Goal: Task Accomplishment & Management: Complete application form

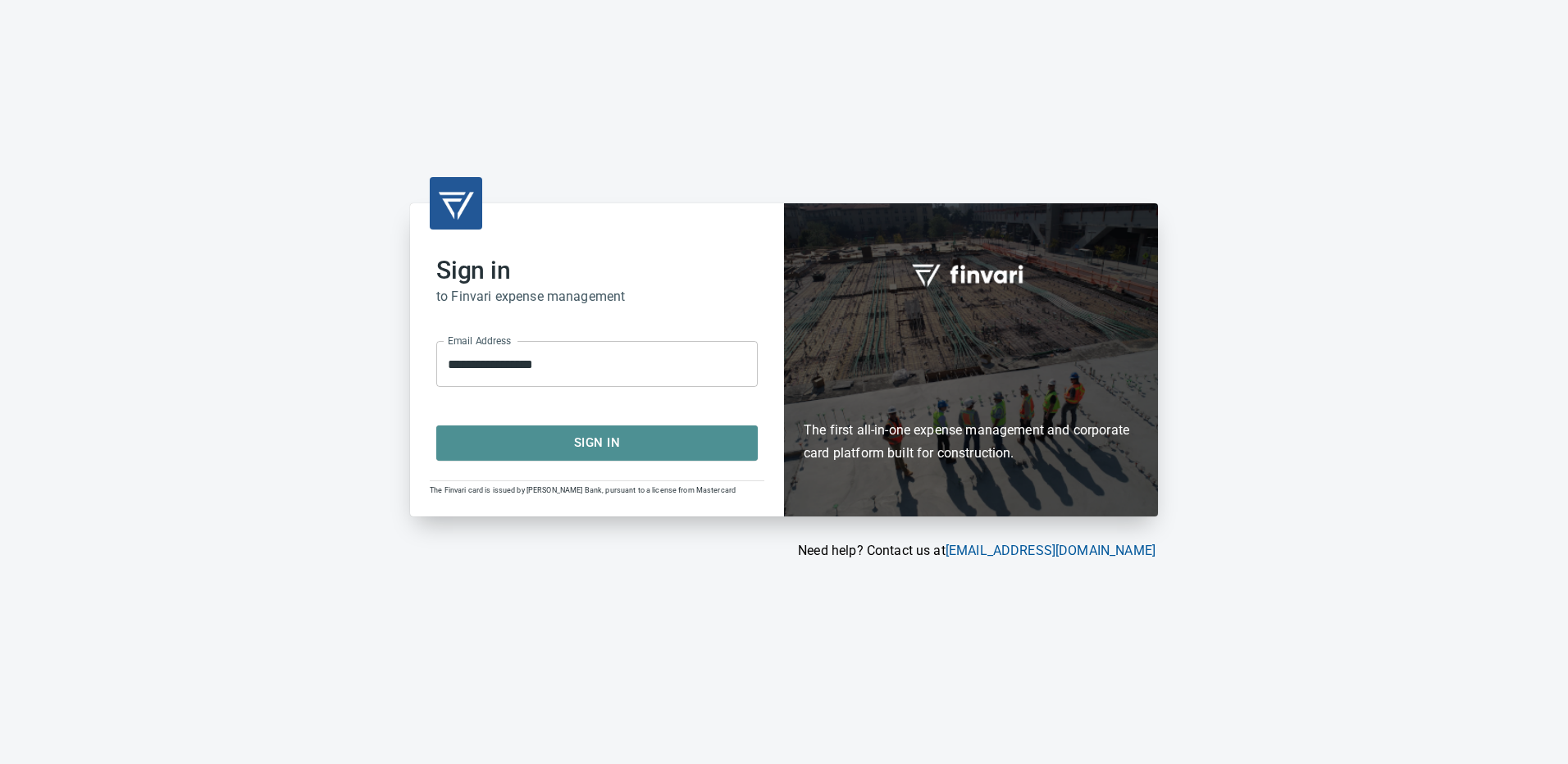
click at [601, 434] on span "Sign In" at bounding box center [597, 443] width 285 height 22
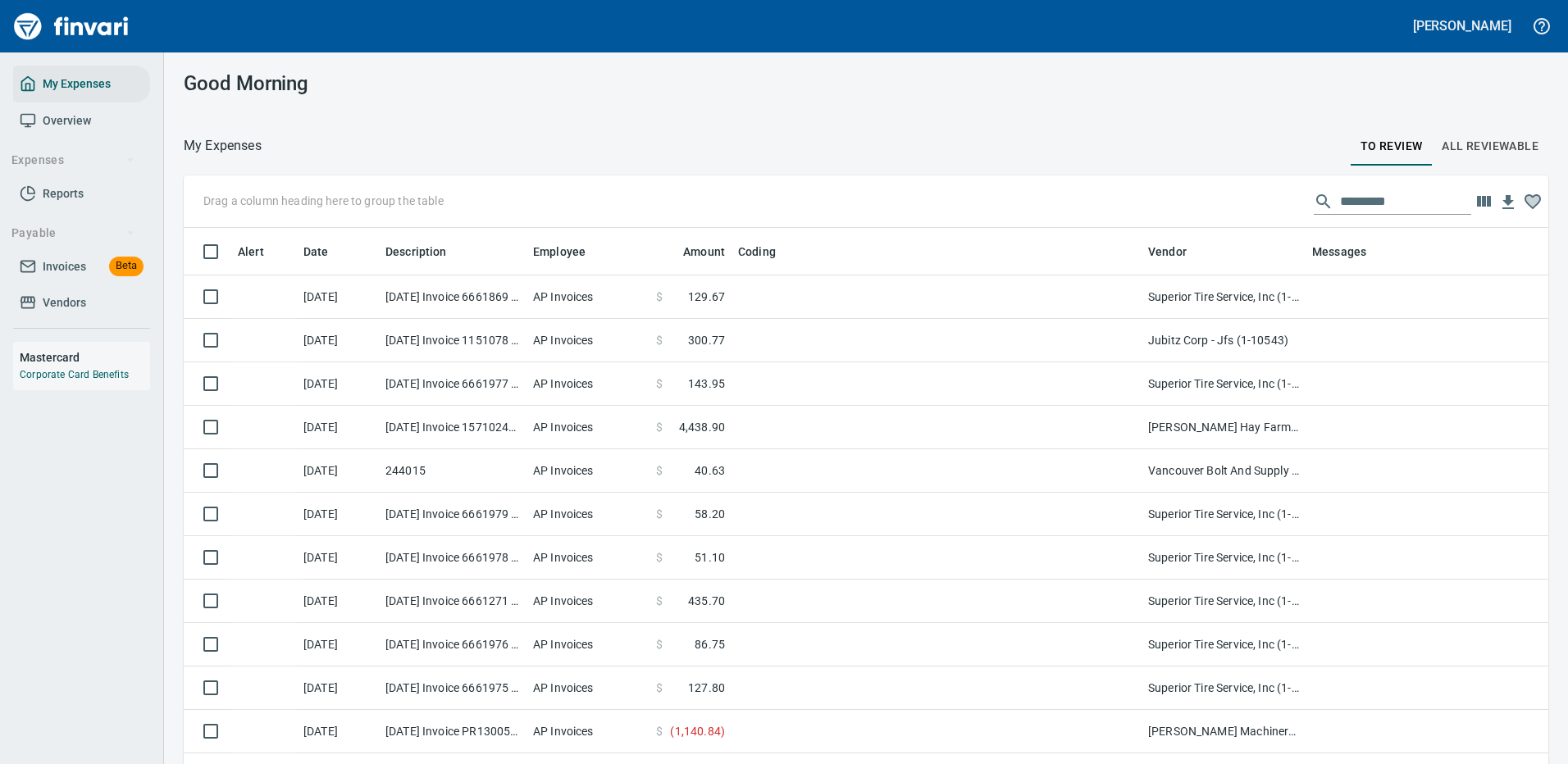
scroll to position [559, 1328]
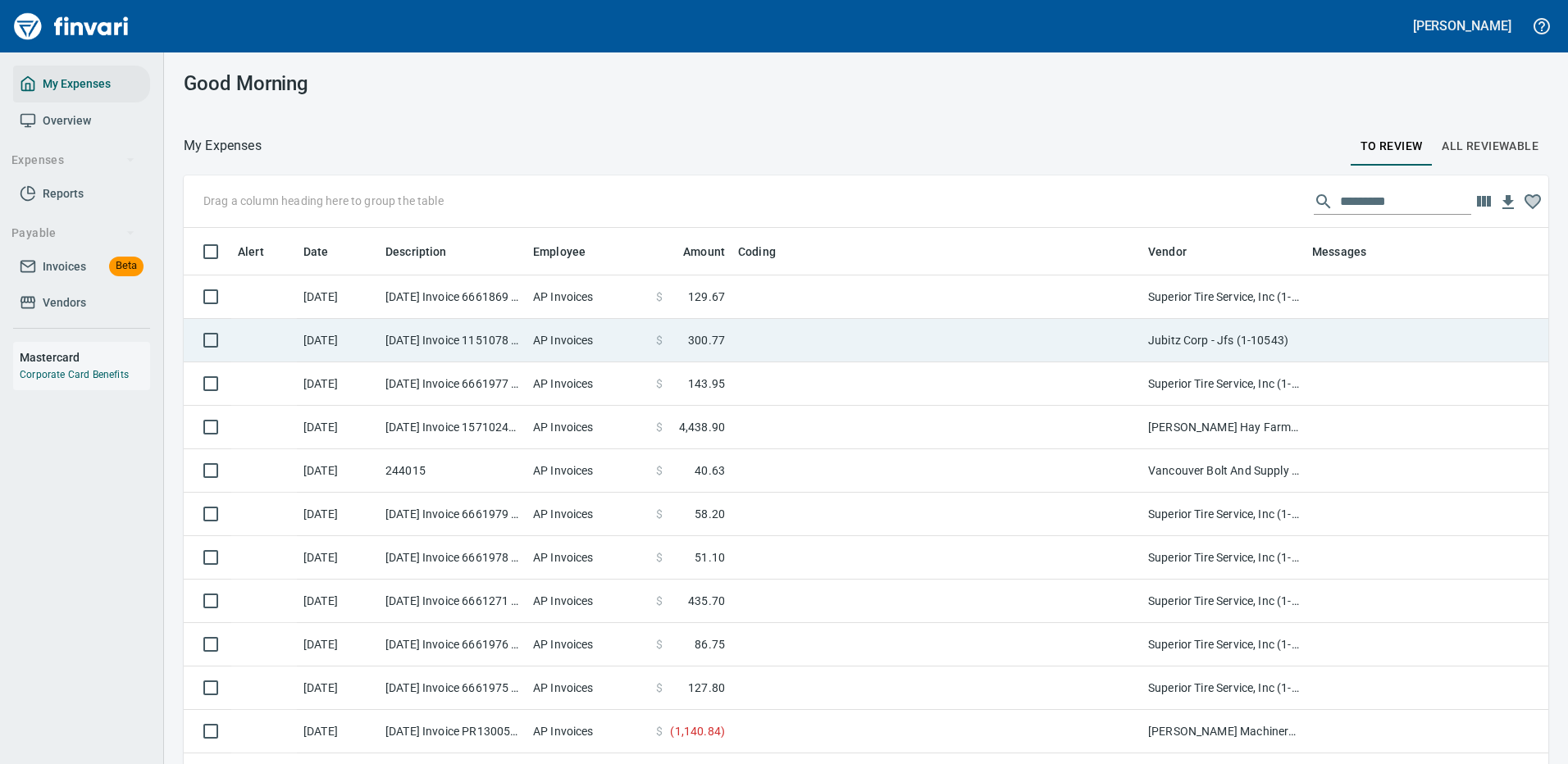
click at [1212, 334] on td "Jubitz Corp - Jfs (1-10543)" at bounding box center [1223, 341] width 164 height 43
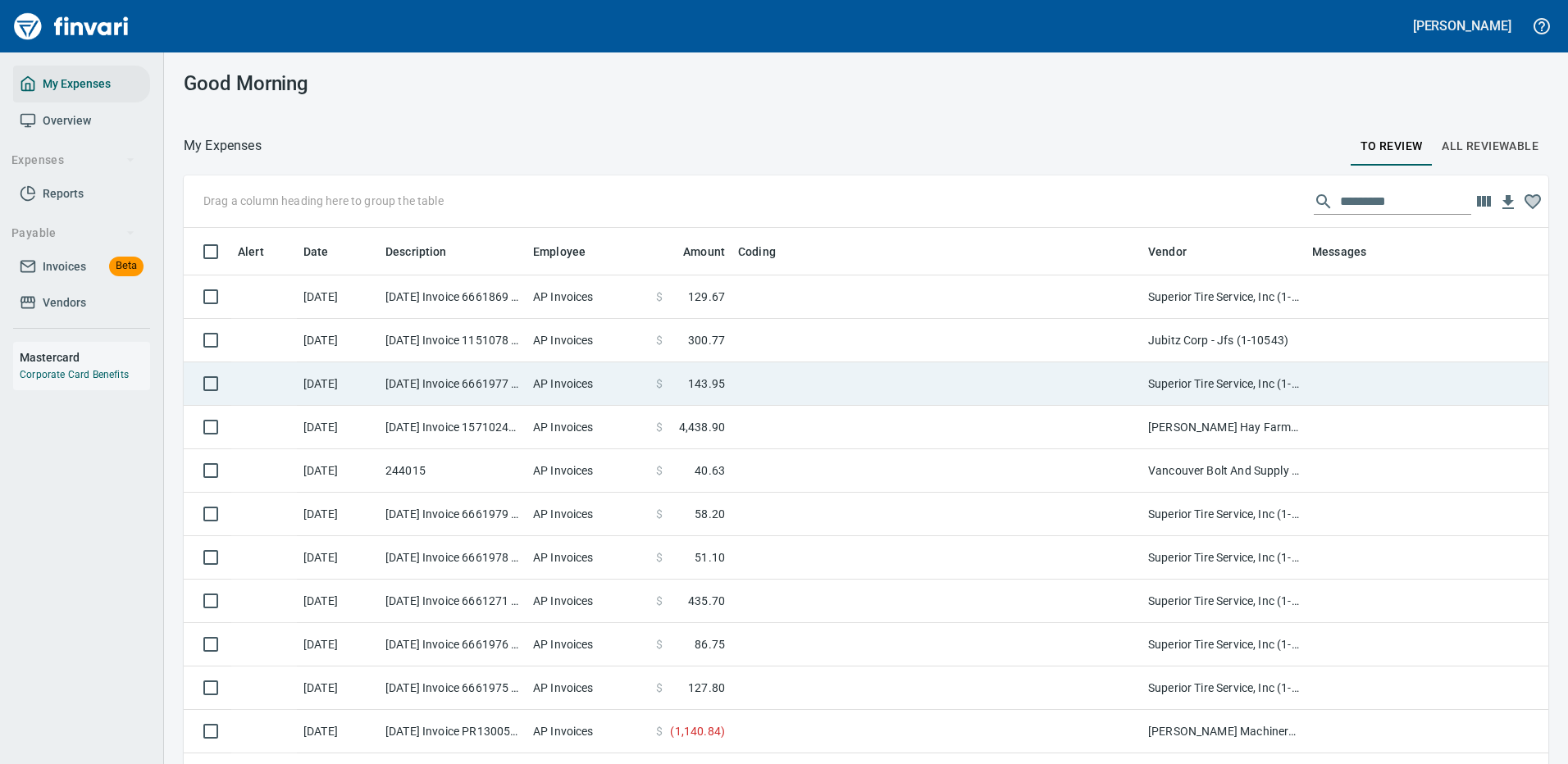
click at [1213, 362] on td "Superior Tire Service, Inc (1-10991)" at bounding box center [1223, 384] width 164 height 43
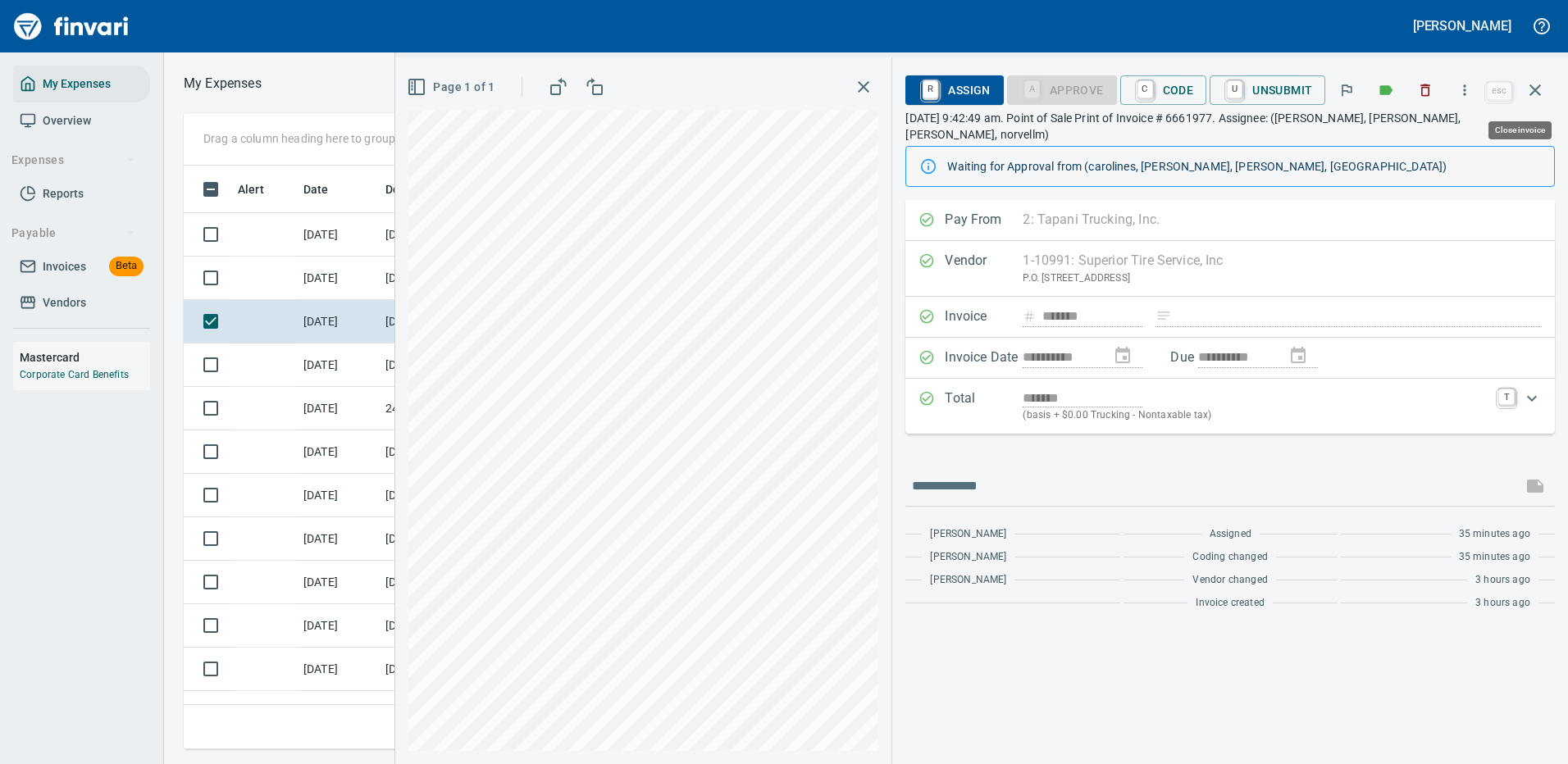
scroll to position [559, 929]
click at [1466, 90] on icon "button" at bounding box center [1464, 90] width 3 height 11
click at [1403, 138] on span "Download" at bounding box center [1461, 138] width 157 height 20
click at [1534, 91] on icon "button" at bounding box center [1535, 91] width 20 height 20
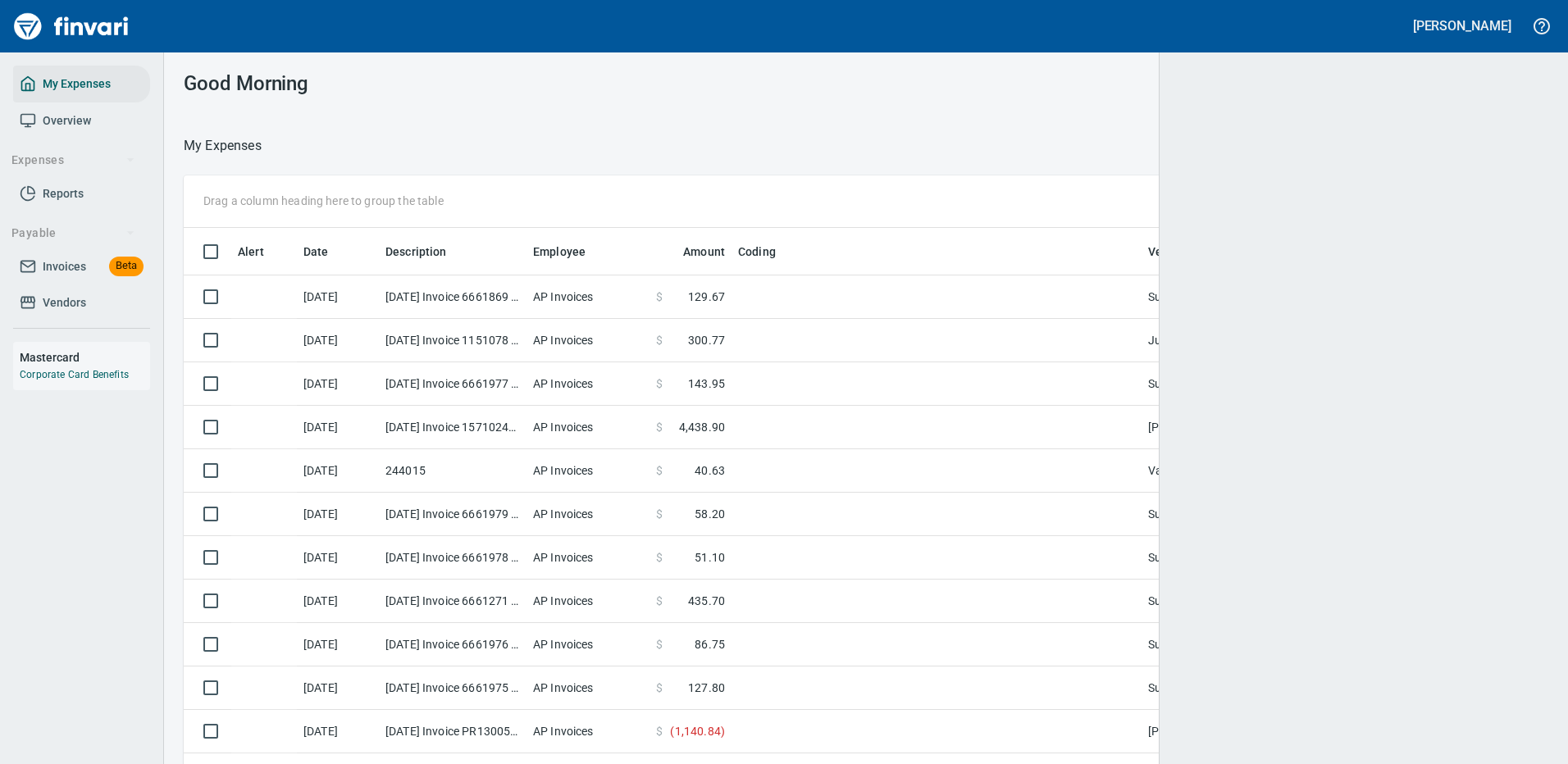
scroll to position [559, 1328]
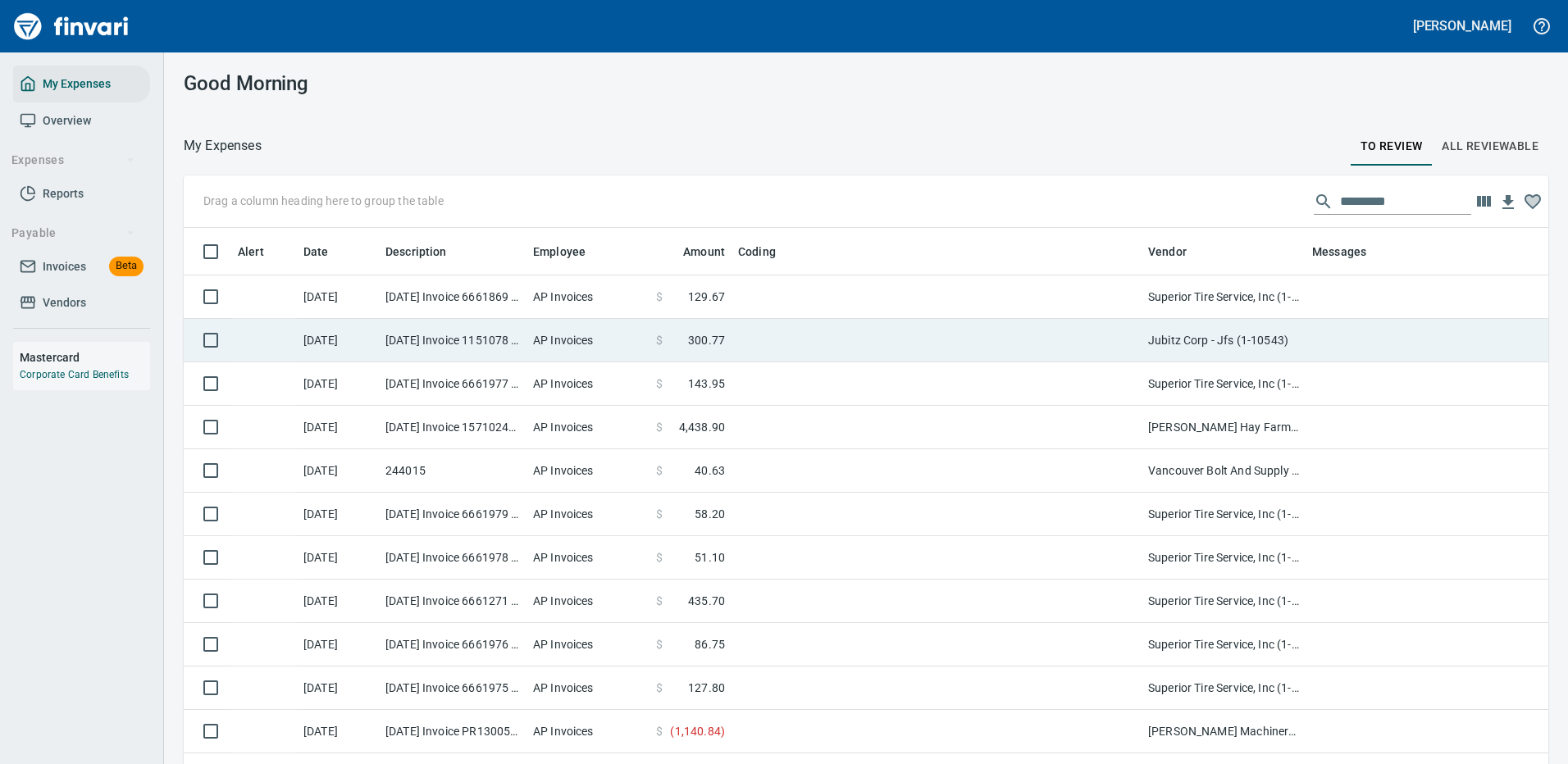
click at [1180, 338] on td "Jubitz Corp - Jfs (1-10543)" at bounding box center [1223, 341] width 164 height 43
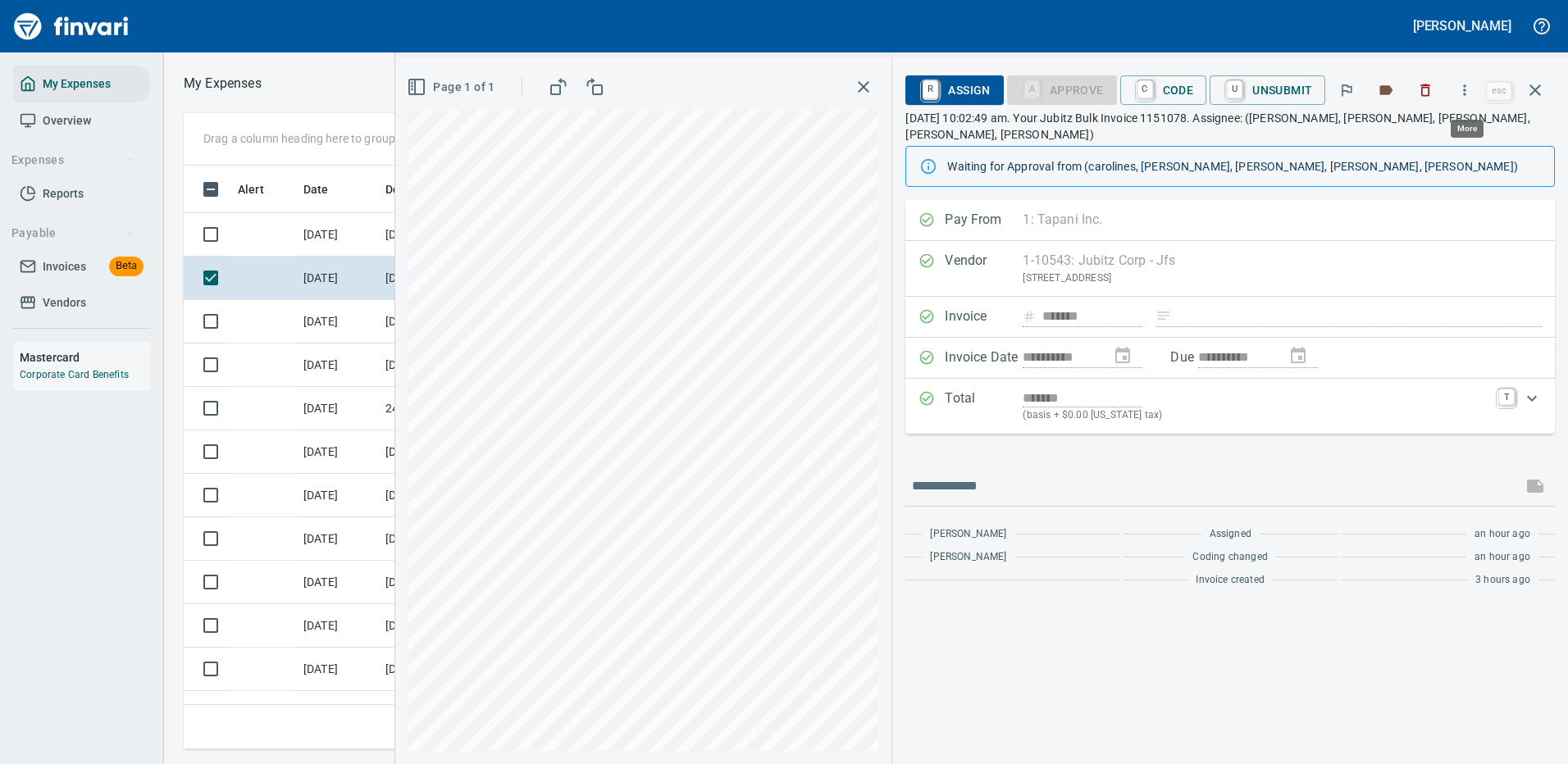
scroll to position [559, 929]
click at [1464, 89] on icon "button" at bounding box center [1464, 90] width 16 height 16
click at [1414, 132] on span "Download" at bounding box center [1461, 138] width 157 height 20
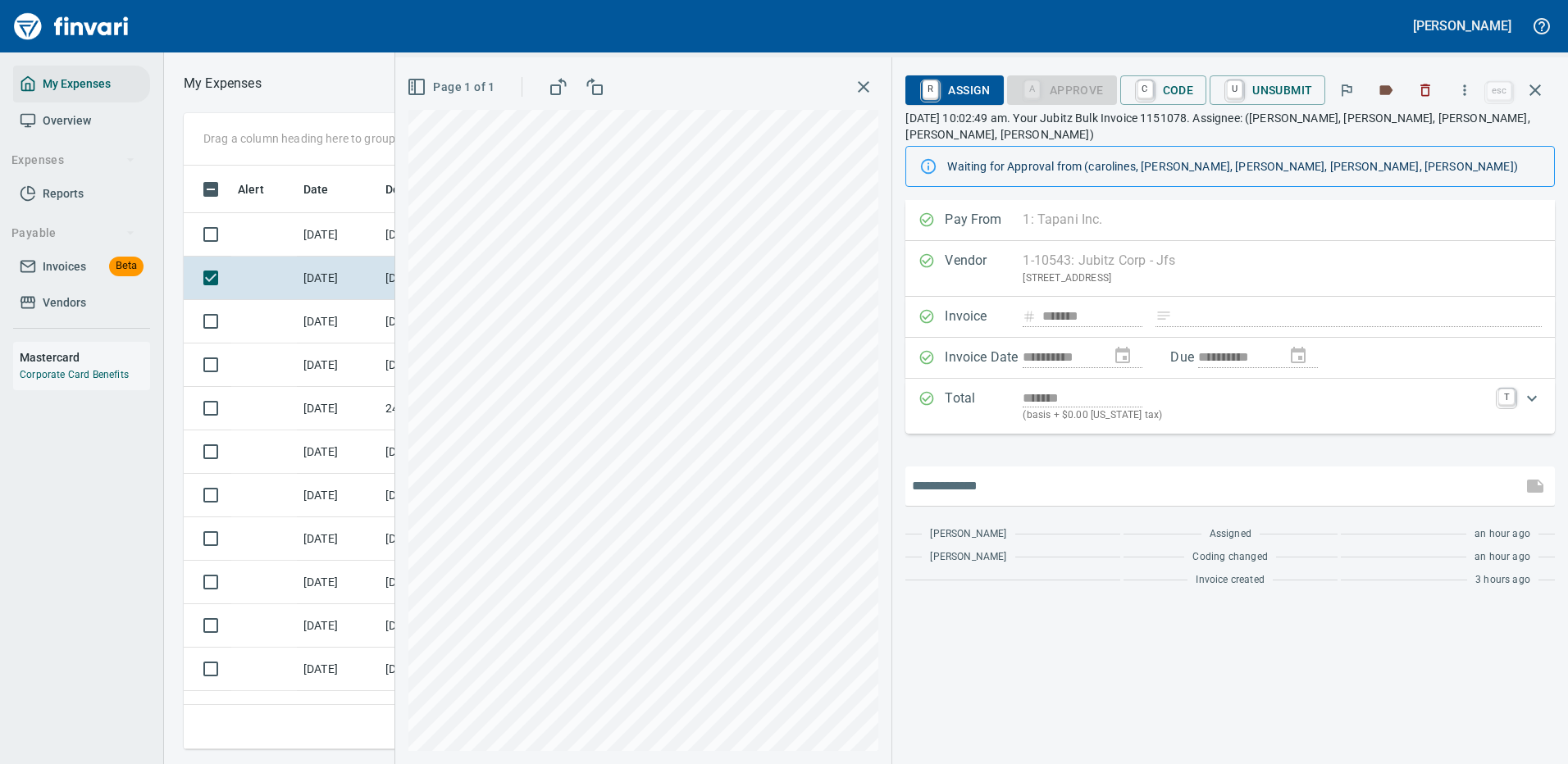
drag, startPoint x: 1024, startPoint y: 469, endPoint x: 1024, endPoint y: 457, distance: 12.0
click at [1027, 473] on input "text" at bounding box center [1213, 485] width 604 height 26
type input "*******"
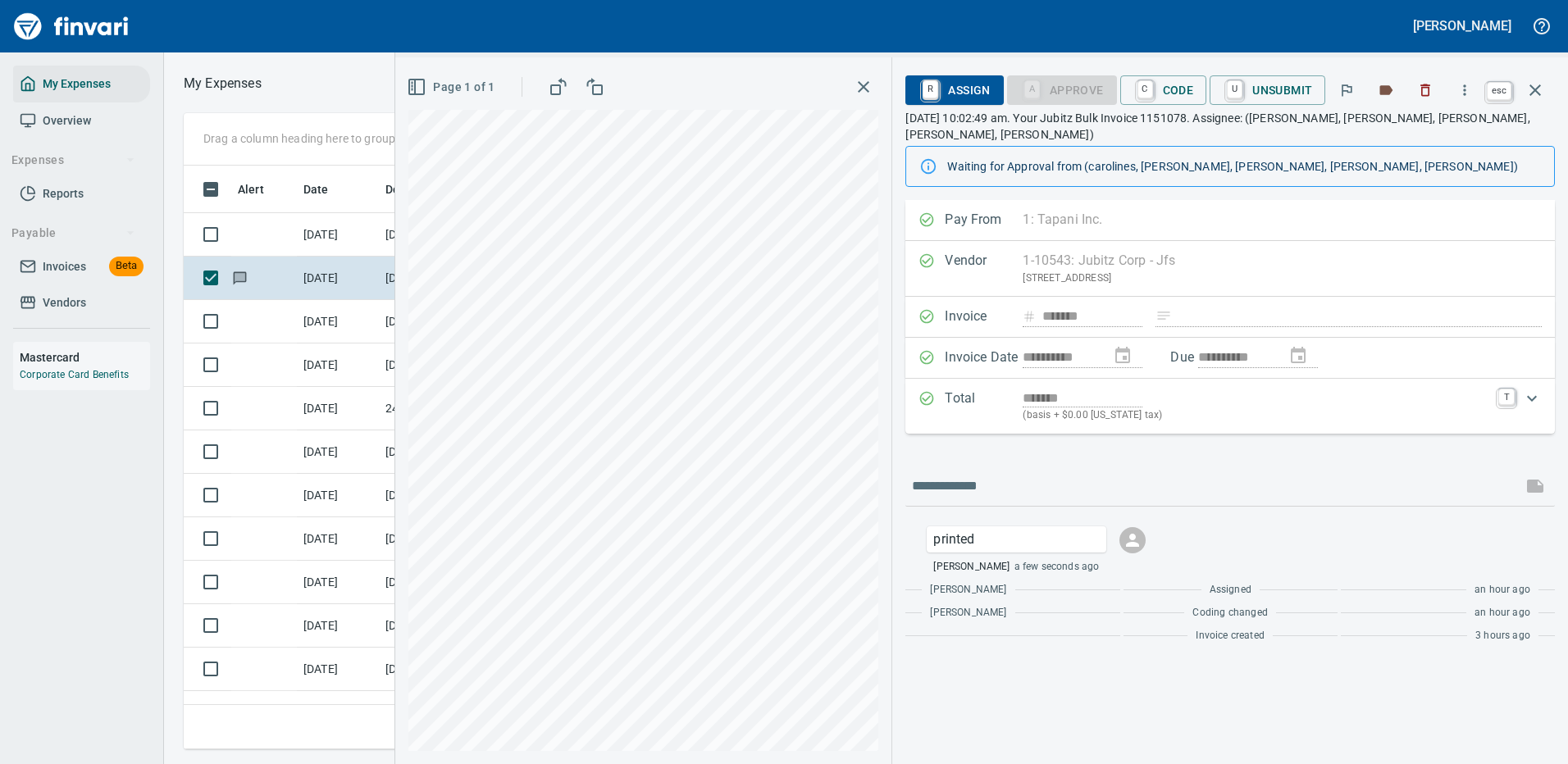
click at [1534, 84] on icon "button" at bounding box center [1535, 91] width 20 height 20
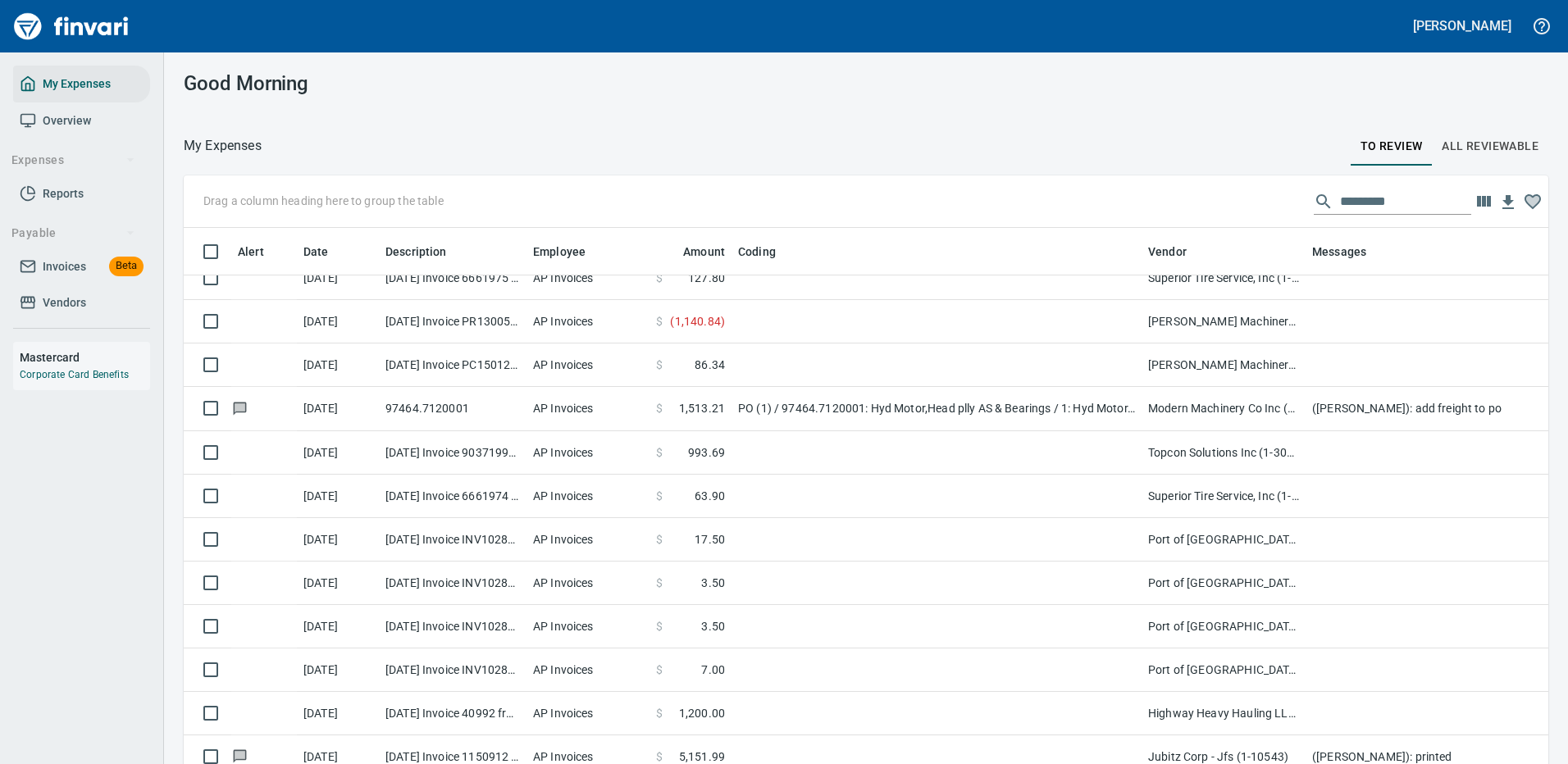
scroll to position [491, 0]
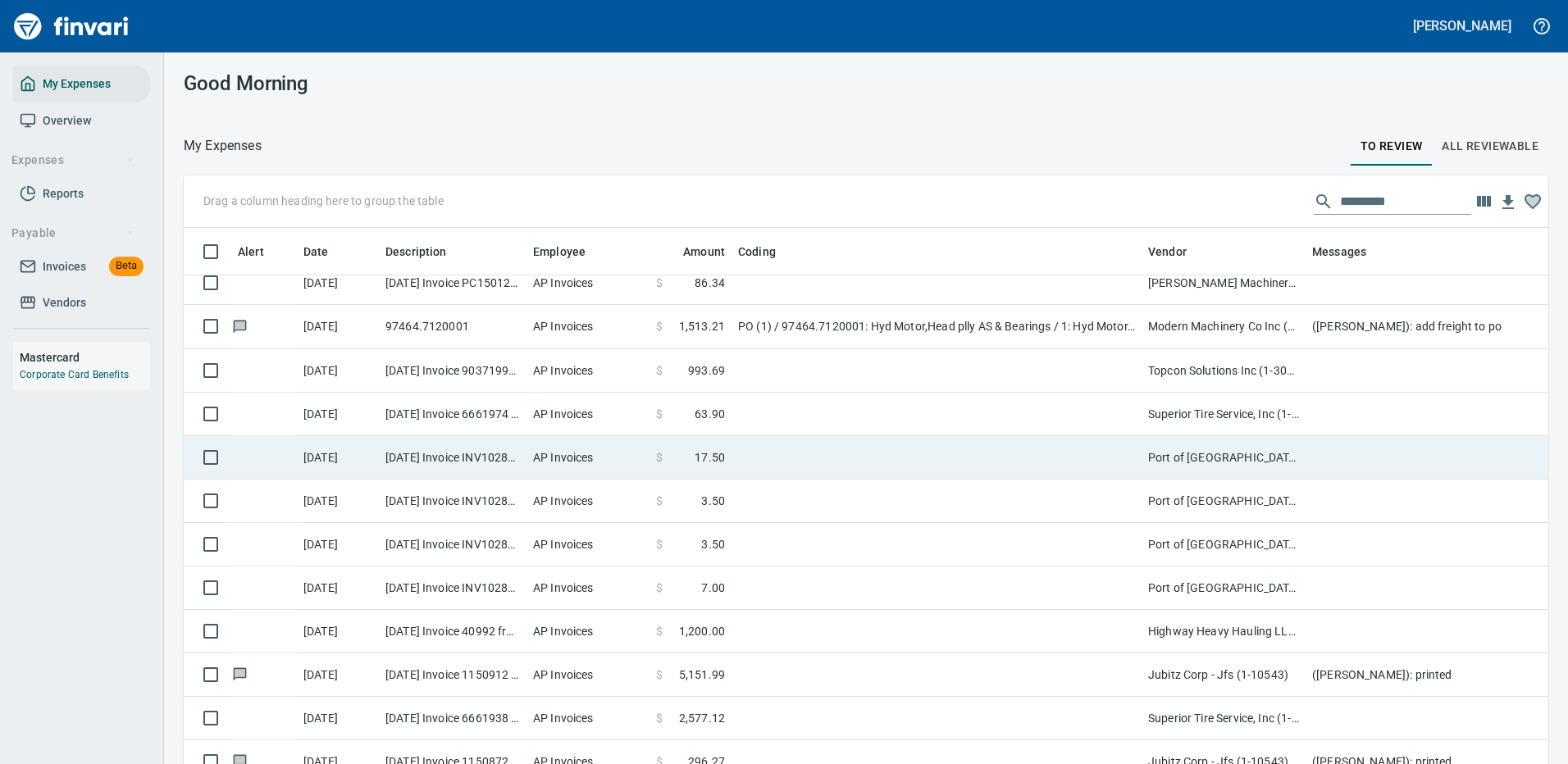
click at [958, 449] on td at bounding box center [936, 457] width 410 height 43
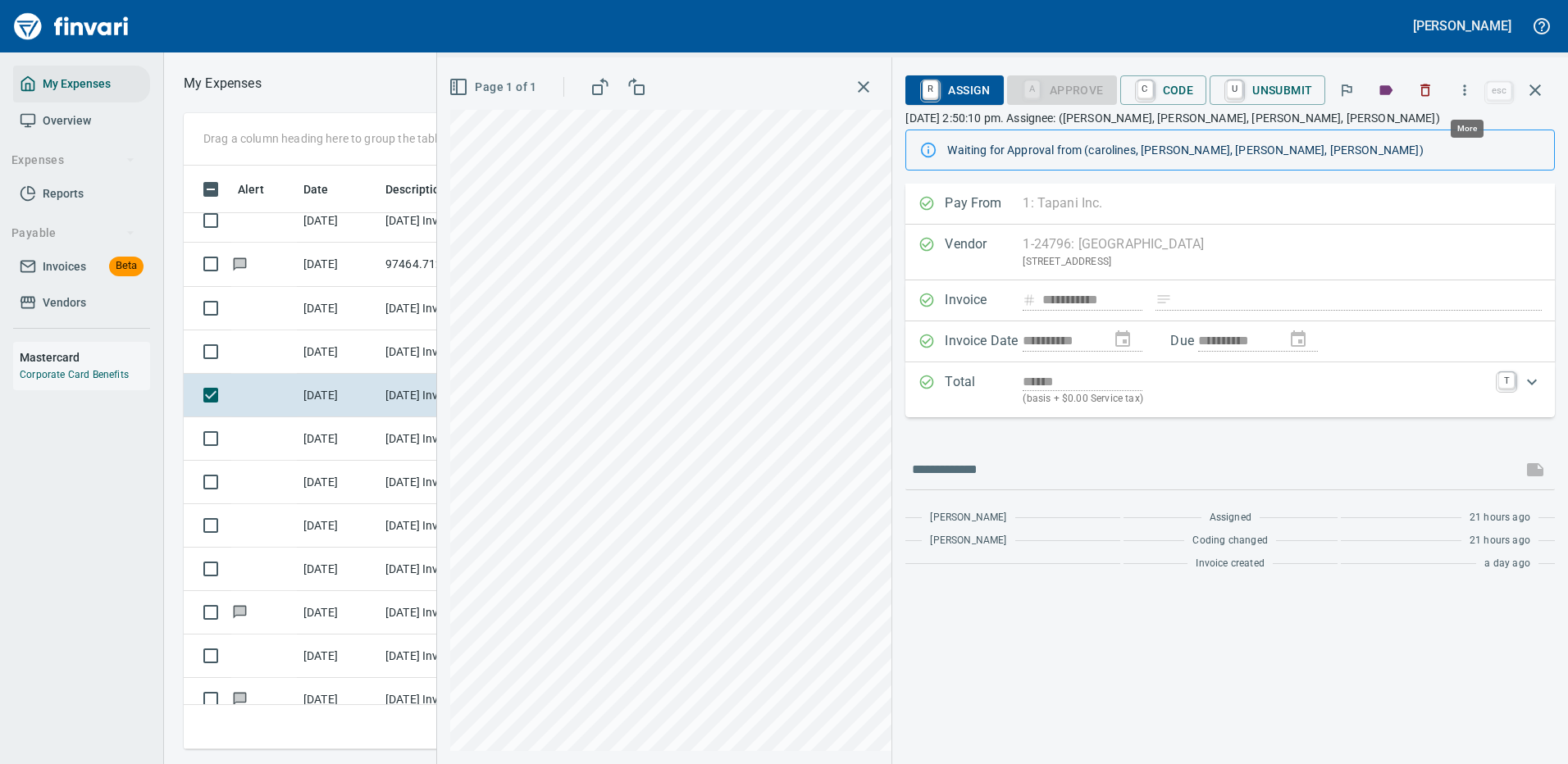
scroll to position [559, 929]
click at [1466, 91] on icon "button" at bounding box center [1464, 90] width 3 height 11
click at [1403, 138] on span "Download" at bounding box center [1461, 138] width 157 height 20
click at [1531, 82] on icon "button" at bounding box center [1535, 91] width 20 height 20
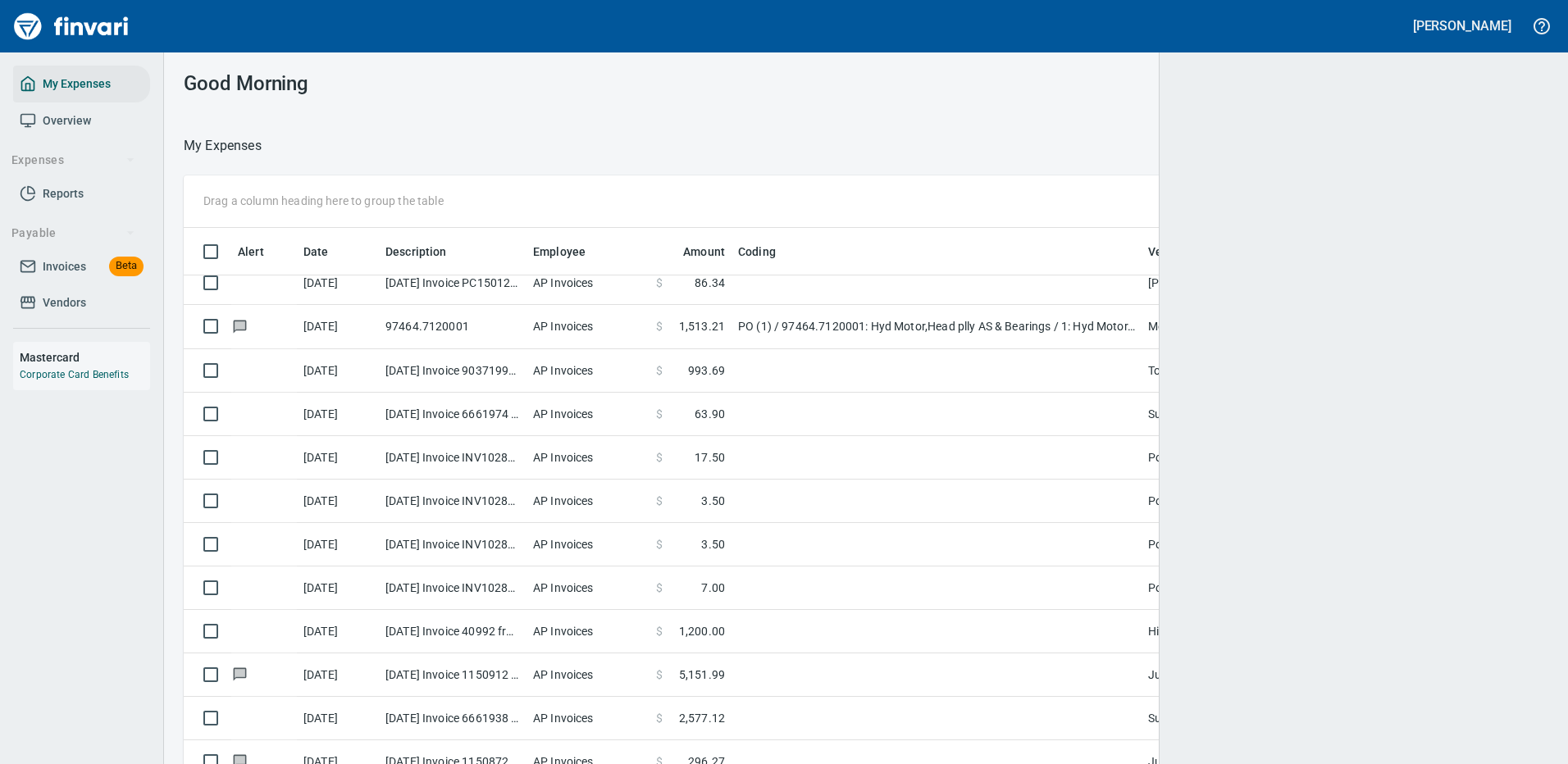
scroll to position [2, 2]
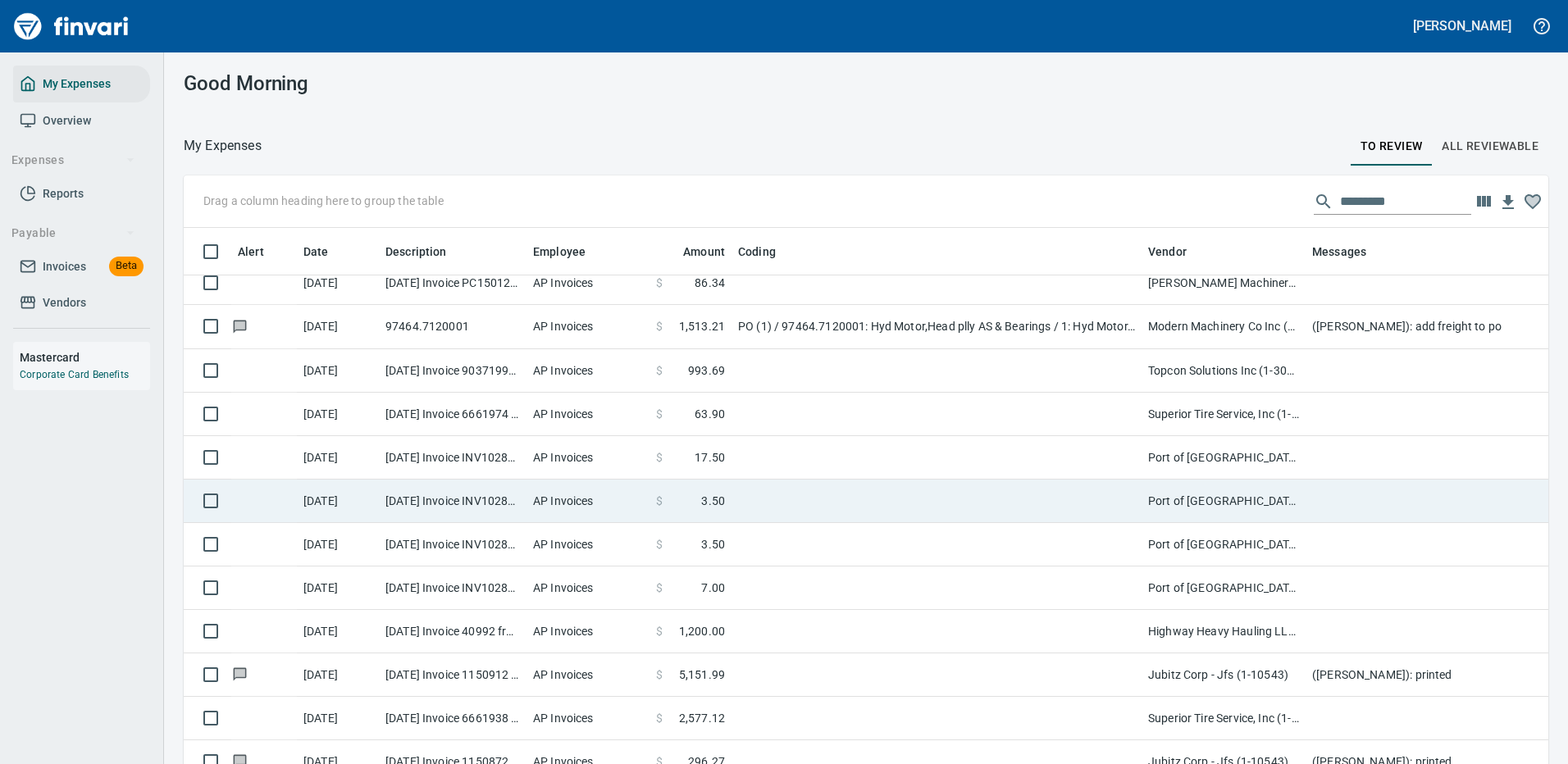
click at [1208, 501] on td "Port of [GEOGRAPHIC_DATA] (1-24796)" at bounding box center [1223, 501] width 164 height 43
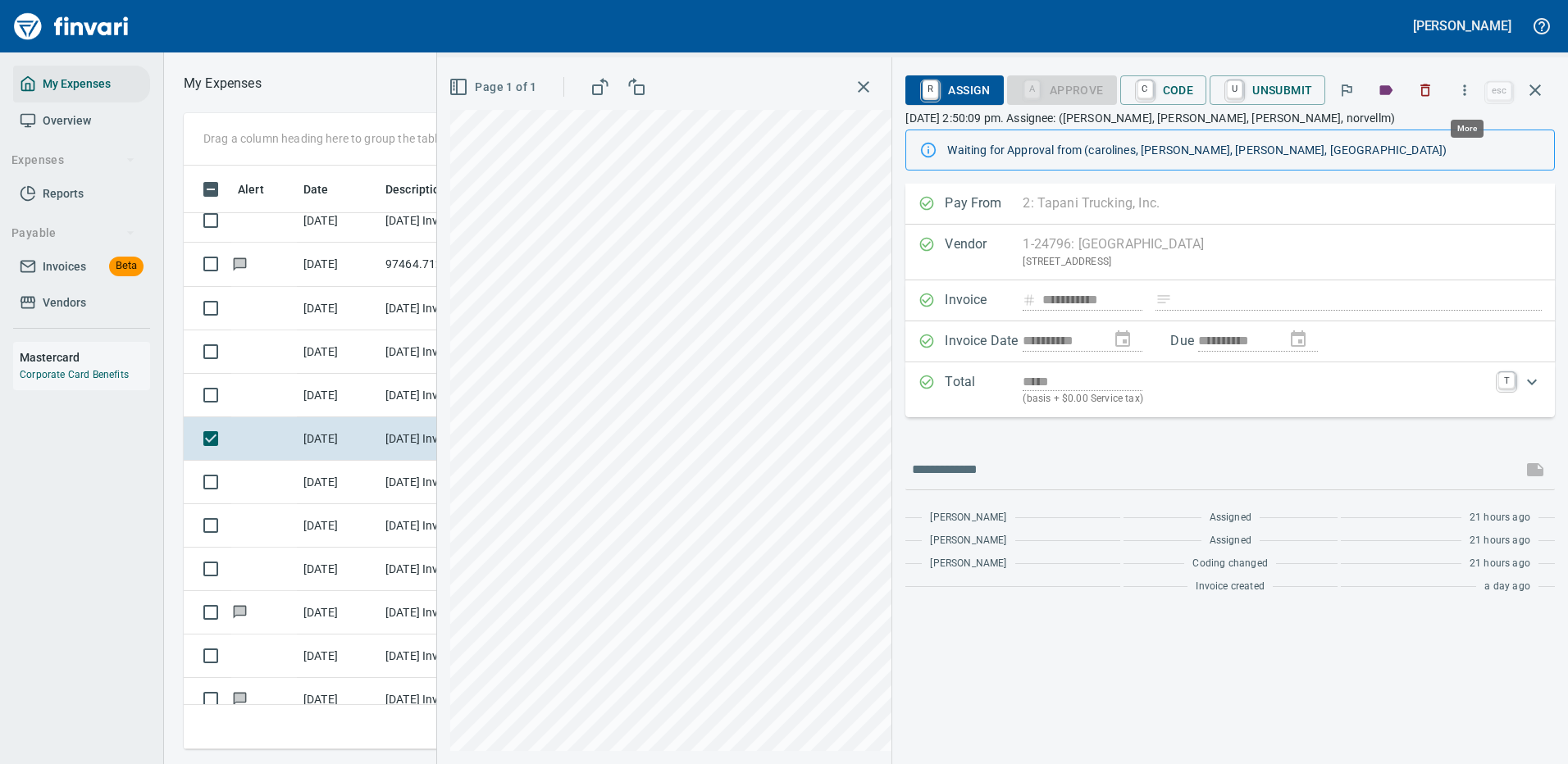
scroll to position [559, 929]
click at [1466, 86] on icon "button" at bounding box center [1464, 90] width 3 height 11
click at [1405, 138] on span "Download" at bounding box center [1461, 138] width 157 height 20
click at [1536, 85] on icon "button" at bounding box center [1535, 91] width 20 height 20
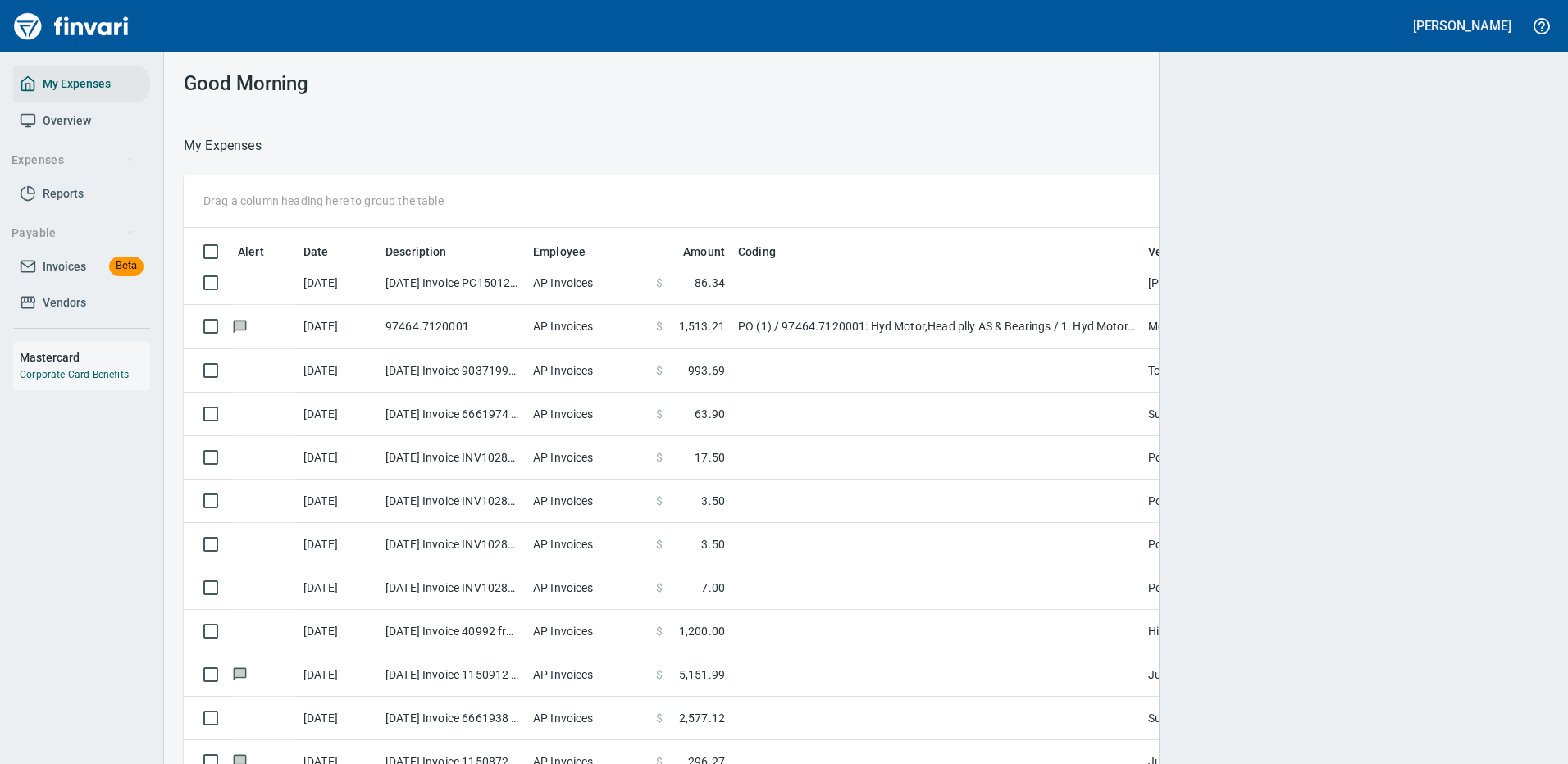
scroll to position [2, 2]
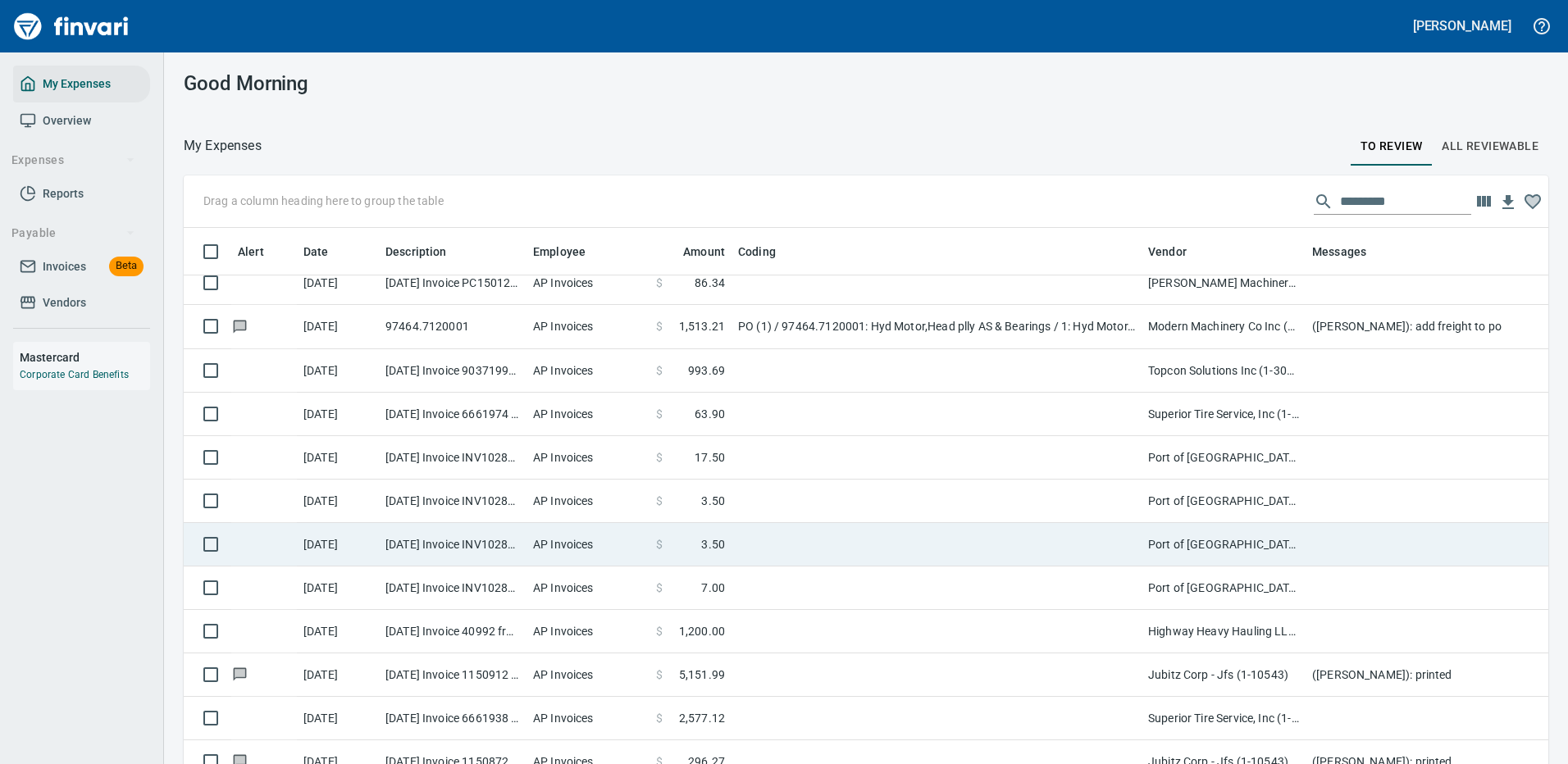
click at [1264, 544] on td "Port of [GEOGRAPHIC_DATA] (1-24796)" at bounding box center [1223, 544] width 164 height 43
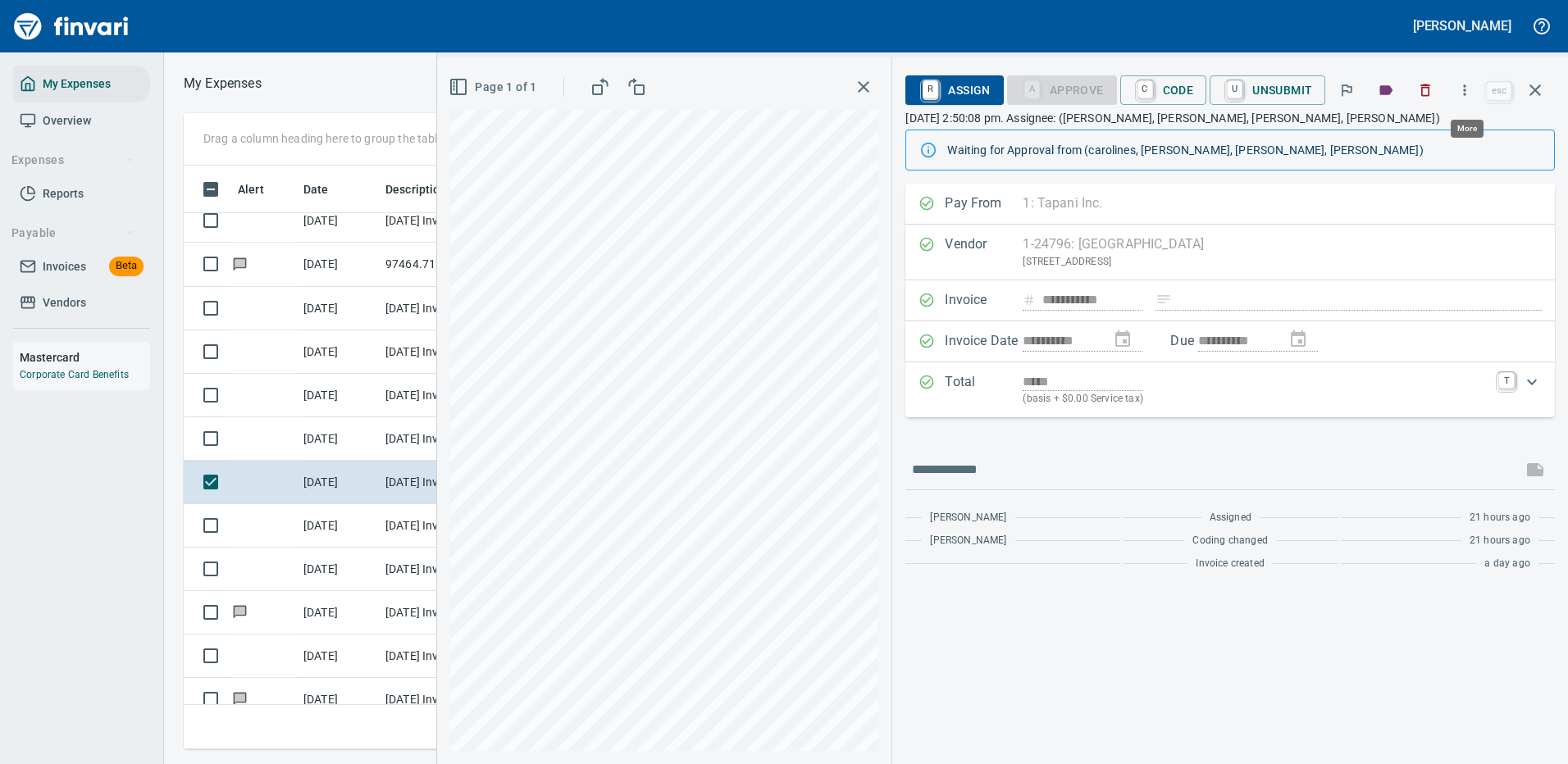
scroll to position [559, 929]
click at [1463, 86] on icon "button" at bounding box center [1464, 90] width 16 height 16
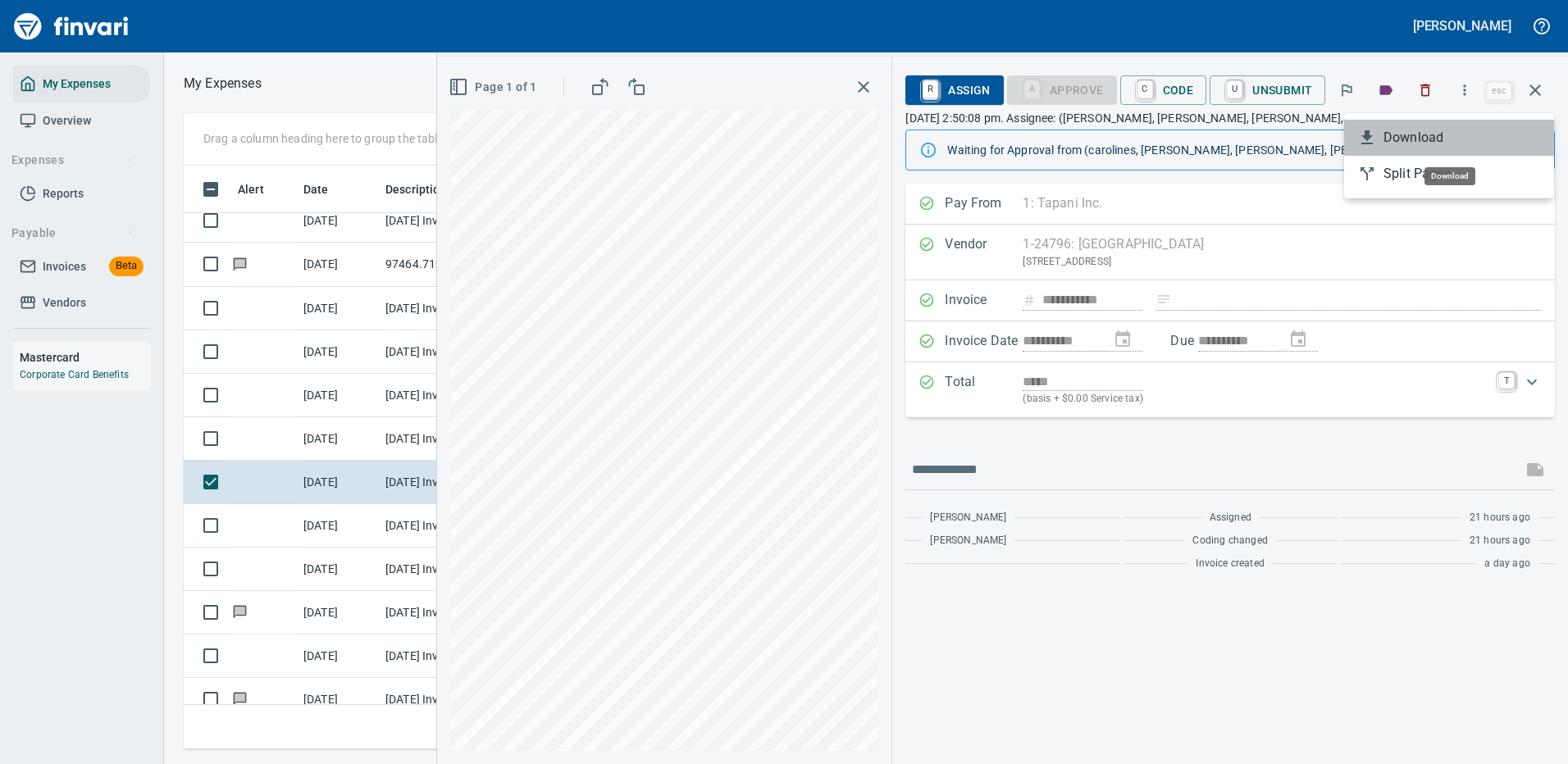
click at [1416, 144] on span "Download" at bounding box center [1461, 138] width 157 height 20
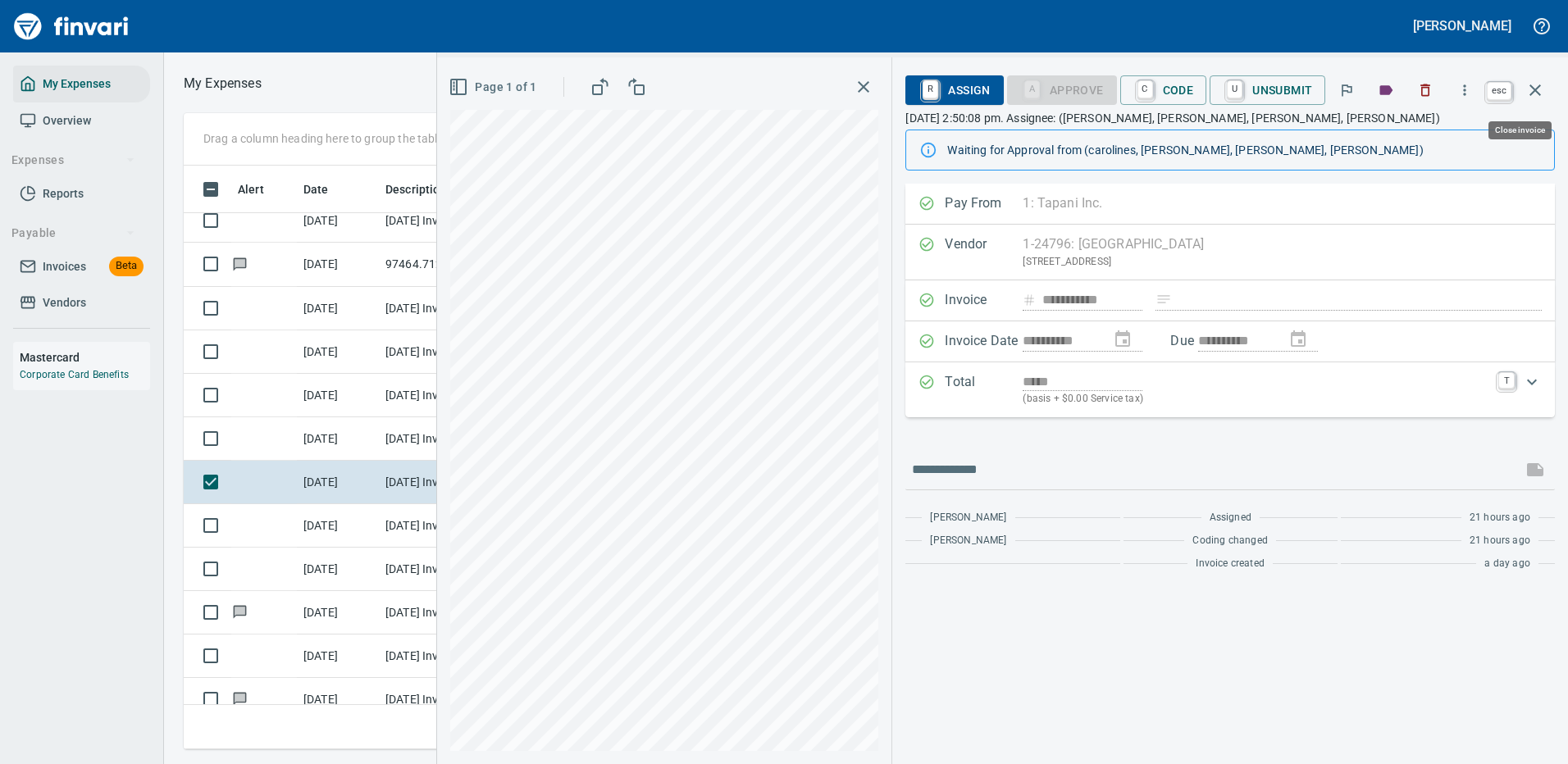
click at [1538, 87] on icon "button" at bounding box center [1535, 90] width 12 height 12
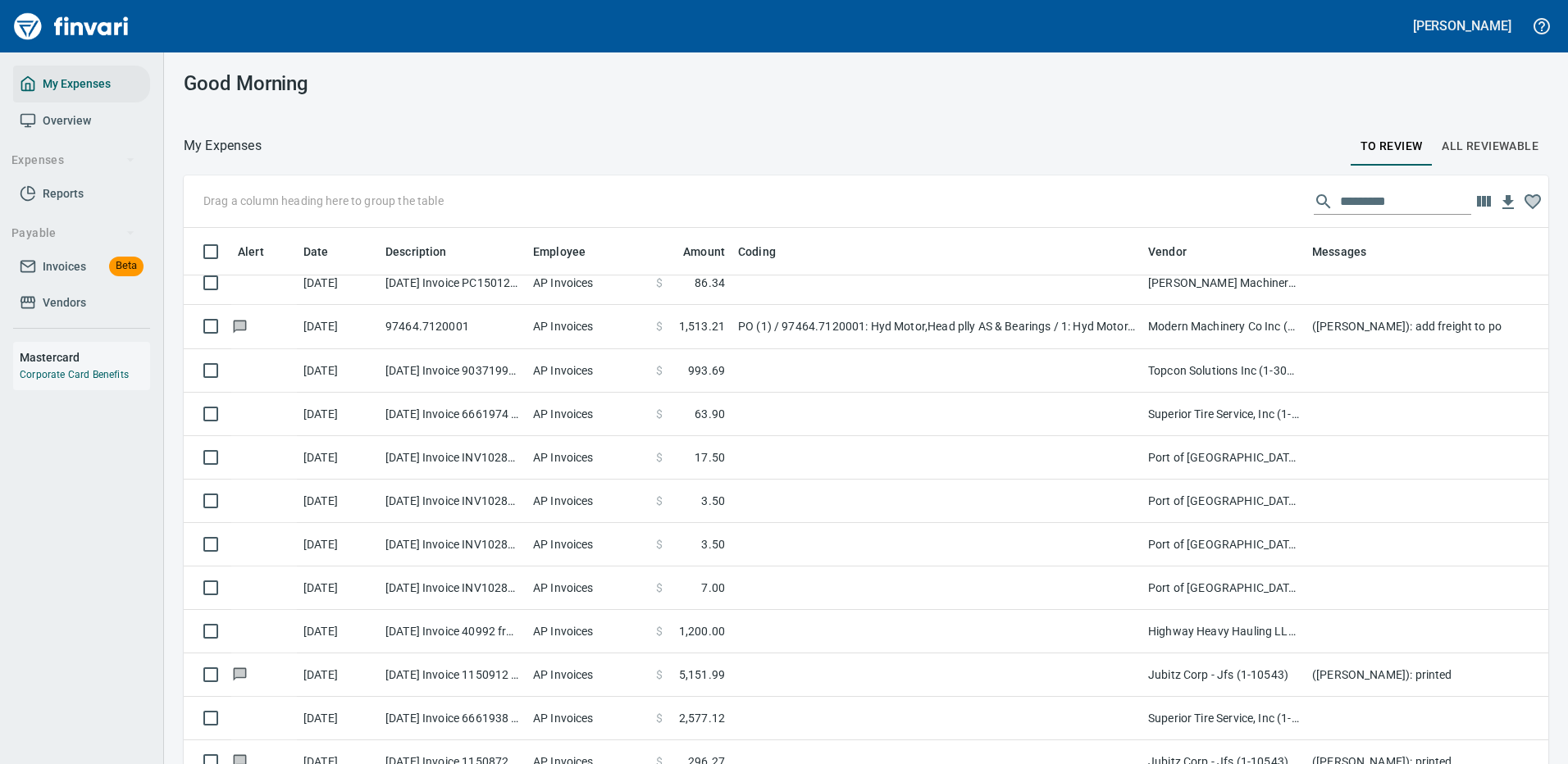
scroll to position [559, 1328]
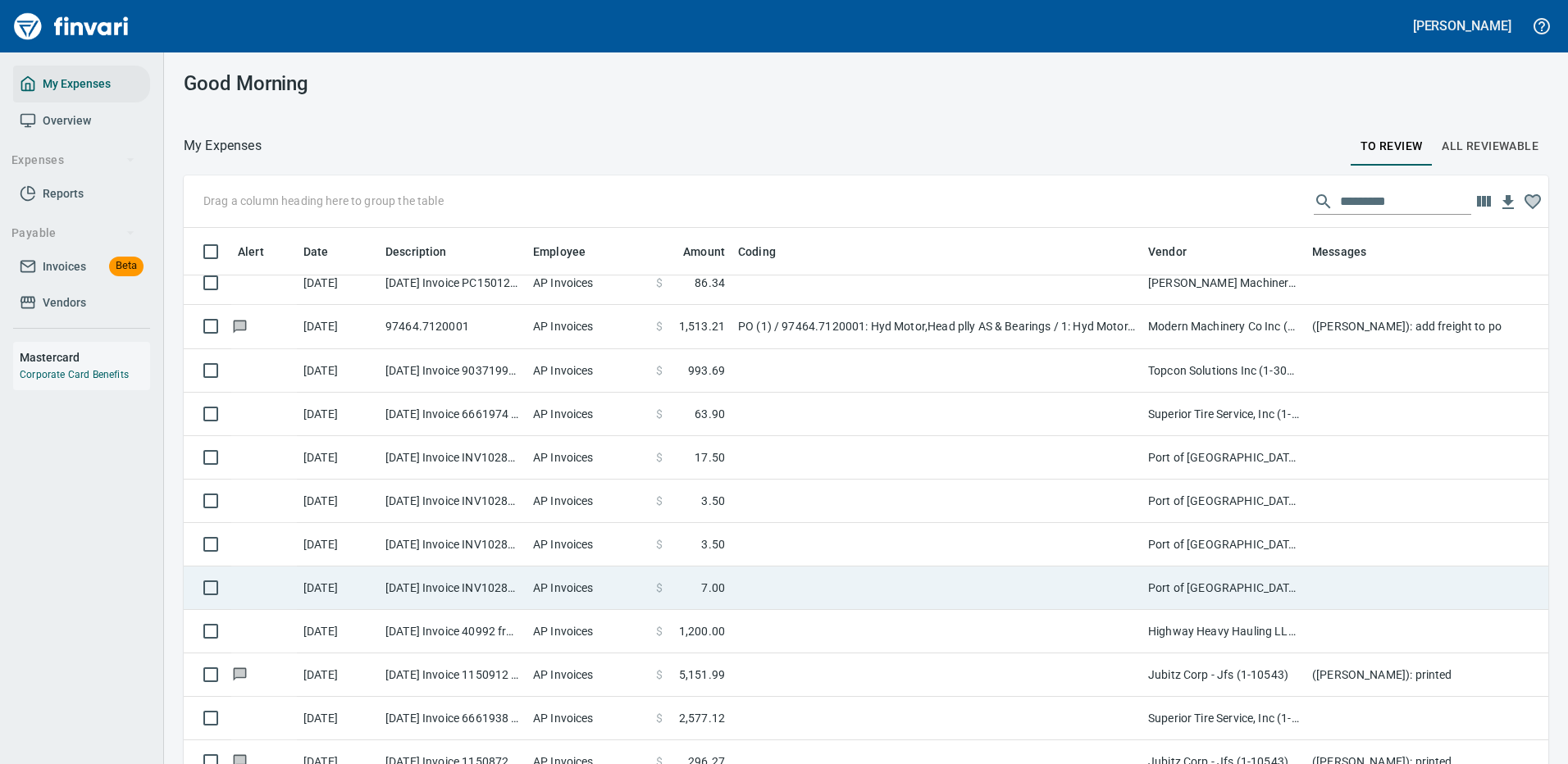
click at [1244, 577] on td "Port of [GEOGRAPHIC_DATA] (1-24796)" at bounding box center [1223, 588] width 164 height 43
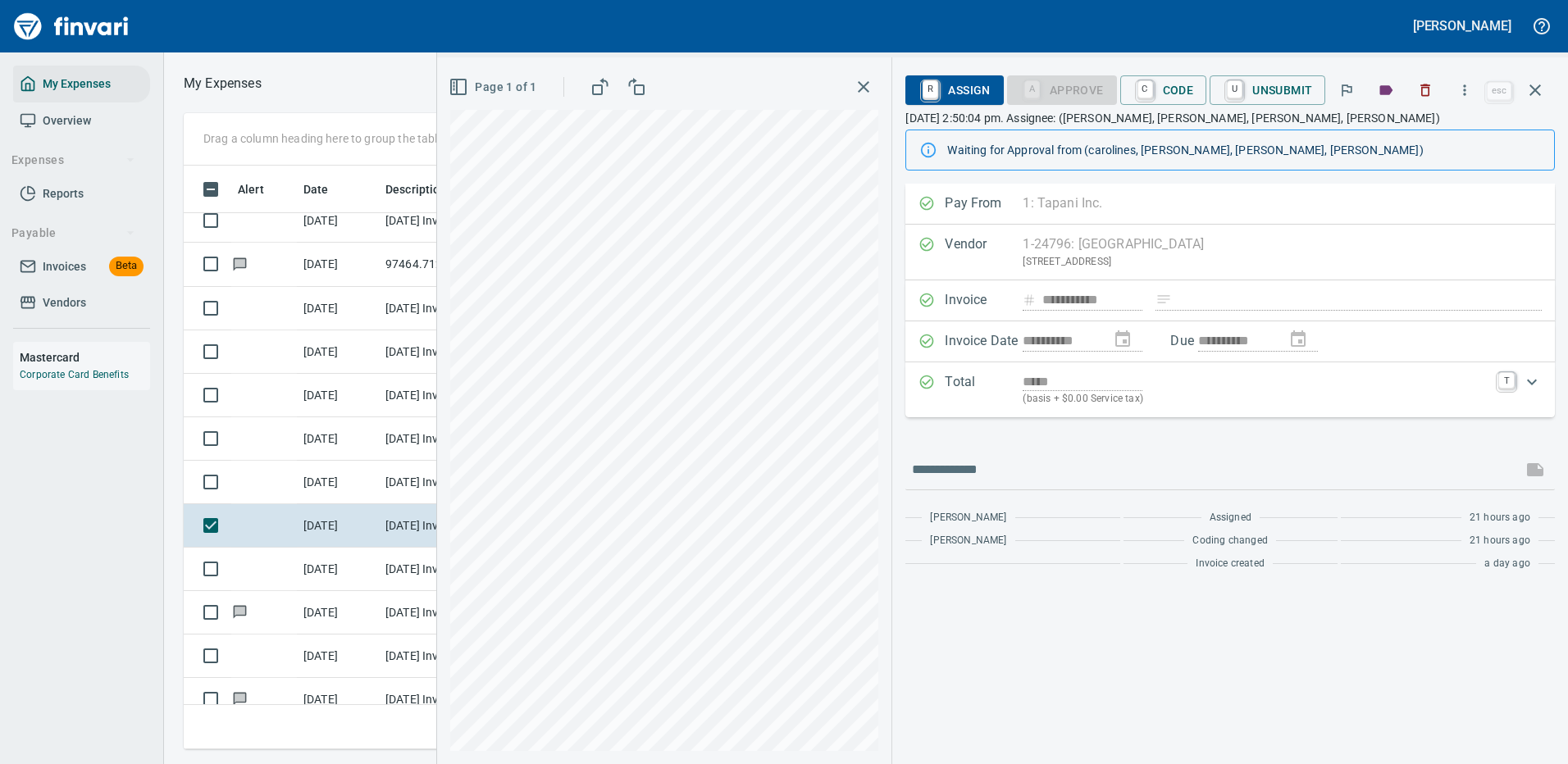
scroll to position [559, 929]
click at [1468, 81] on button "button" at bounding box center [1464, 90] width 36 height 36
click at [1416, 139] on span "Download" at bounding box center [1461, 138] width 157 height 20
click at [1530, 87] on icon "button" at bounding box center [1535, 91] width 20 height 20
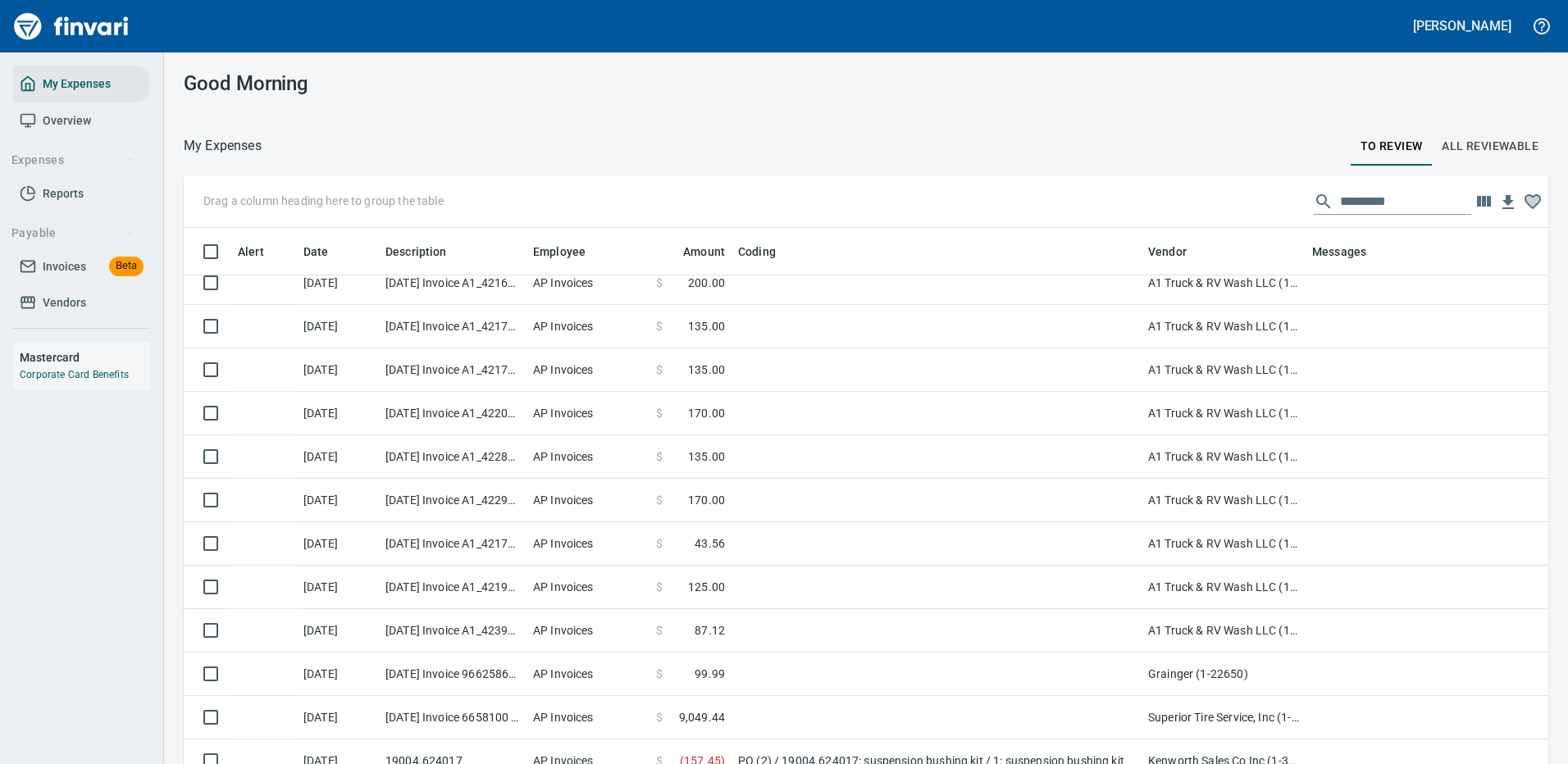
scroll to position [559, 1328]
click at [1349, 198] on input "text" at bounding box center [1405, 201] width 131 height 26
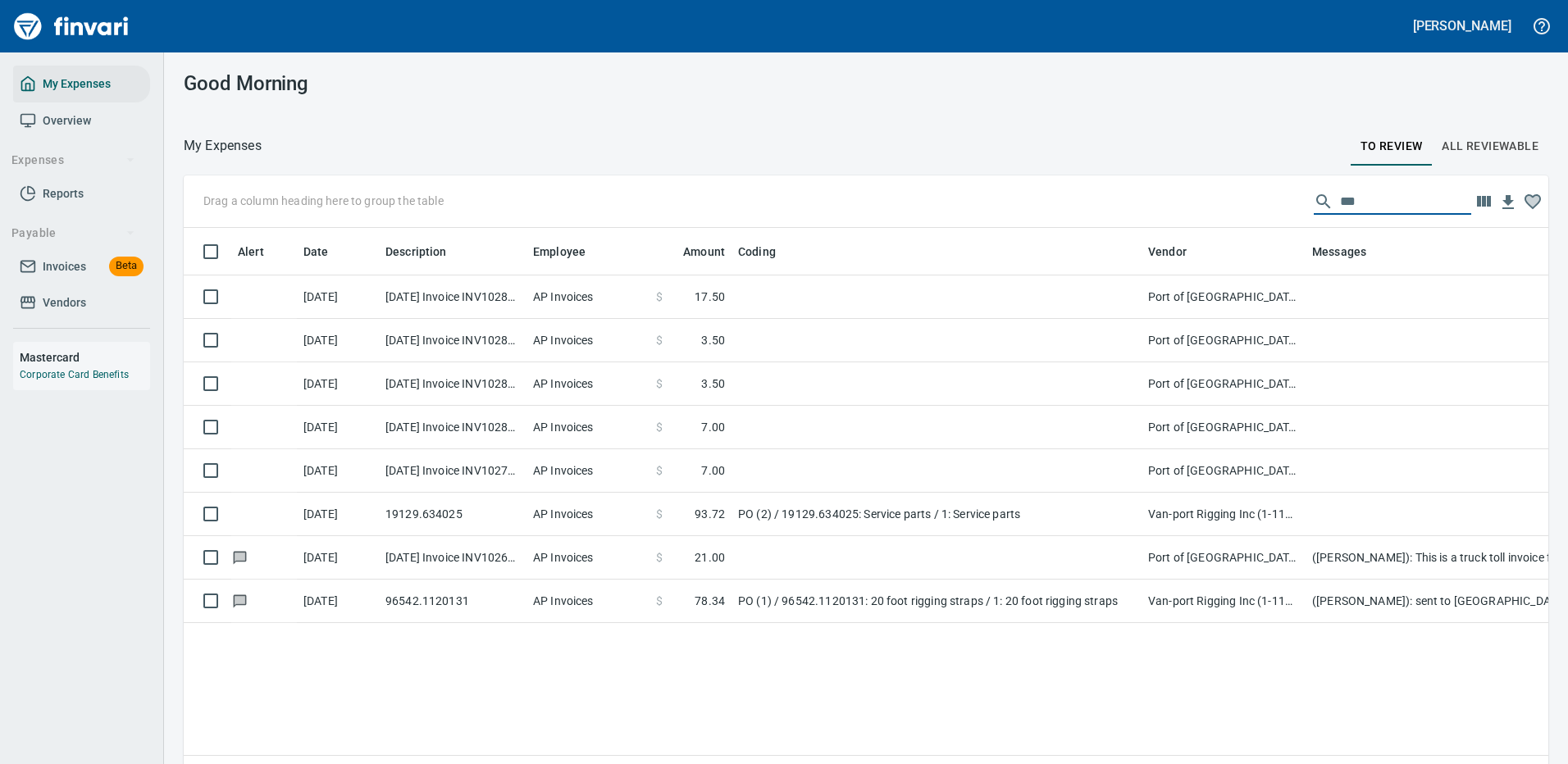
scroll to position [0, 0]
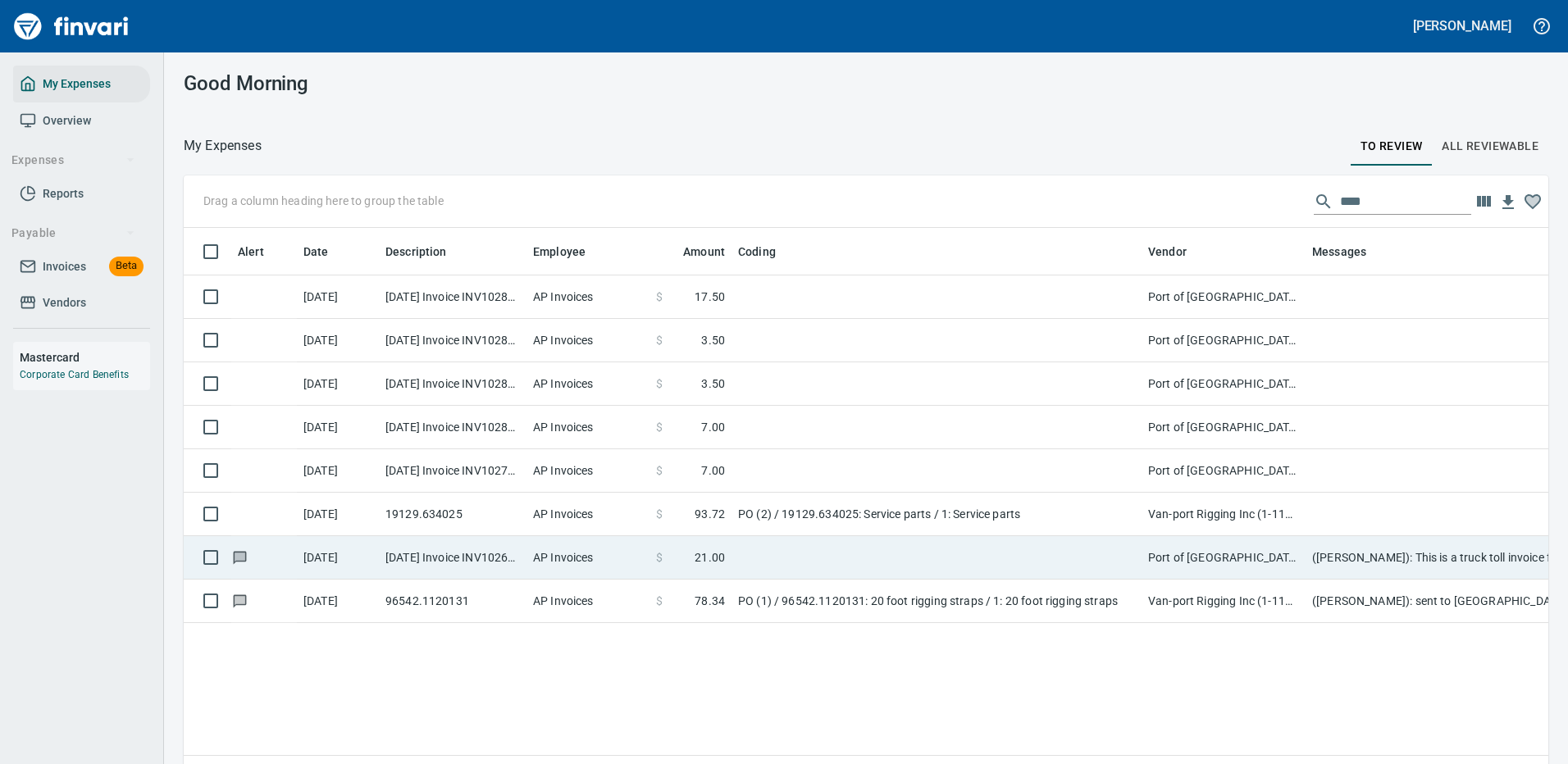
click at [939, 552] on td at bounding box center [936, 558] width 410 height 43
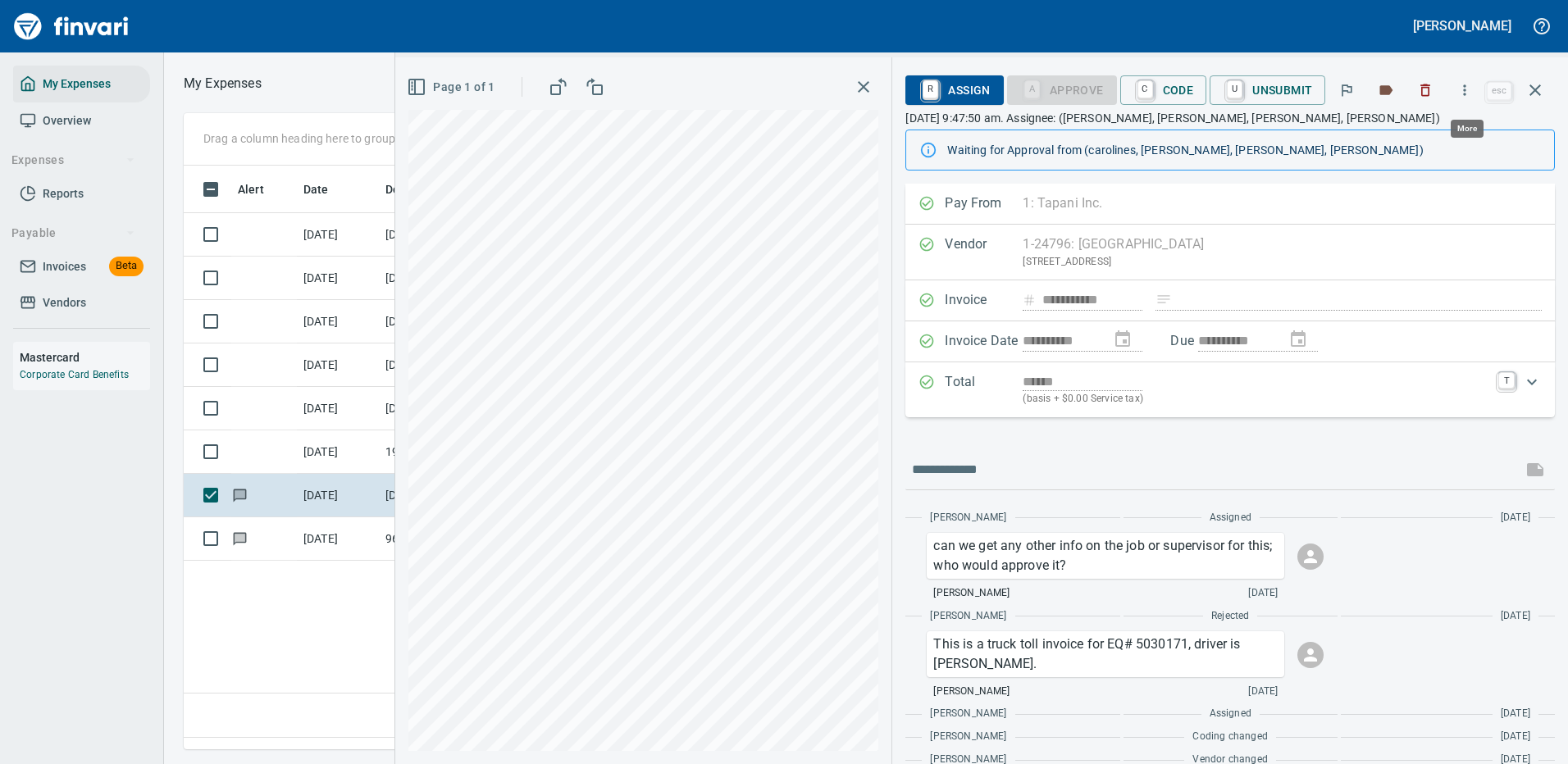
scroll to position [559, 942]
click at [1468, 91] on icon "button" at bounding box center [1464, 90] width 16 height 16
click at [1416, 138] on span "Download" at bounding box center [1461, 138] width 157 height 20
click at [1538, 86] on icon "button" at bounding box center [1535, 90] width 12 height 12
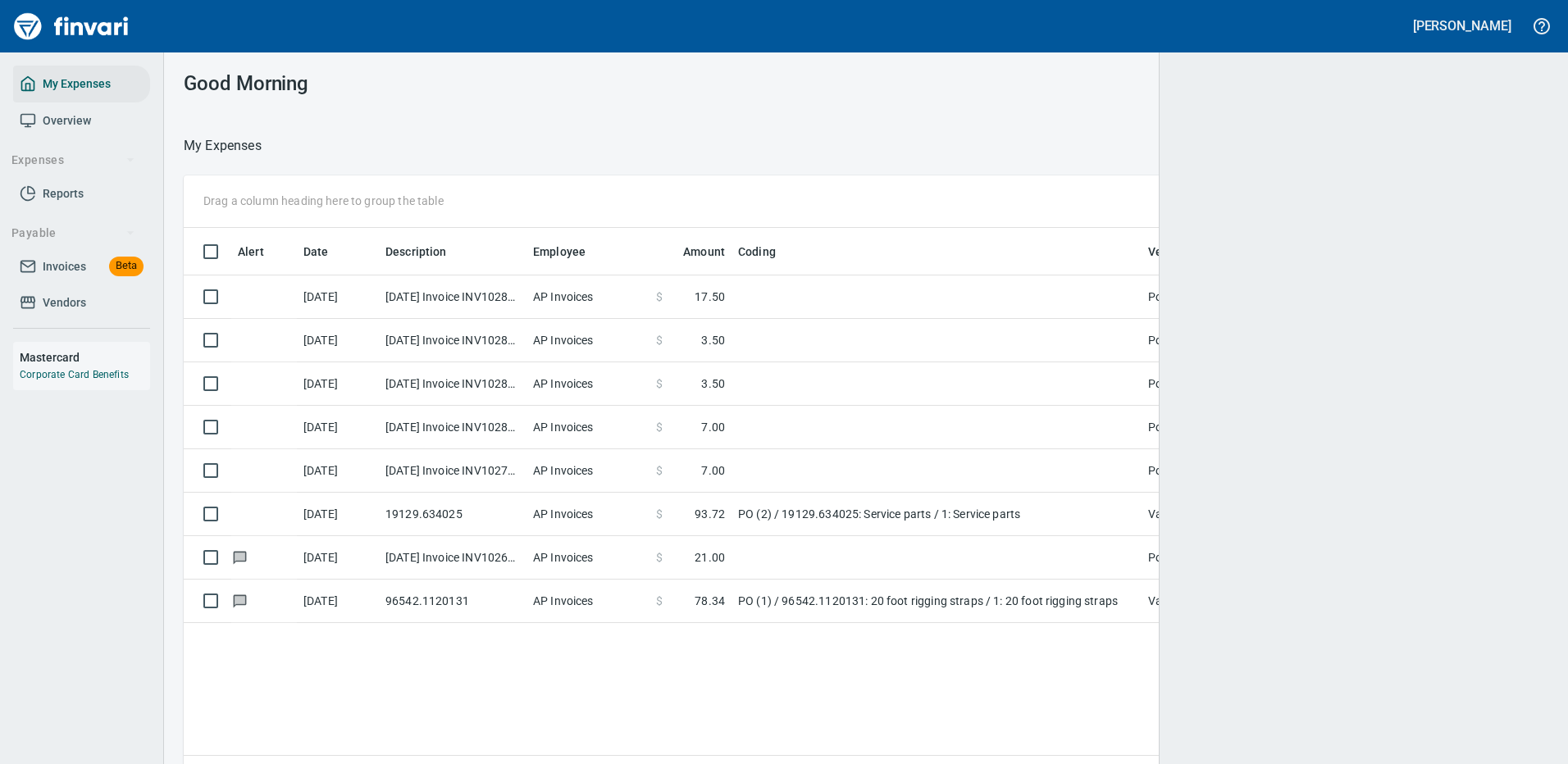
scroll to position [559, 1339]
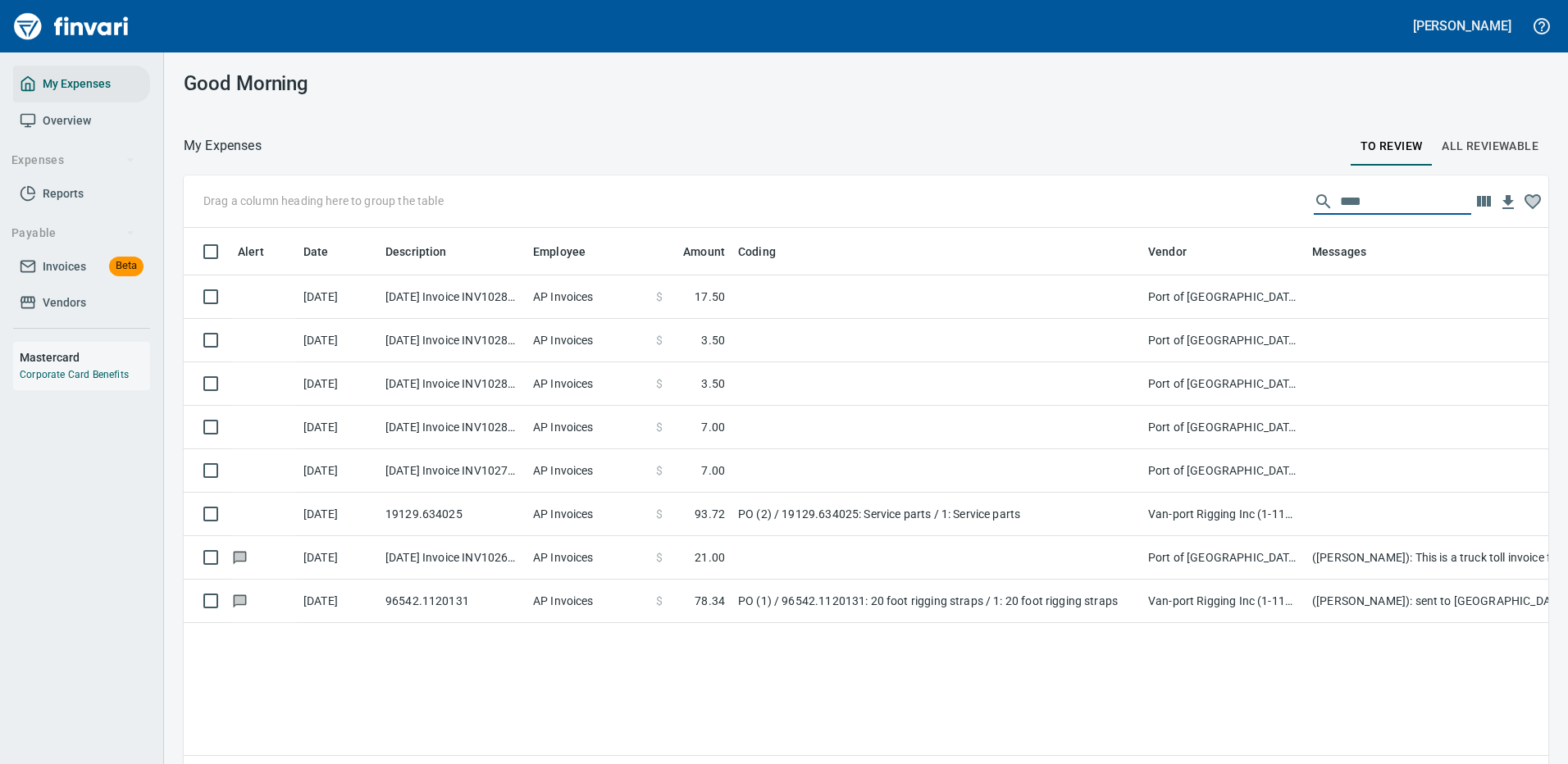
drag, startPoint x: 1355, startPoint y: 199, endPoint x: 1197, endPoint y: 209, distance: 158.3
click at [1197, 209] on div "Drag a column heading here to group the table ****" at bounding box center [866, 202] width 1364 height 52
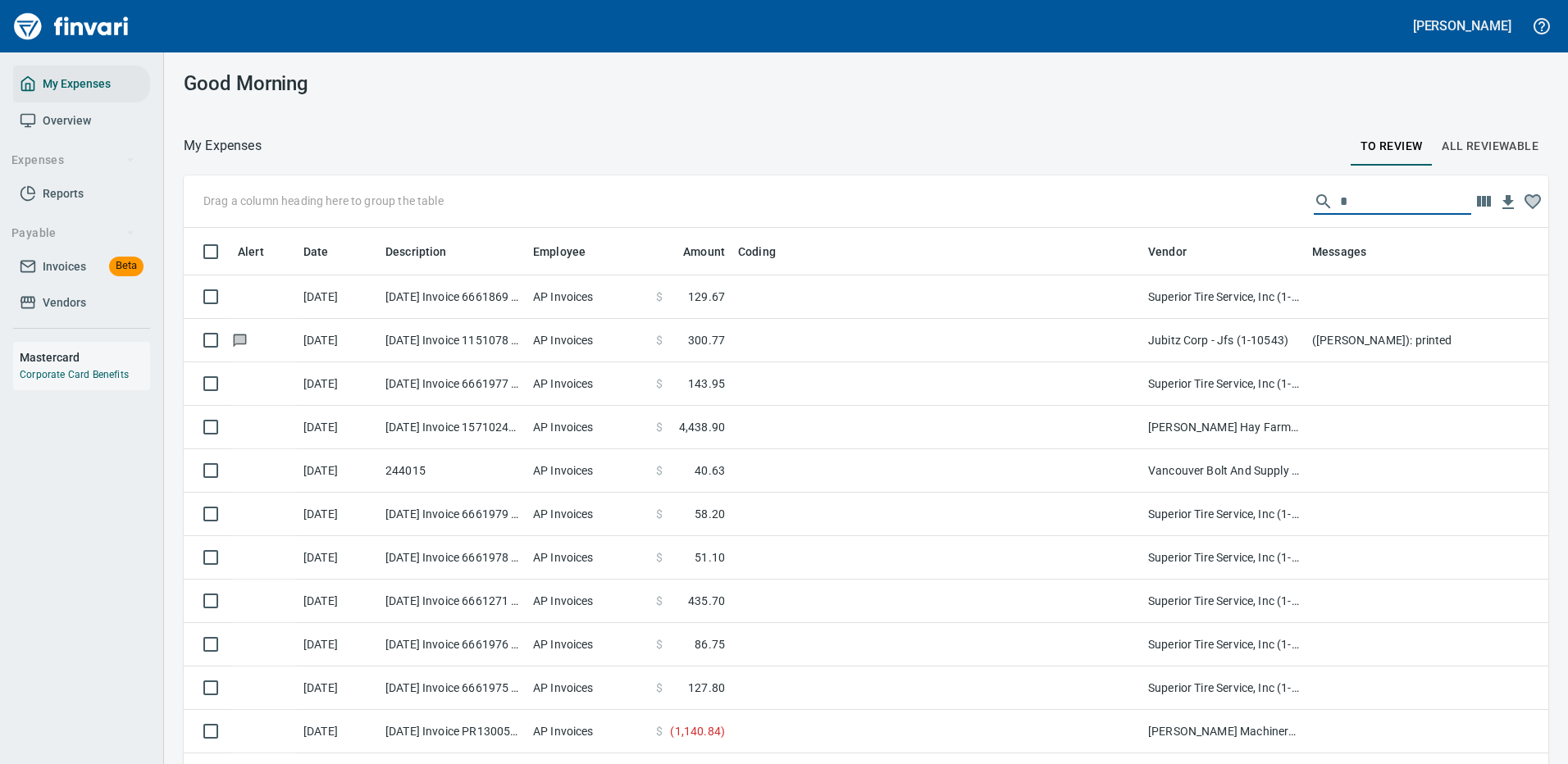
scroll to position [559, 1328]
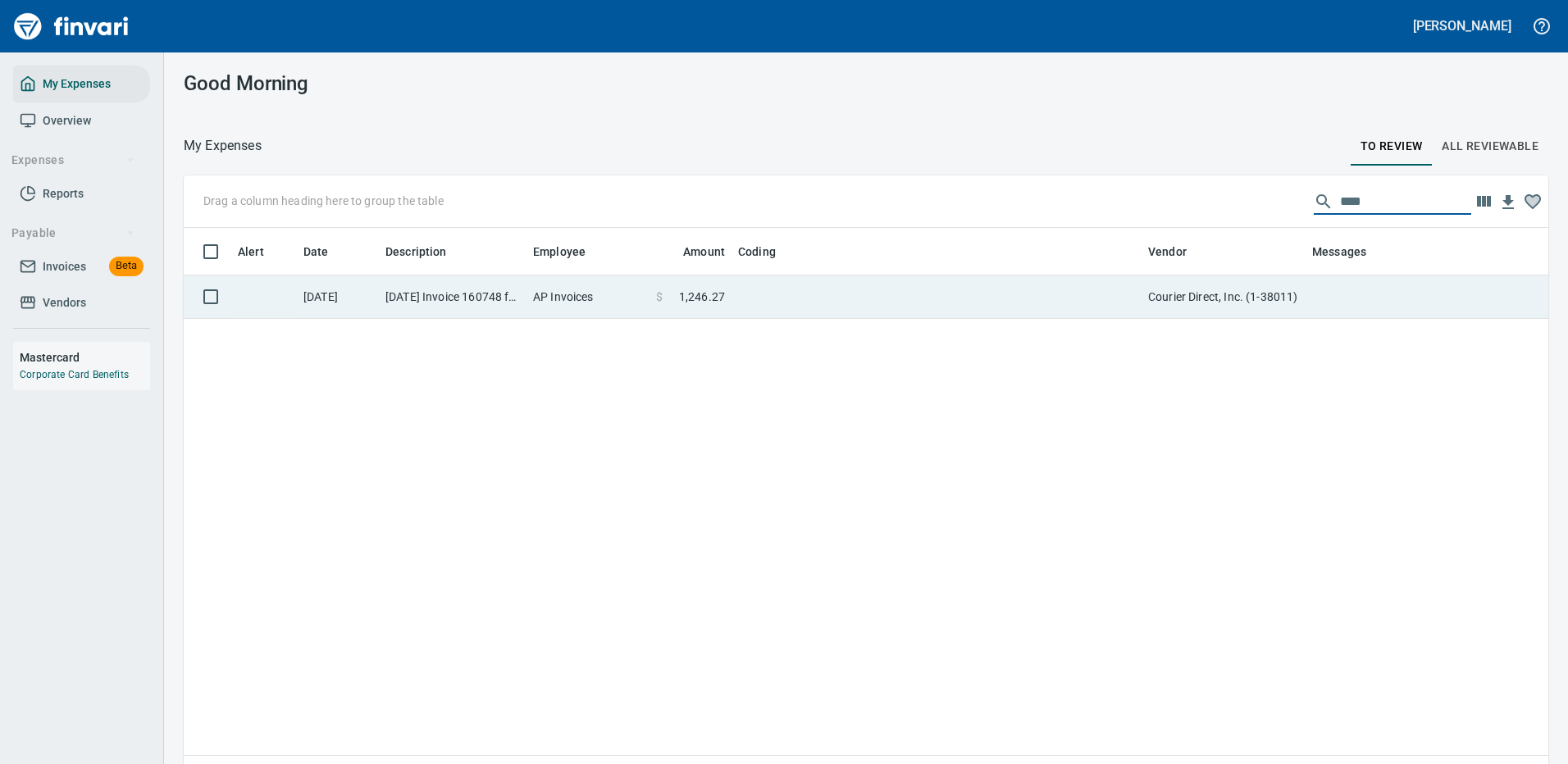
type input "****"
click at [1083, 298] on td at bounding box center [936, 297] width 410 height 43
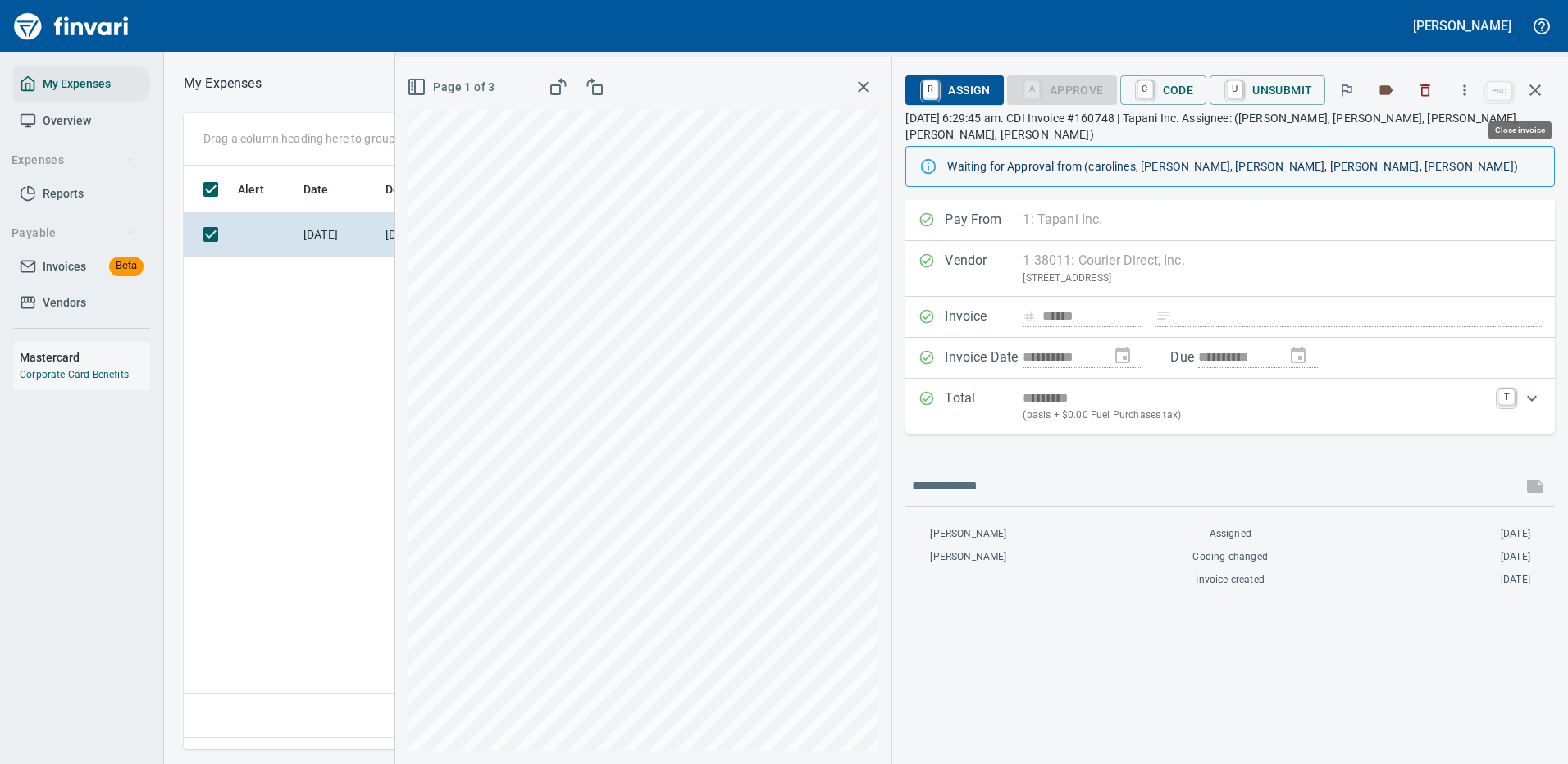
scroll to position [559, 942]
click at [1161, 84] on span "C Code" at bounding box center [1163, 90] width 61 height 28
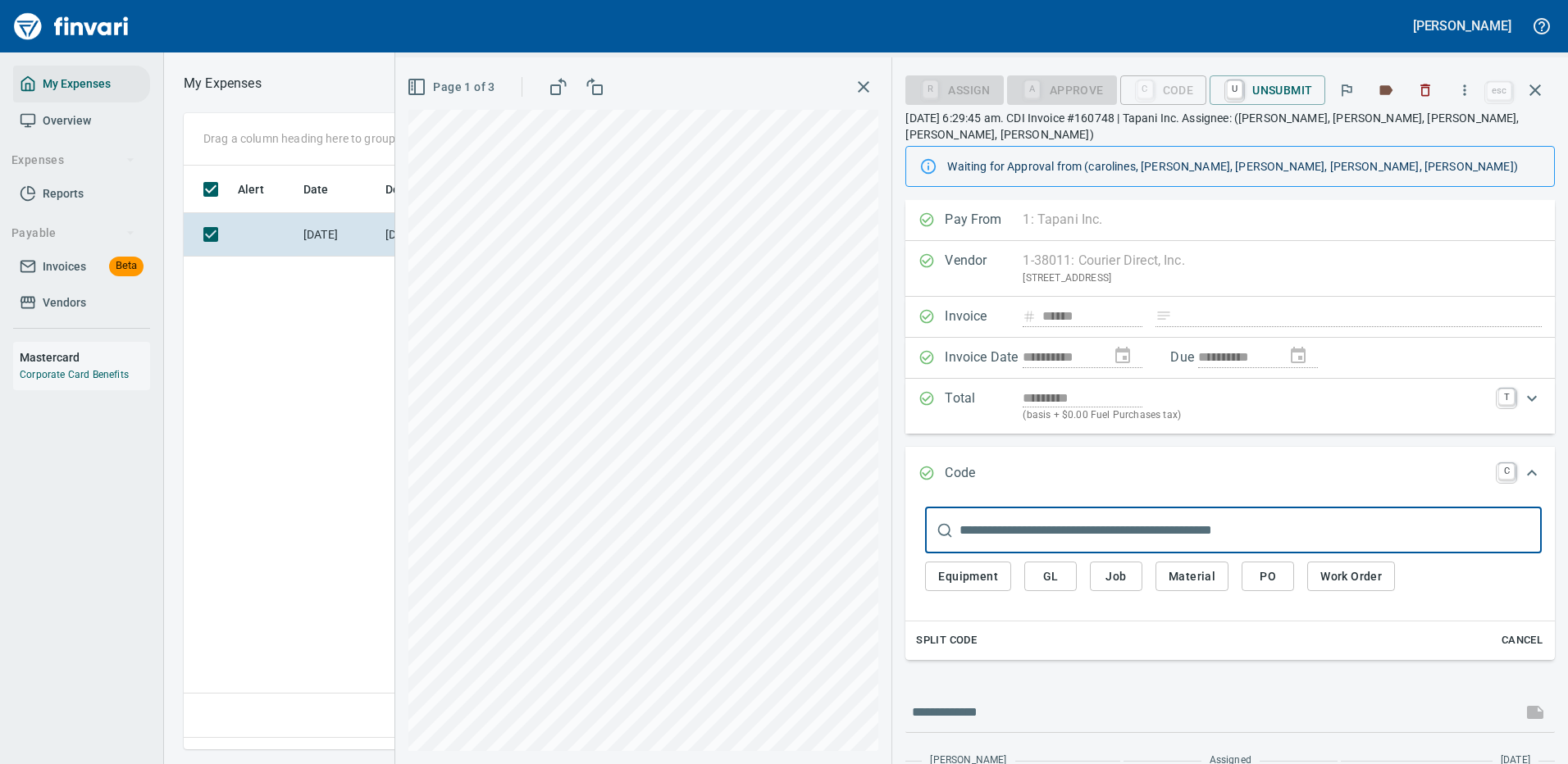
click at [984, 508] on input "text" at bounding box center [1250, 530] width 582 height 46
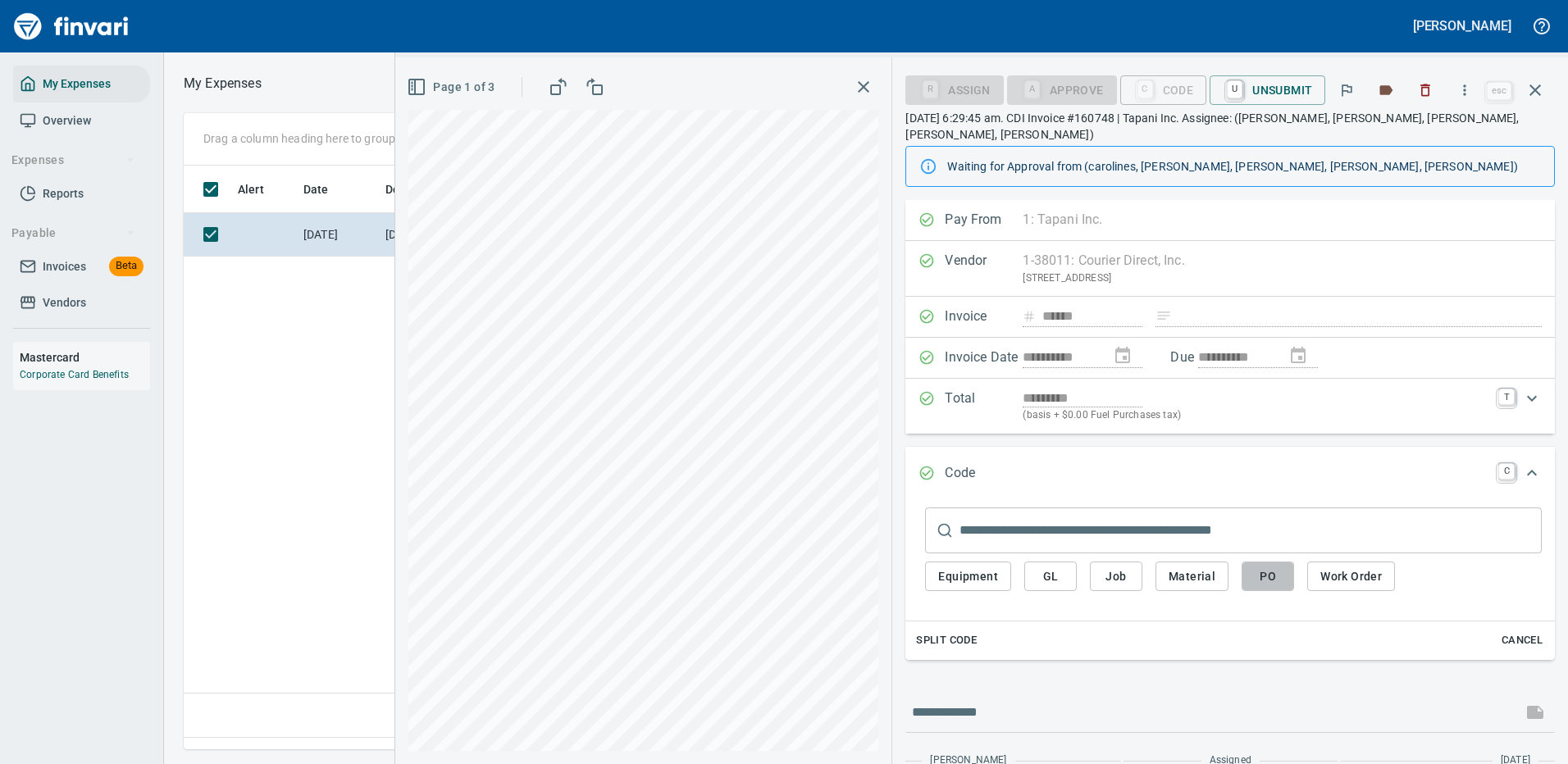
click at [1271, 567] on span "PO" at bounding box center [1267, 577] width 26 height 21
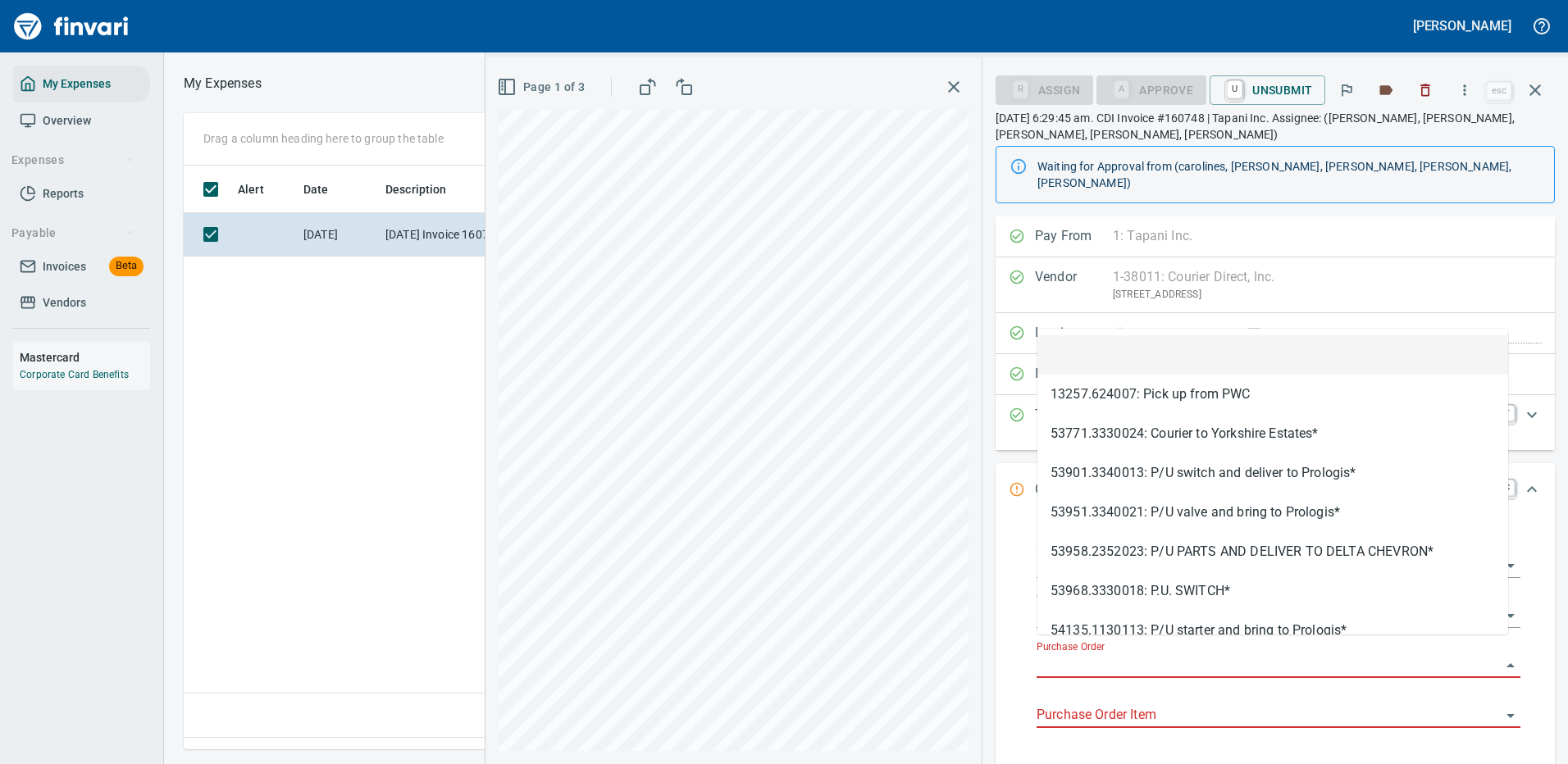
click at [1085, 654] on input "Purchase Order" at bounding box center [1267, 665] width 464 height 23
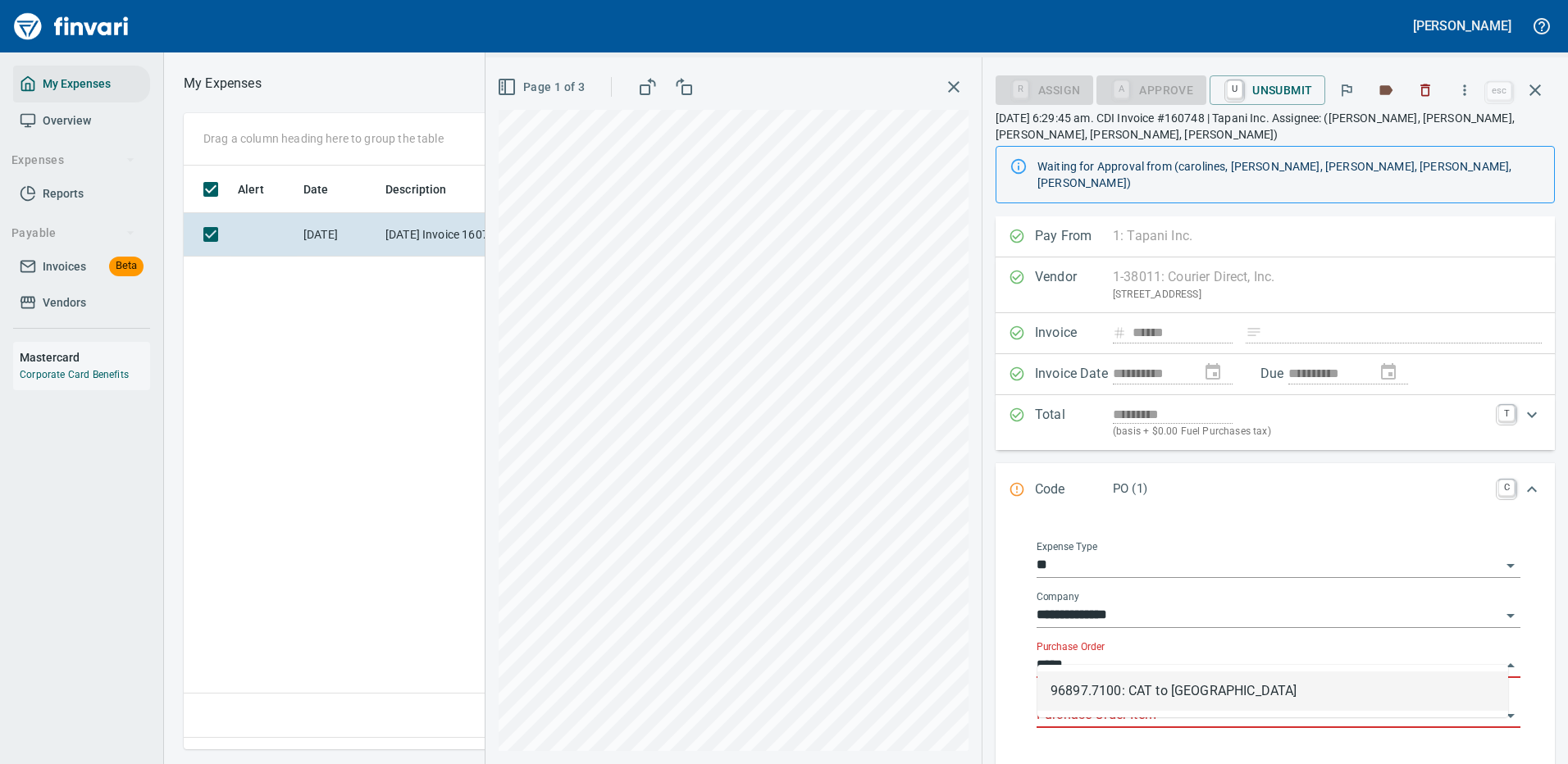
click at [1128, 690] on li "96897.7100: CAT to [GEOGRAPHIC_DATA]" at bounding box center [1272, 691] width 471 height 39
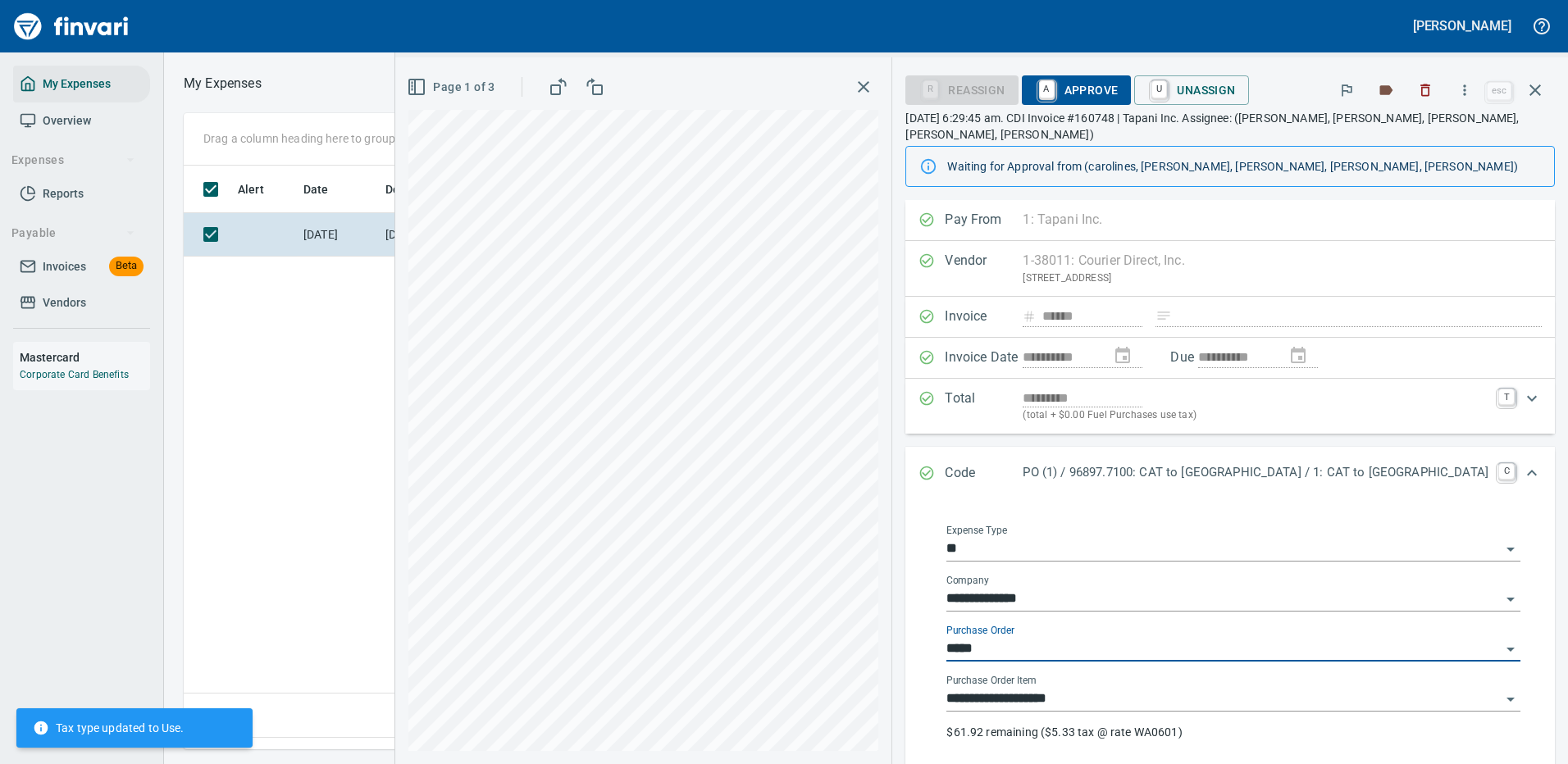
type input "**********"
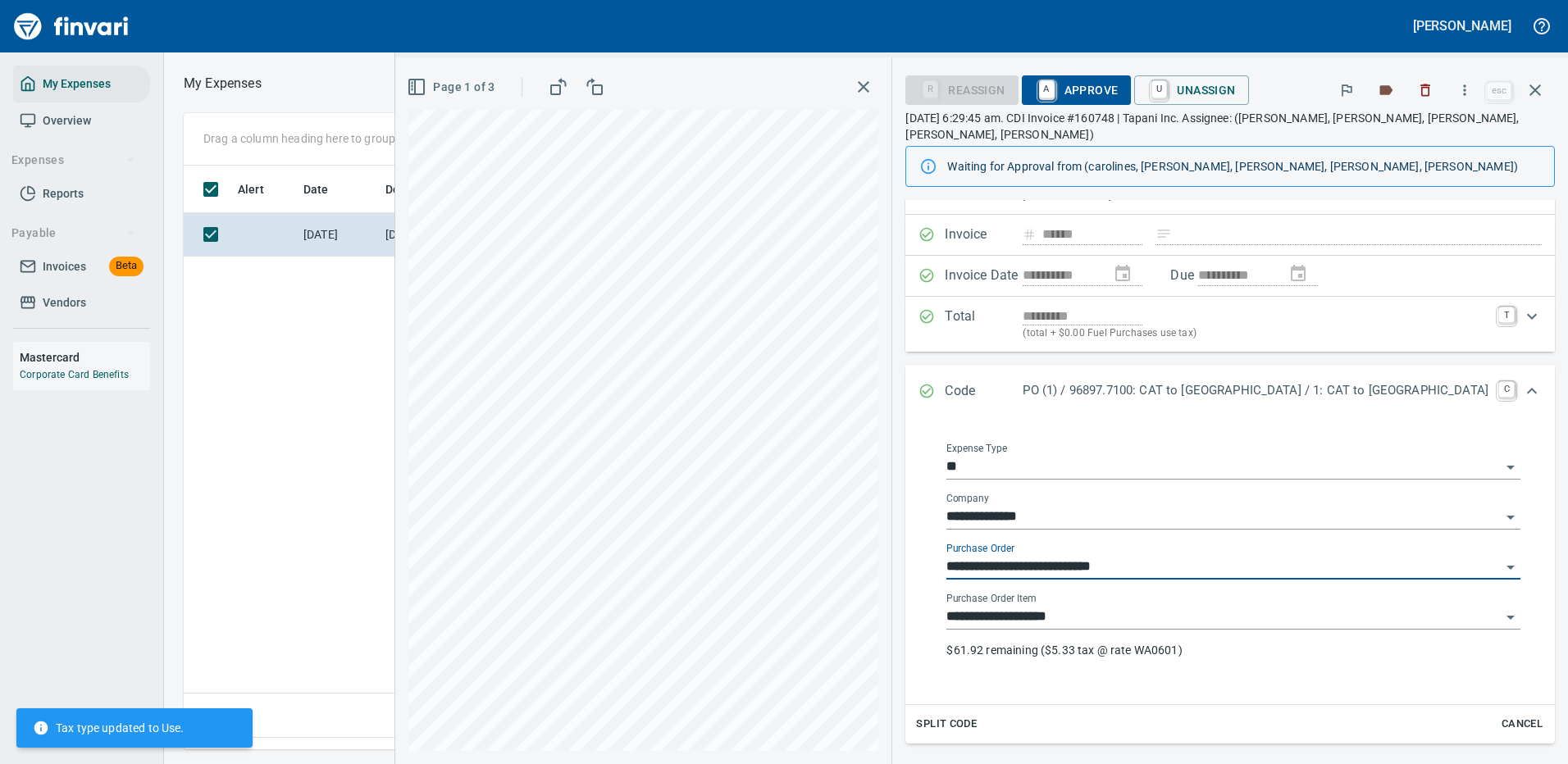
scroll to position [164, 0]
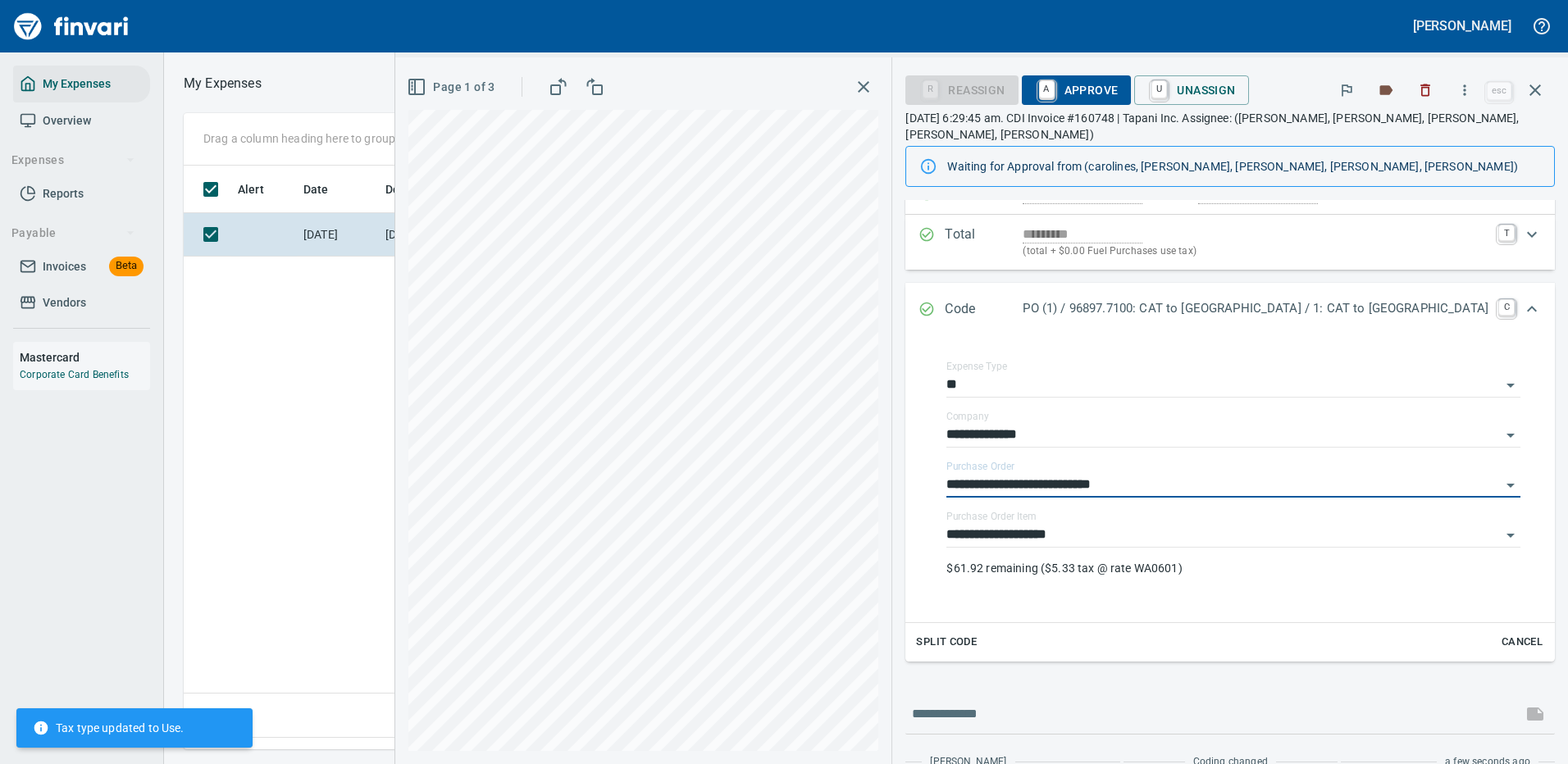
type input "**********"
click at [977, 635] on span "Split Code" at bounding box center [946, 642] width 61 height 19
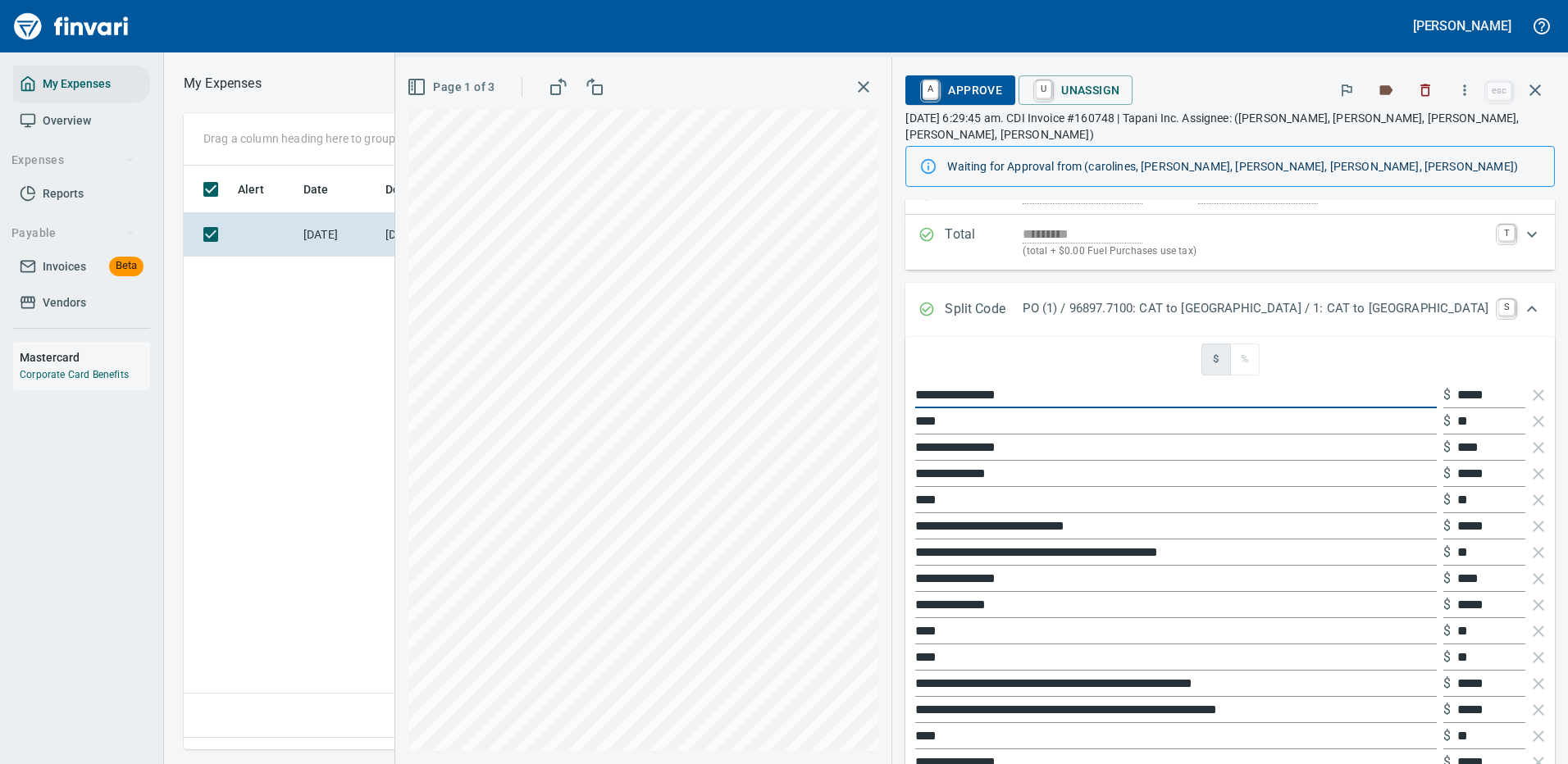
click at [901, 390] on div "**********" at bounding box center [981, 411] width 1172 height 707
type input "**********"
type input "*****"
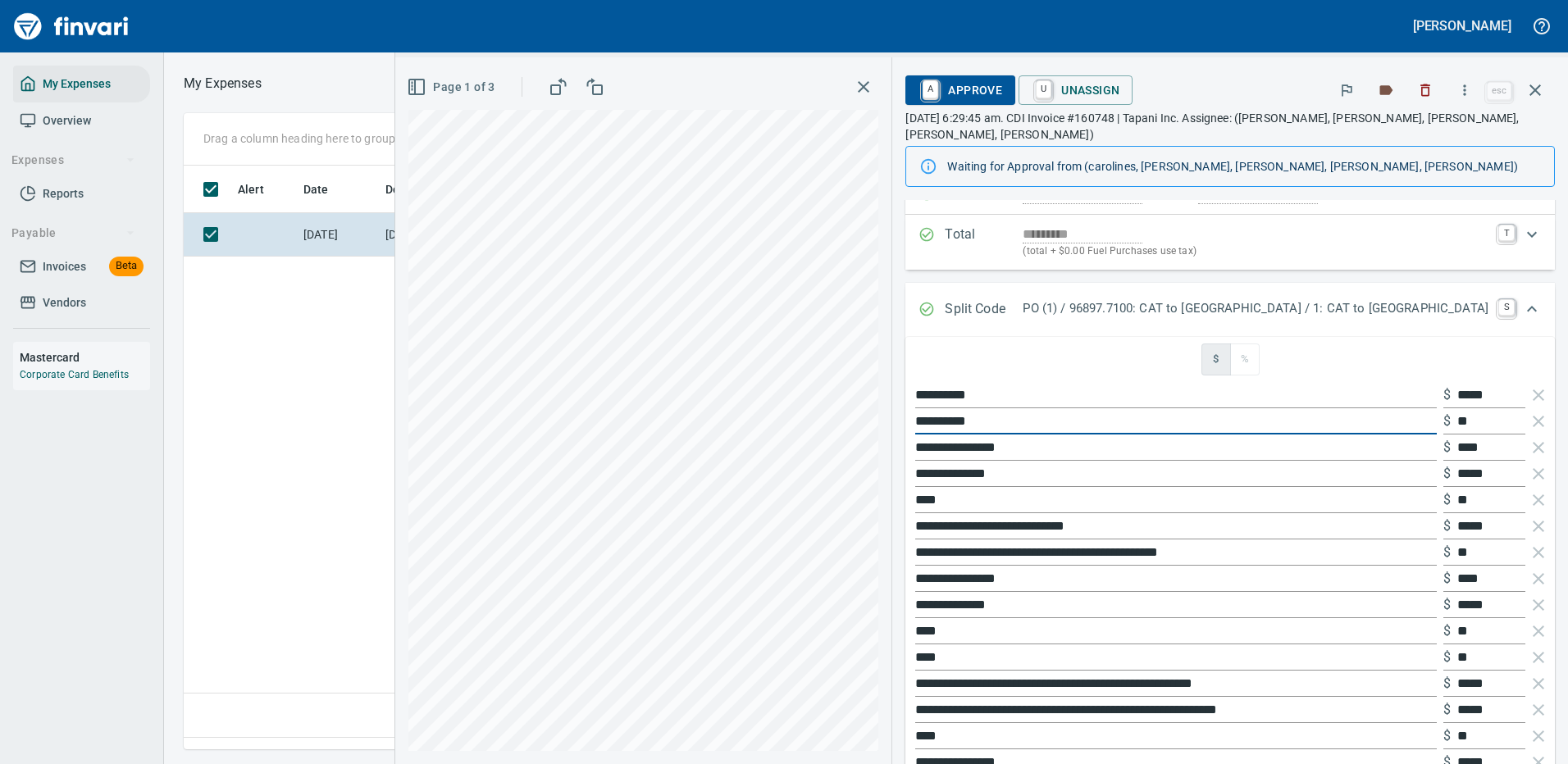
type input "**********"
type input "*****"
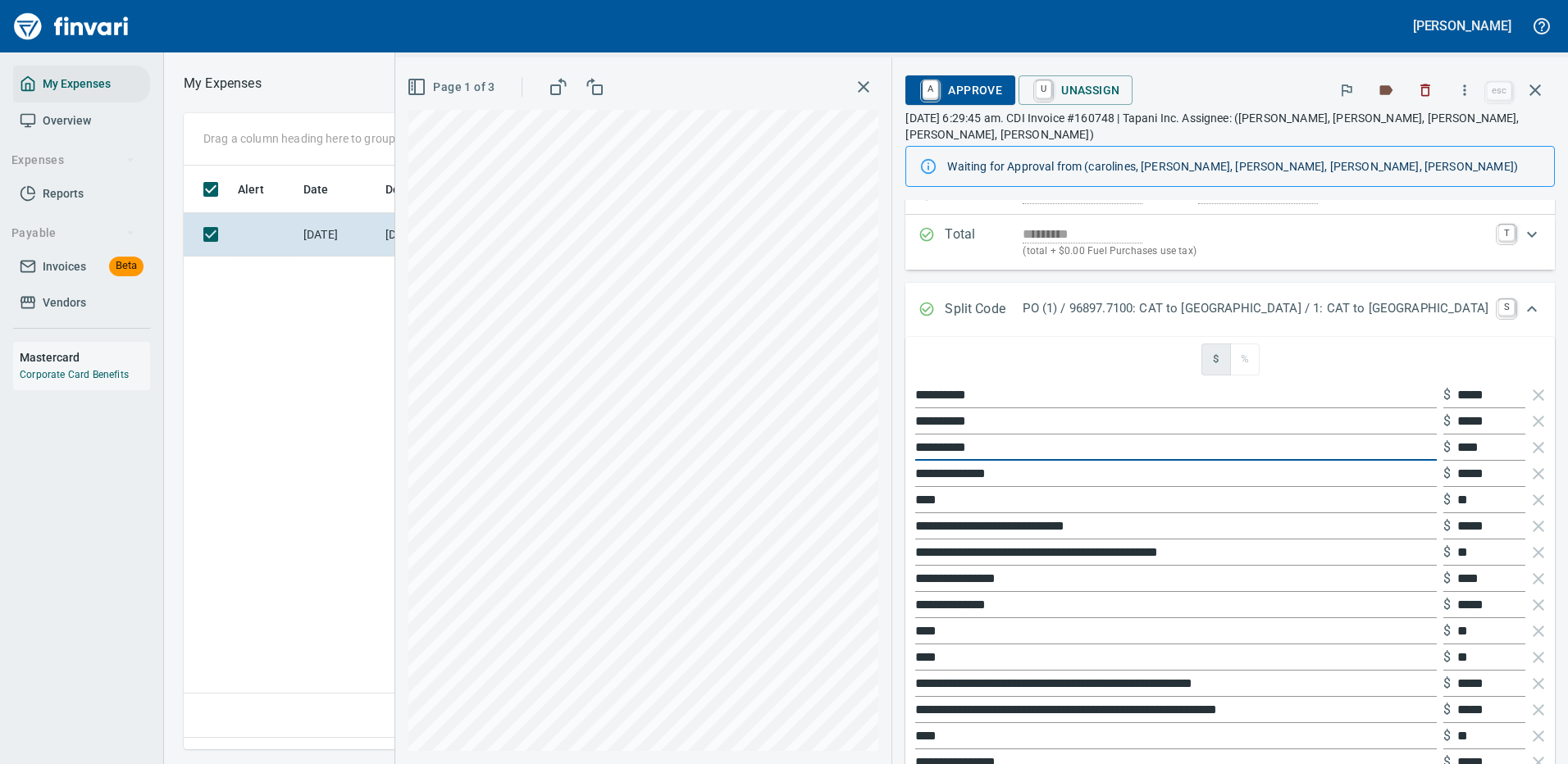
type input "**********"
type input "*****"
type input "**********"
type input "*****"
drag, startPoint x: 1078, startPoint y: 495, endPoint x: 999, endPoint y: 497, distance: 79.0
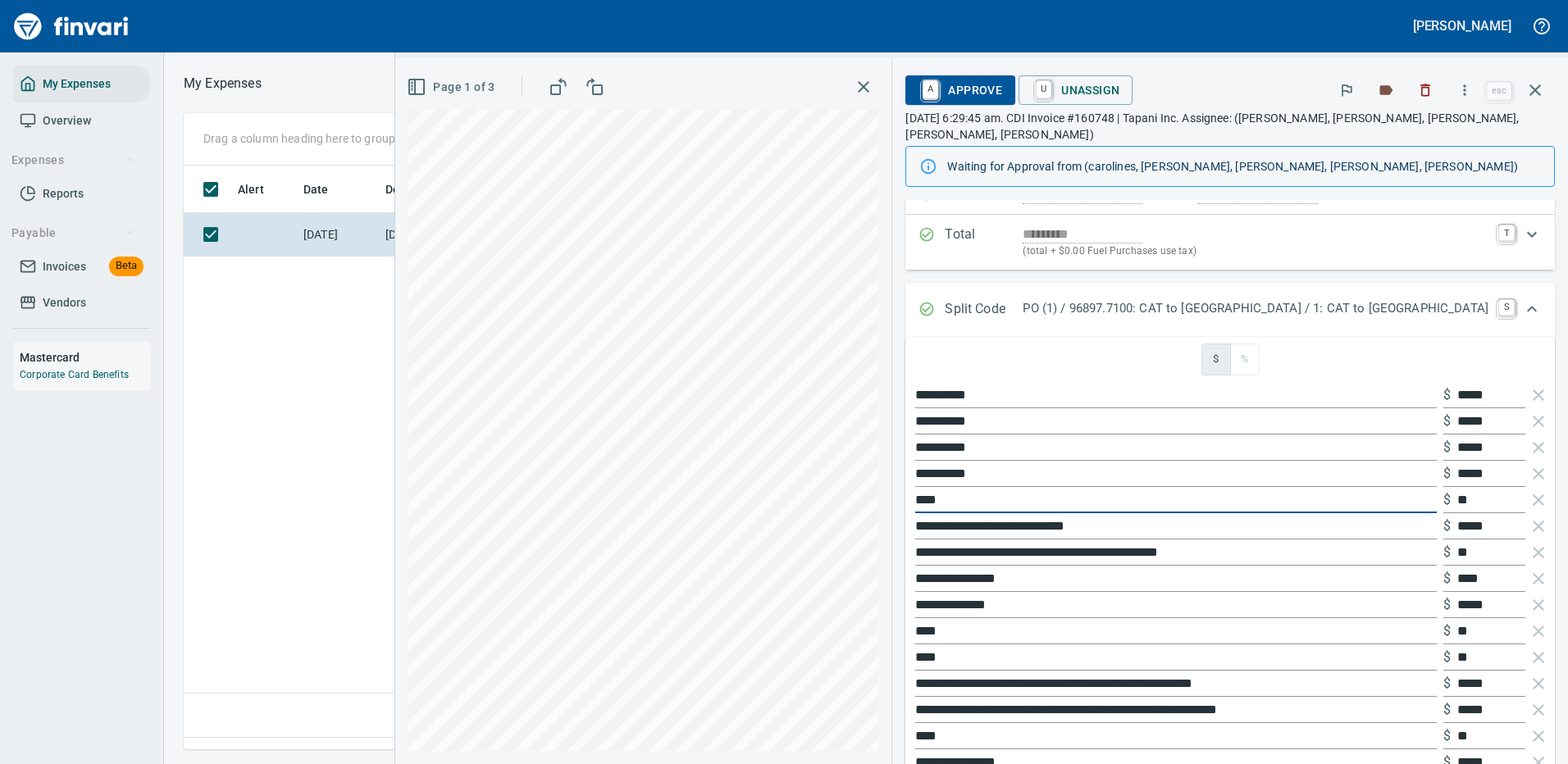
click at [1001, 497] on div "**********" at bounding box center [981, 411] width 1172 height 707
drag, startPoint x: 1085, startPoint y: 503, endPoint x: 1000, endPoint y: 500, distance: 85.1
click at [1000, 500] on div "**********" at bounding box center [981, 411] width 1172 height 707
type input "**********"
click at [1532, 551] on icon "button" at bounding box center [1538, 552] width 12 height 12
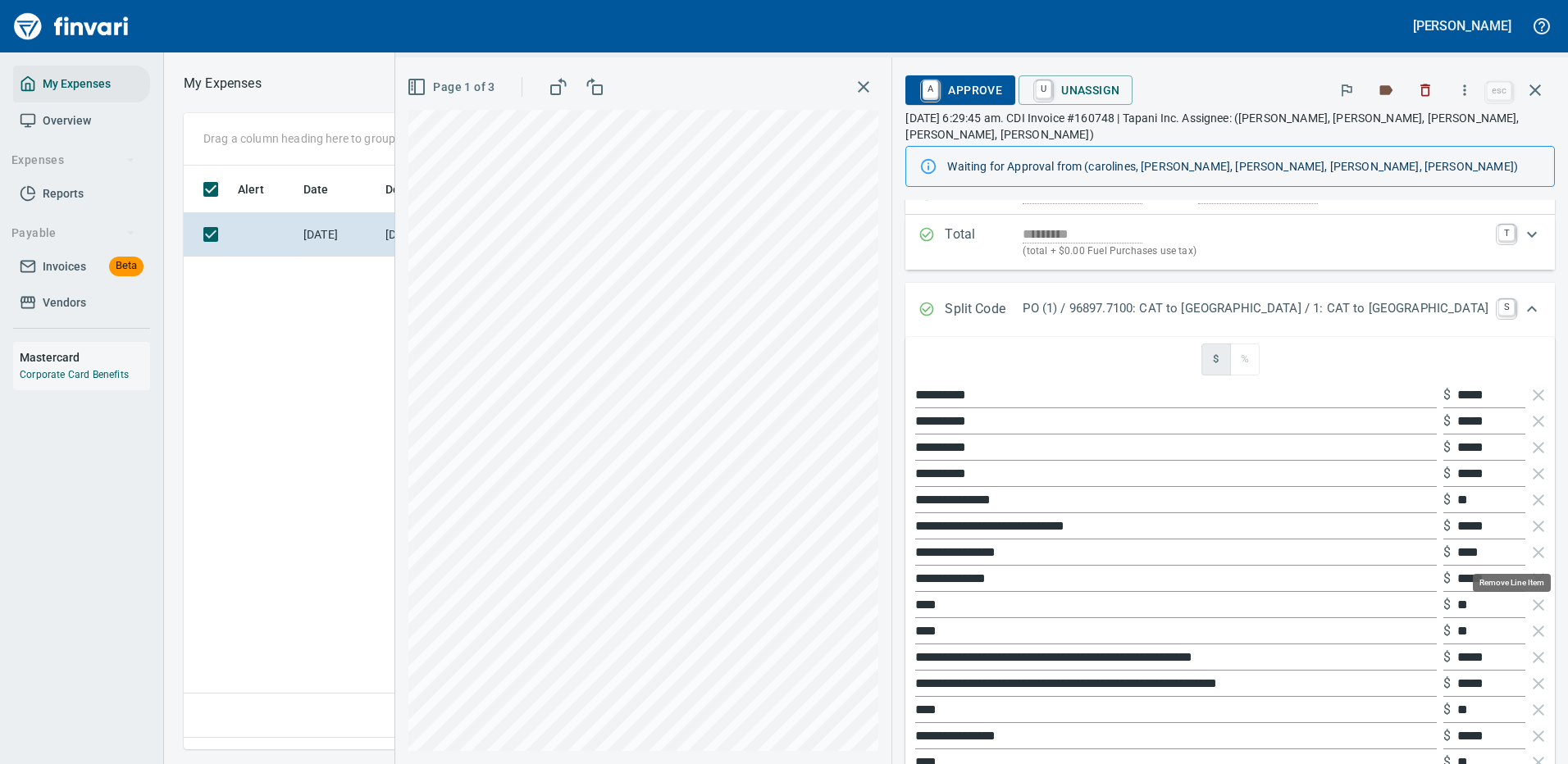
click at [1532, 551] on icon "button" at bounding box center [1538, 552] width 12 height 12
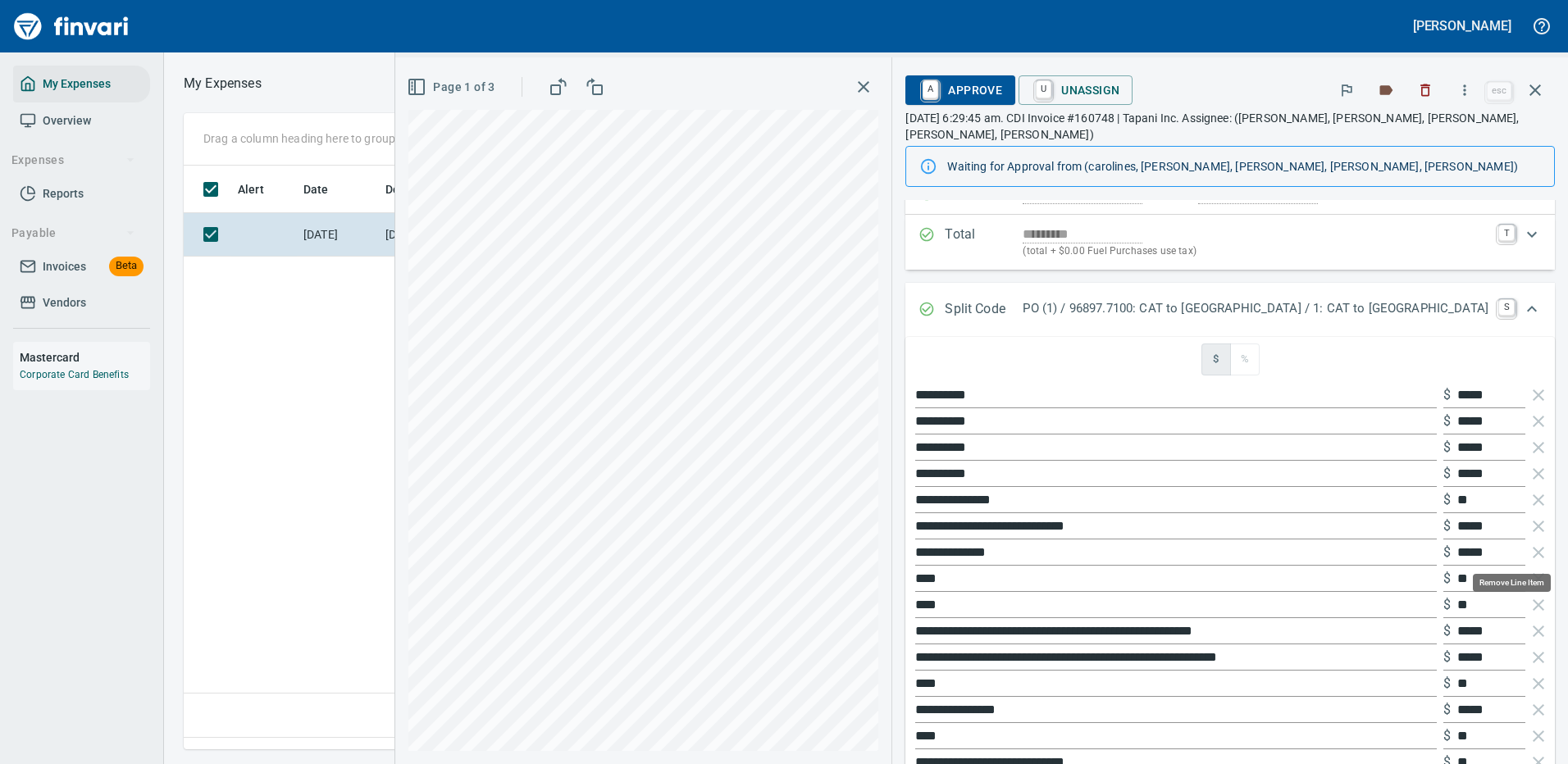
click at [1532, 551] on icon "button" at bounding box center [1538, 552] width 12 height 12
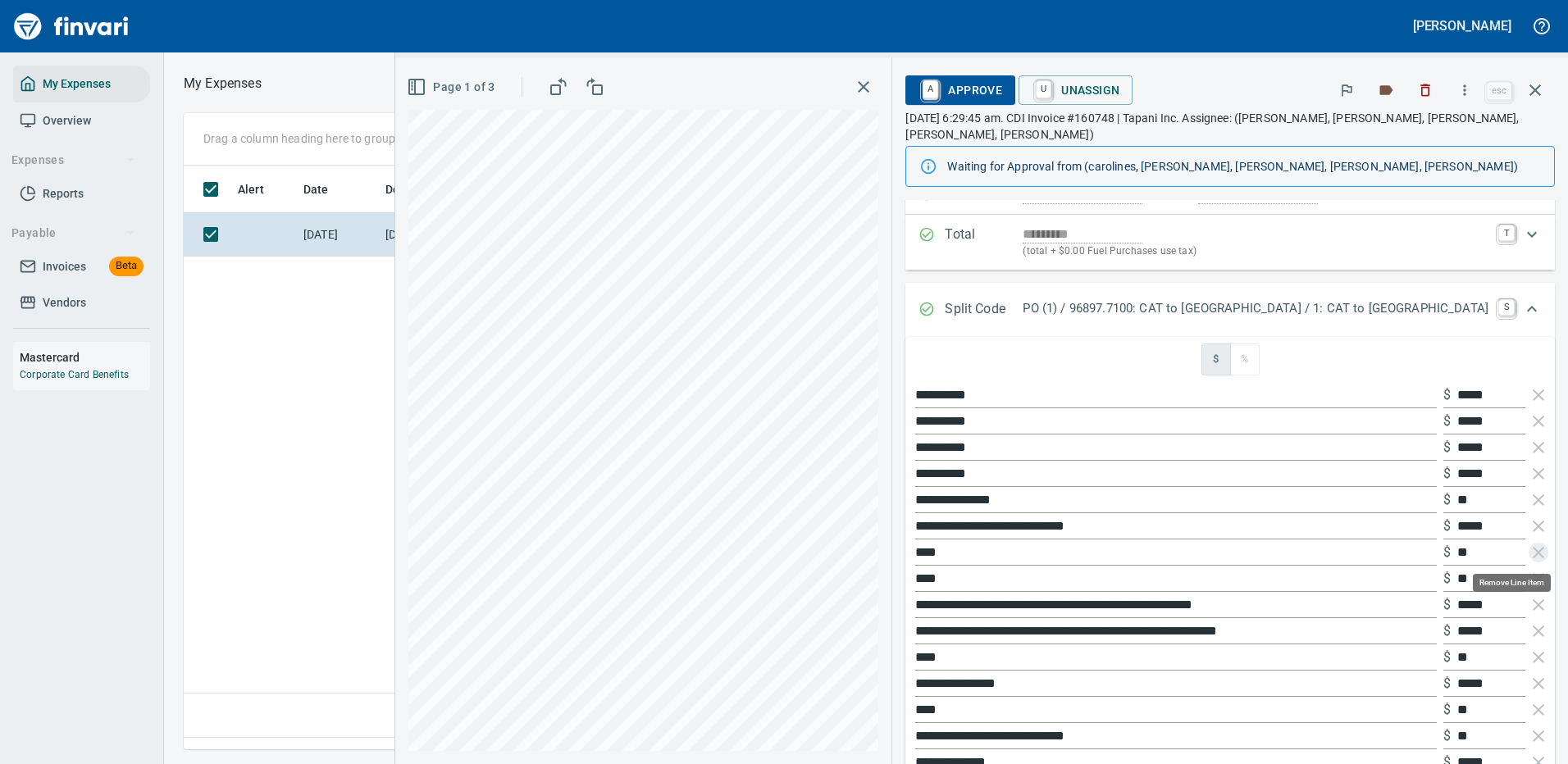
click at [1532, 551] on icon "button" at bounding box center [1538, 552] width 12 height 12
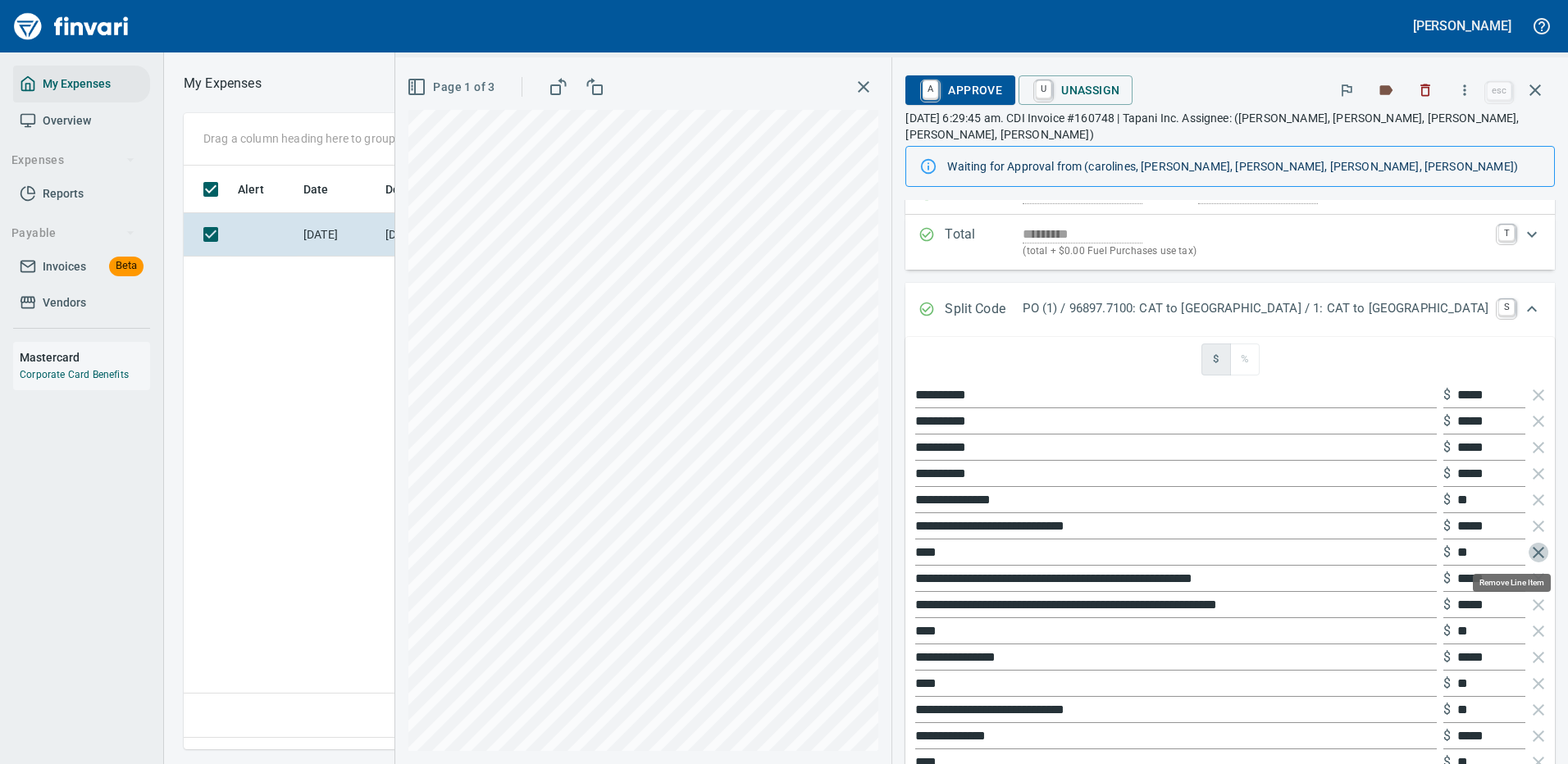
click at [1532, 551] on icon "button" at bounding box center [1538, 552] width 12 height 12
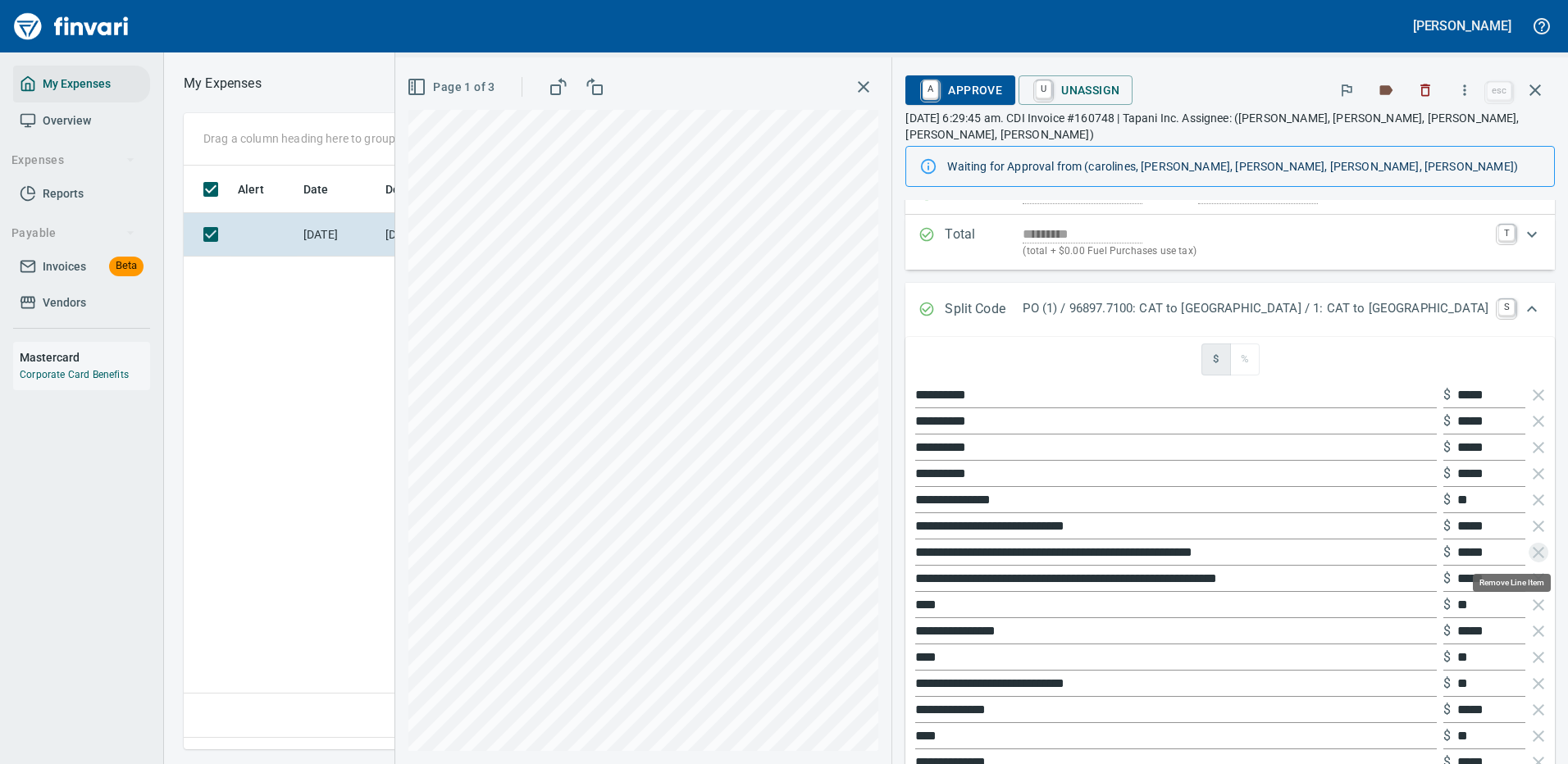
click at [1532, 551] on icon "button" at bounding box center [1538, 552] width 12 height 12
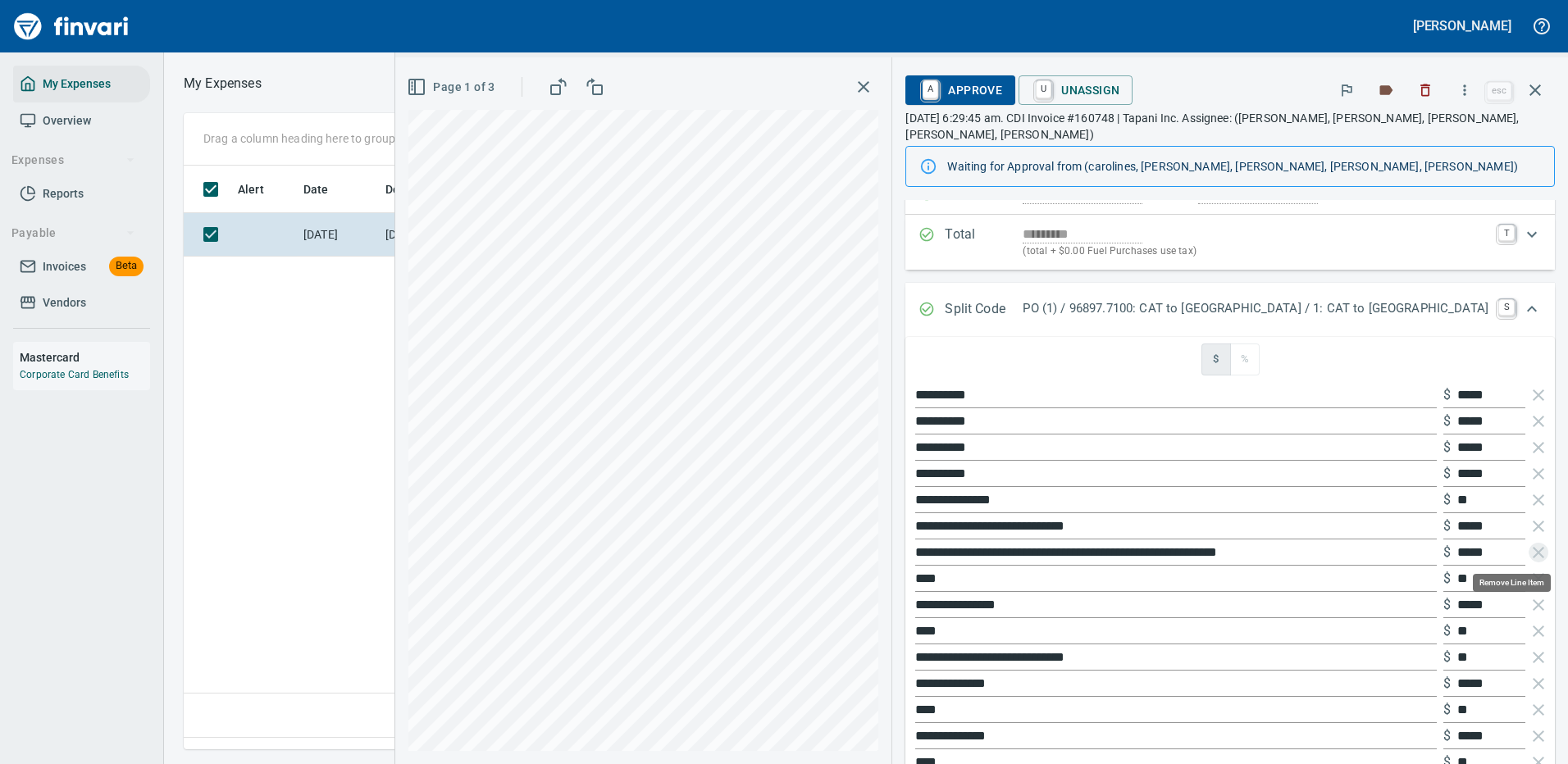
click at [1532, 551] on icon "button" at bounding box center [1538, 552] width 12 height 12
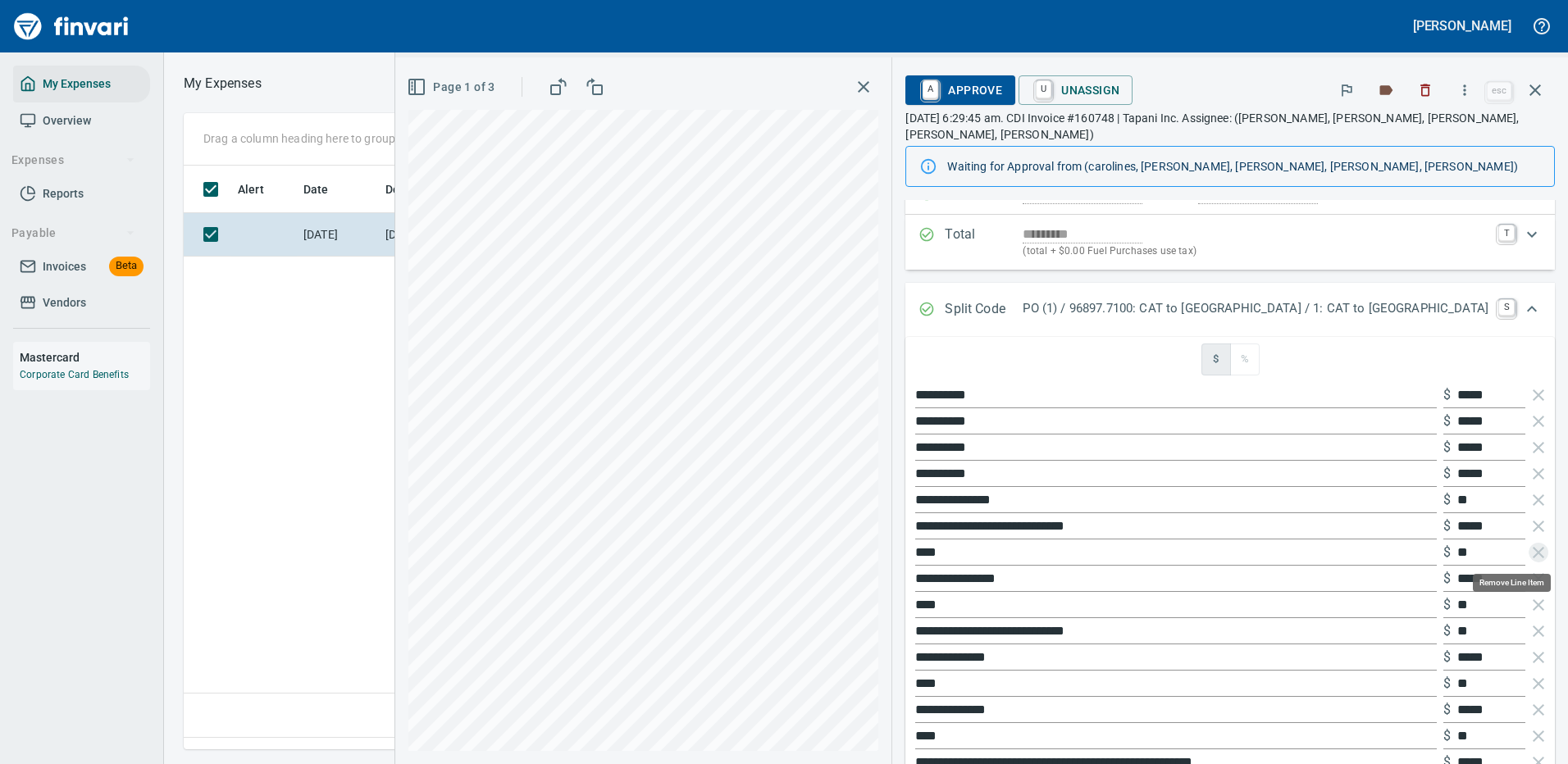
click at [1532, 551] on icon "button" at bounding box center [1538, 552] width 12 height 12
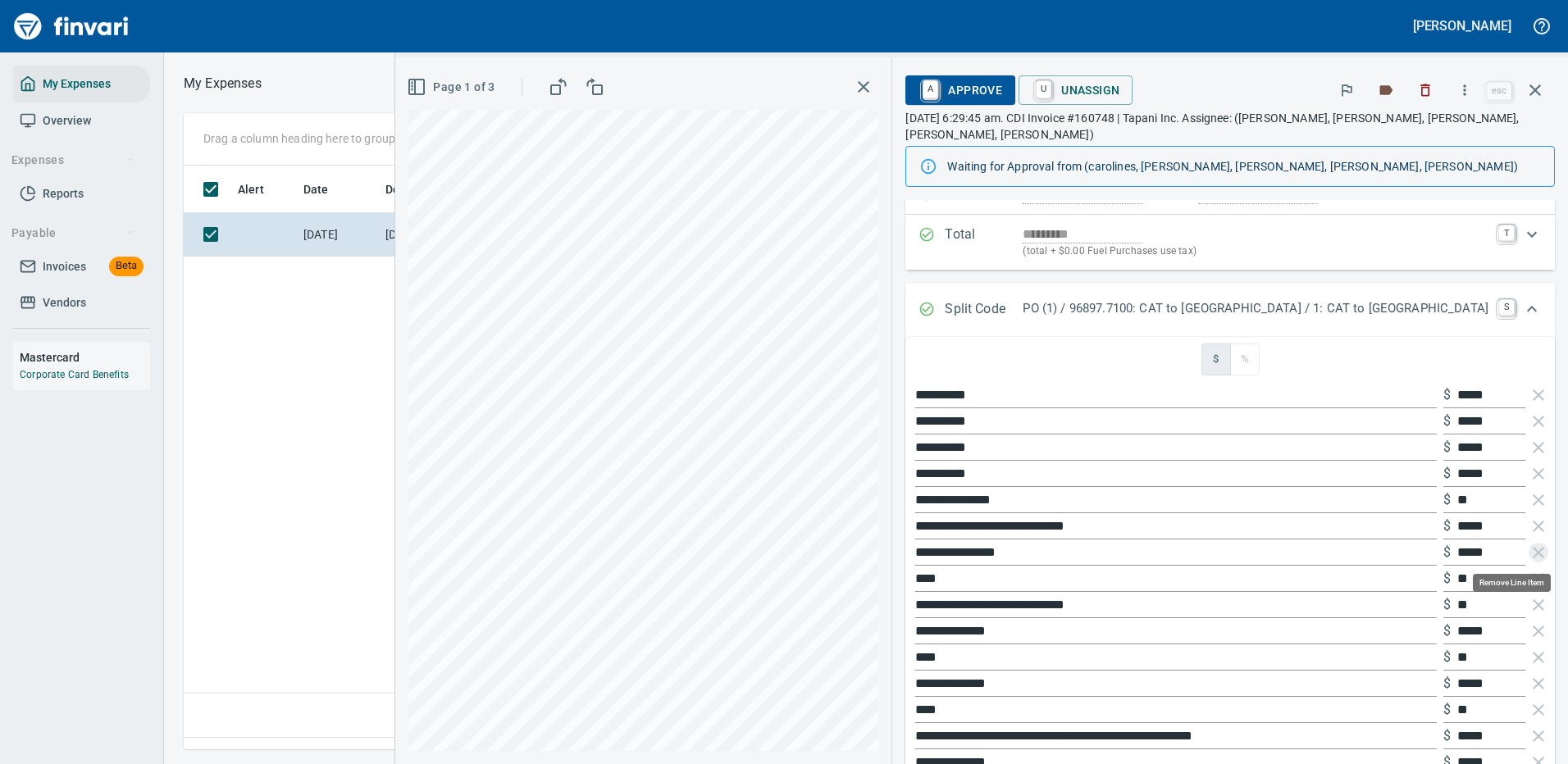
click at [1532, 551] on icon "button" at bounding box center [1538, 552] width 12 height 12
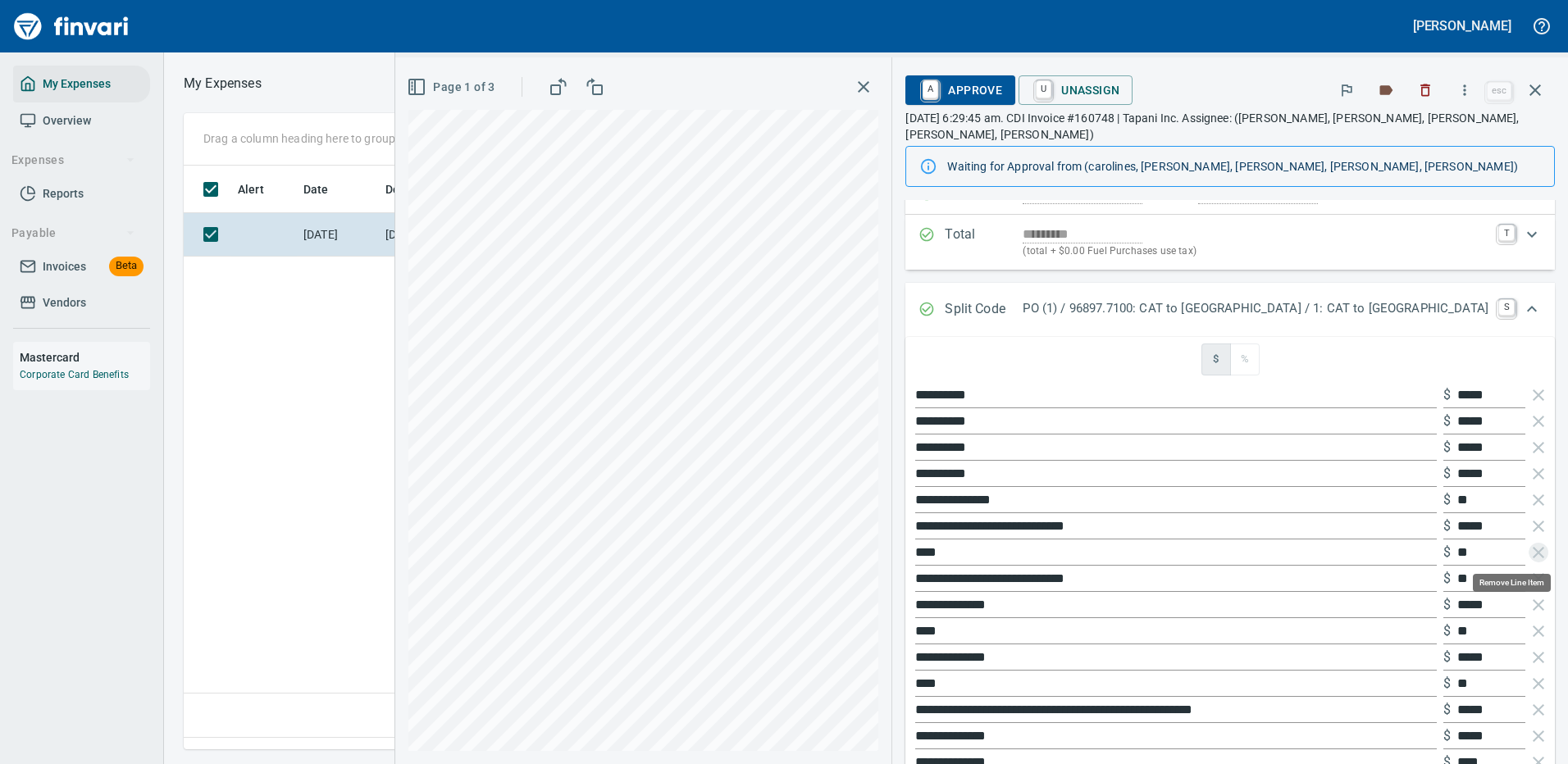
click at [1532, 551] on icon "button" at bounding box center [1538, 552] width 12 height 12
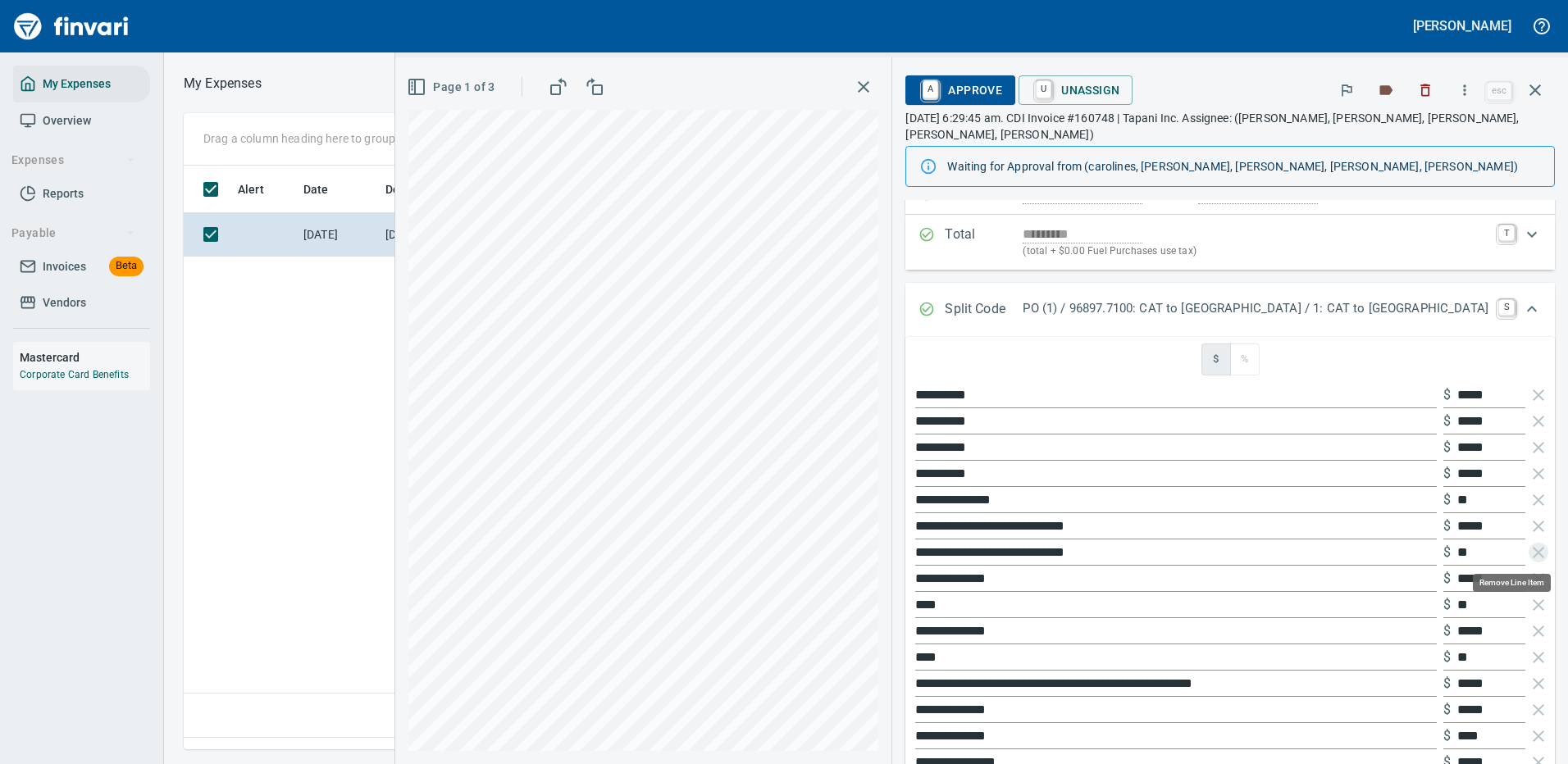
click at [1532, 551] on icon "button" at bounding box center [1538, 552] width 12 height 12
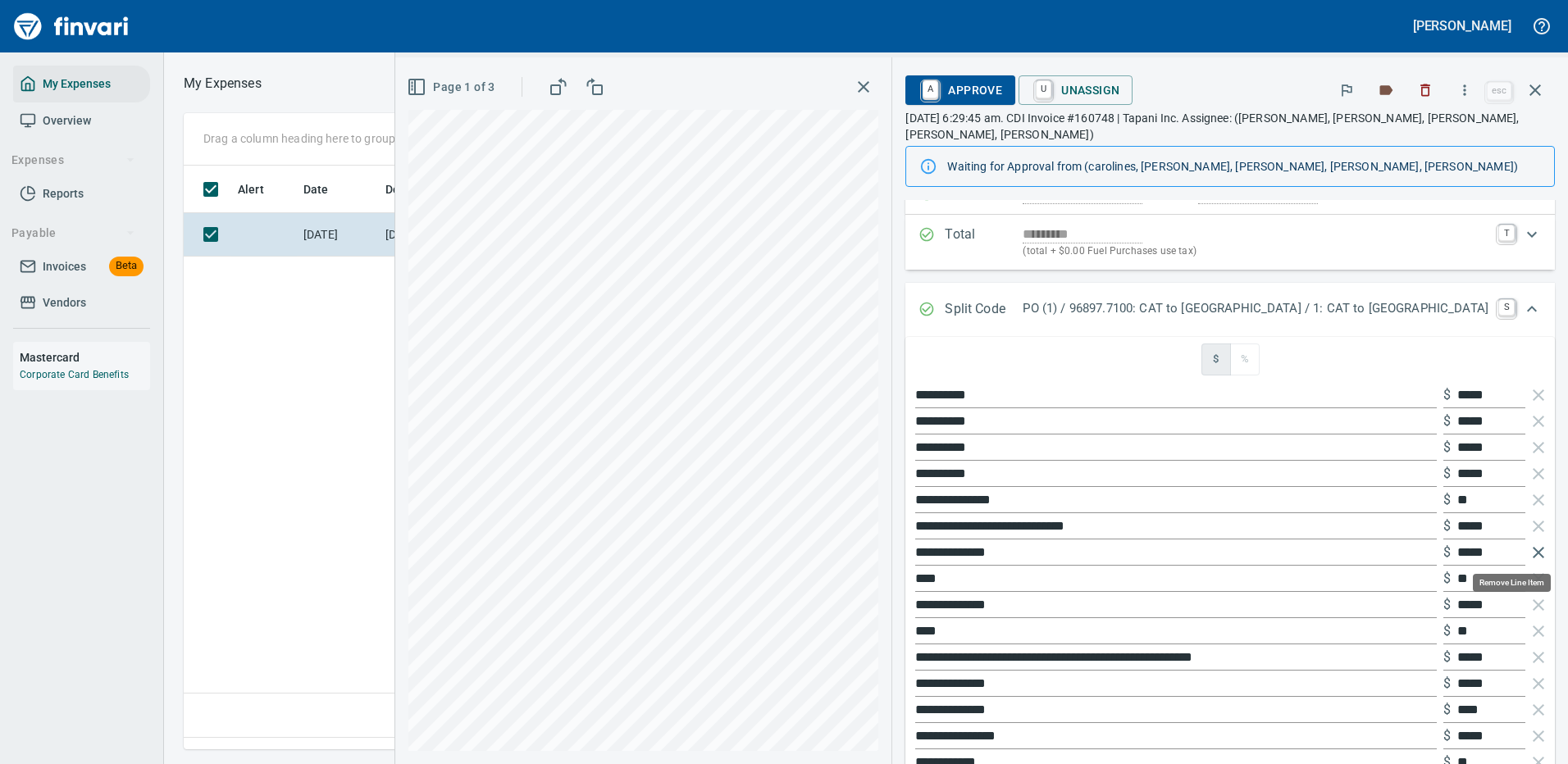
click at [1529, 550] on icon "button" at bounding box center [1538, 552] width 20 height 20
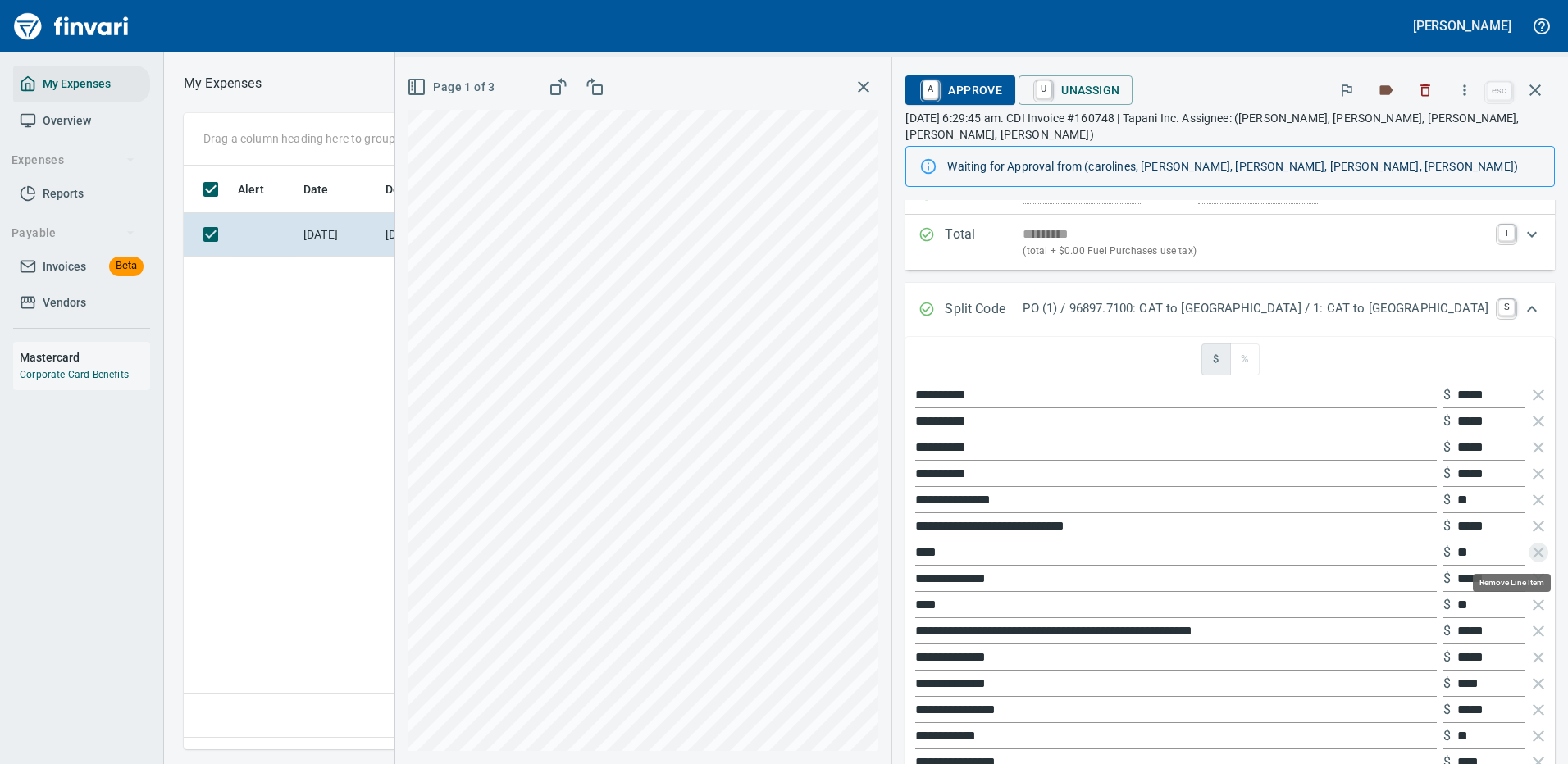
click at [1529, 550] on icon "button" at bounding box center [1538, 552] width 20 height 20
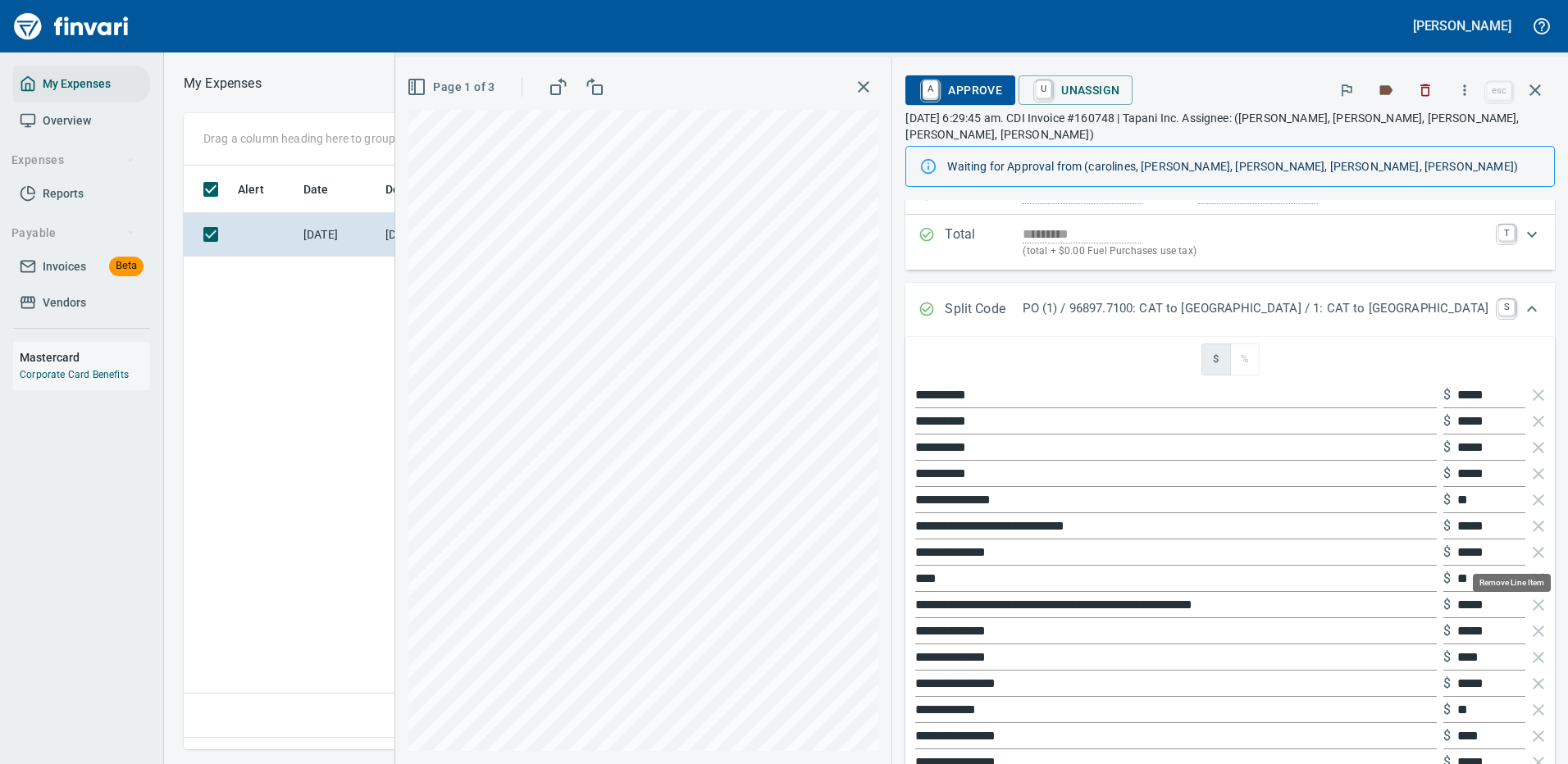
click at [1529, 550] on icon "button" at bounding box center [1538, 552] width 20 height 20
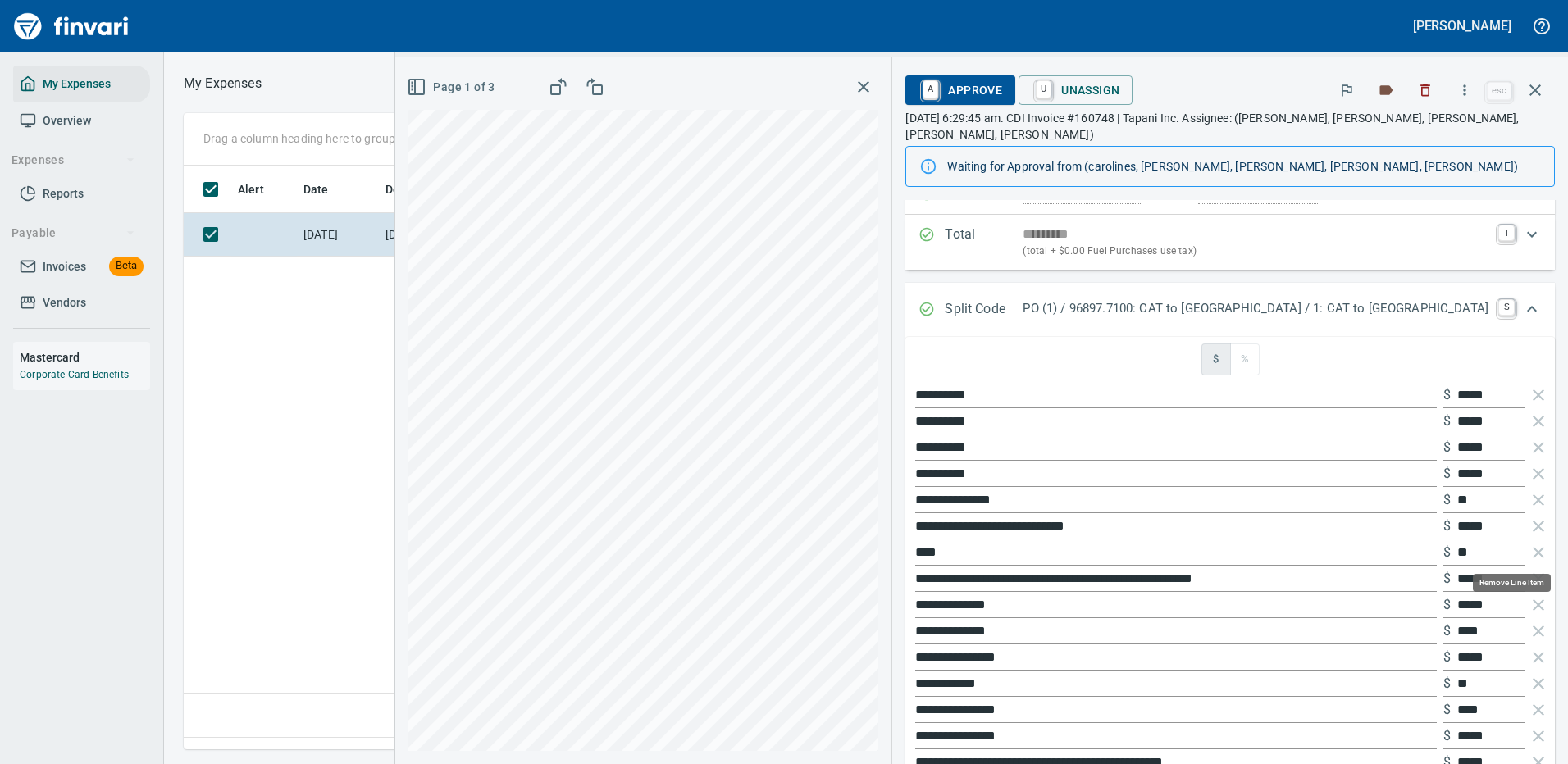
click at [1529, 550] on icon "button" at bounding box center [1538, 552] width 20 height 20
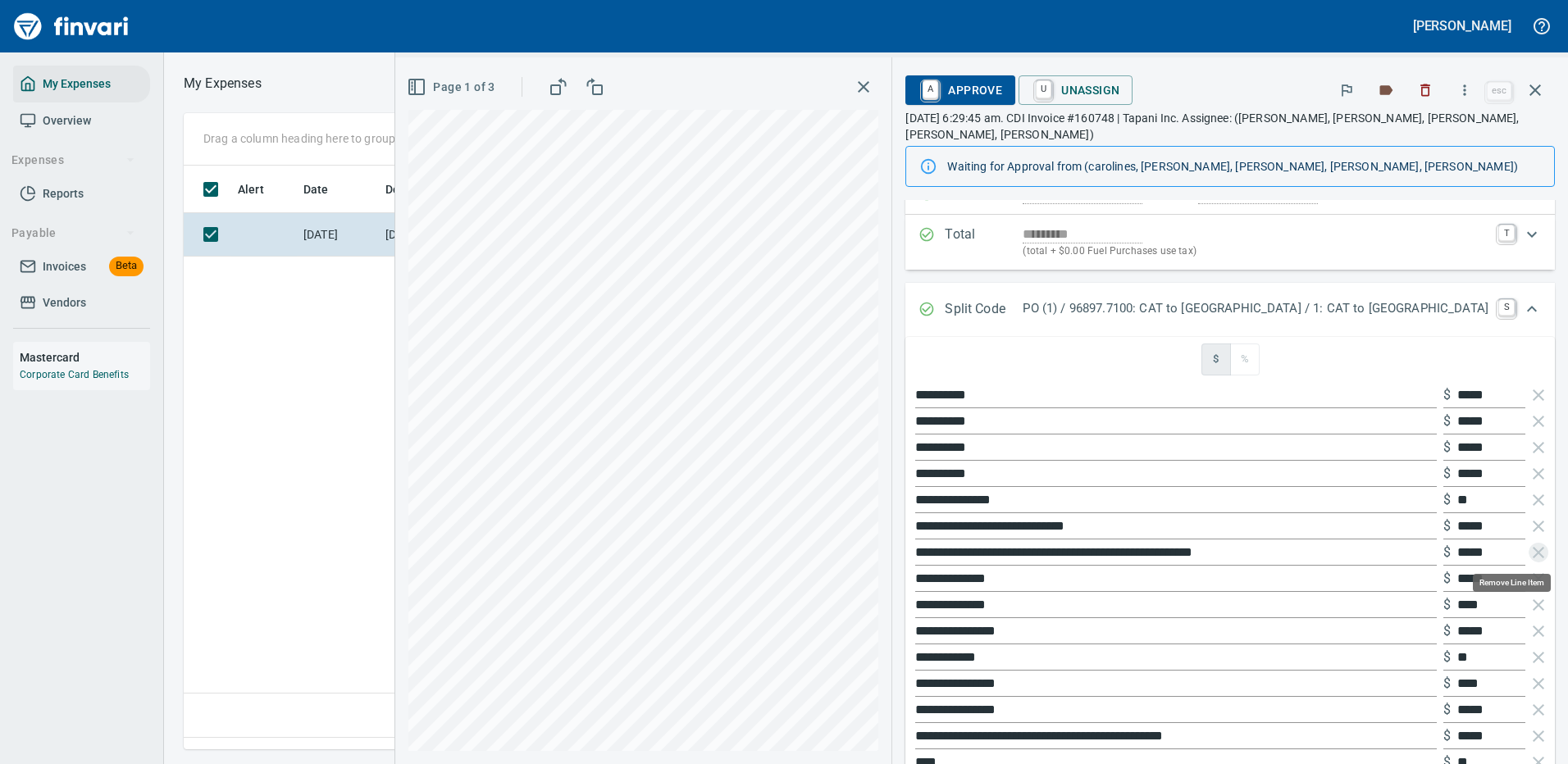
click at [1529, 550] on icon "button" at bounding box center [1538, 552] width 20 height 20
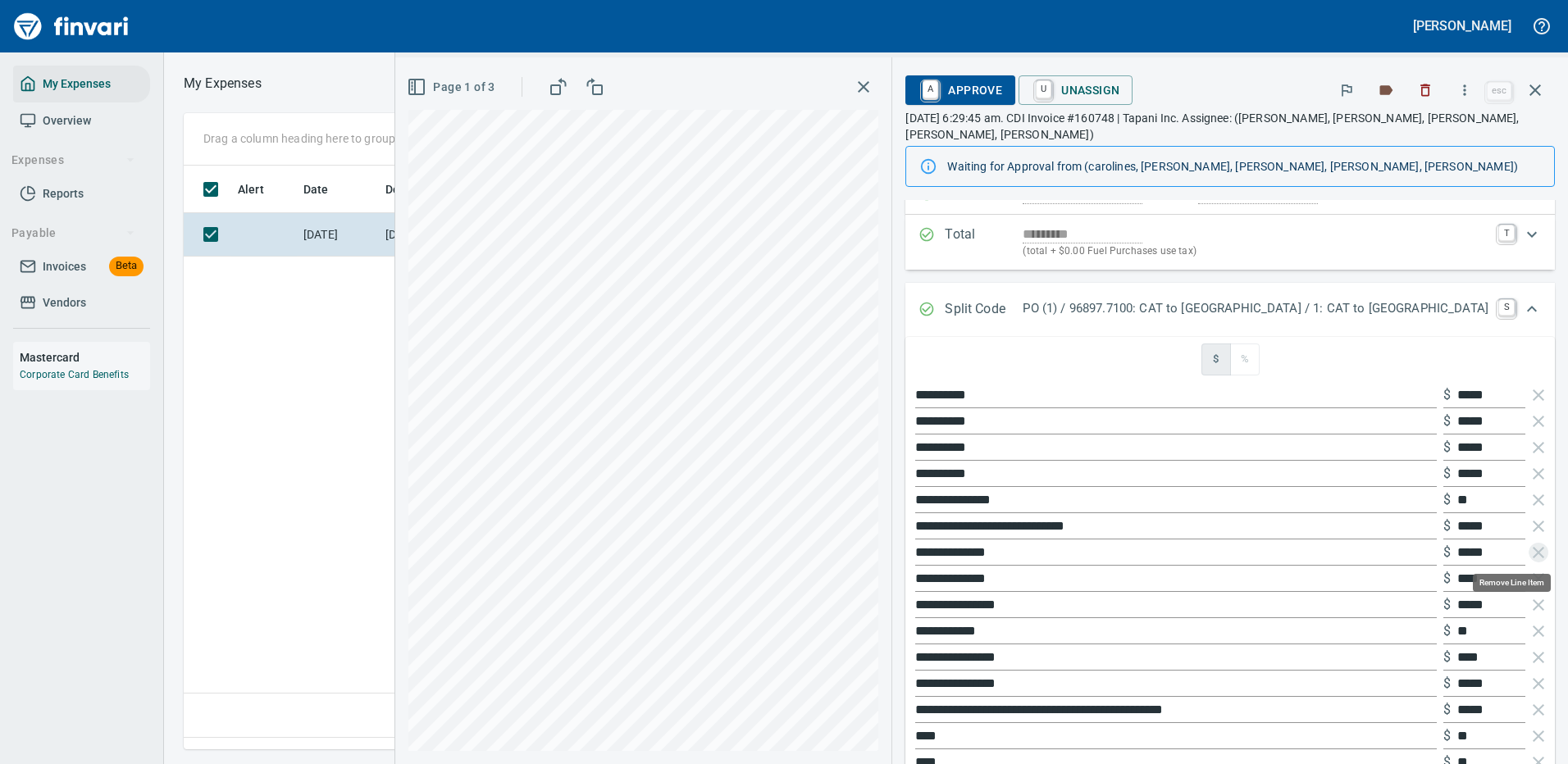
click at [1529, 550] on icon "button" at bounding box center [1538, 552] width 20 height 20
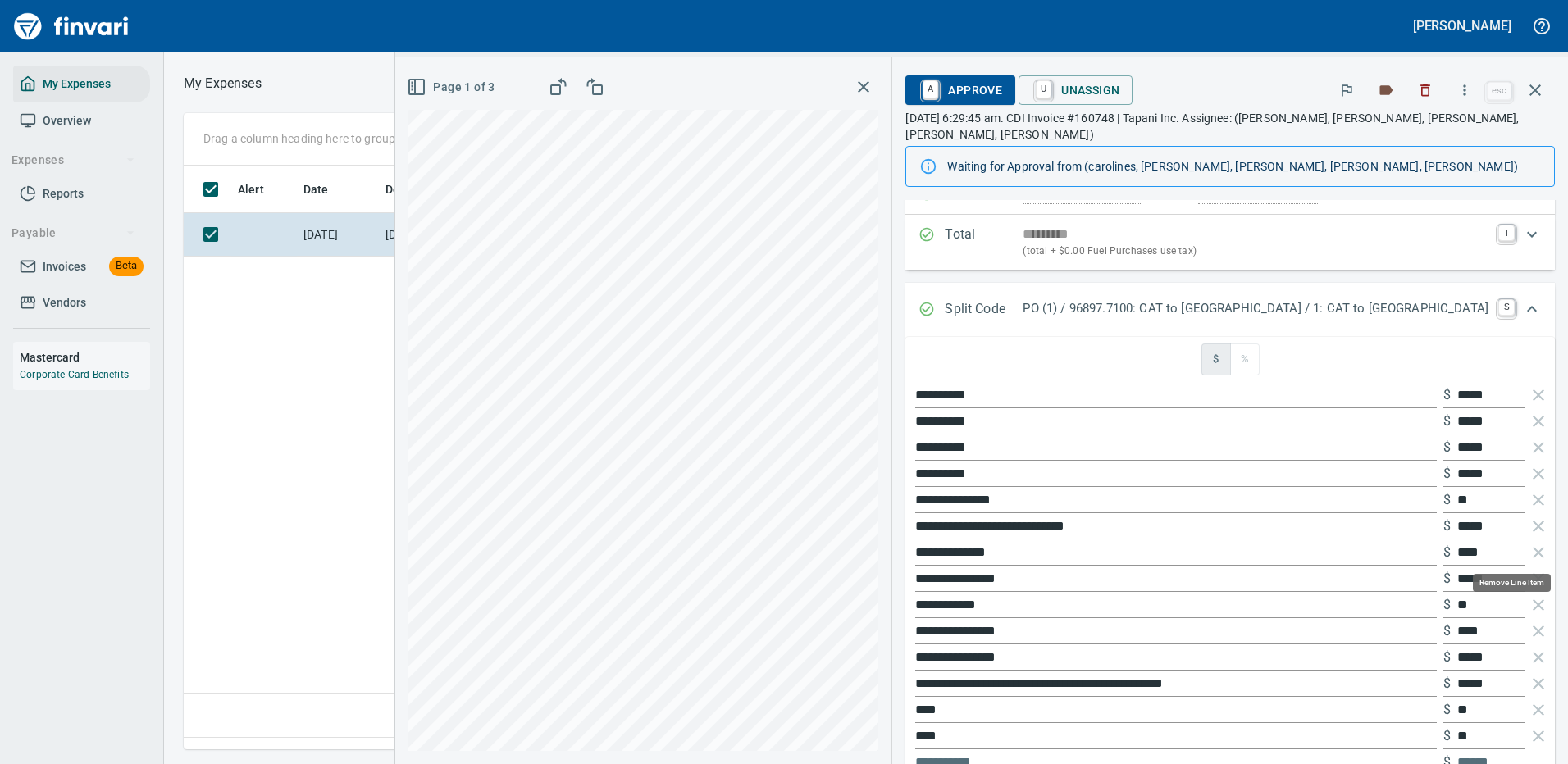
click at [1529, 550] on icon "button" at bounding box center [1538, 552] width 20 height 20
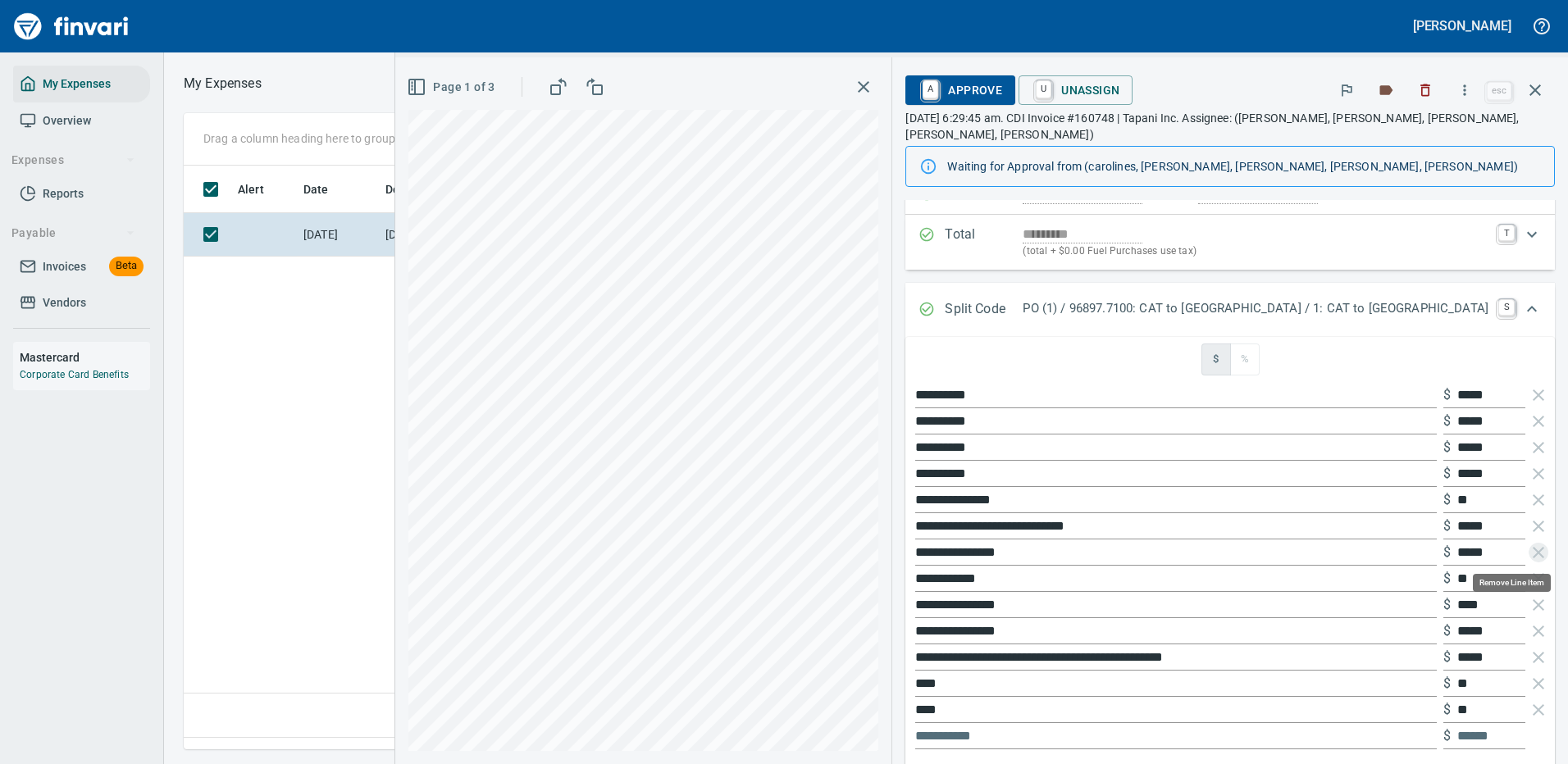
click at [1529, 550] on icon "button" at bounding box center [1538, 552] width 20 height 20
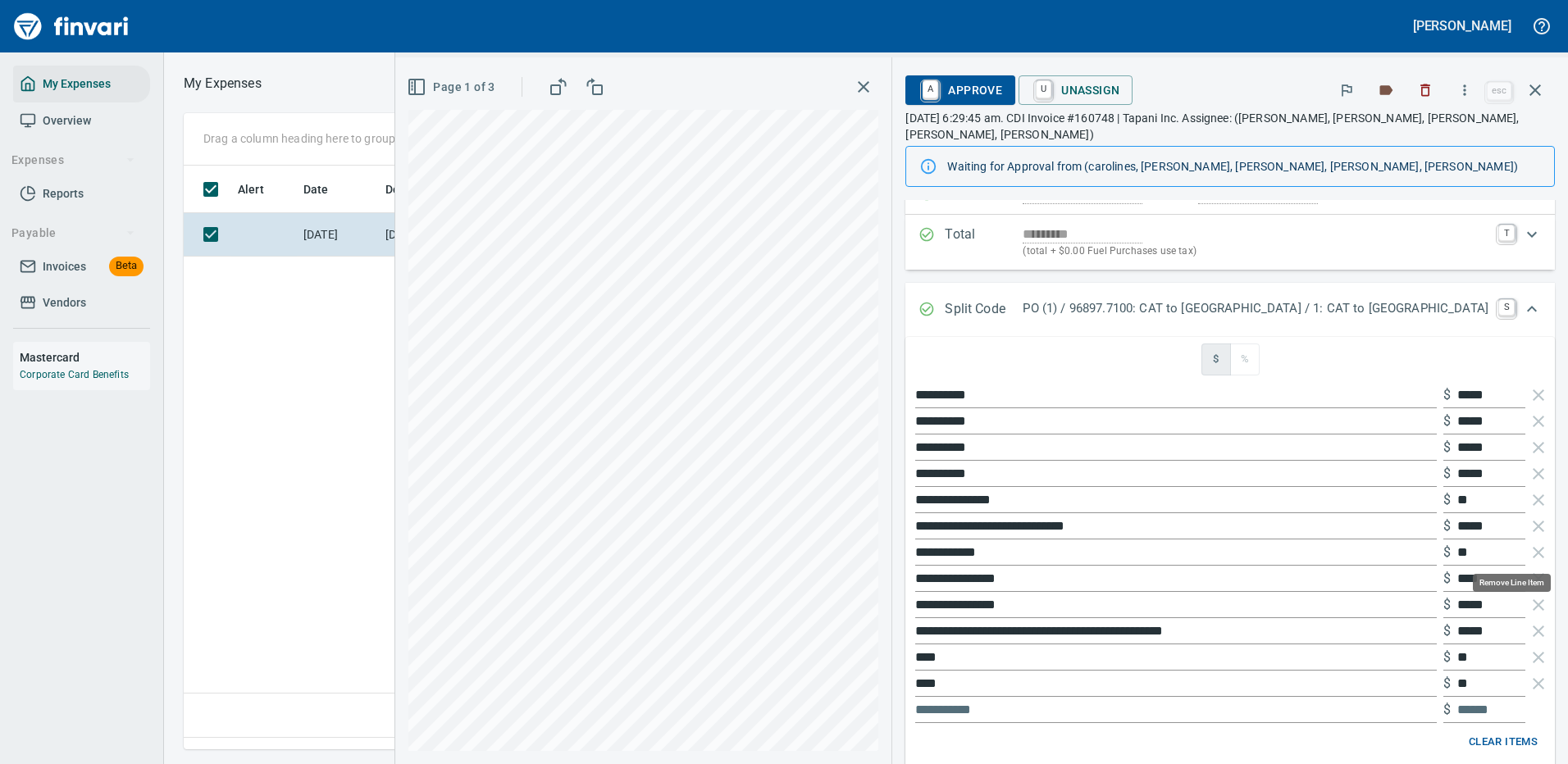
click at [1529, 550] on icon "button" at bounding box center [1538, 552] width 20 height 20
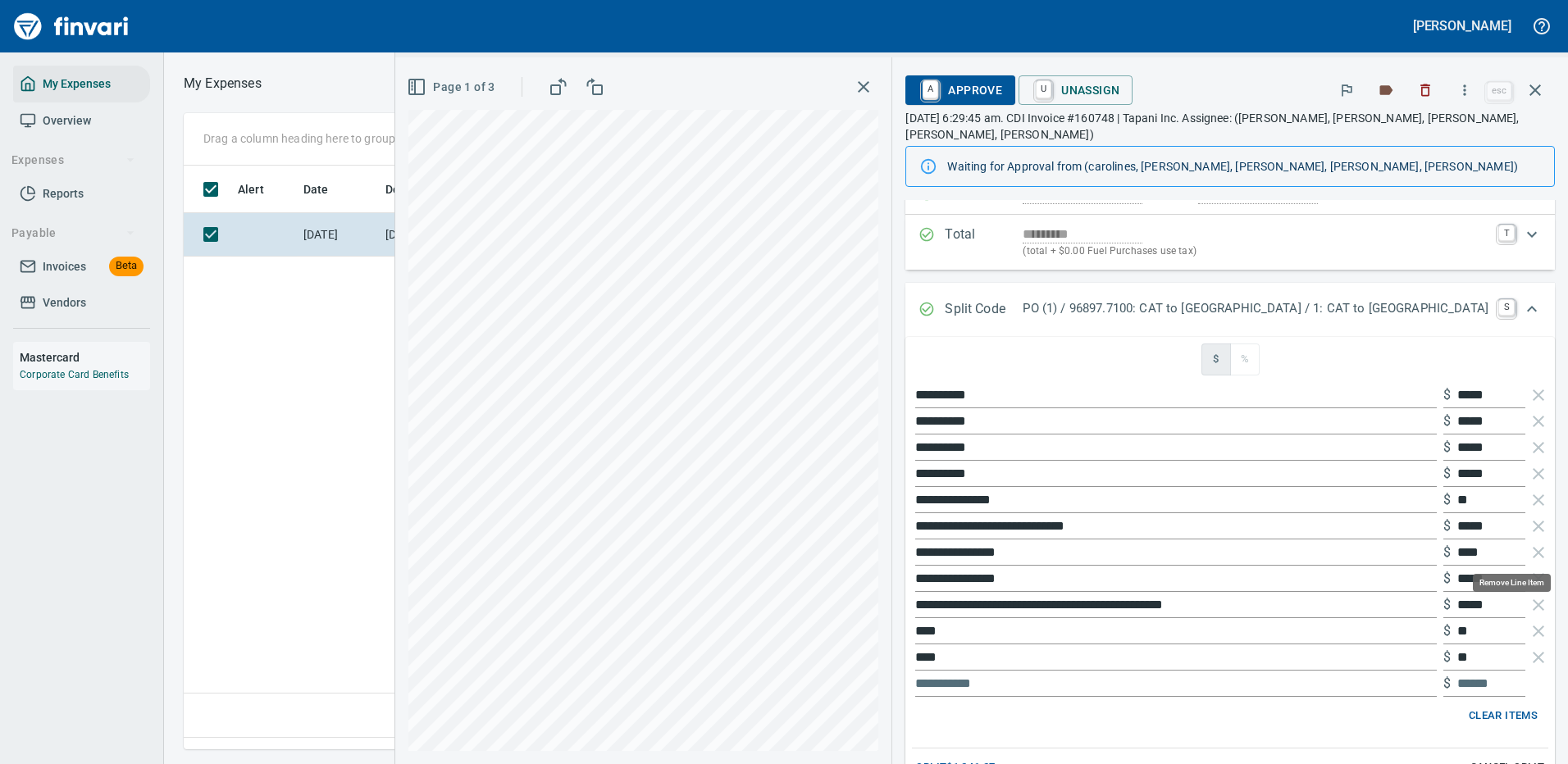
click at [1529, 550] on icon "button" at bounding box center [1538, 552] width 20 height 20
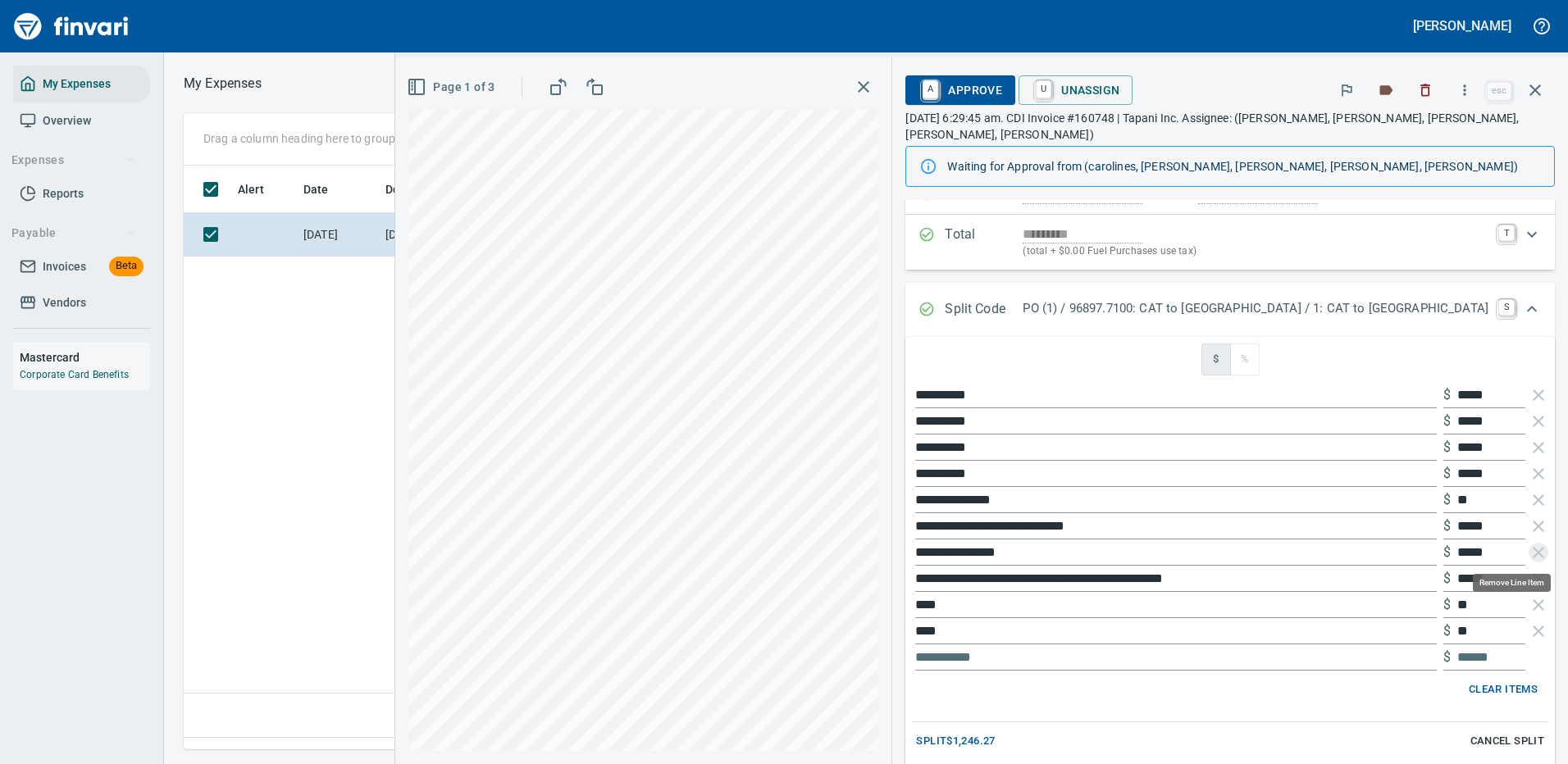
click at [1529, 550] on icon "button" at bounding box center [1538, 552] width 20 height 20
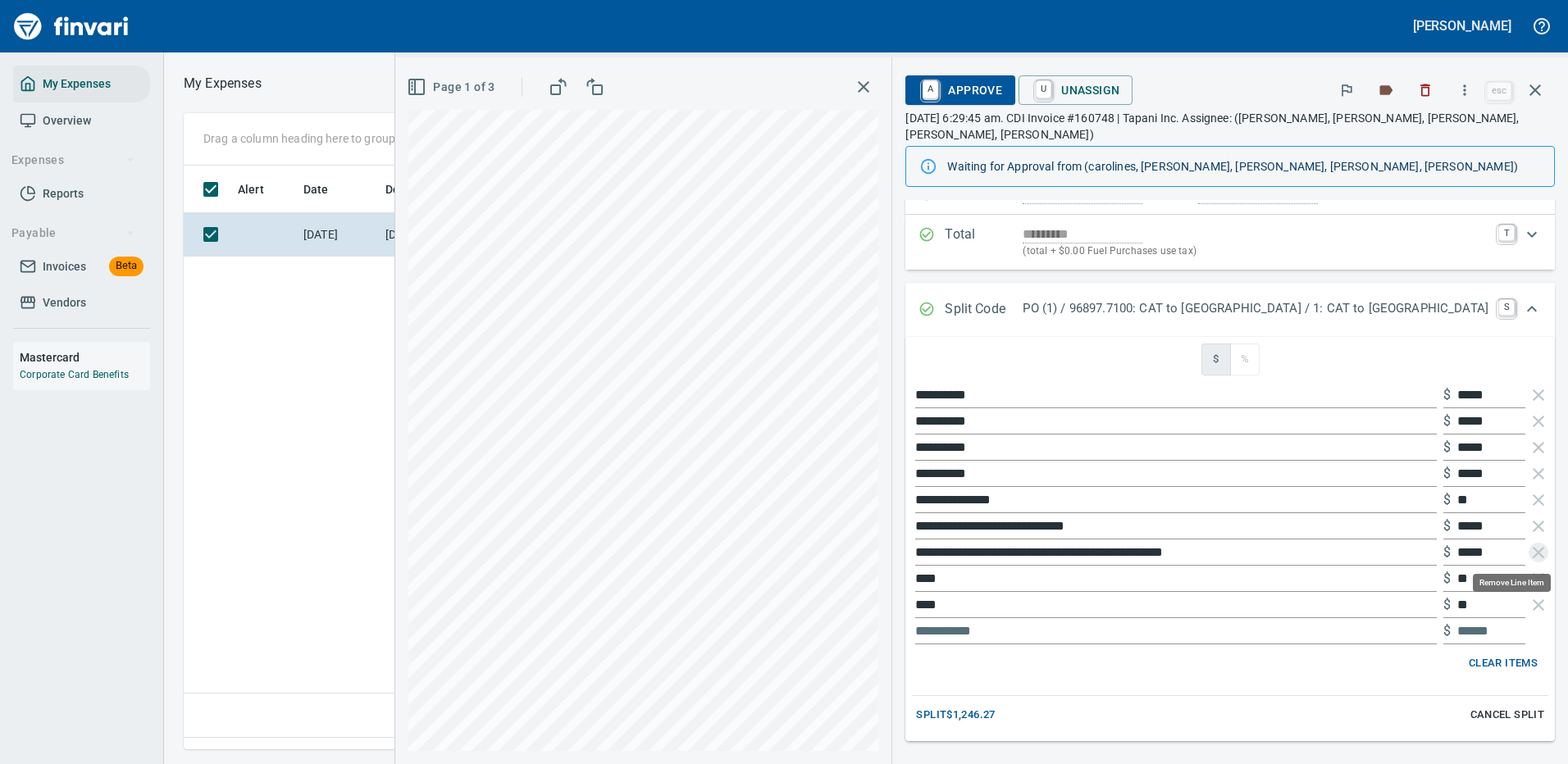
click at [1529, 550] on icon "button" at bounding box center [1538, 552] width 20 height 20
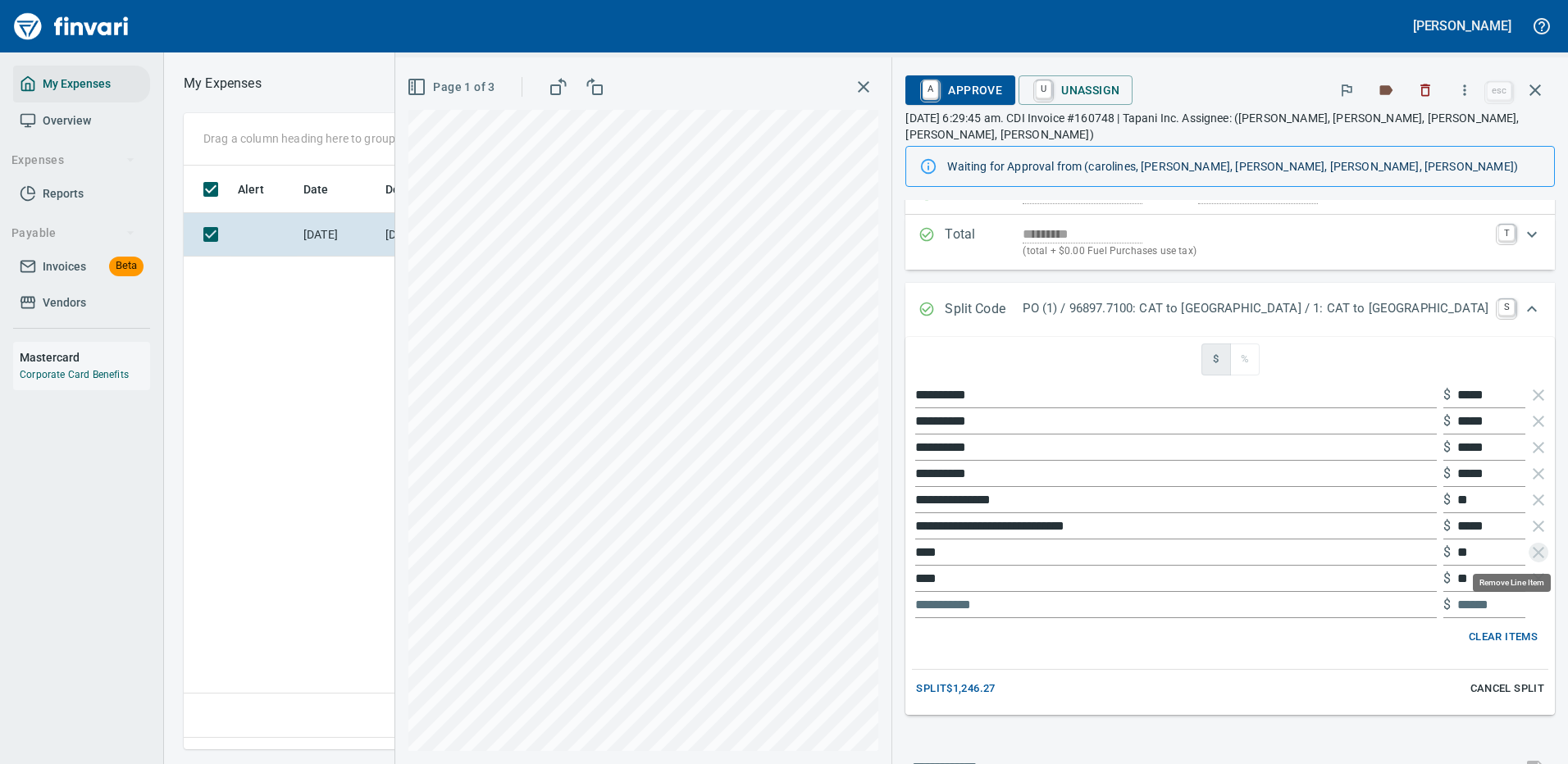
click at [1529, 550] on icon "button" at bounding box center [1538, 552] width 20 height 20
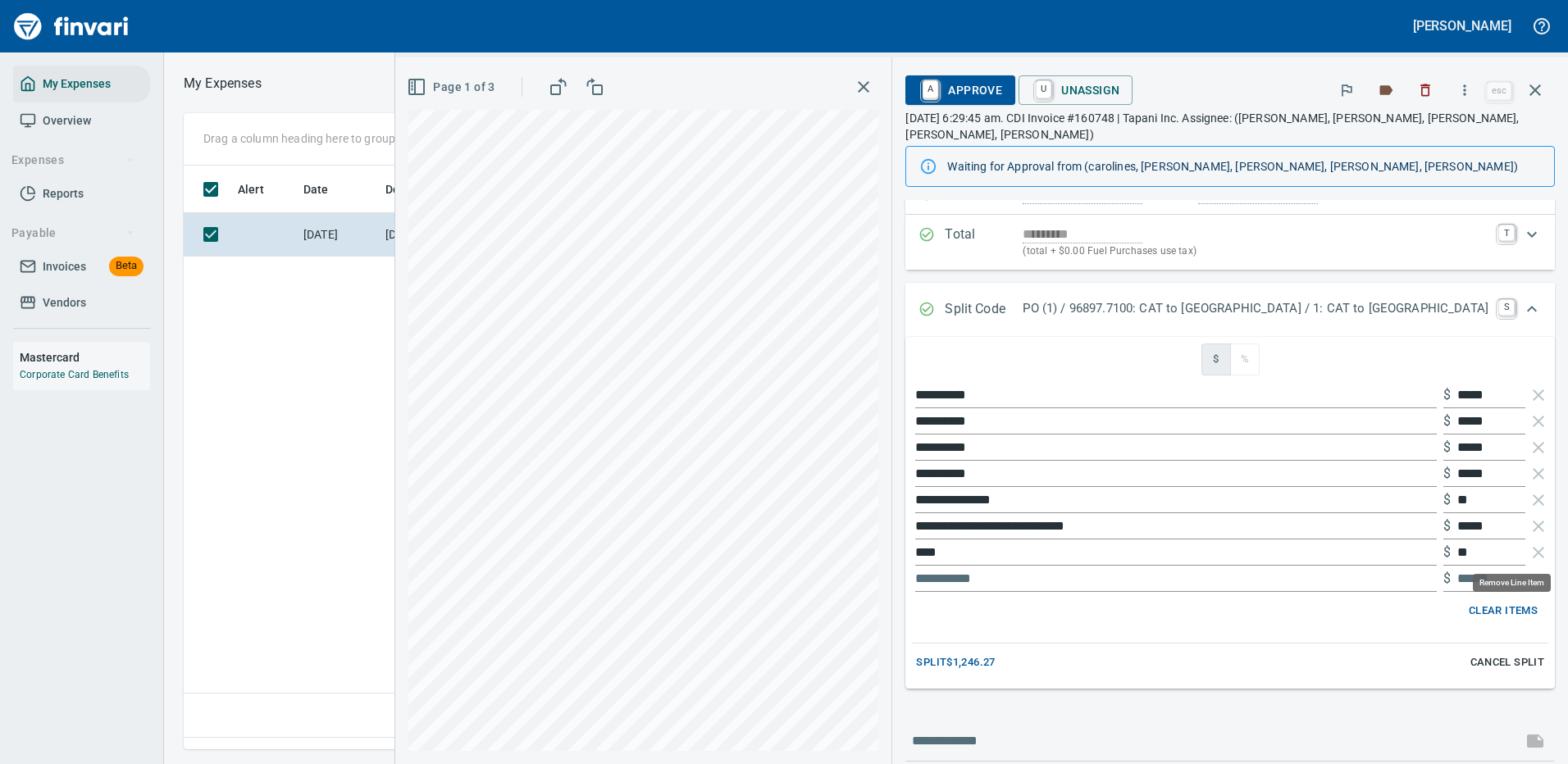
click at [1529, 550] on icon "button" at bounding box center [1538, 552] width 20 height 20
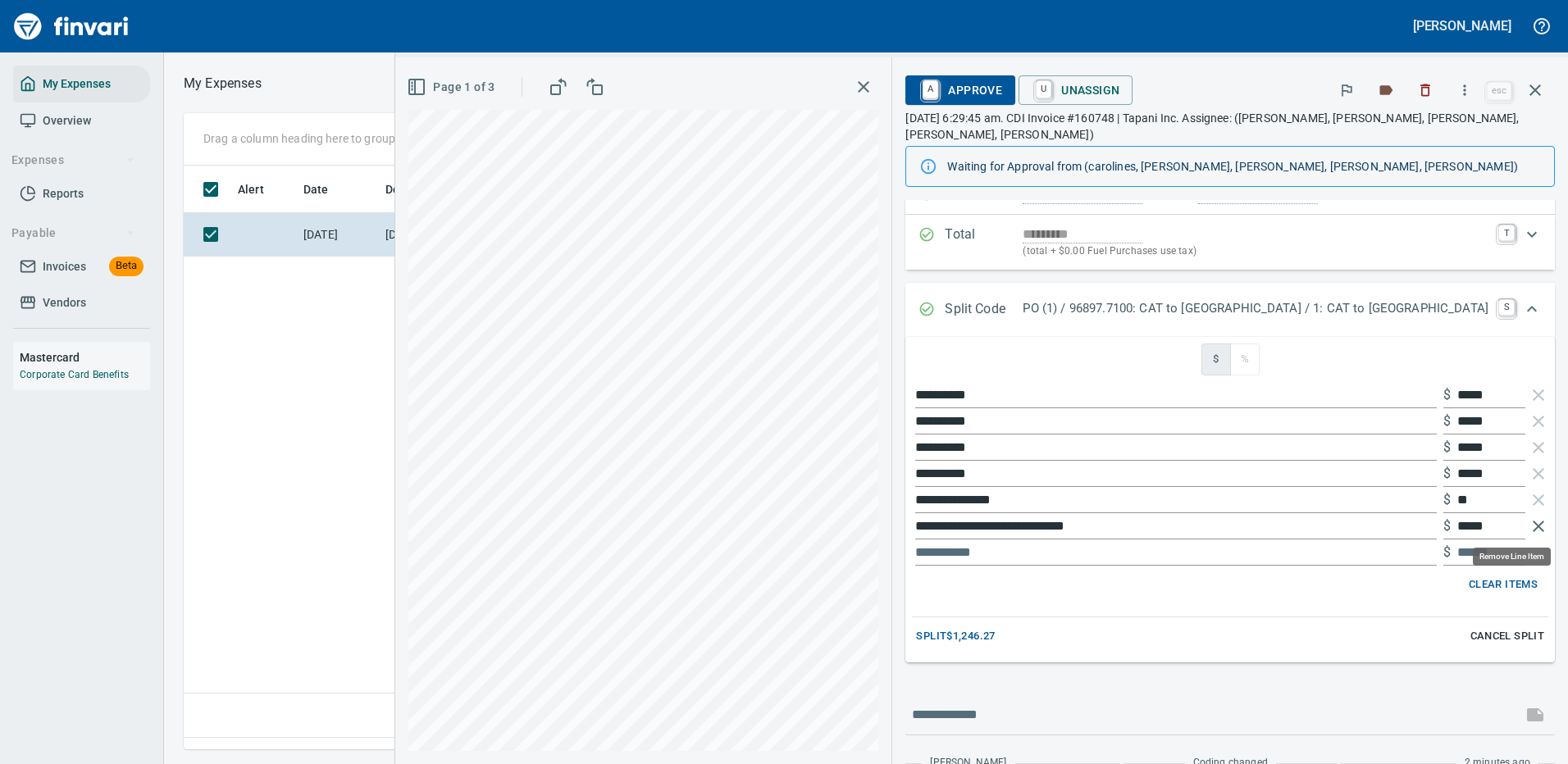
click at [1529, 522] on icon "button" at bounding box center [1538, 526] width 20 height 20
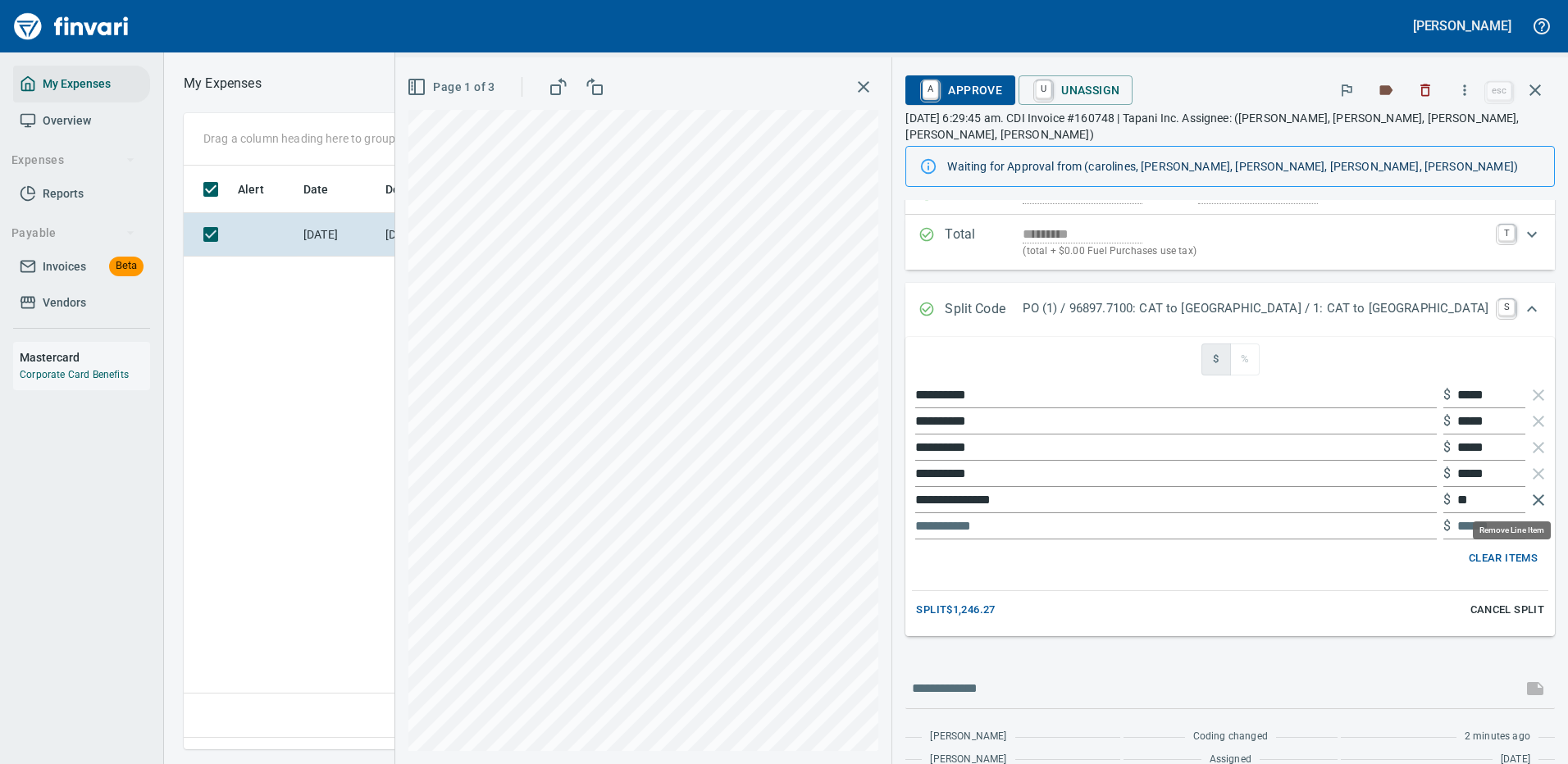
click at [1532, 499] on icon "button" at bounding box center [1538, 499] width 12 height 12
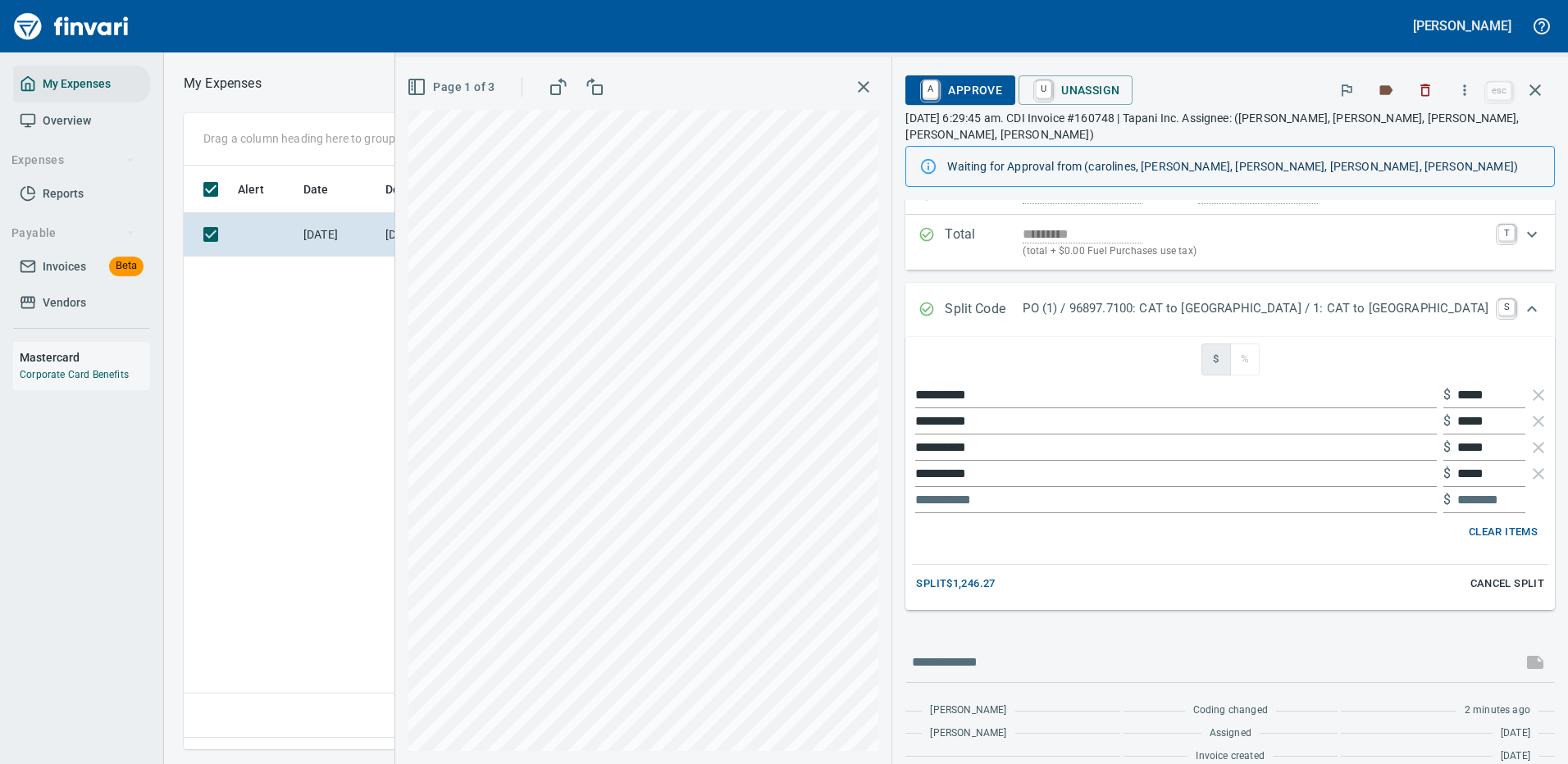
click at [1058, 501] on input "text" at bounding box center [1175, 499] width 521 height 26
type input "*****"
type input "********"
type input "**********"
click at [995, 585] on span "Split $1,246.27" at bounding box center [955, 584] width 79 height 19
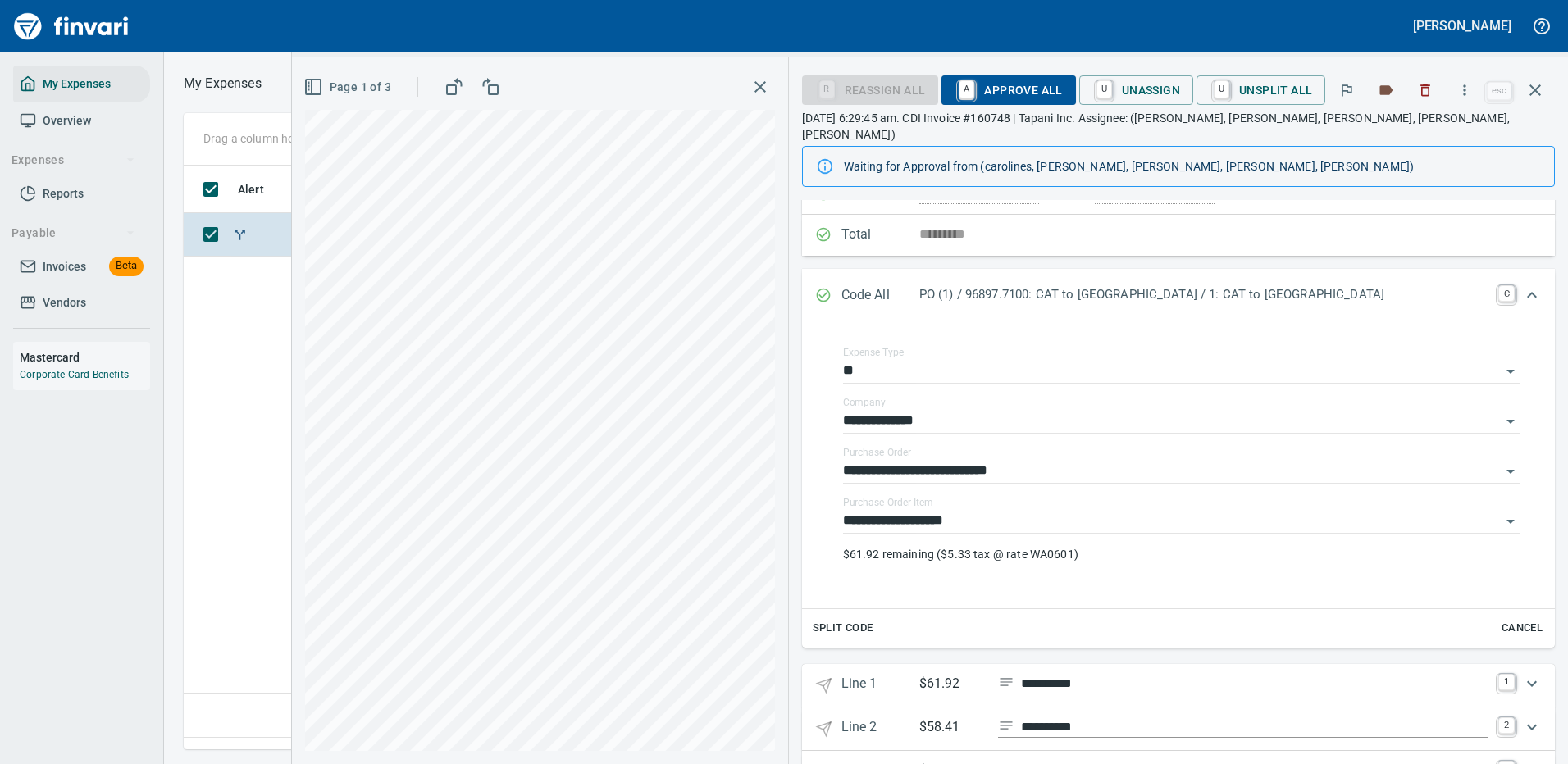
scroll to position [246, 0]
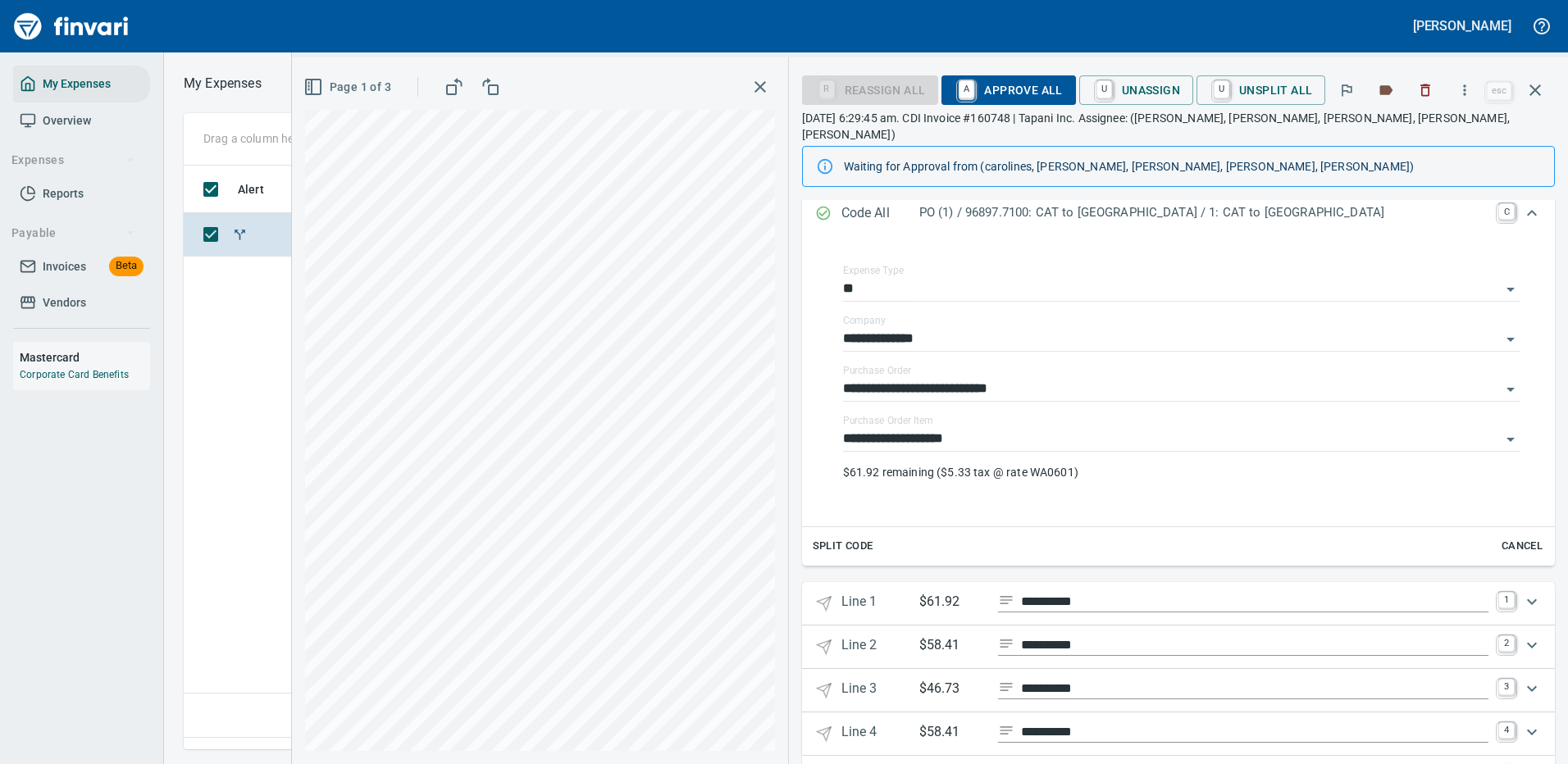
click at [1521, 635] on icon "Expand" at bounding box center [1531, 645] width 20 height 20
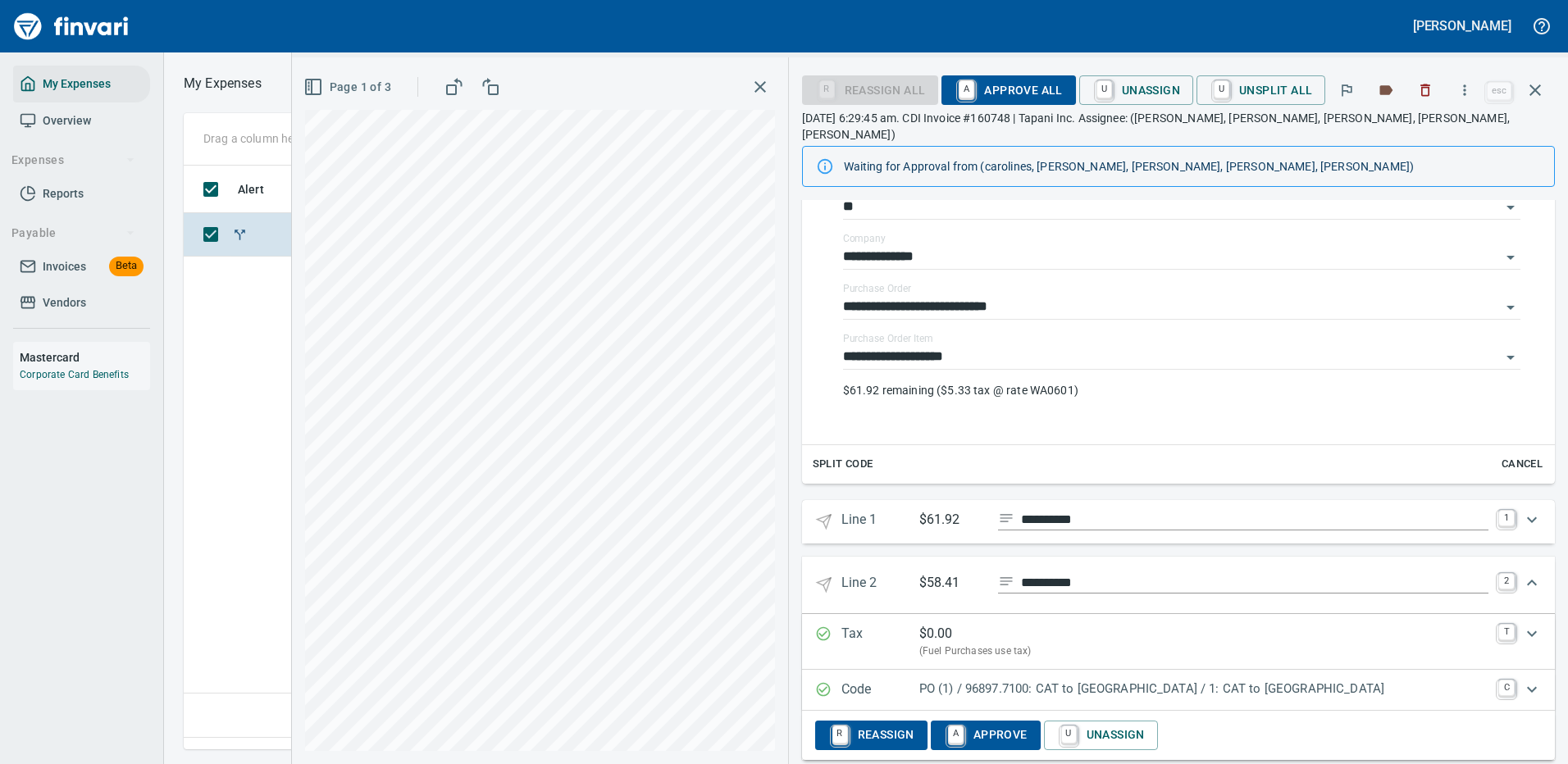
scroll to position [410, 0]
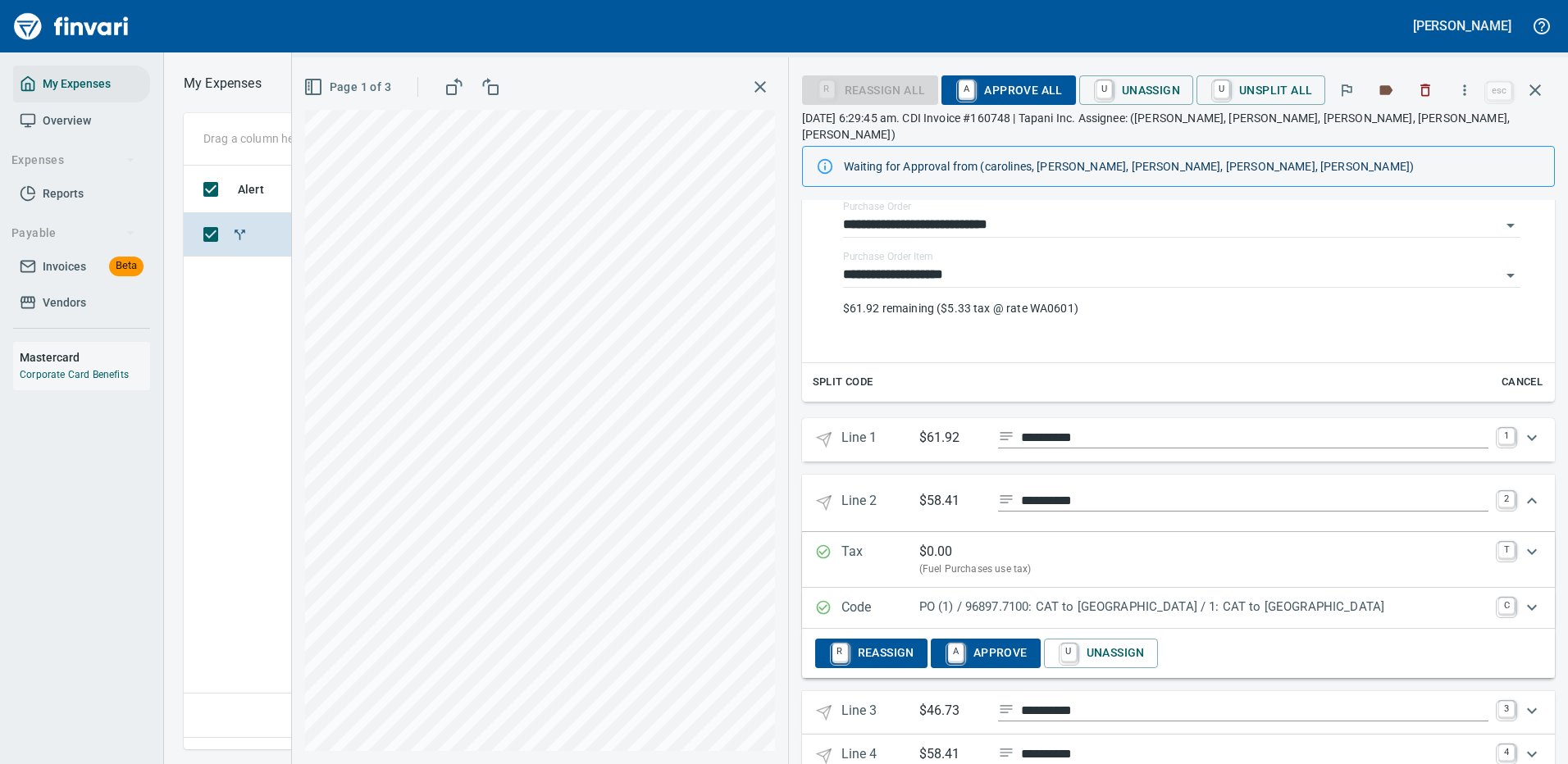
click at [1521, 597] on icon "Expand" at bounding box center [1531, 607] width 20 height 20
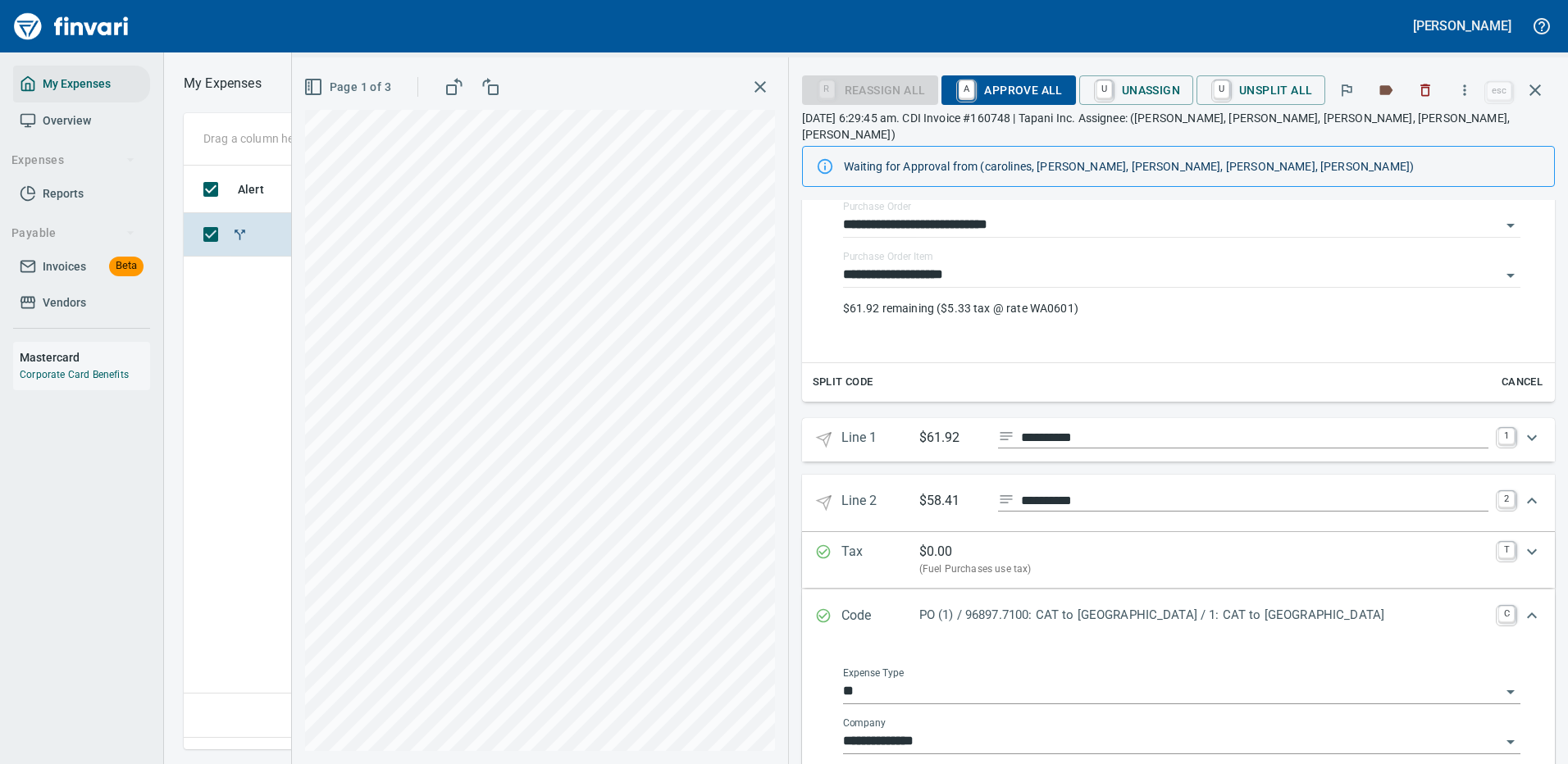
scroll to position [574, 0]
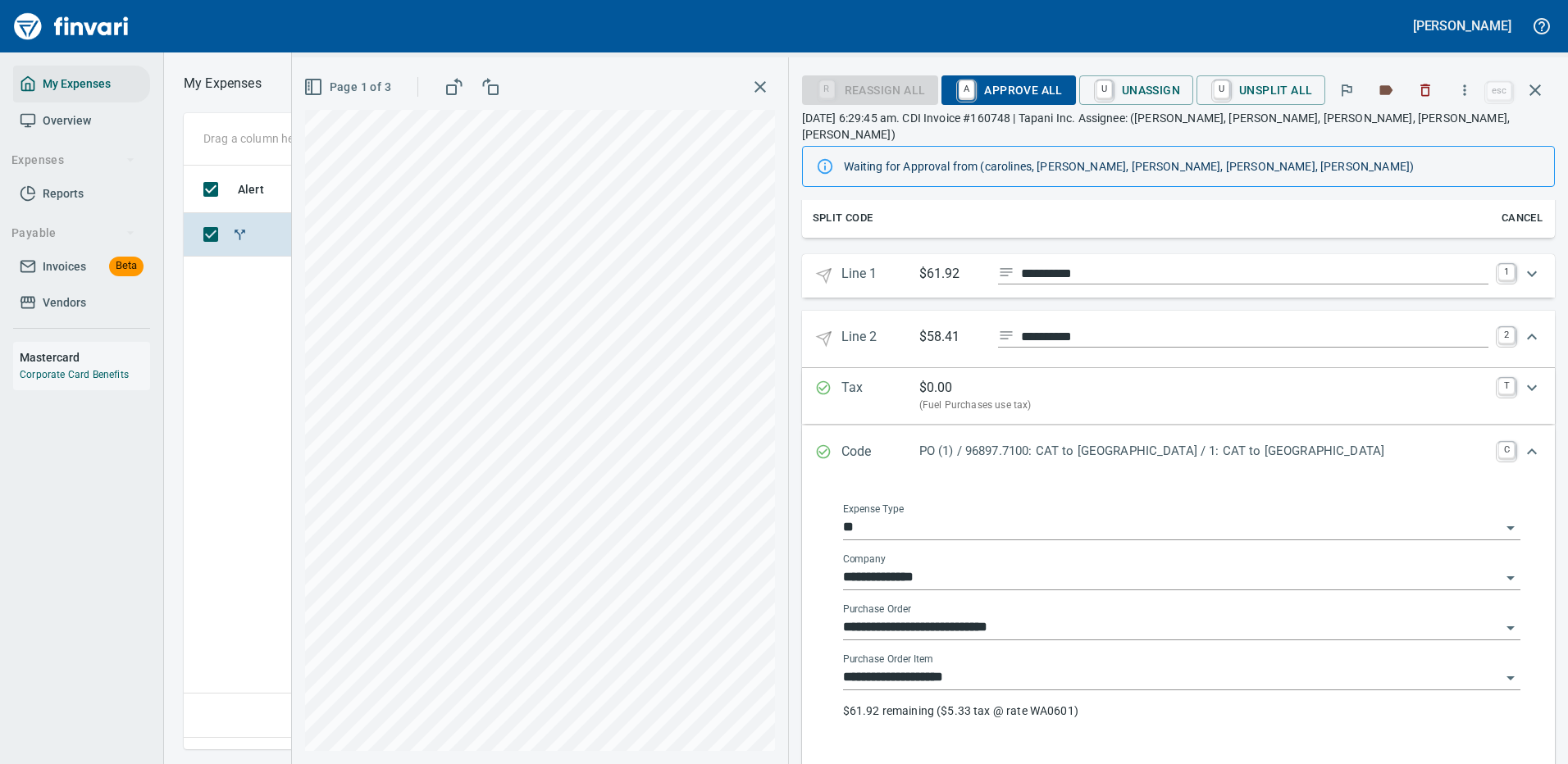
click at [1124, 666] on input "**********" at bounding box center [1172, 678] width 658 height 23
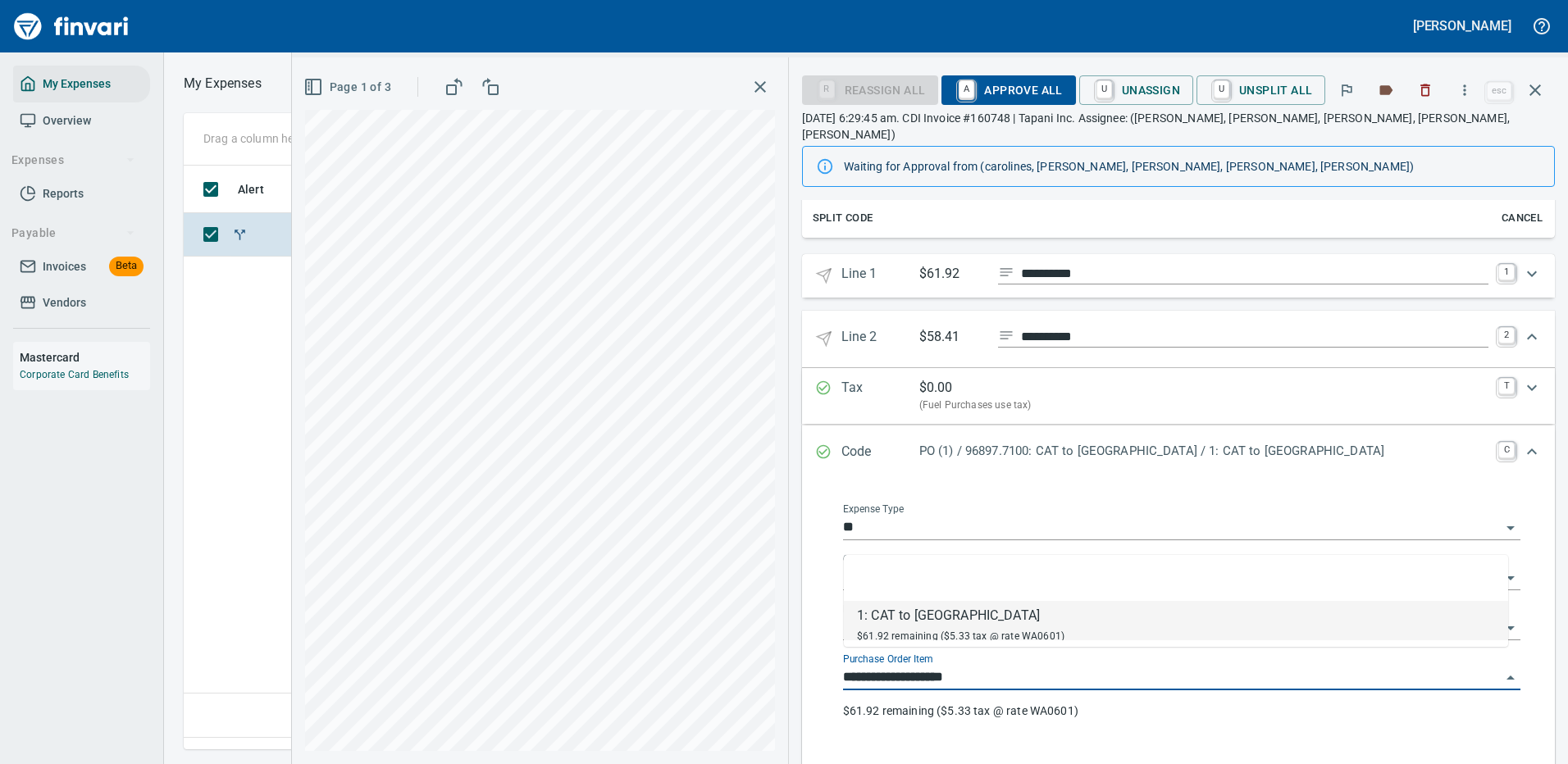
scroll to position [559, 942]
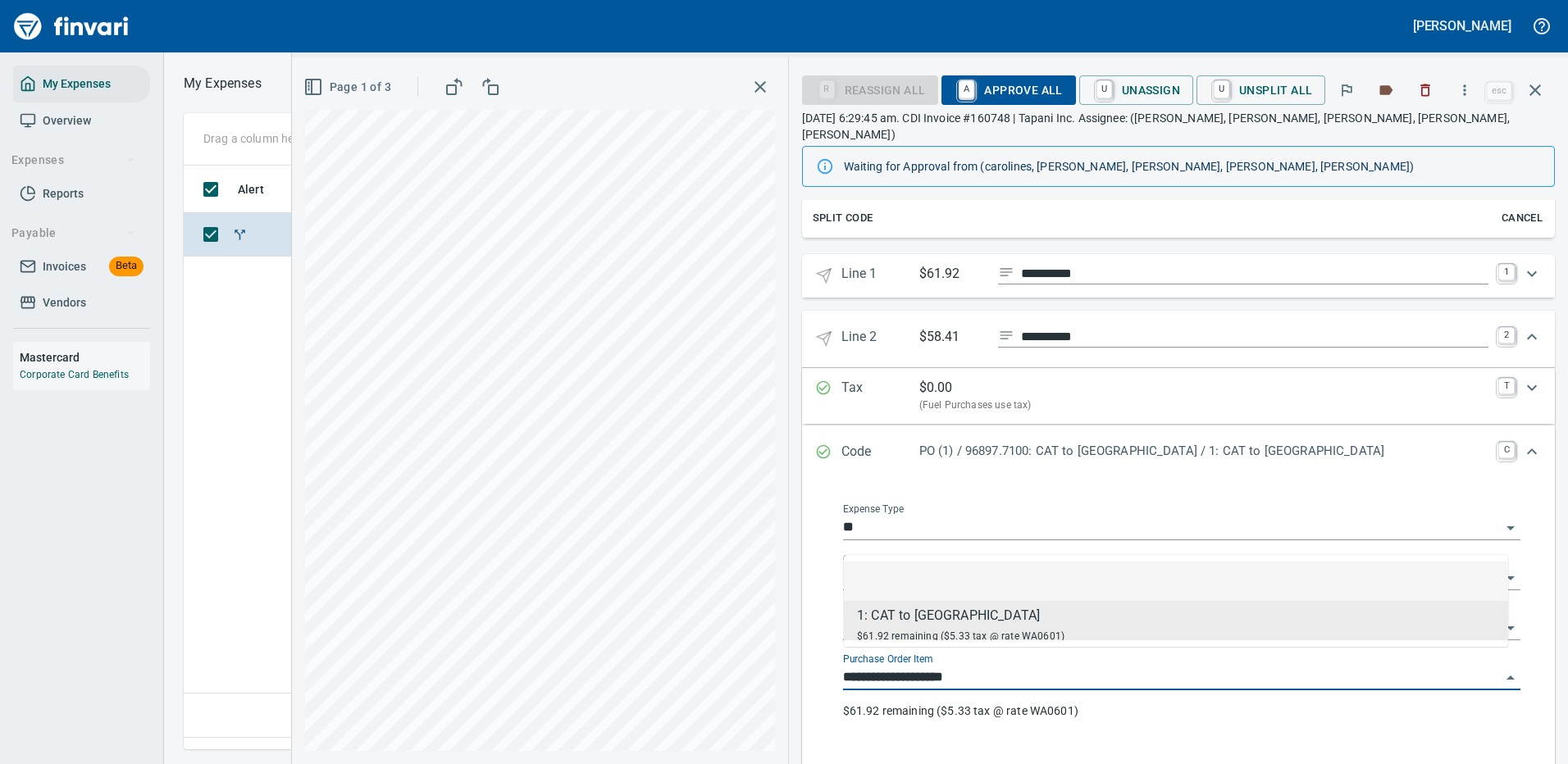
click at [1336, 517] on input "**" at bounding box center [1172, 528] width 658 height 23
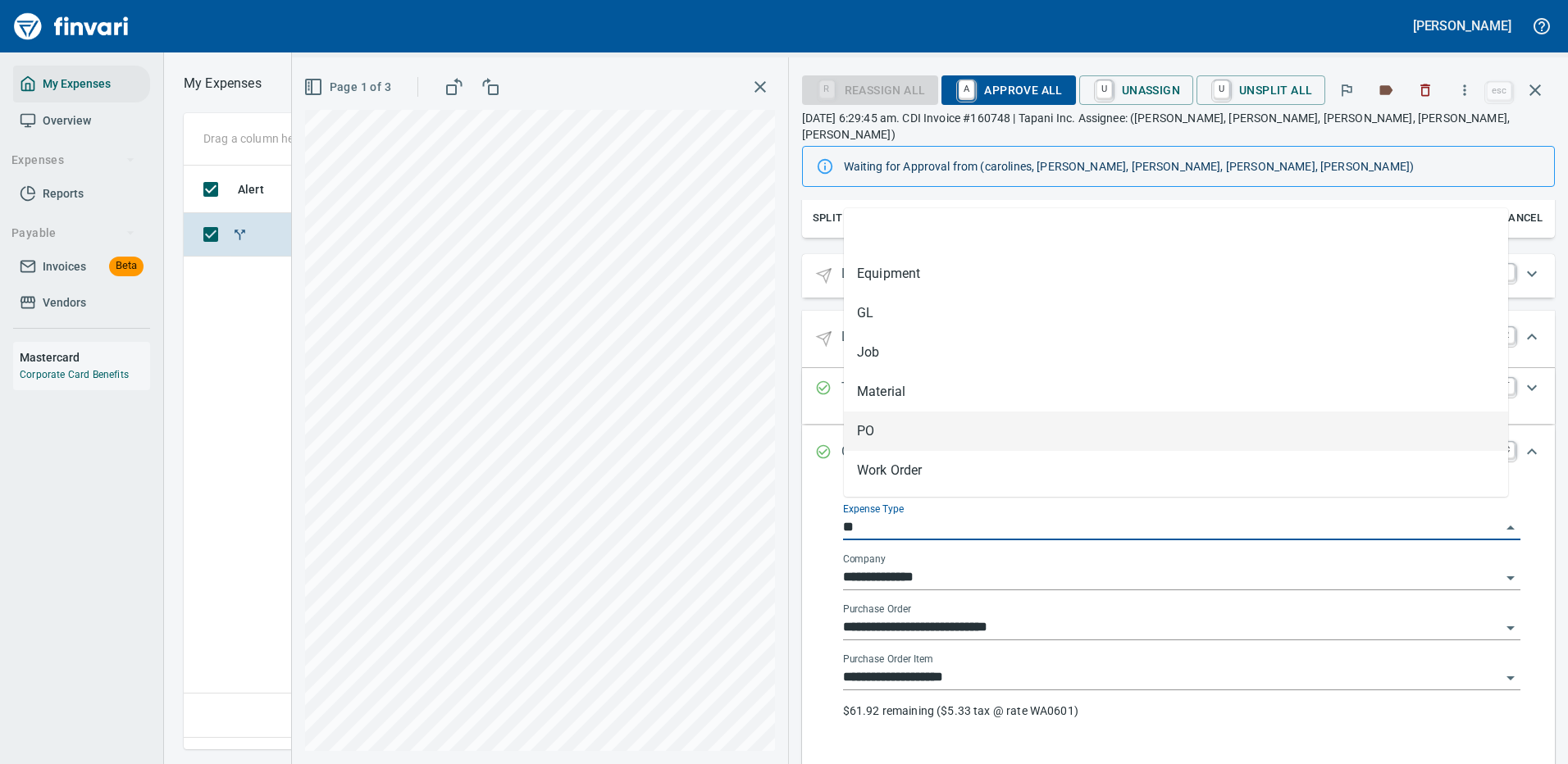
click at [1060, 616] on input "**********" at bounding box center [1172, 628] width 658 height 23
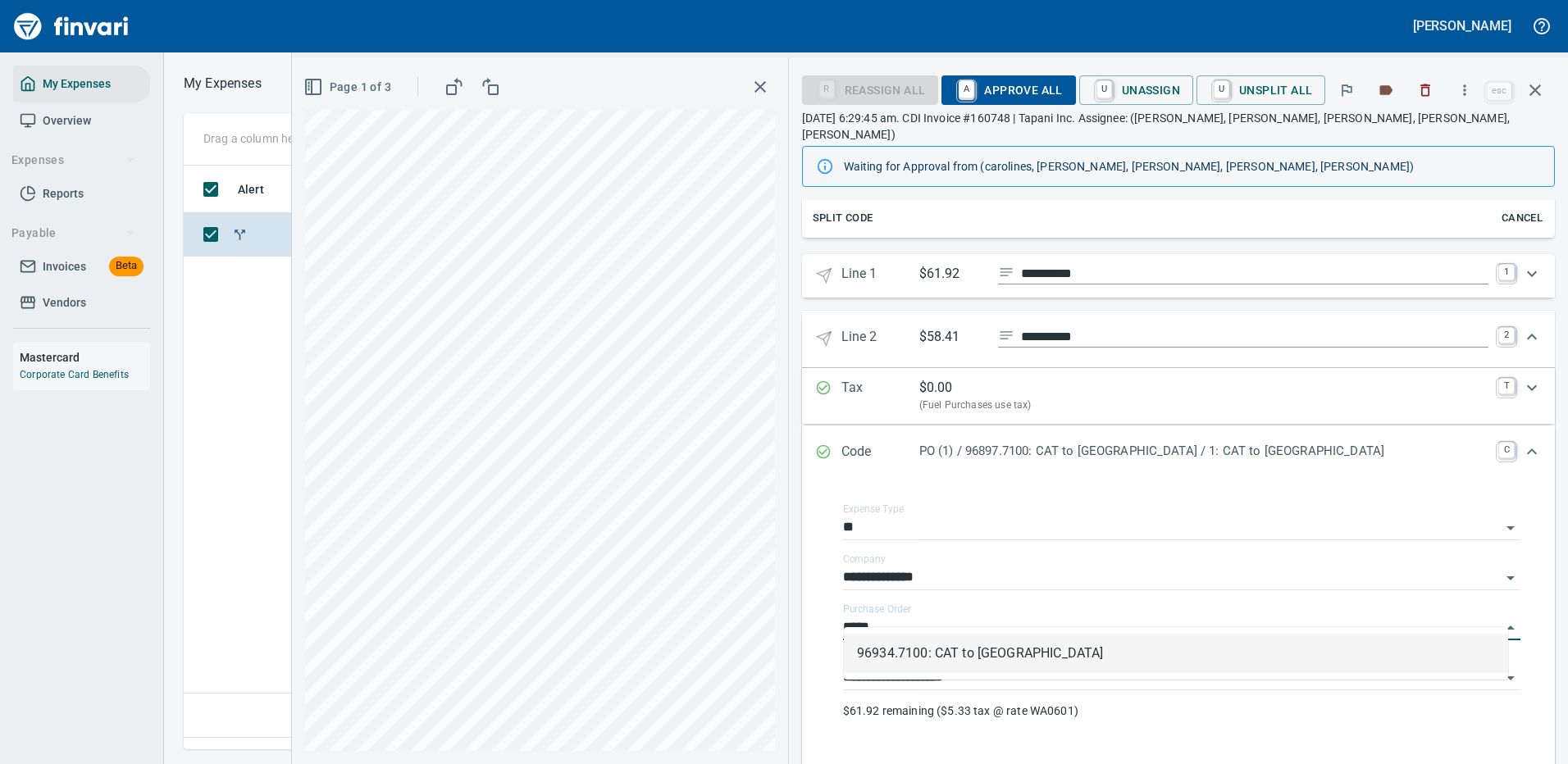
click at [974, 653] on li "96934.7100: CAT to [GEOGRAPHIC_DATA]" at bounding box center [1175, 654] width 664 height 39
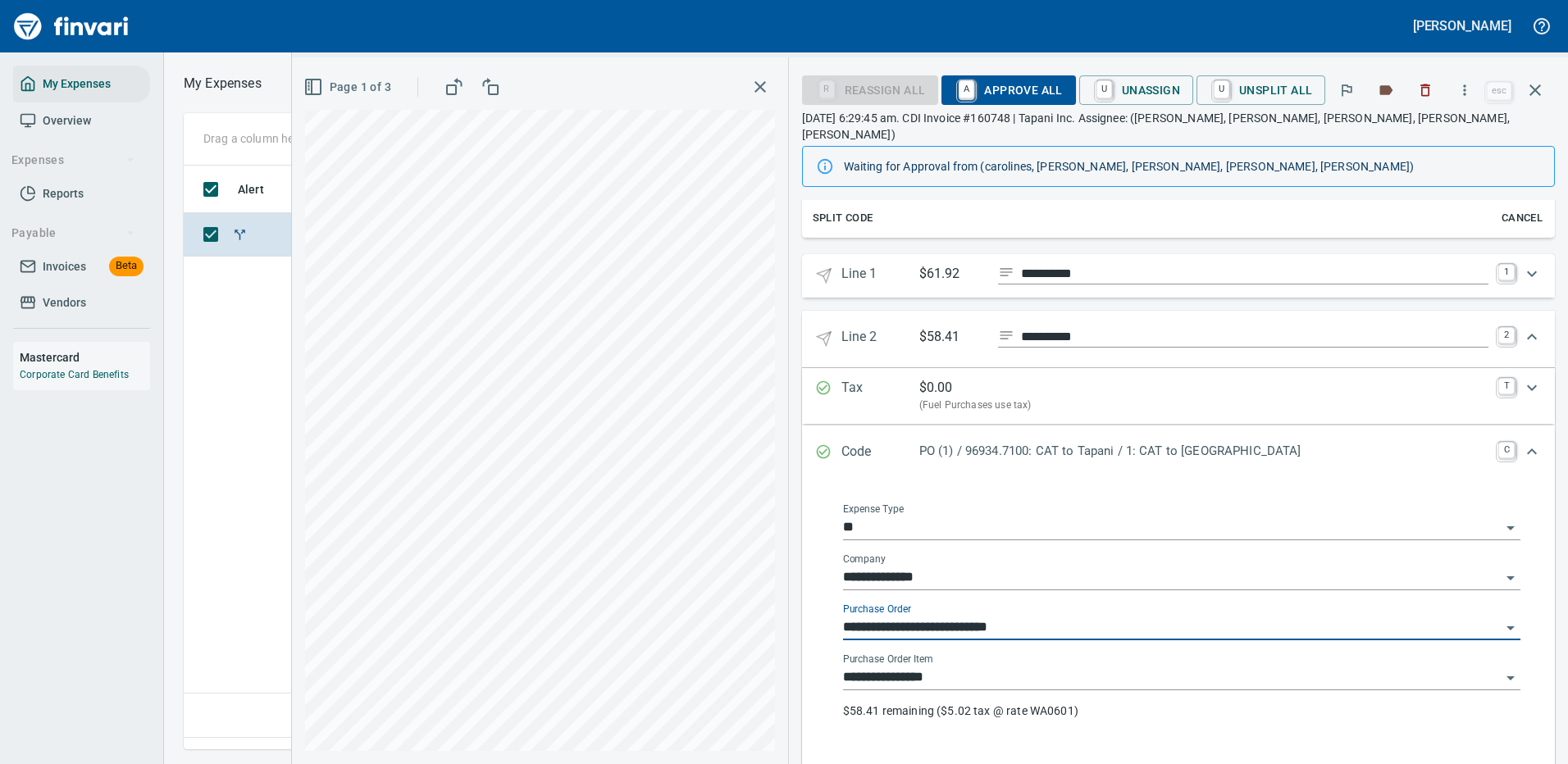
type input "**********"
click at [1521, 327] on icon "Expand" at bounding box center [1531, 337] width 20 height 20
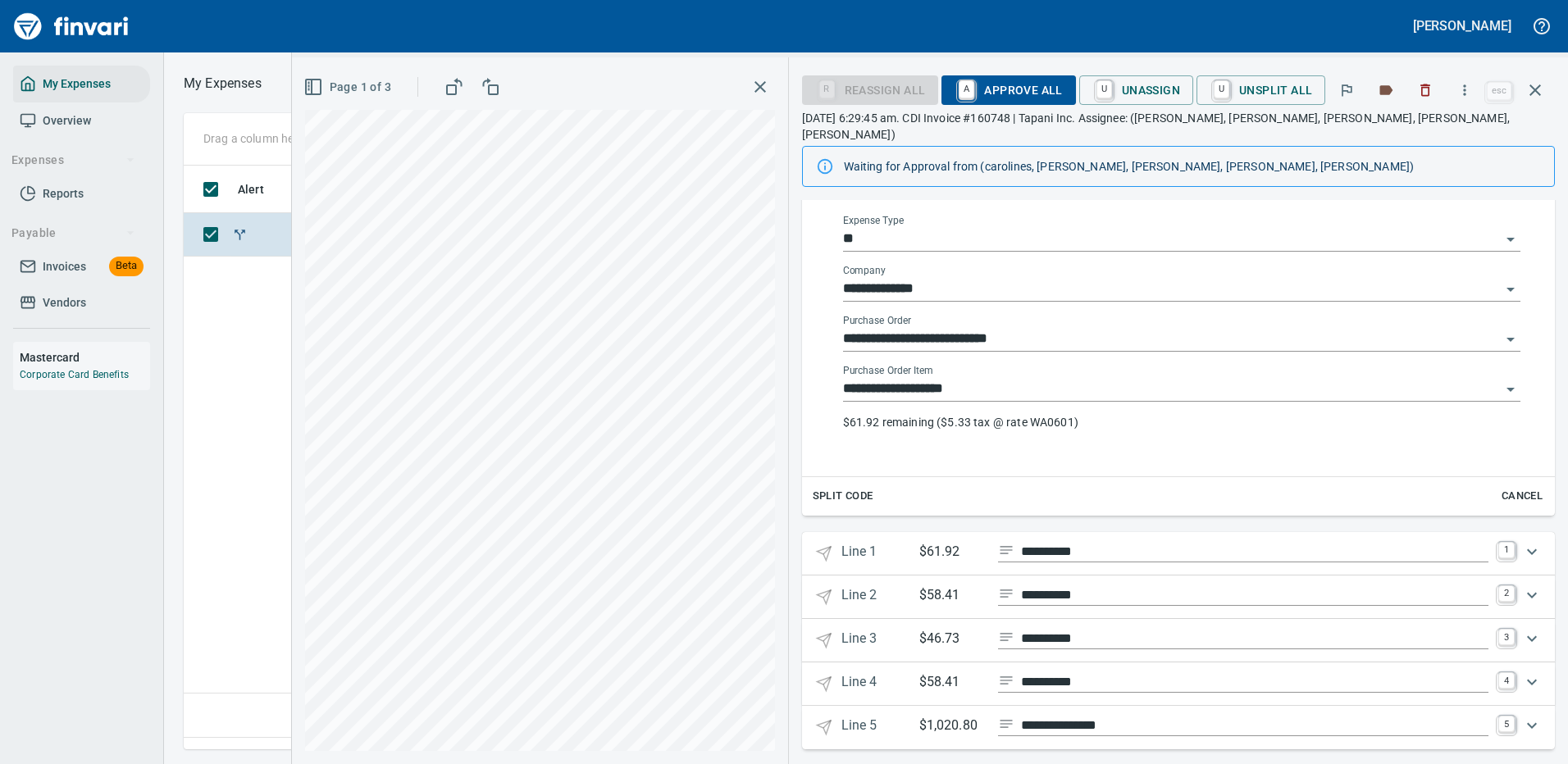
scroll to position [294, 0]
click at [1527, 637] on icon "Expand" at bounding box center [1531, 639] width 10 height 5
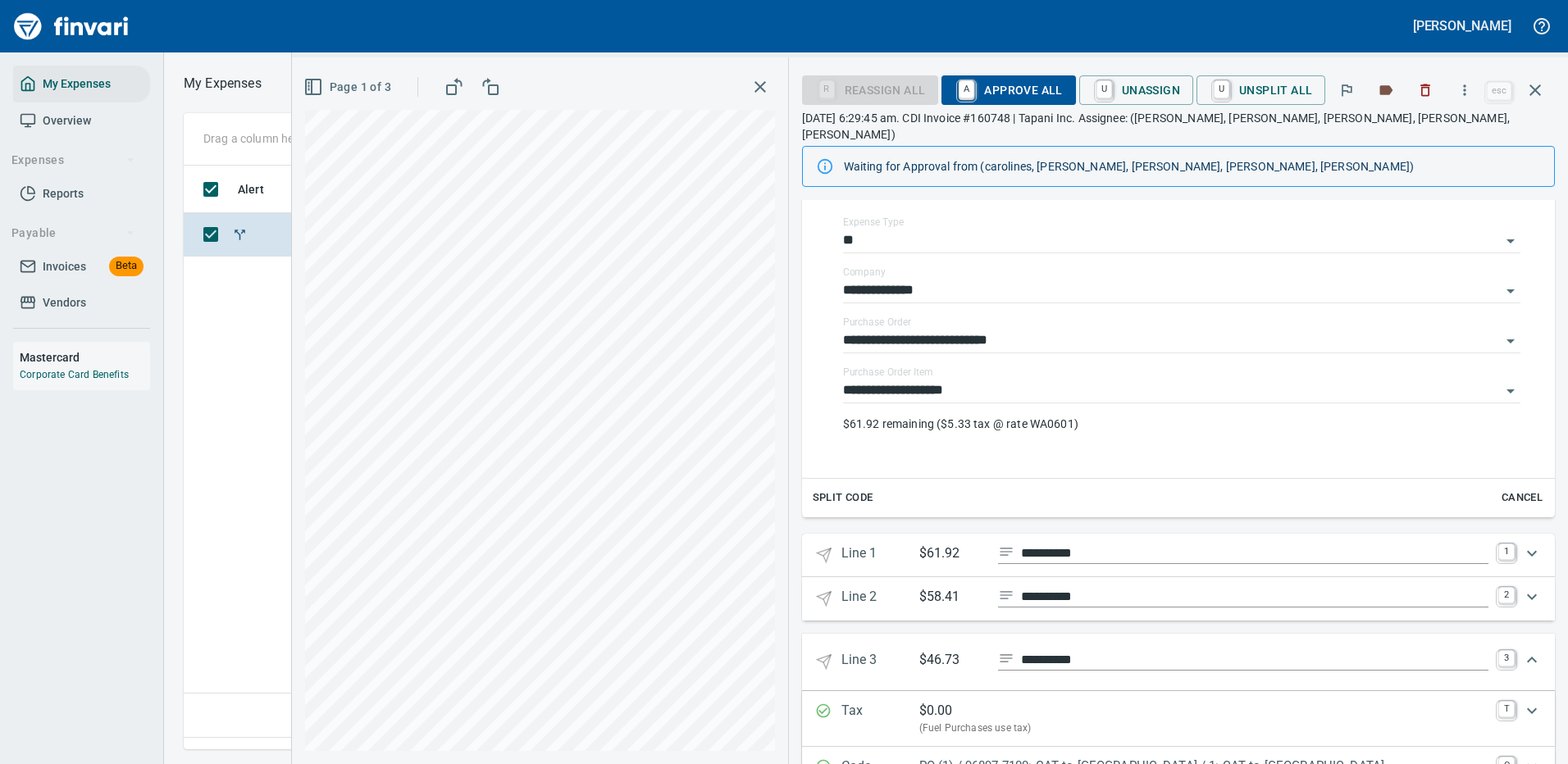
scroll to position [377, 0]
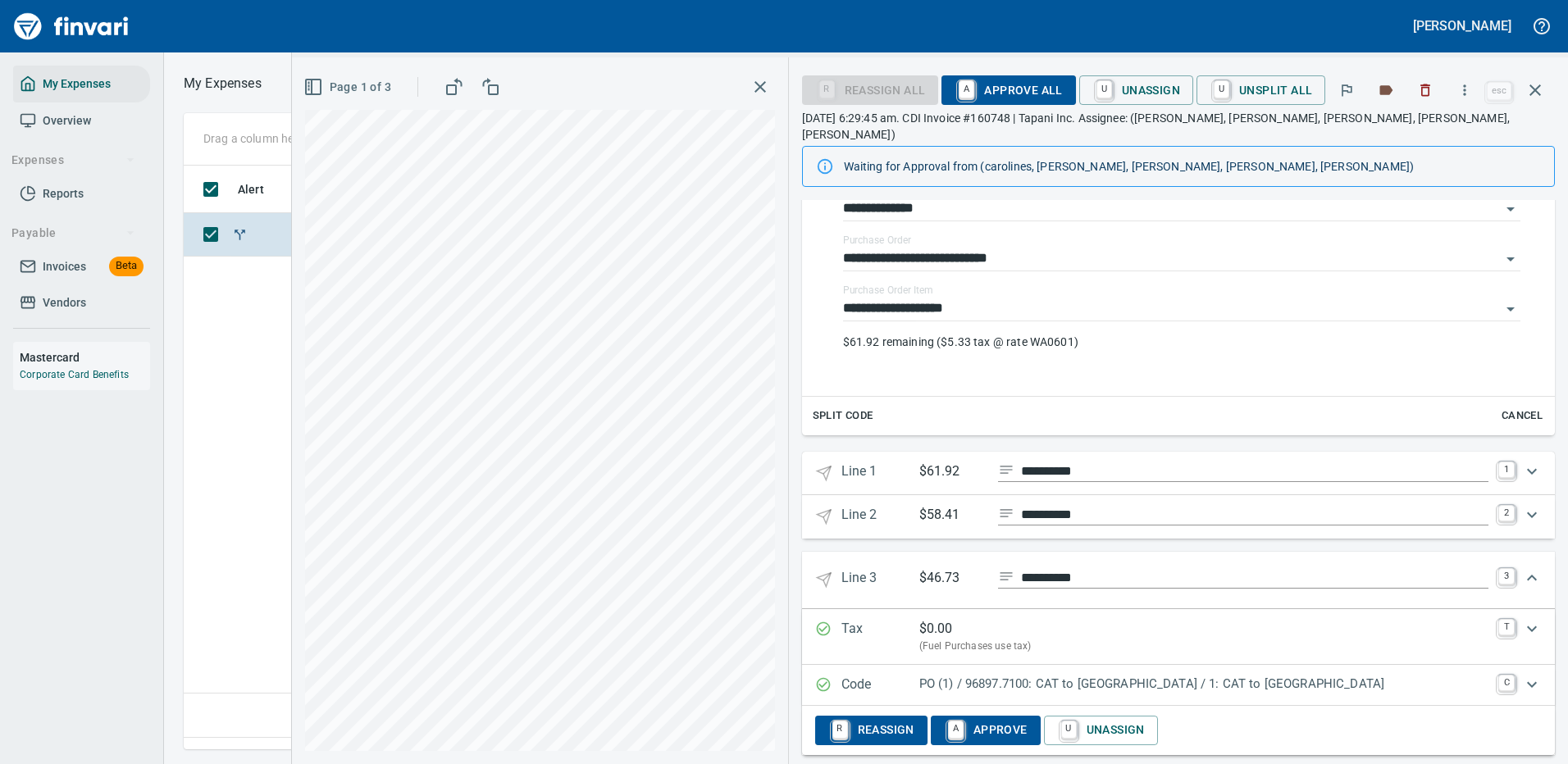
click at [1343, 674] on p "PO (1) / 96897.7100: CAT to [GEOGRAPHIC_DATA] / 1: CAT to [GEOGRAPHIC_DATA]" at bounding box center [1204, 683] width 569 height 19
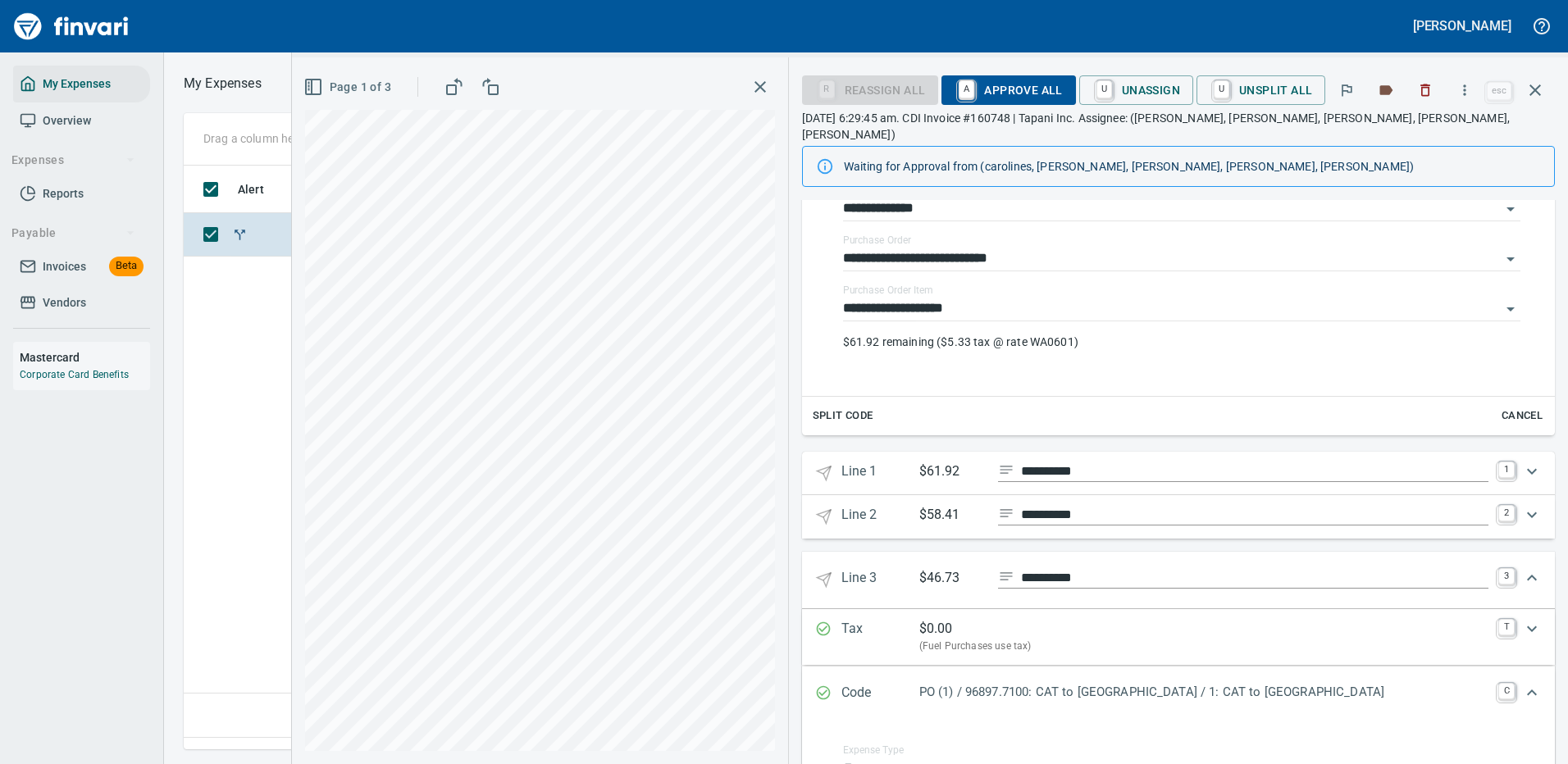
click at [1175, 682] on p "PO (1) / 96897.7100: CAT to [GEOGRAPHIC_DATA] / 1: CAT to [GEOGRAPHIC_DATA]" at bounding box center [1204, 691] width 569 height 19
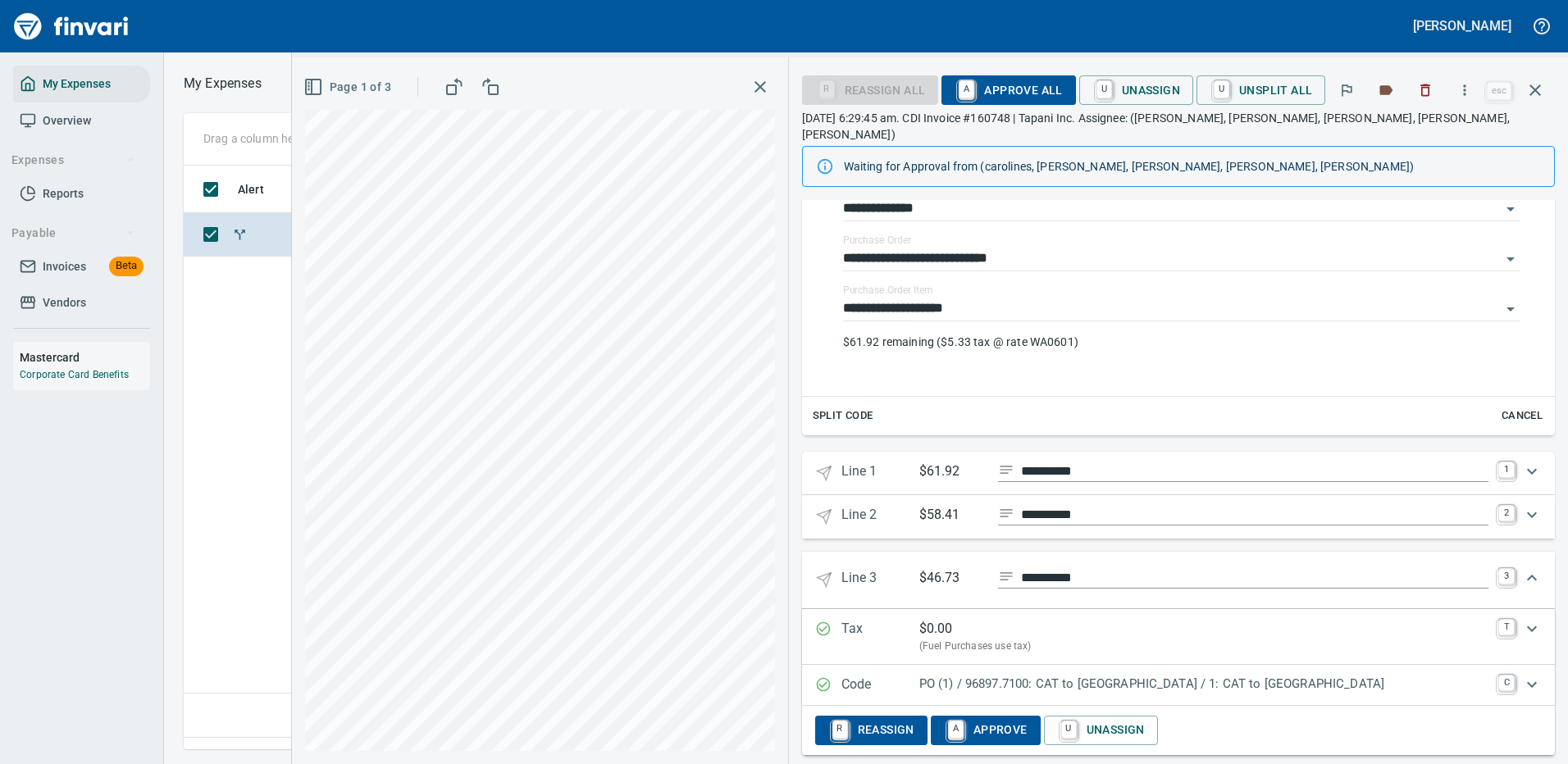
click at [1177, 674] on p "PO (1) / 96897.7100: CAT to [GEOGRAPHIC_DATA] / 1: CAT to [GEOGRAPHIC_DATA]" at bounding box center [1204, 683] width 569 height 19
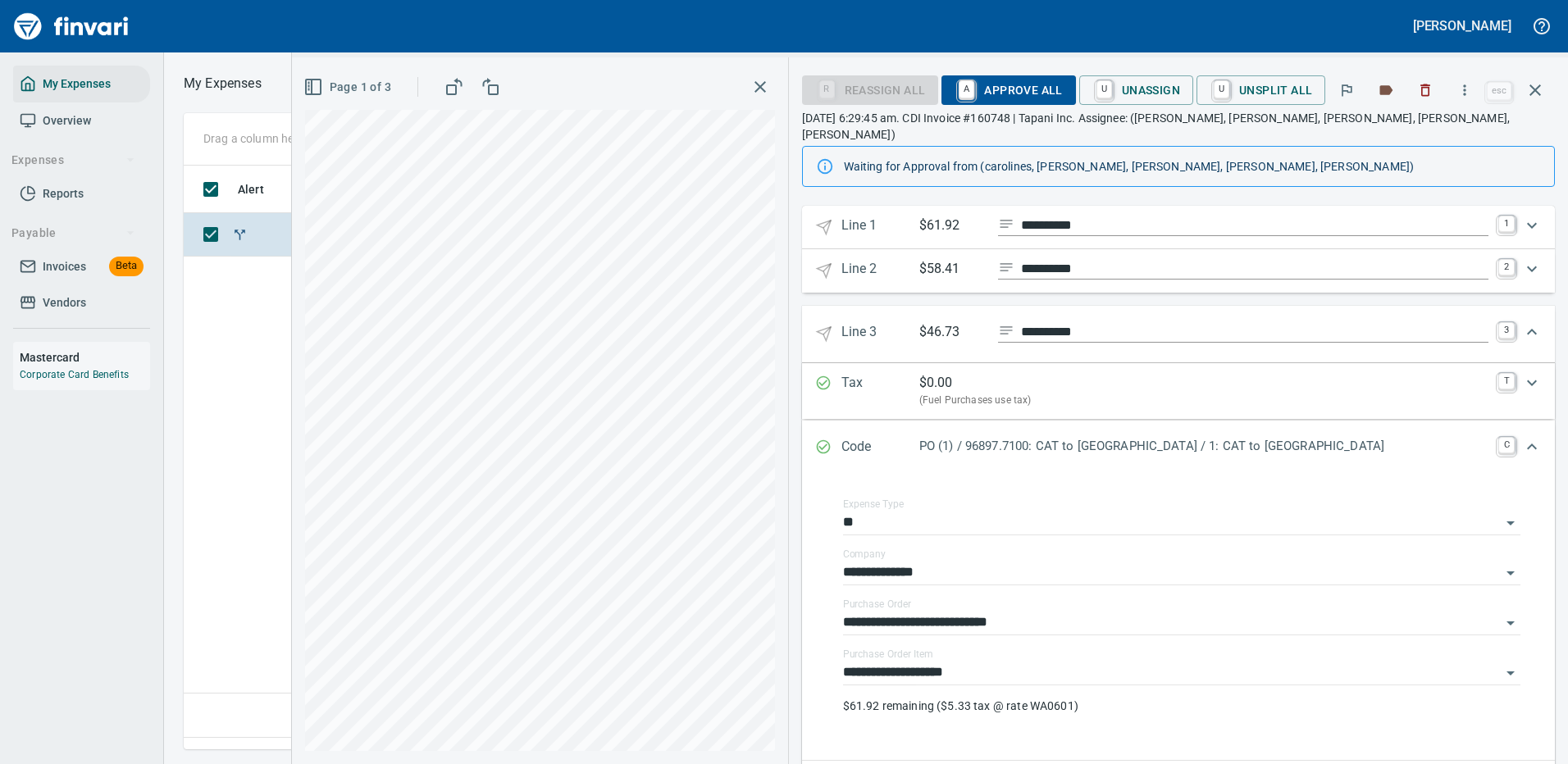
scroll to position [704, 0]
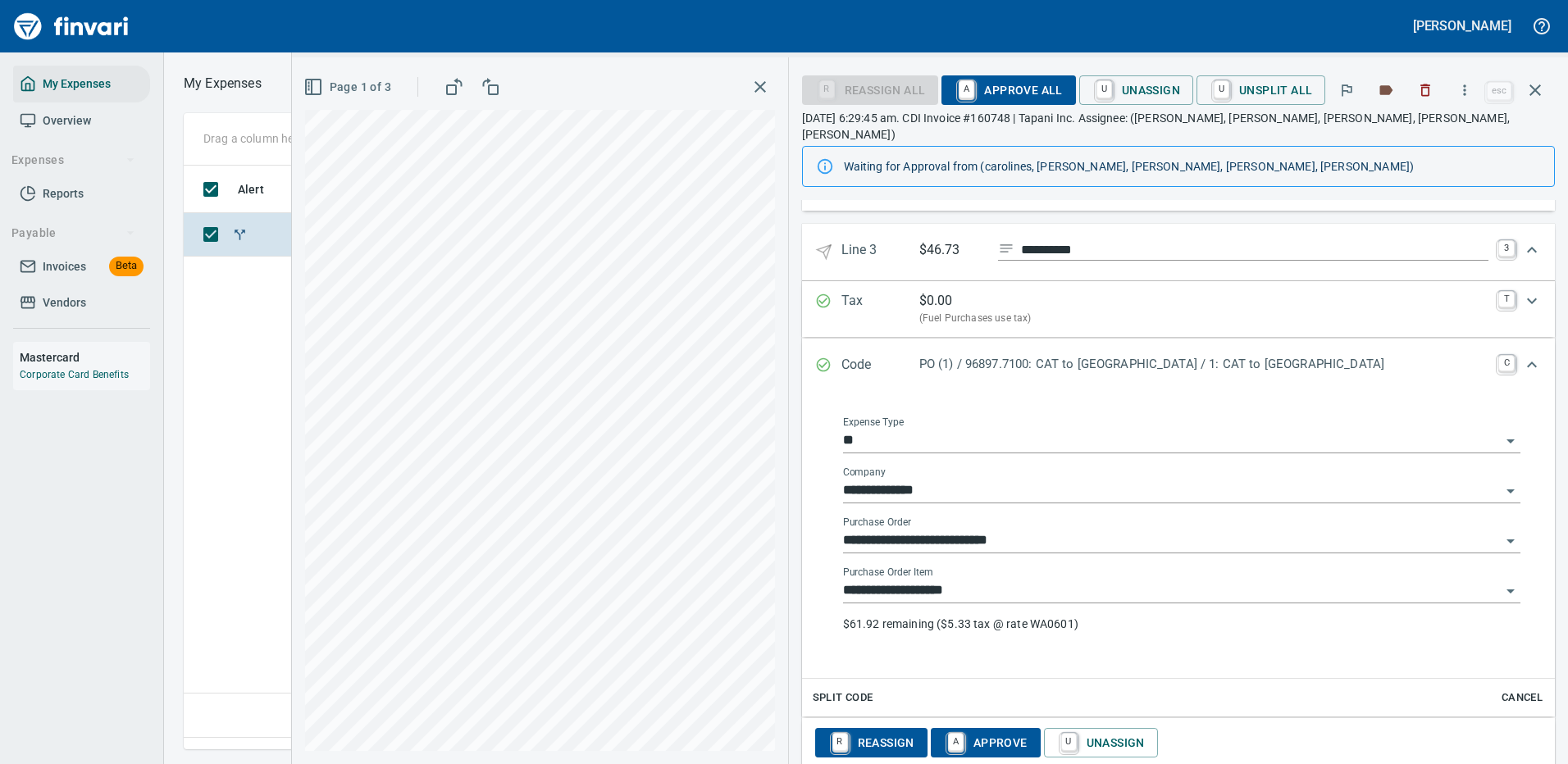
click at [1048, 529] on input "**********" at bounding box center [1172, 541] width 658 height 23
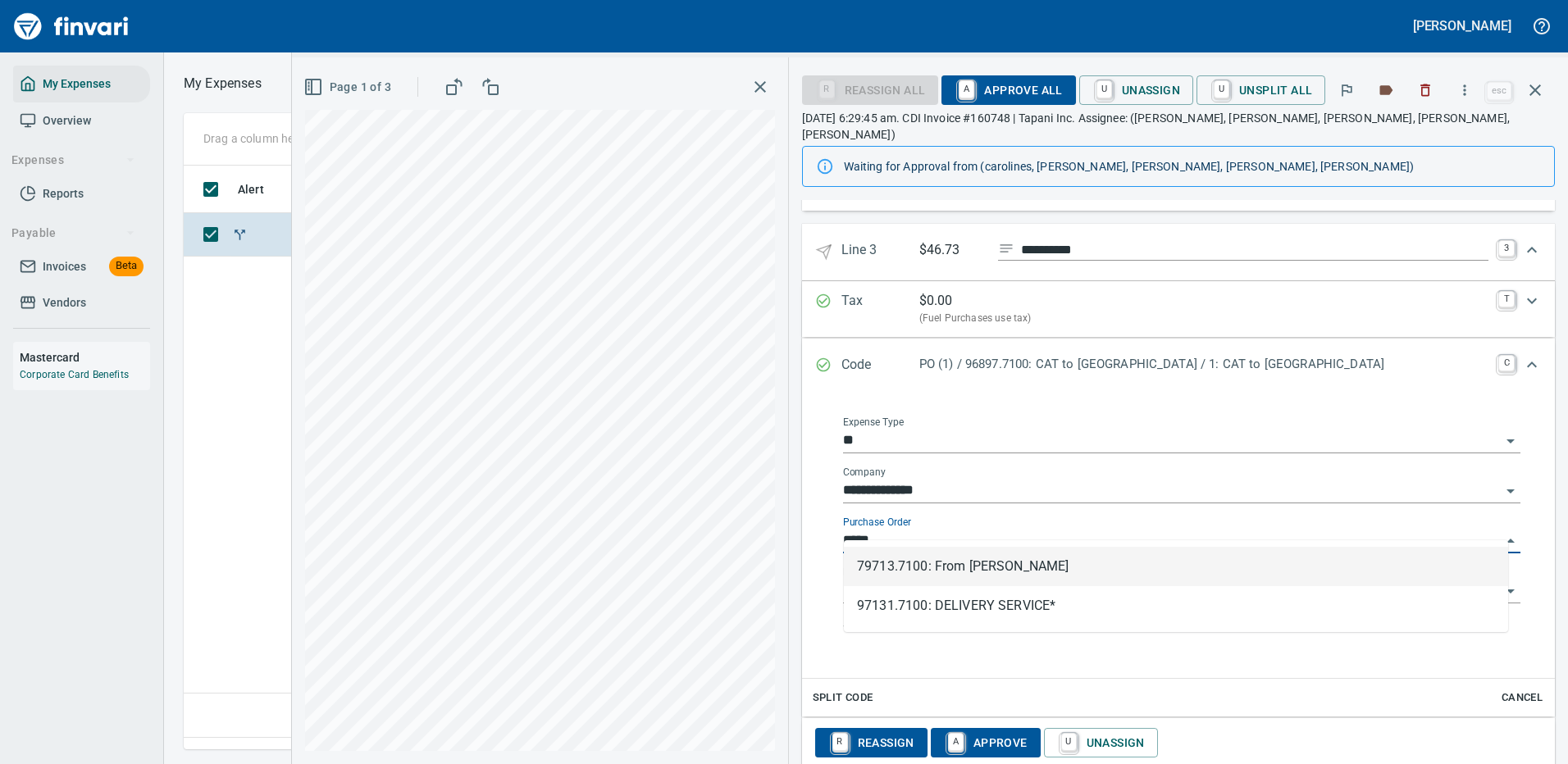
scroll to position [559, 942]
drag, startPoint x: 1027, startPoint y: 565, endPoint x: 1390, endPoint y: 297, distance: 451.2
click at [1030, 565] on li "97131.7100: DELIVERY SERVICE*" at bounding box center [1175, 567] width 664 height 39
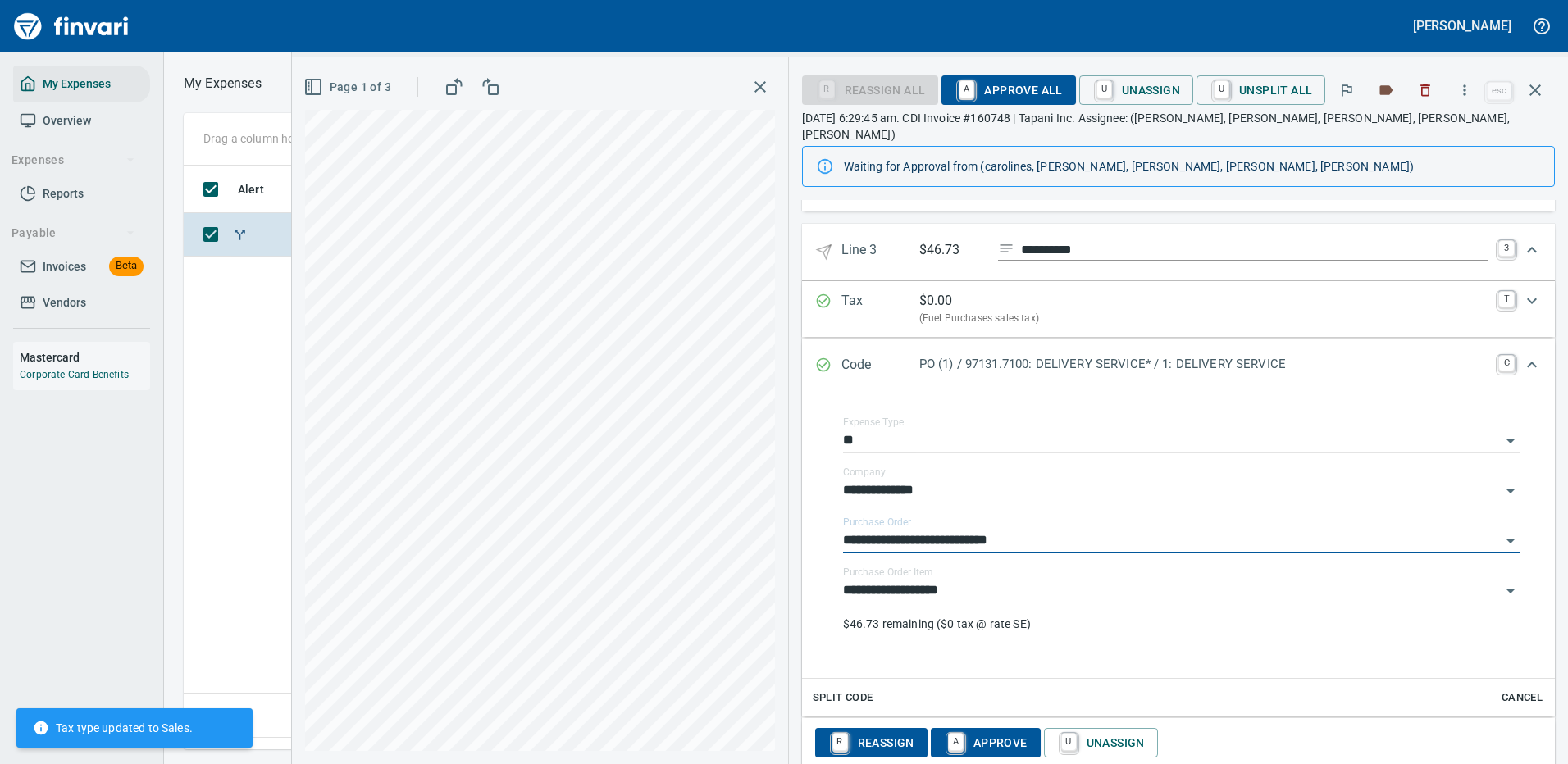
type input "**********"
click at [1521, 240] on icon "Expand" at bounding box center [1531, 250] width 20 height 20
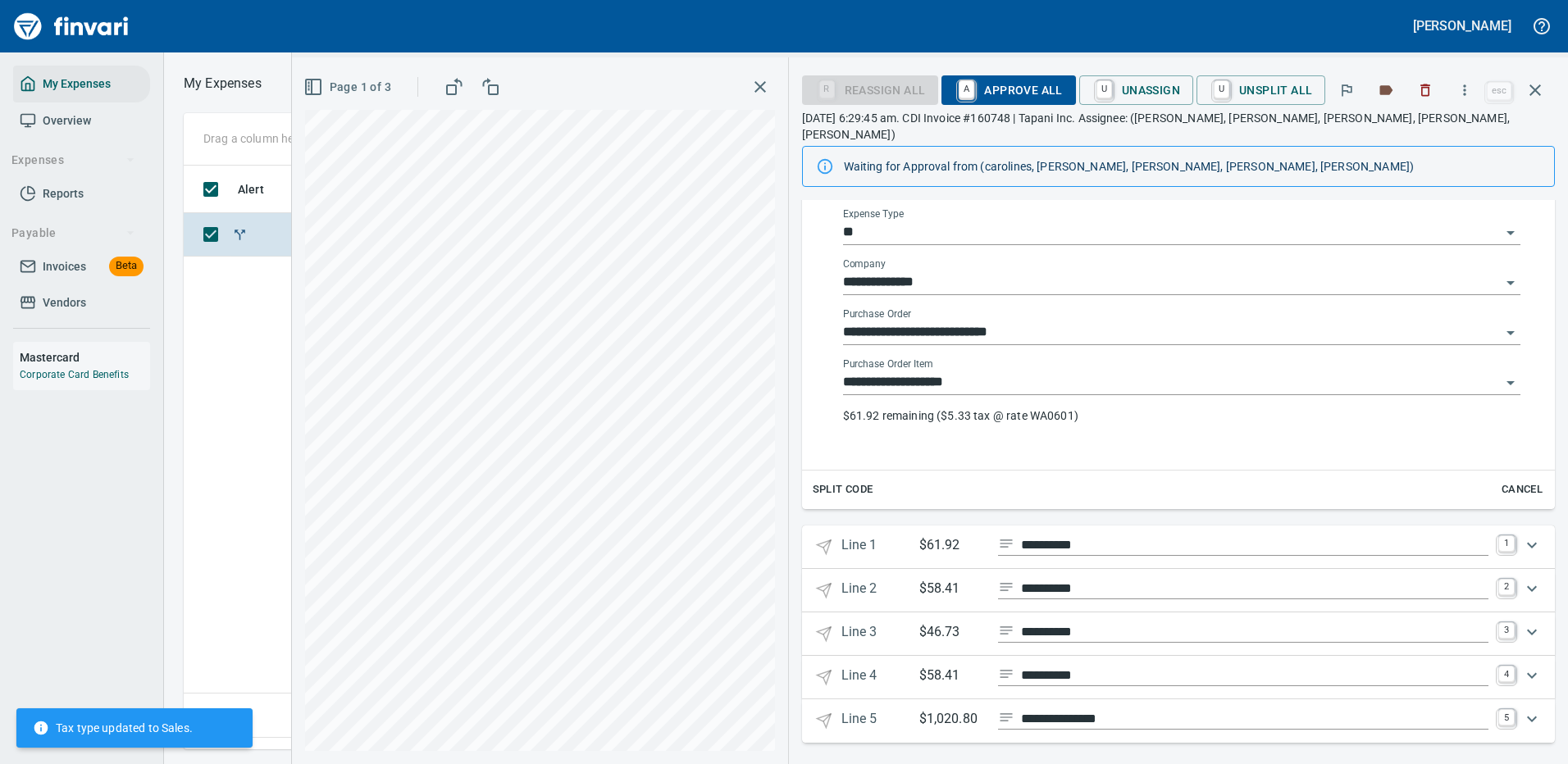
scroll to position [294, 0]
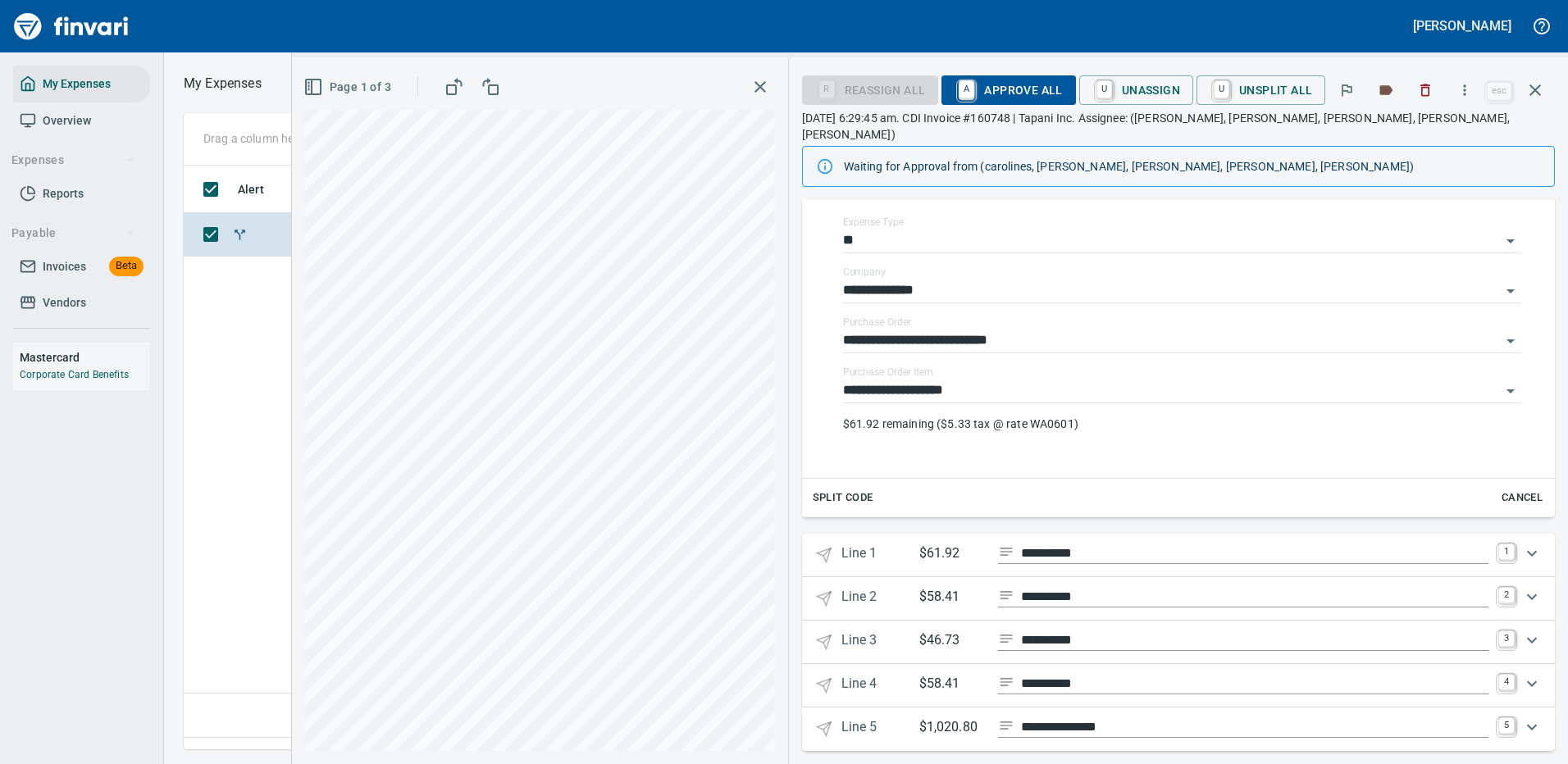
click at [1527, 681] on icon "Expand" at bounding box center [1531, 683] width 10 height 5
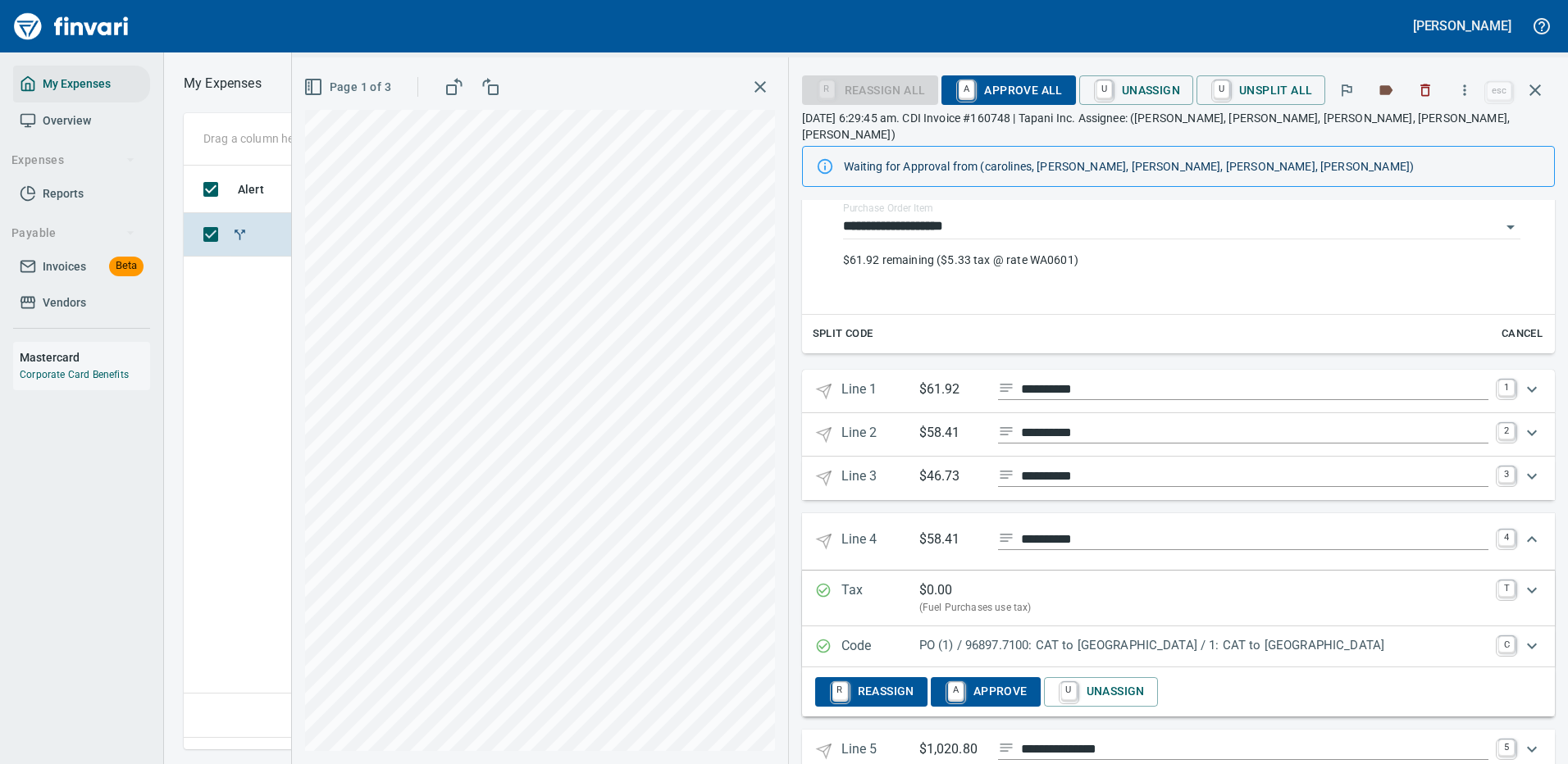
scroll to position [481, 0]
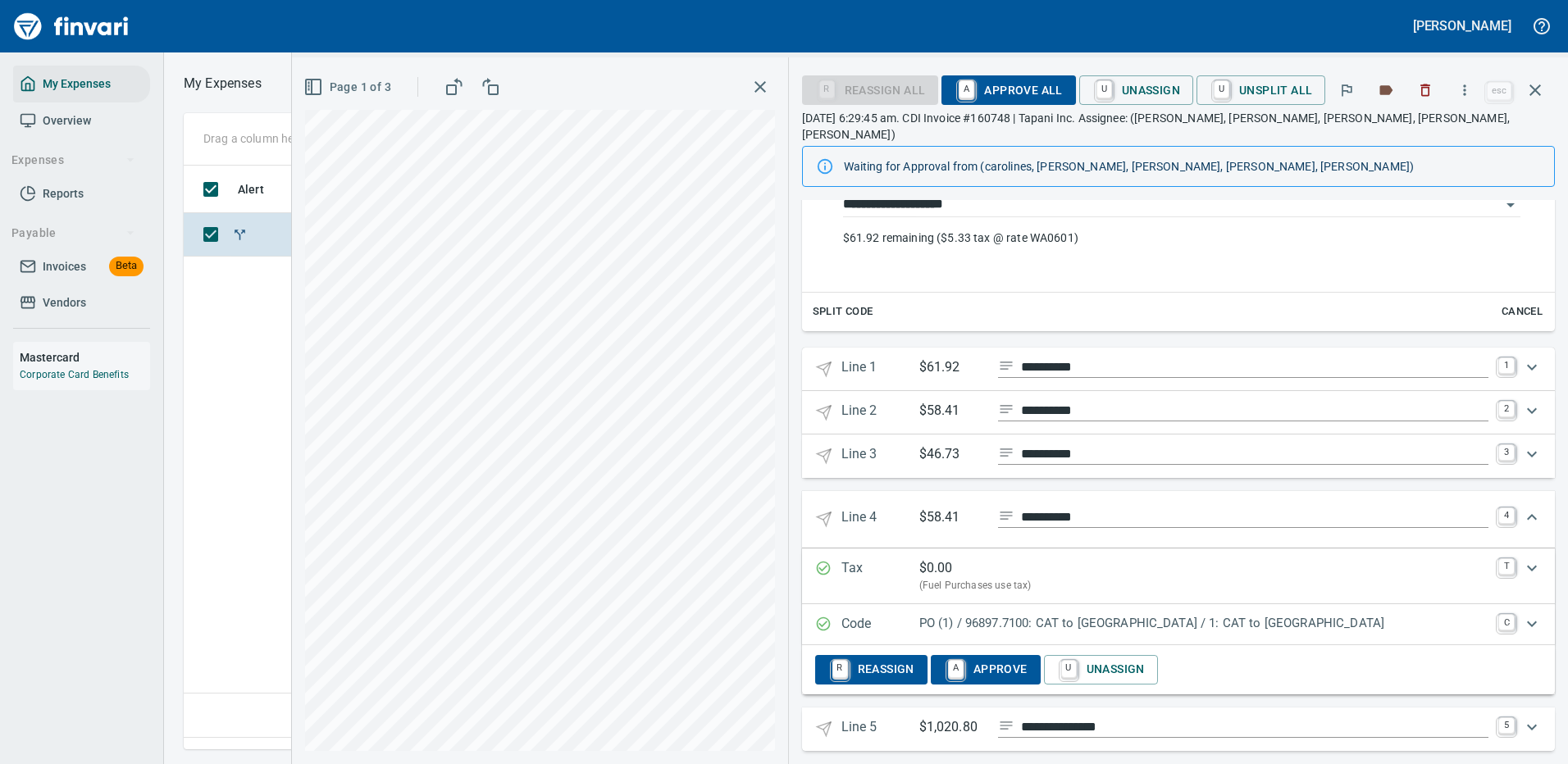
click at [1219, 614] on p "PO (1) / 96897.7100: CAT to [GEOGRAPHIC_DATA] / 1: CAT to [GEOGRAPHIC_DATA]" at bounding box center [1204, 623] width 569 height 19
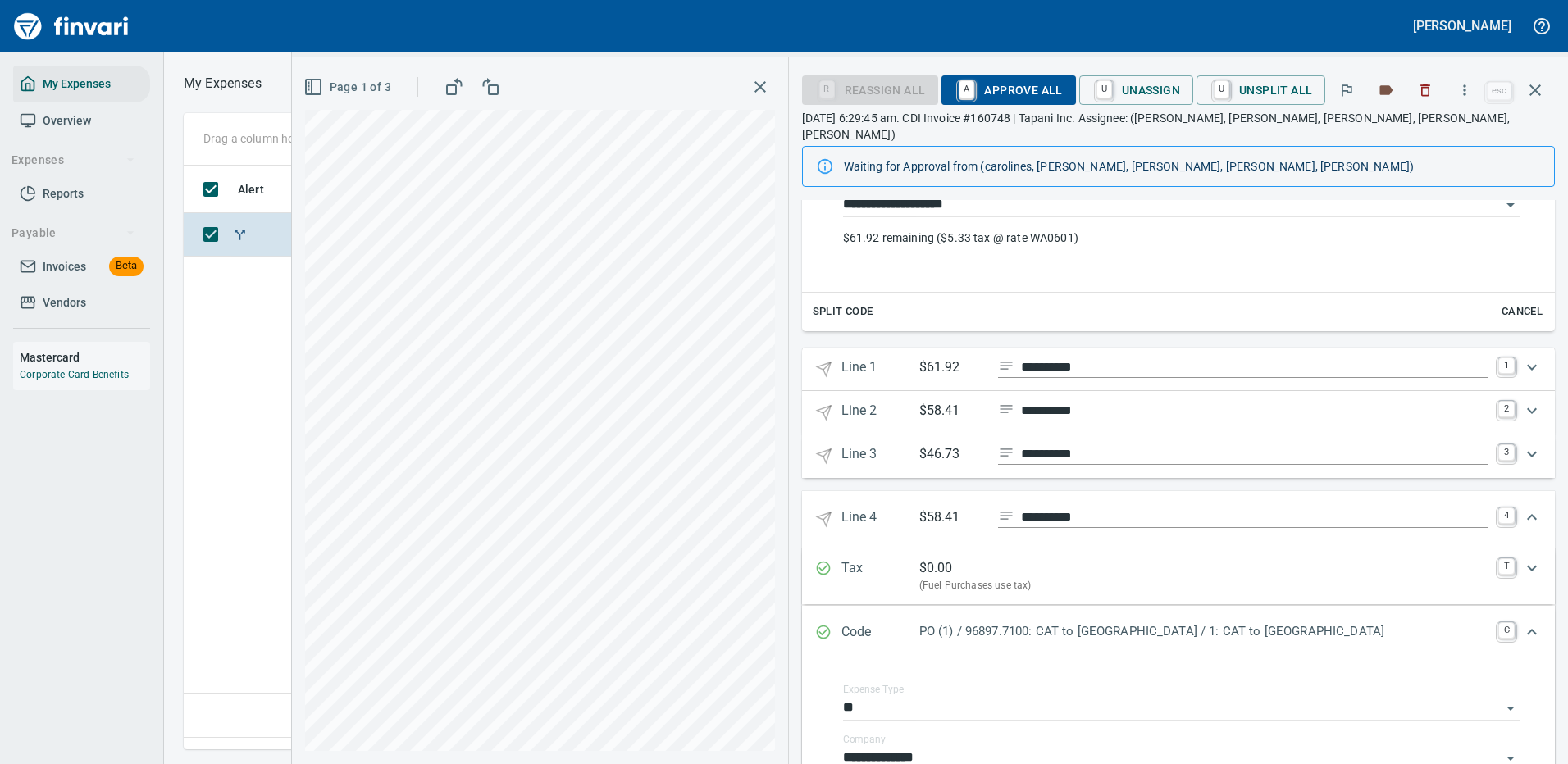
scroll to position [726, 0]
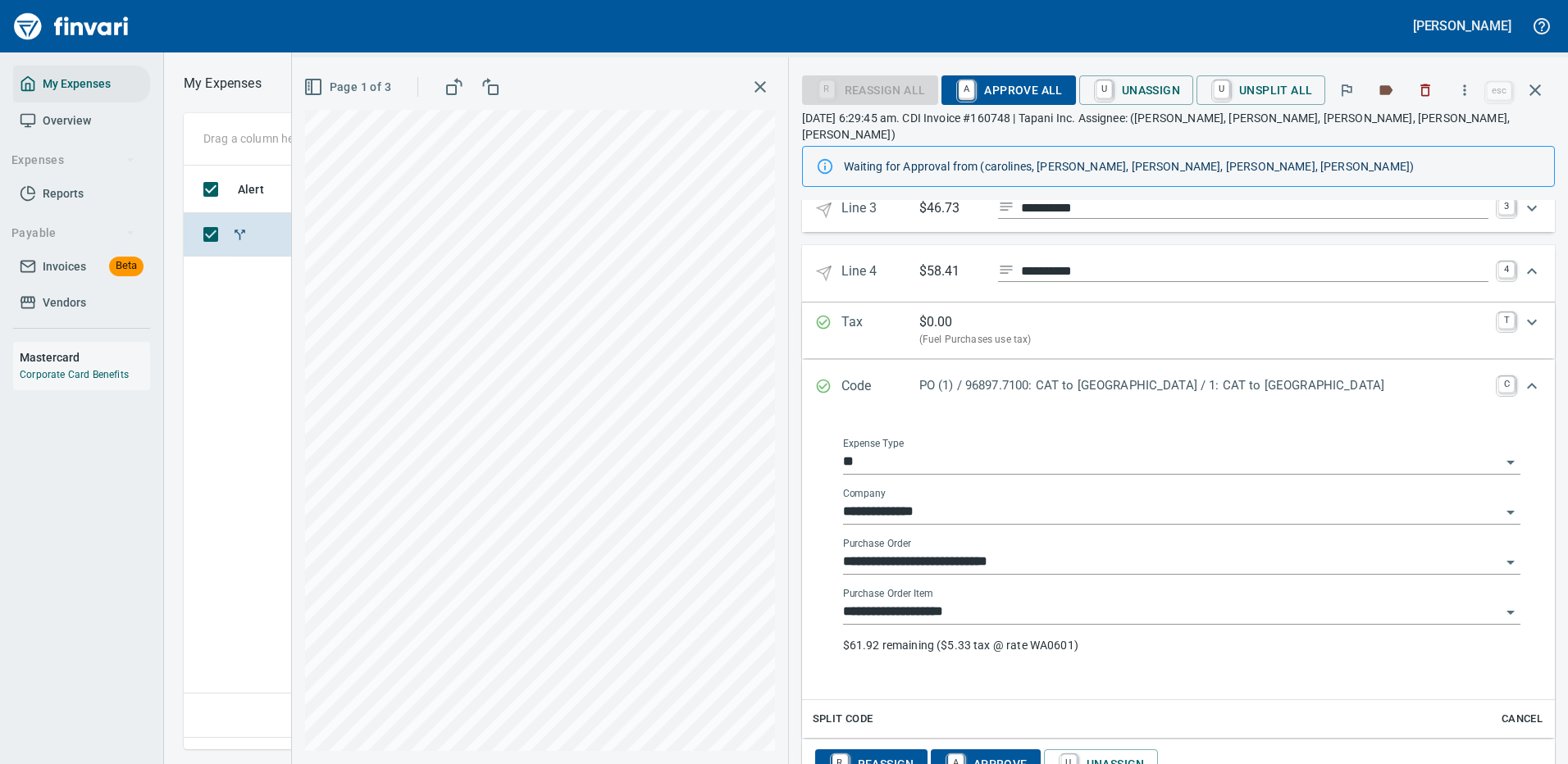
click at [1043, 551] on input "**********" at bounding box center [1172, 562] width 658 height 23
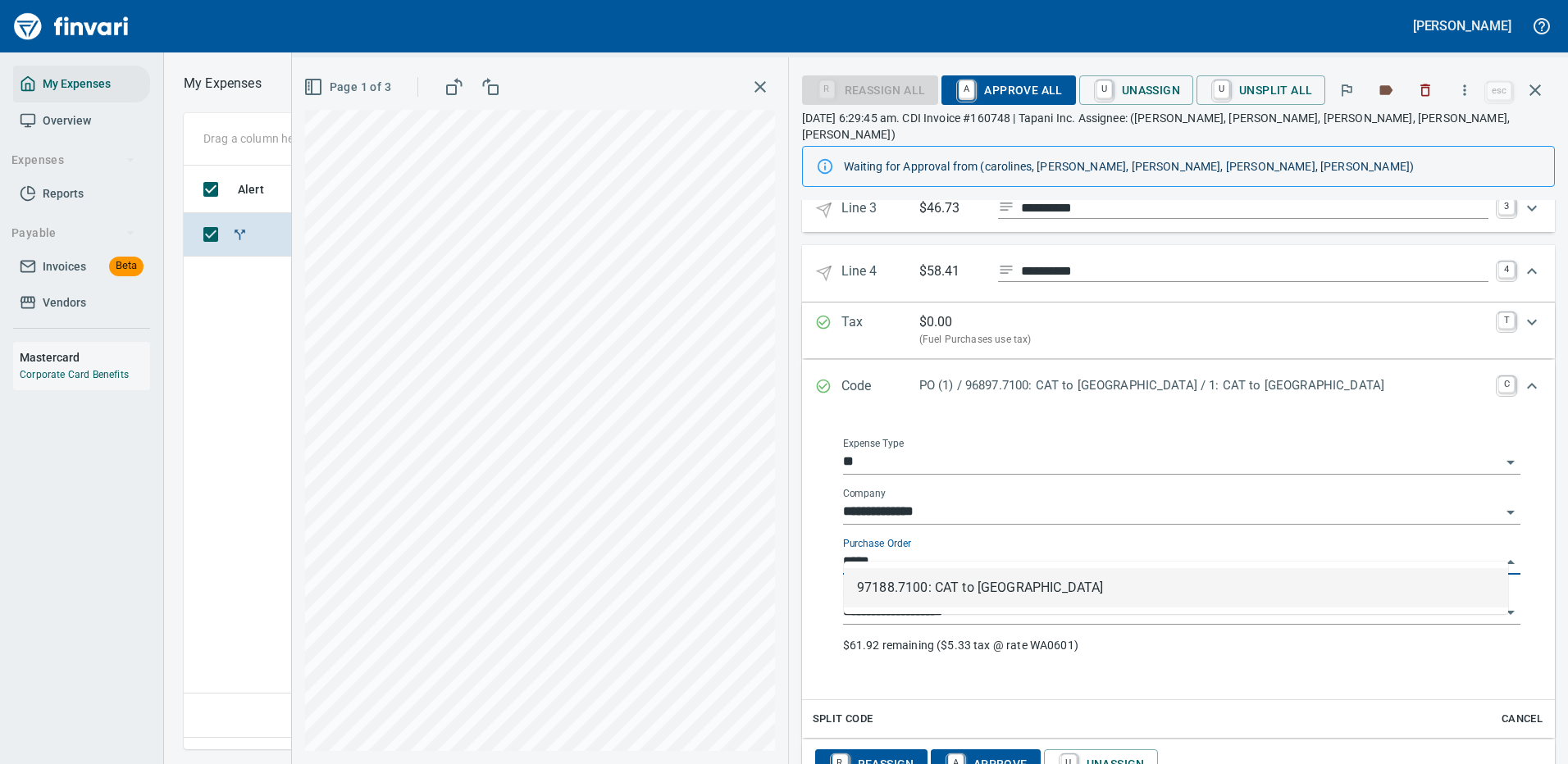
scroll to position [559, 942]
click at [982, 583] on li "97188.7100: CAT to [GEOGRAPHIC_DATA]" at bounding box center [1175, 587] width 664 height 39
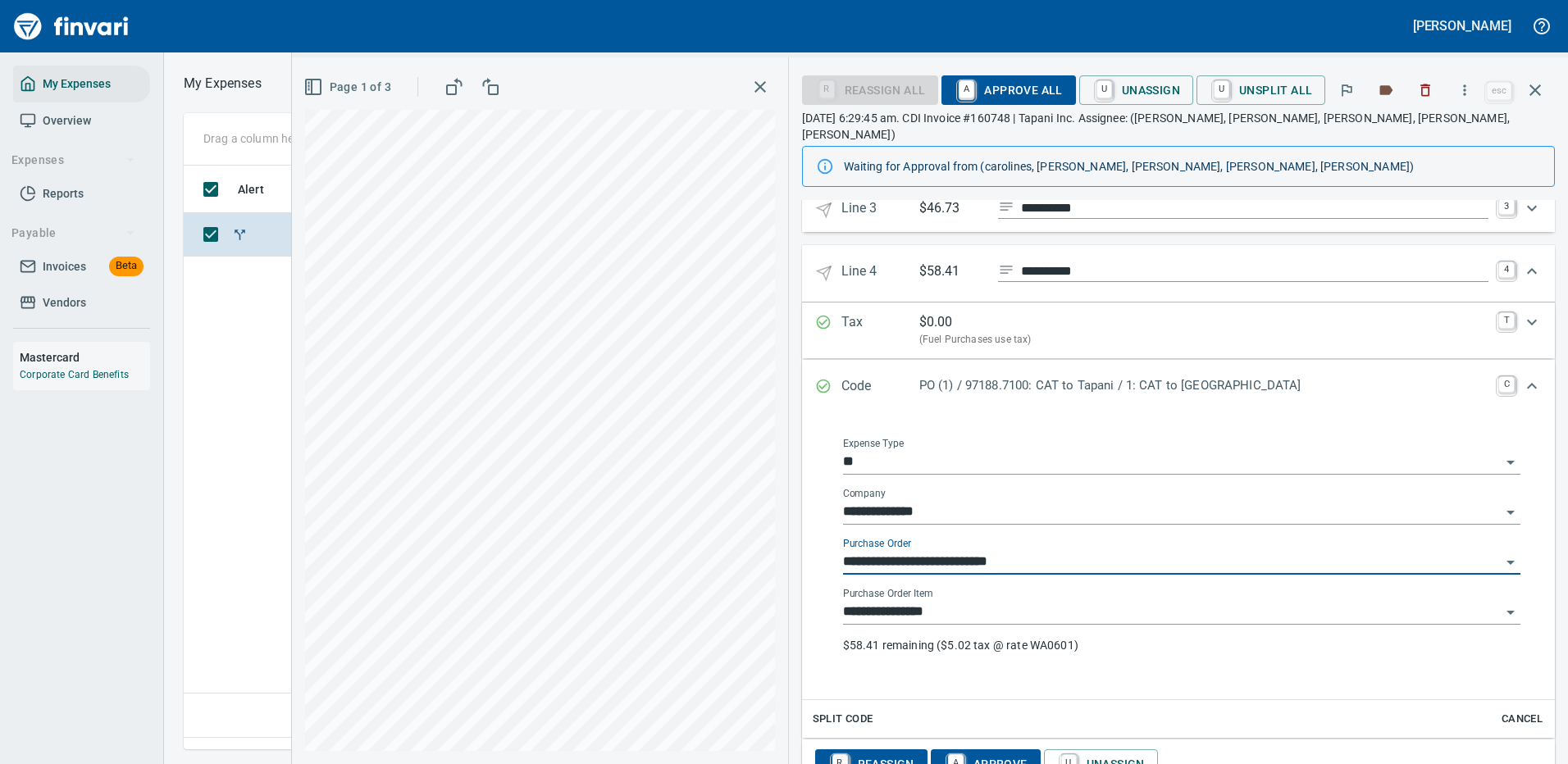
type input "**********"
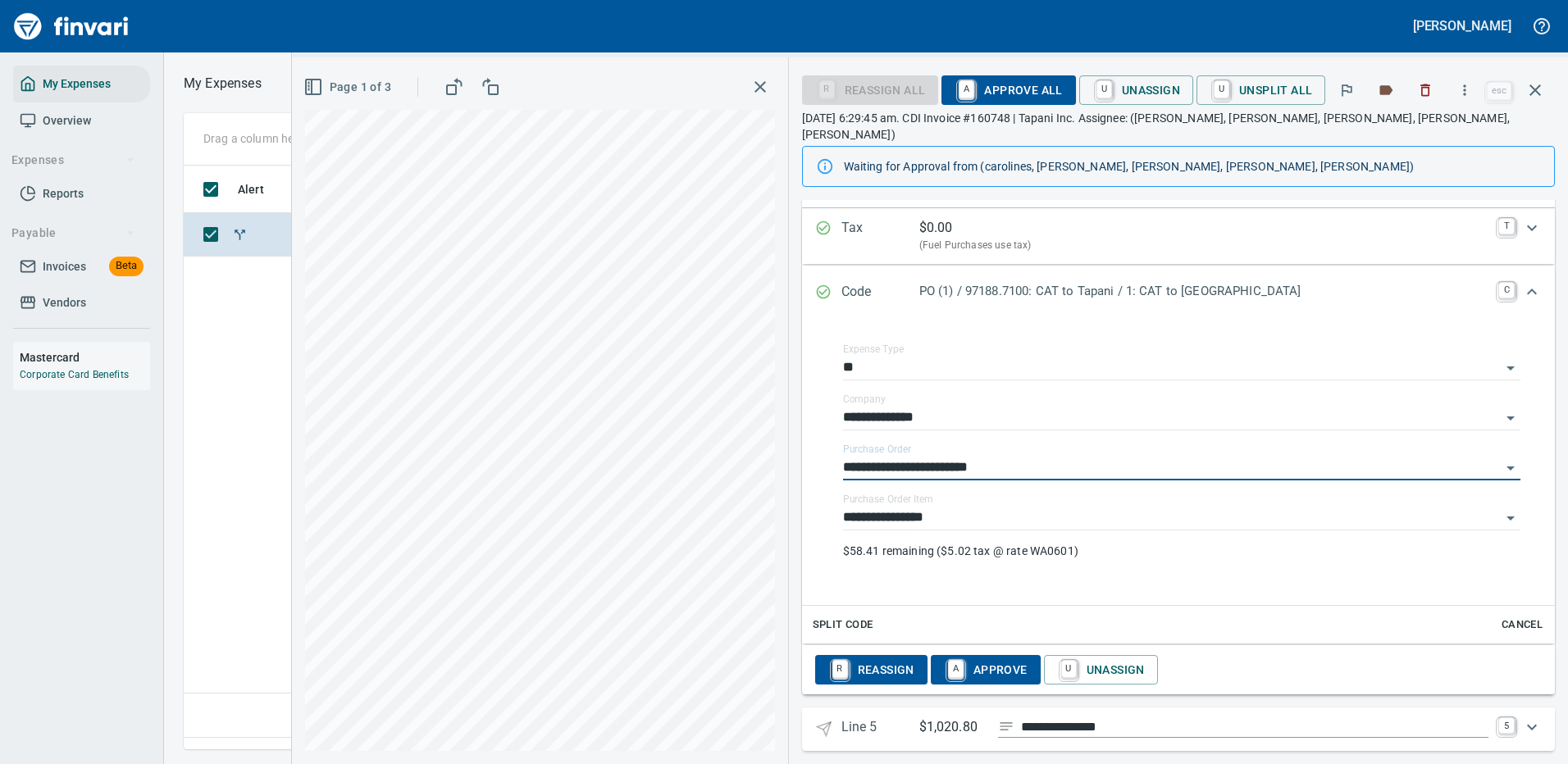
scroll to position [738, 0]
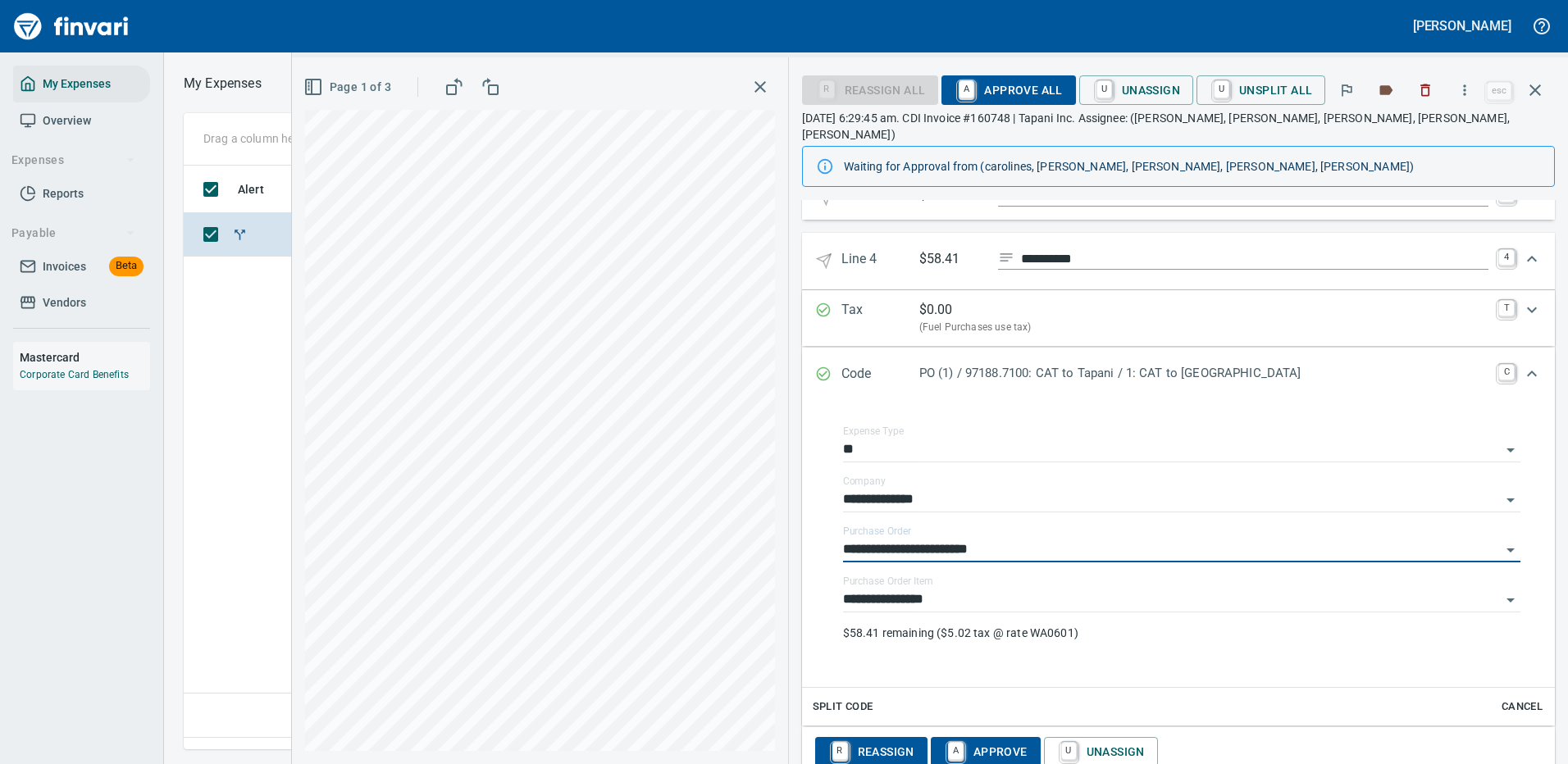
type input "**********"
click at [1521, 249] on icon "Expand" at bounding box center [1531, 259] width 20 height 20
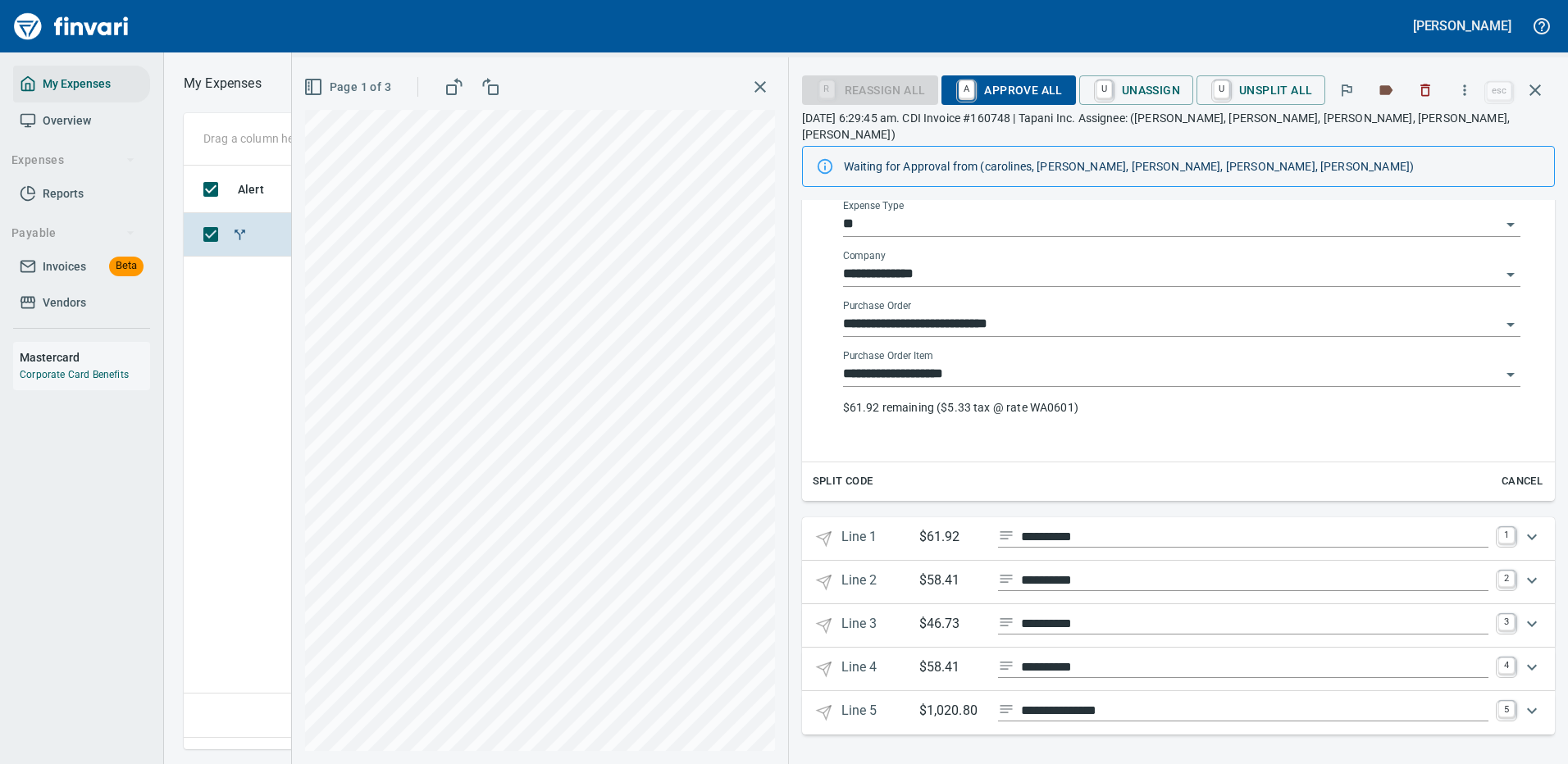
scroll to position [294, 0]
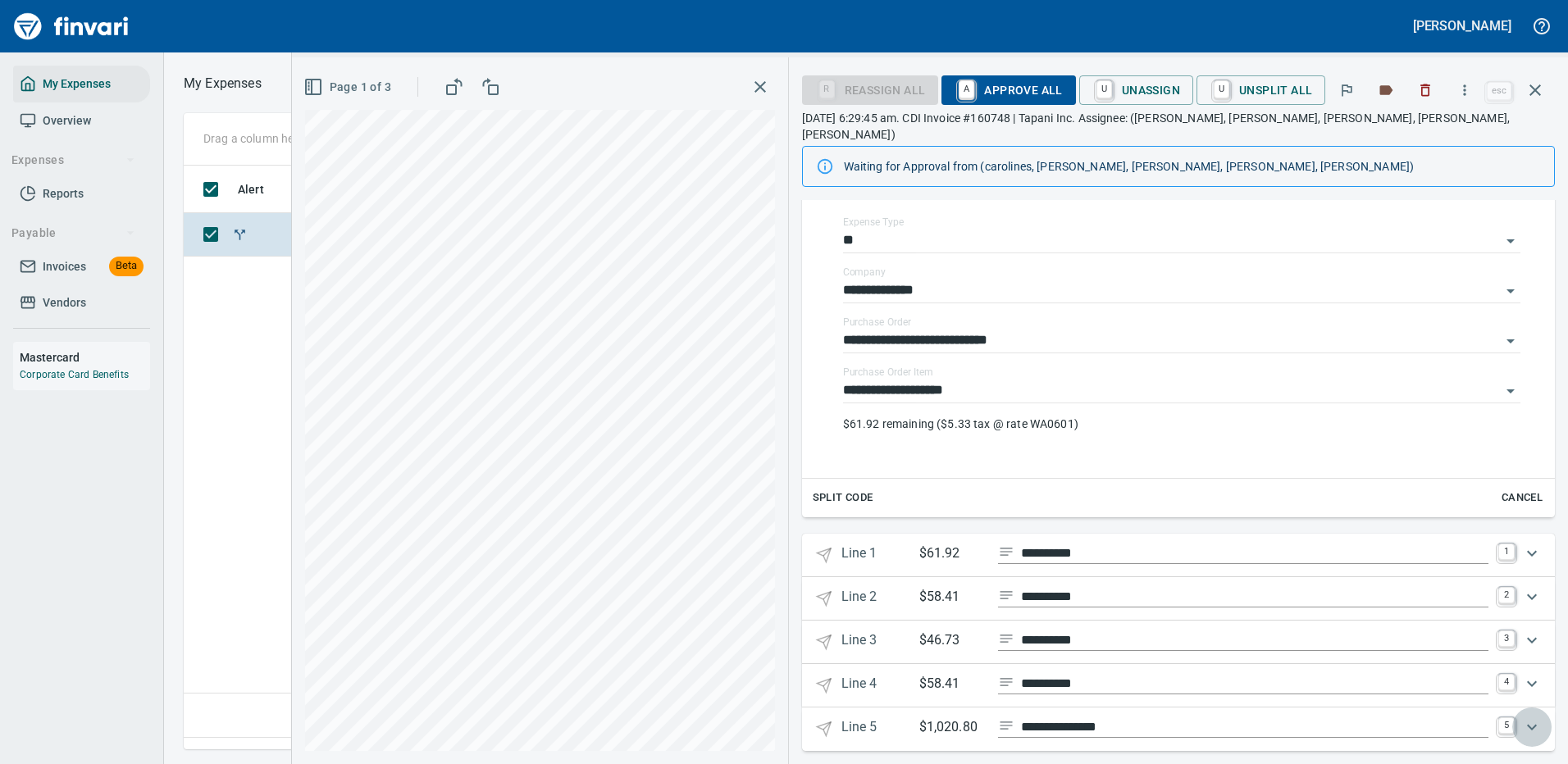
click at [1521, 717] on icon "Expand" at bounding box center [1531, 727] width 20 height 20
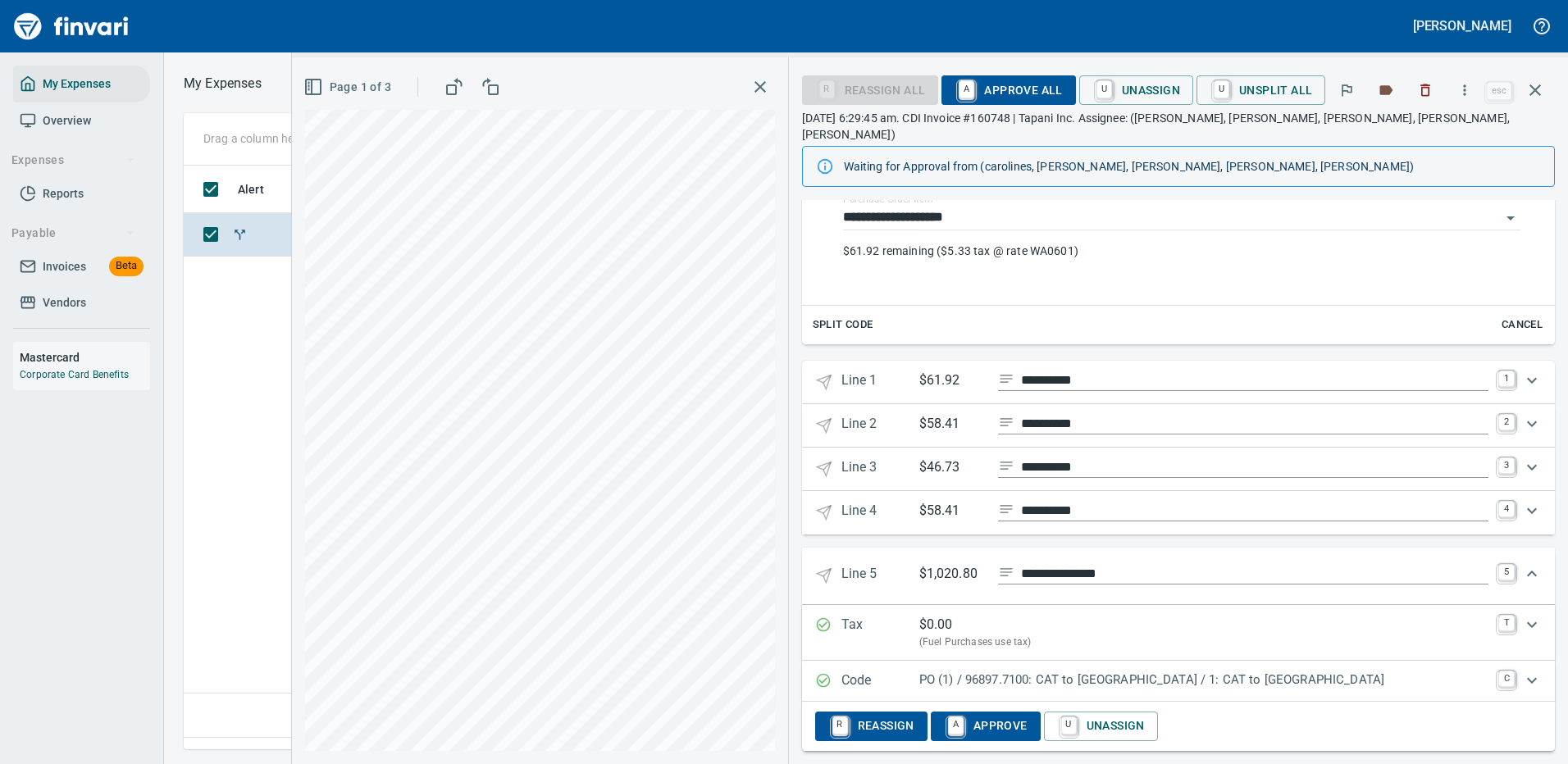
click at [1292, 671] on p "PO (1) / 96897.7100: CAT to [GEOGRAPHIC_DATA] / 1: CAT to [GEOGRAPHIC_DATA]" at bounding box center [1204, 680] width 569 height 19
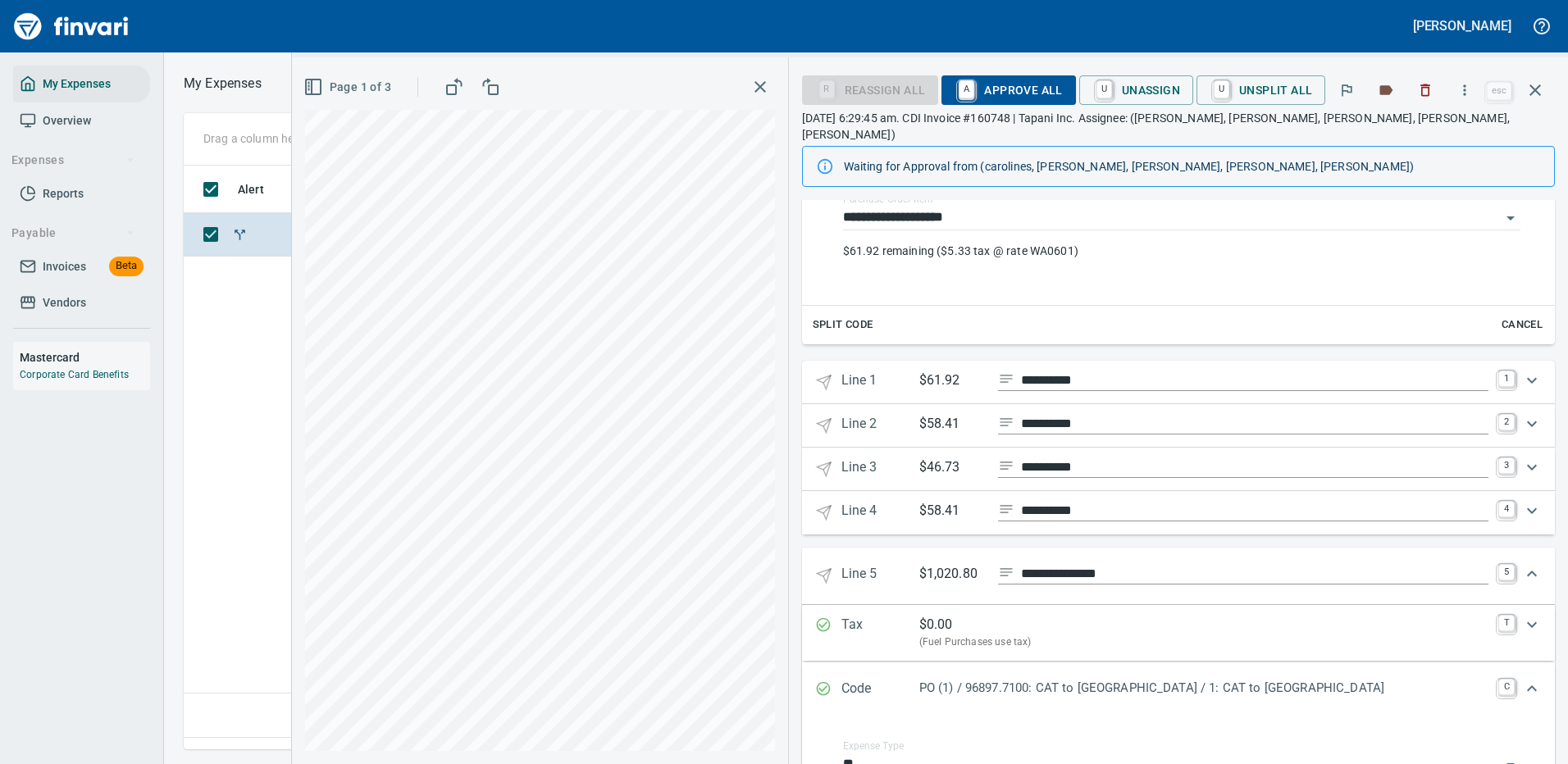
click at [1281, 679] on p "PO (1) / 96897.7100: CAT to [GEOGRAPHIC_DATA] / 1: CAT to [GEOGRAPHIC_DATA]" at bounding box center [1204, 688] width 569 height 19
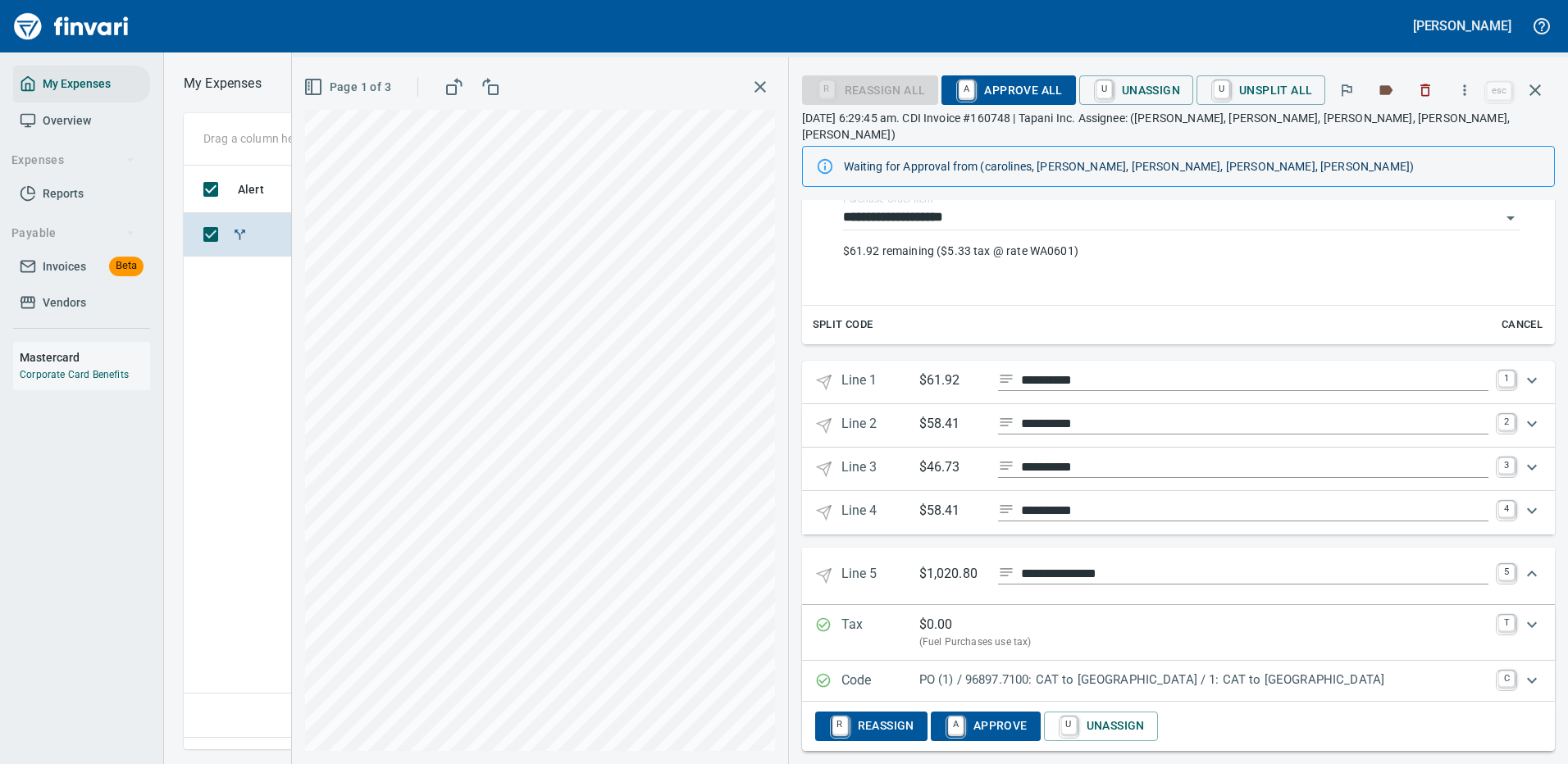
click at [1275, 671] on p "PO (1) / 96897.7100: CAT to [GEOGRAPHIC_DATA] / 1: CAT to [GEOGRAPHIC_DATA]" at bounding box center [1204, 680] width 569 height 19
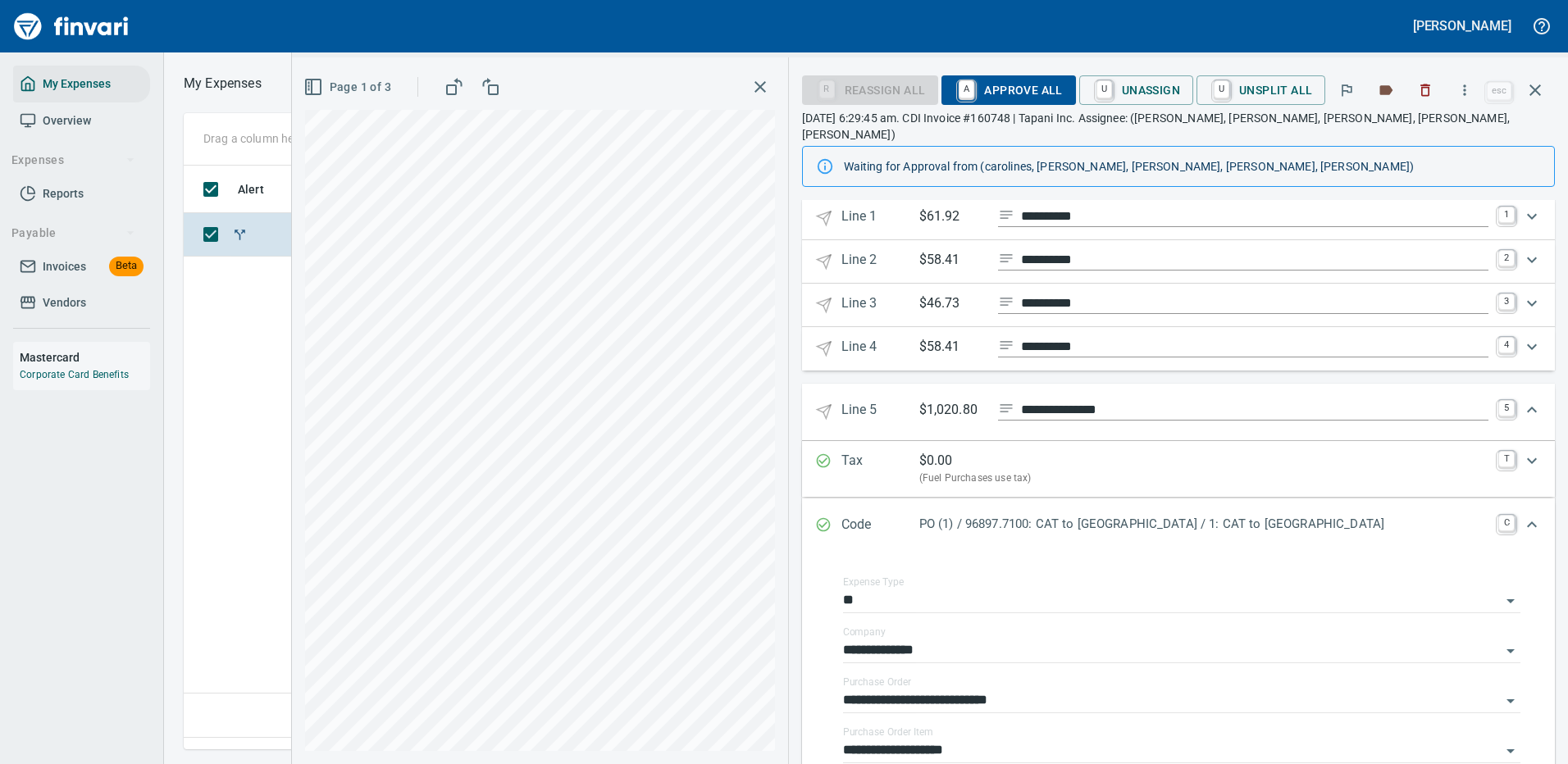
scroll to position [713, 0]
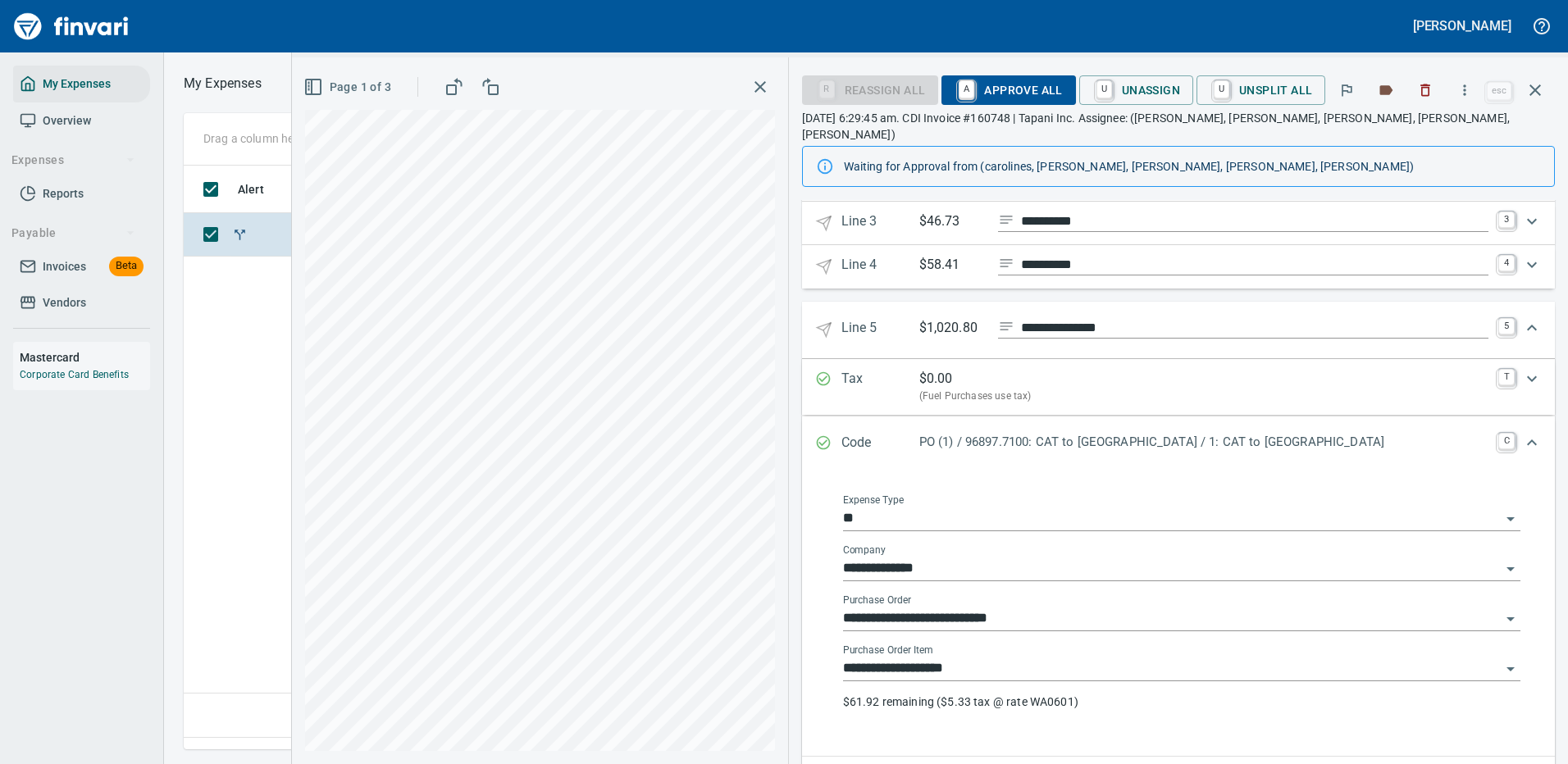
click at [1175, 508] on input "**" at bounding box center [1172, 519] width 658 height 23
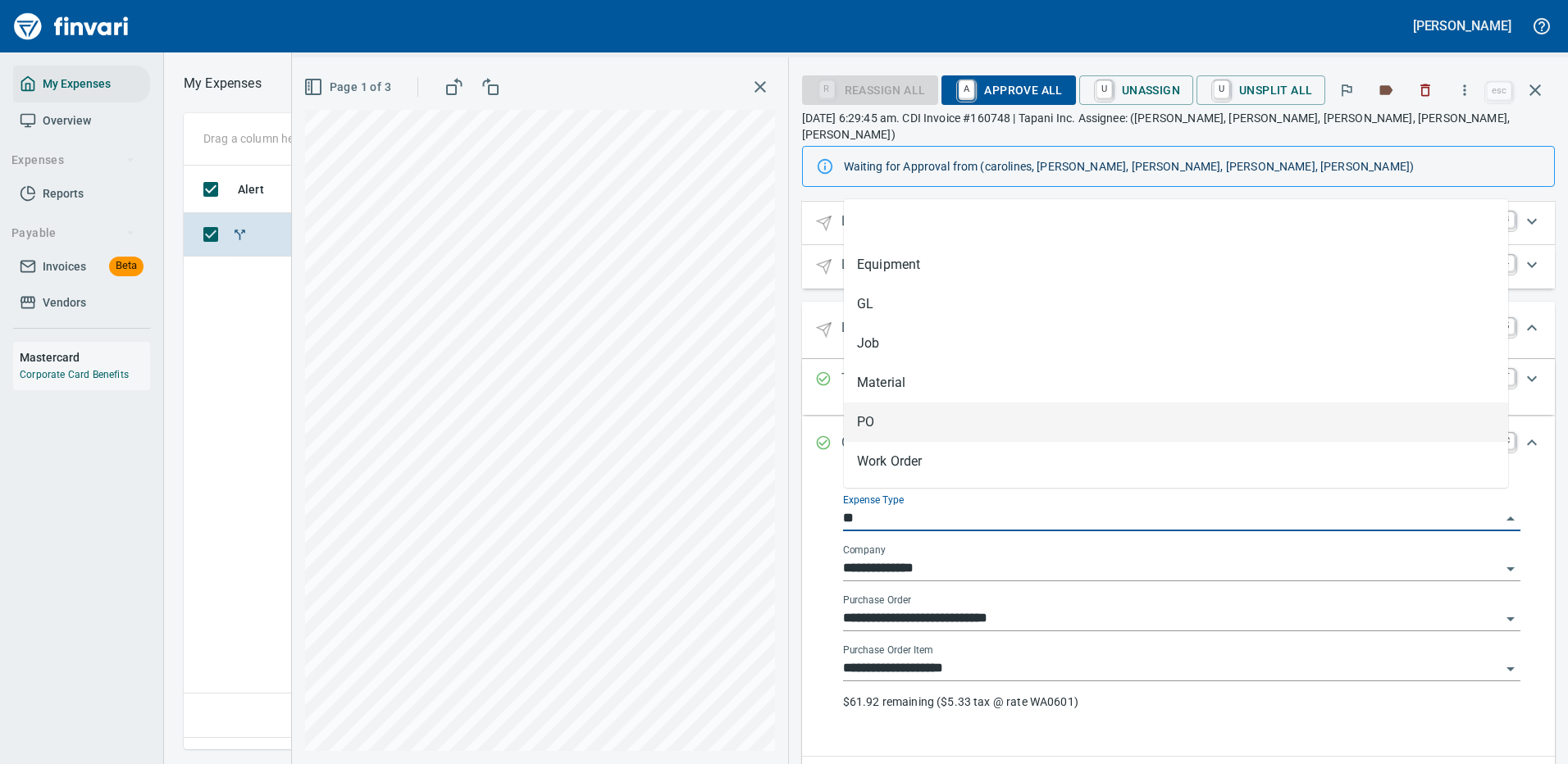
scroll to position [559, 942]
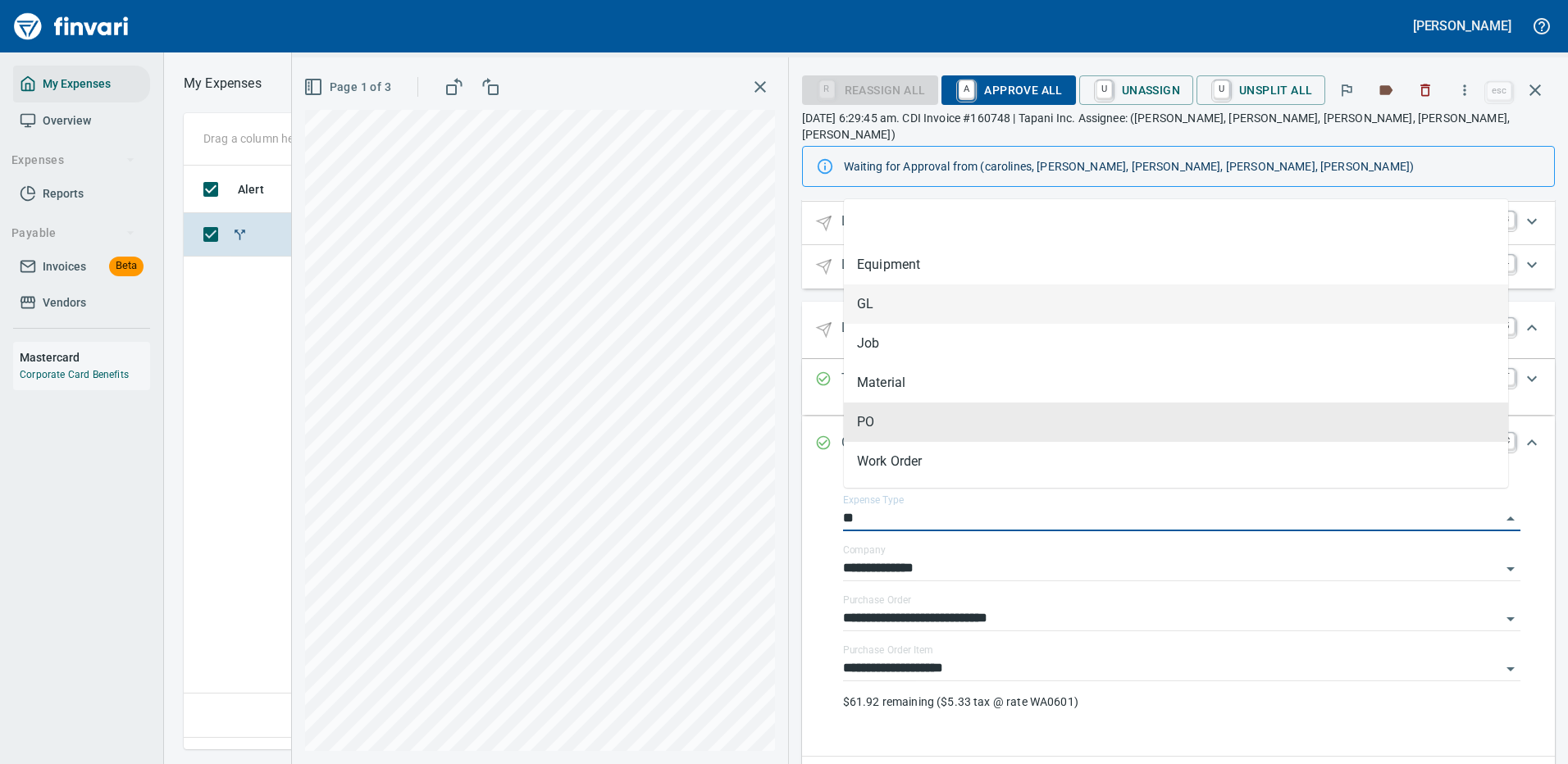
click at [864, 300] on li "GL" at bounding box center [1175, 304] width 664 height 39
click at [1085, 607] on input "**********" at bounding box center [1172, 619] width 658 height 23
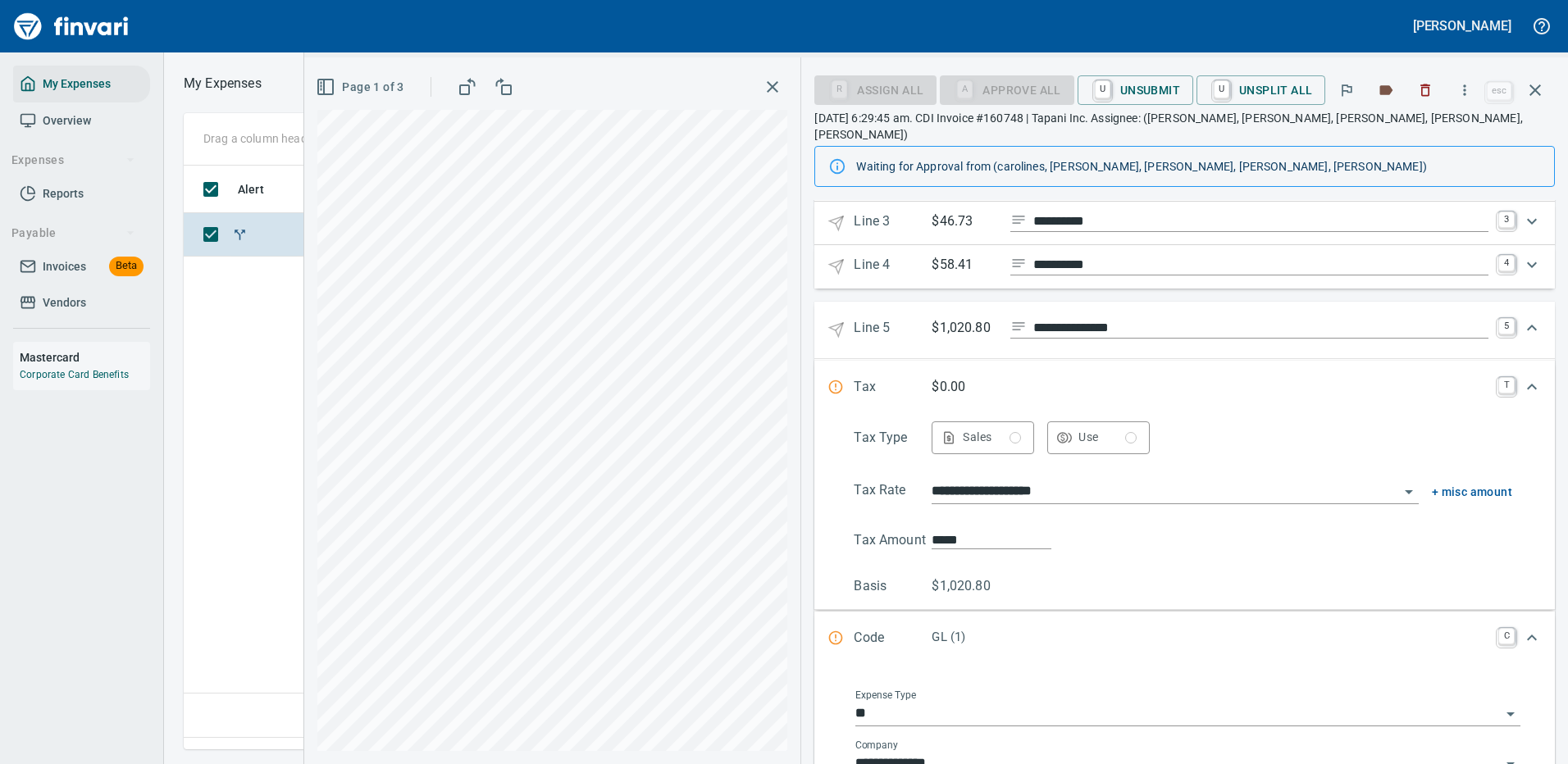
type input "**"
click at [1018, 628] on p "GL (1)" at bounding box center [1209, 637] width 557 height 19
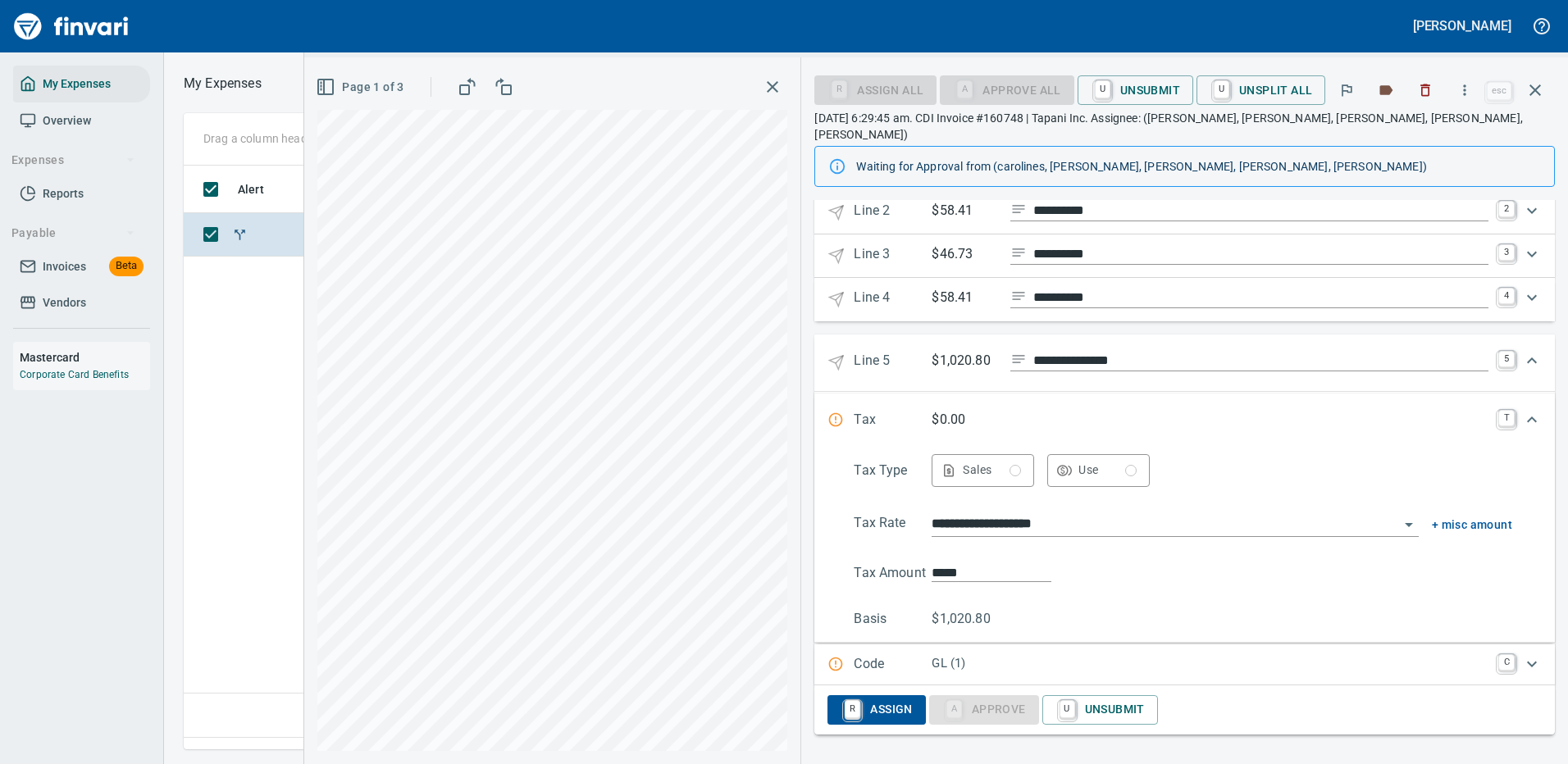
scroll to position [664, 0]
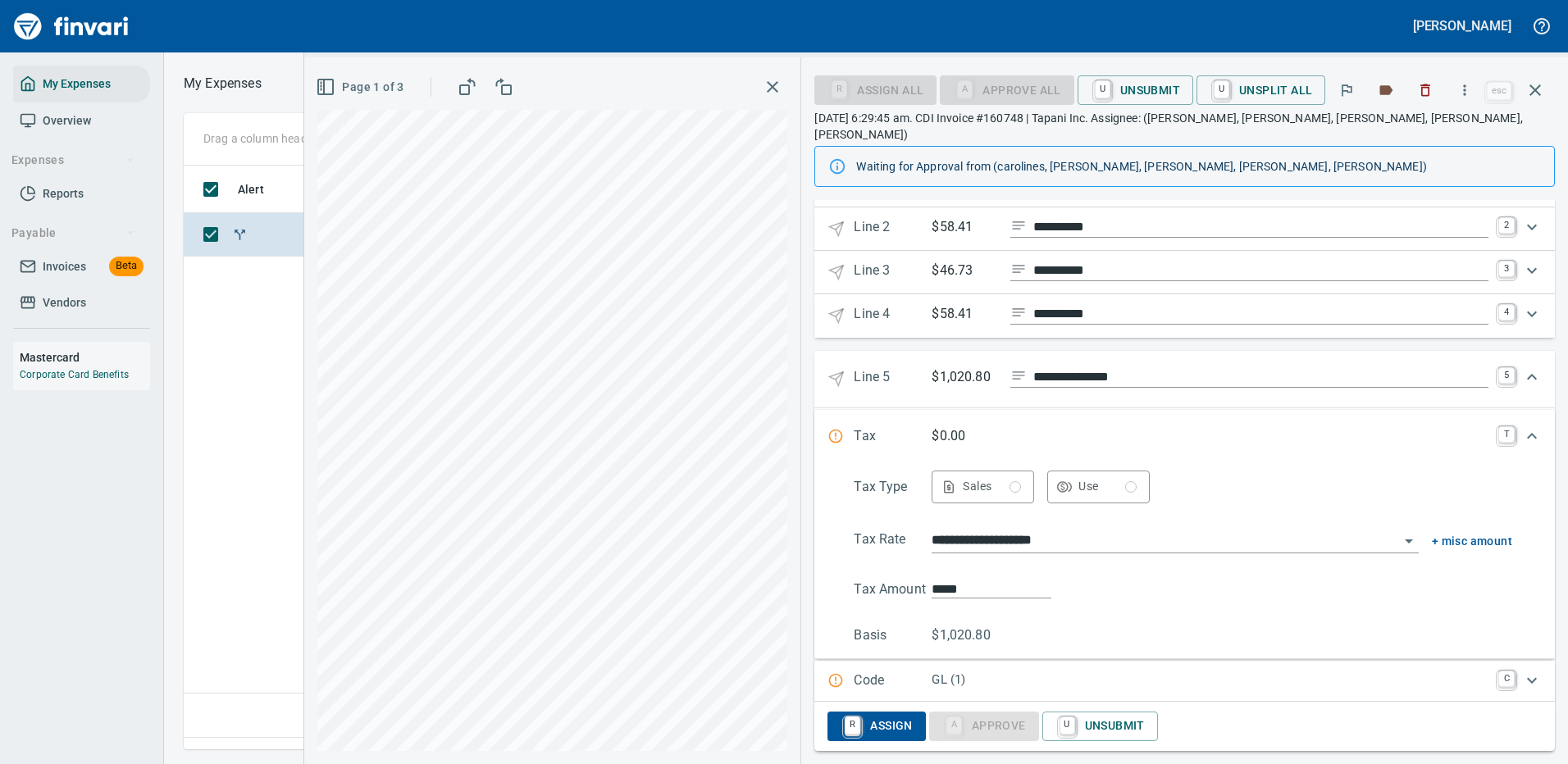
click at [1075, 671] on p "GL (1)" at bounding box center [1209, 680] width 557 height 19
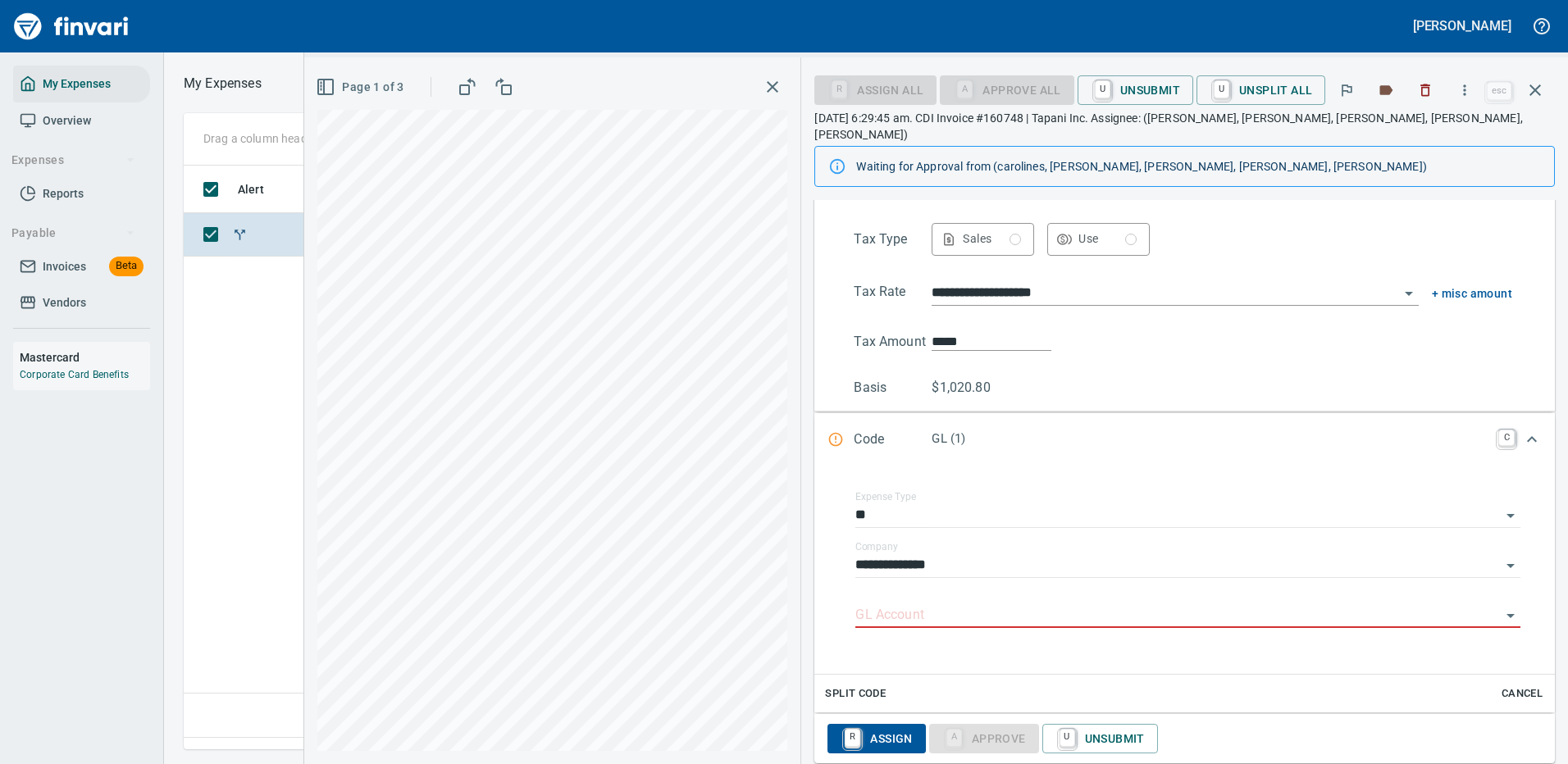
scroll to position [924, 0]
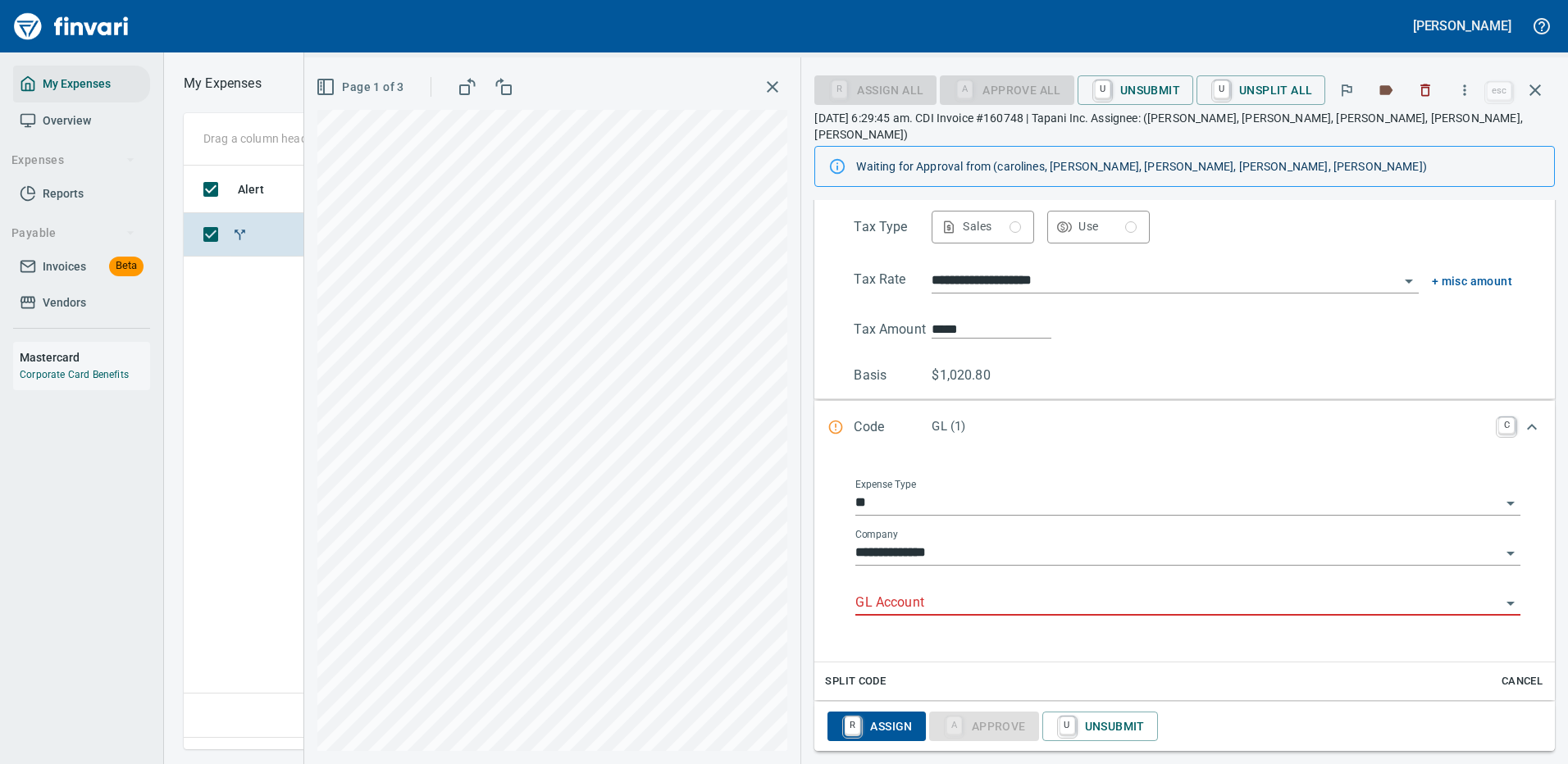
click at [952, 592] on input "GL Account" at bounding box center [1177, 603] width 645 height 23
drag, startPoint x: 886, startPoint y: 582, endPoint x: 817, endPoint y: 583, distance: 69.0
click at [817, 583] on div "**********" at bounding box center [1184, 558] width 740 height 206
drag, startPoint x: 974, startPoint y: 626, endPoint x: 862, endPoint y: 719, distance: 145.6
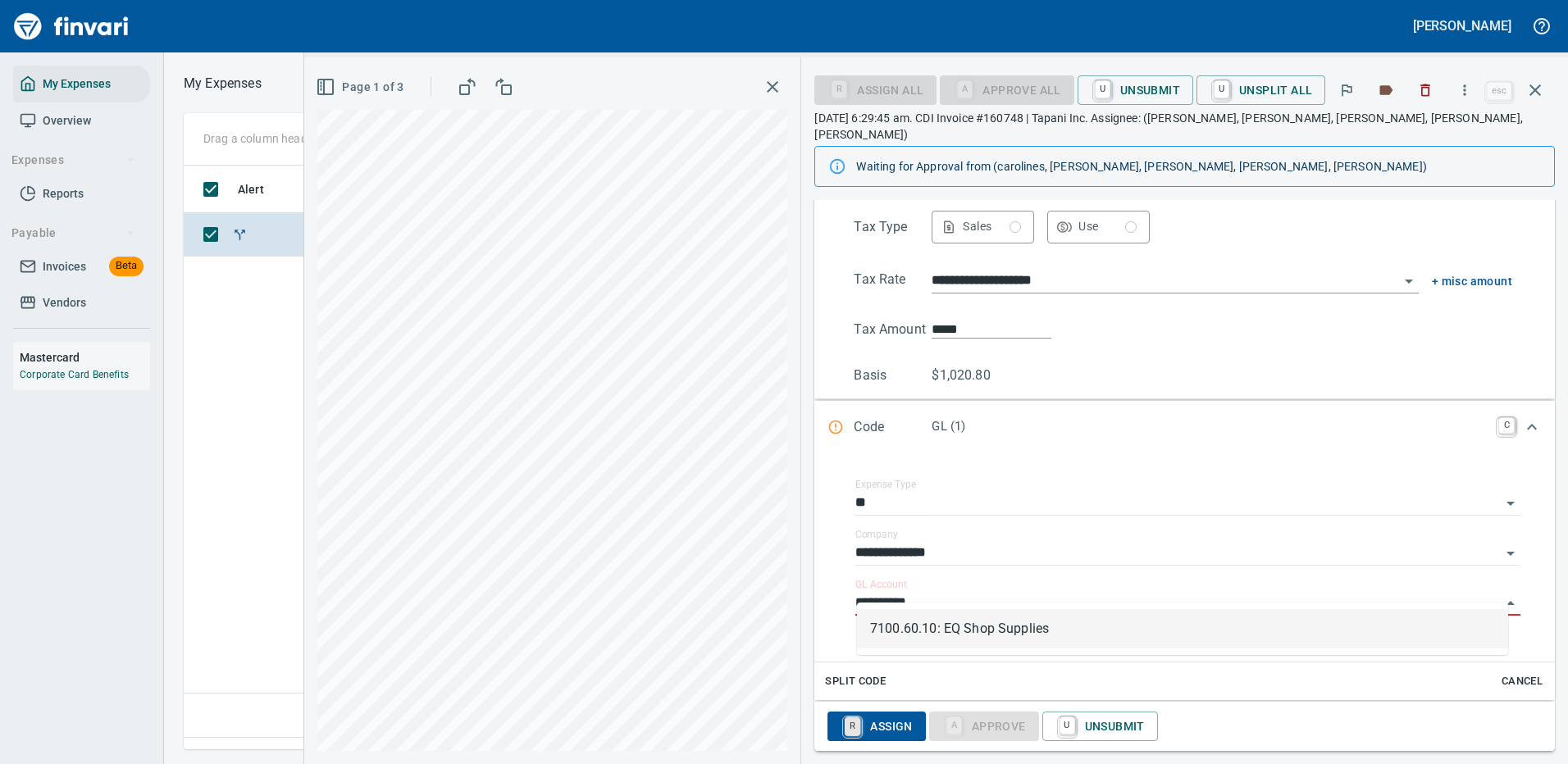
click at [975, 625] on li "7100.60.10: EQ Shop Supplies" at bounding box center [1182, 629] width 651 height 39
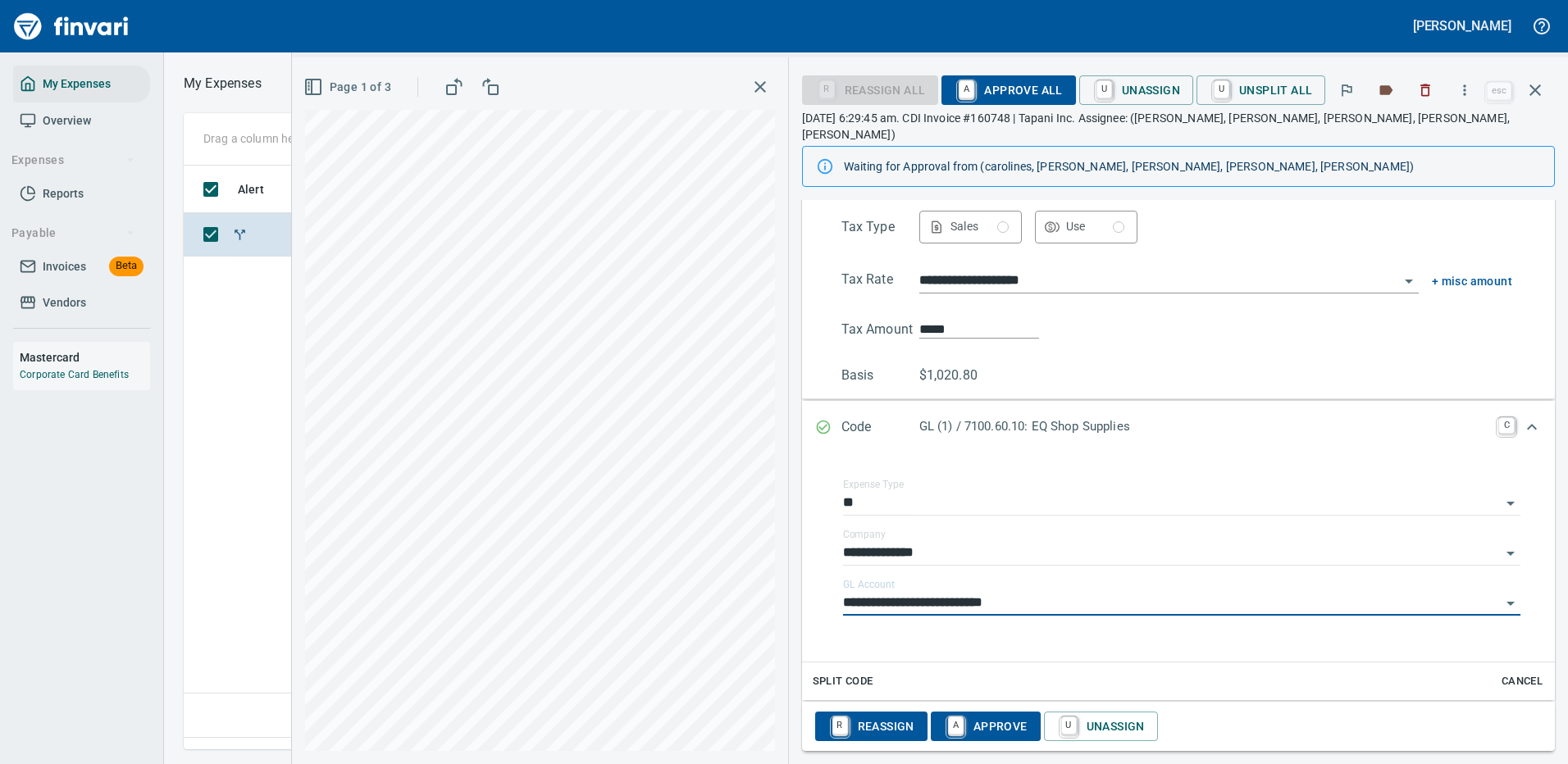
scroll to position [760, 0]
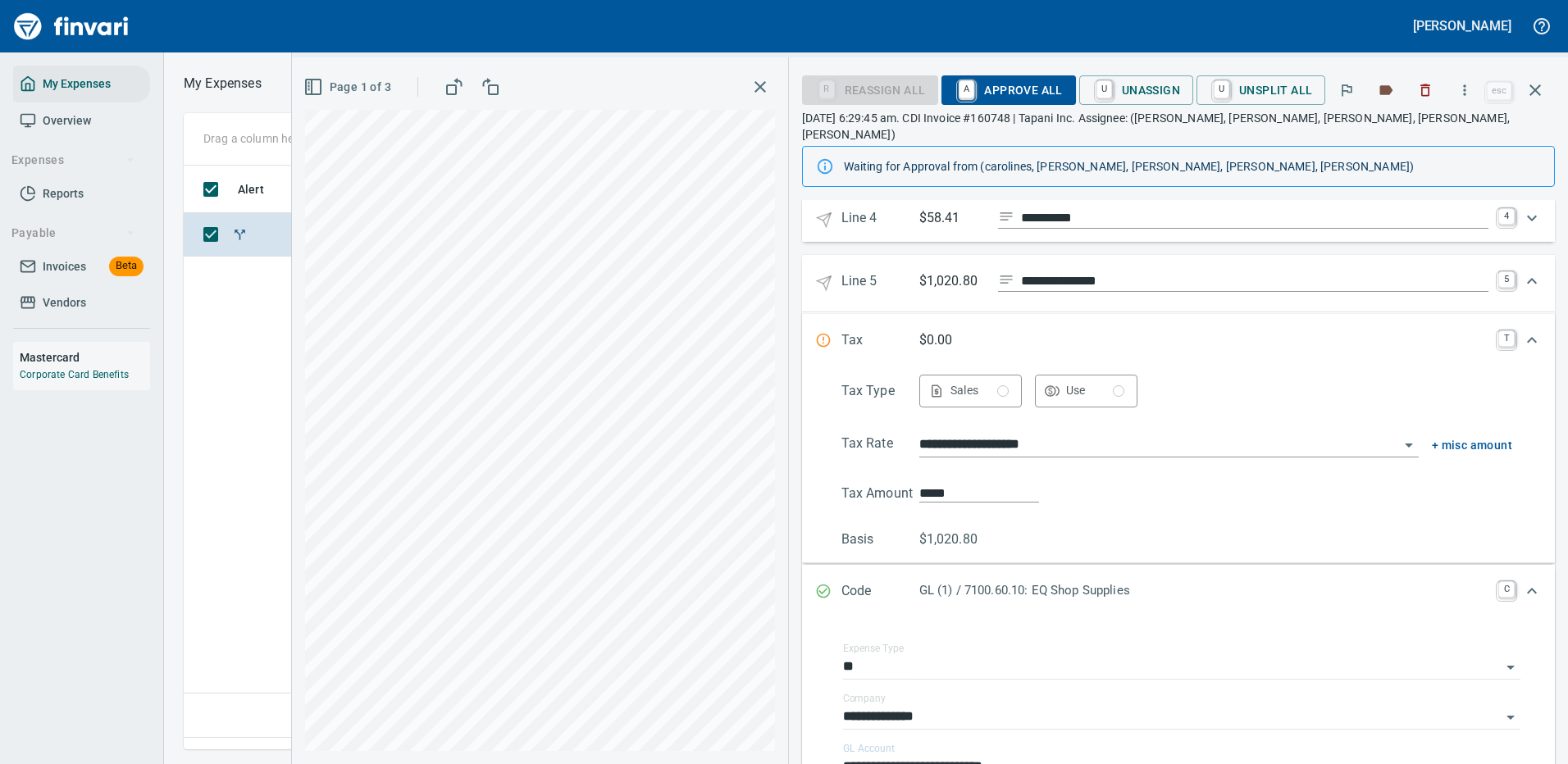
type input "**********"
click at [1521, 272] on icon "Expand" at bounding box center [1531, 282] width 20 height 20
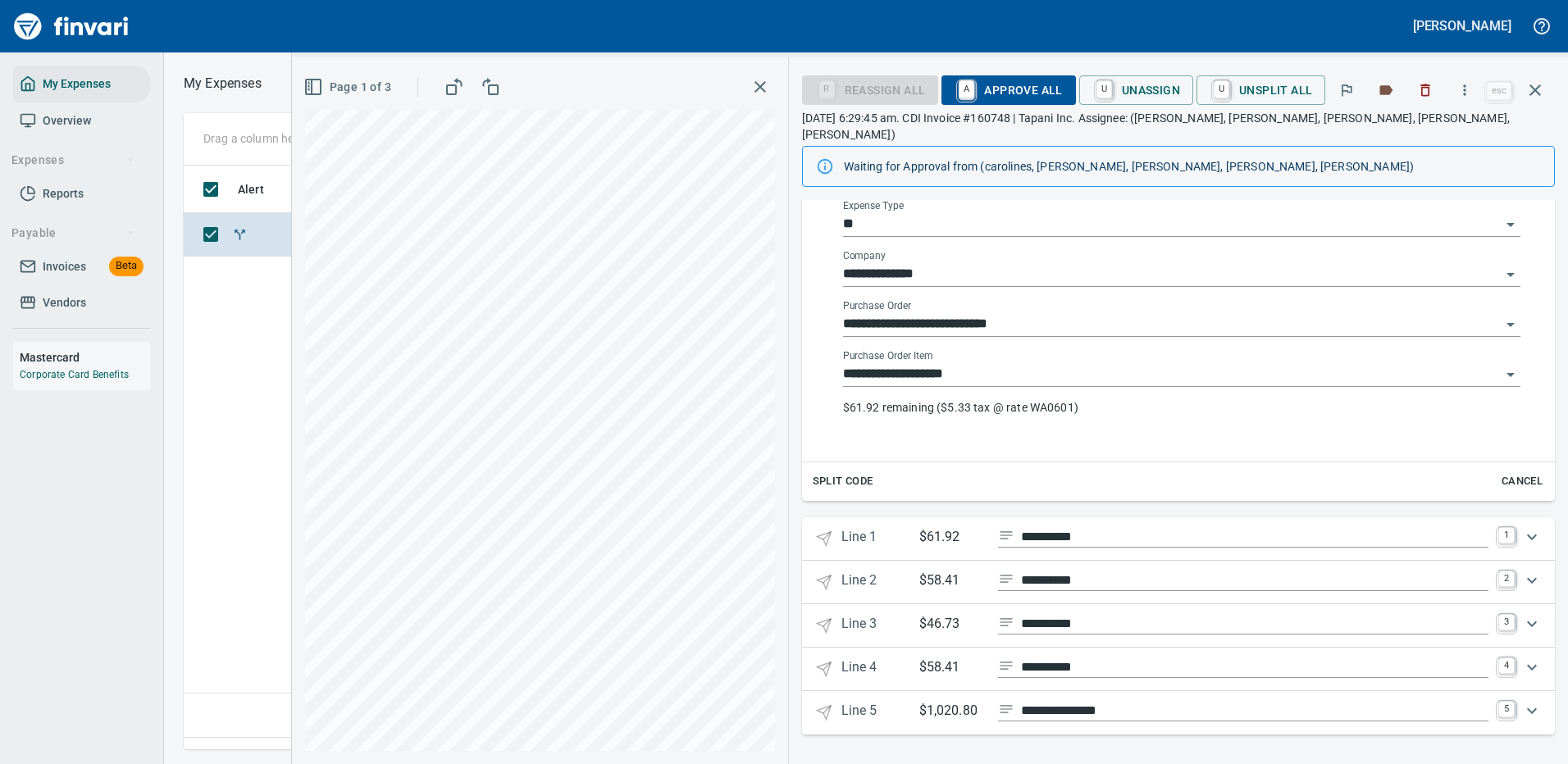
scroll to position [294, 0]
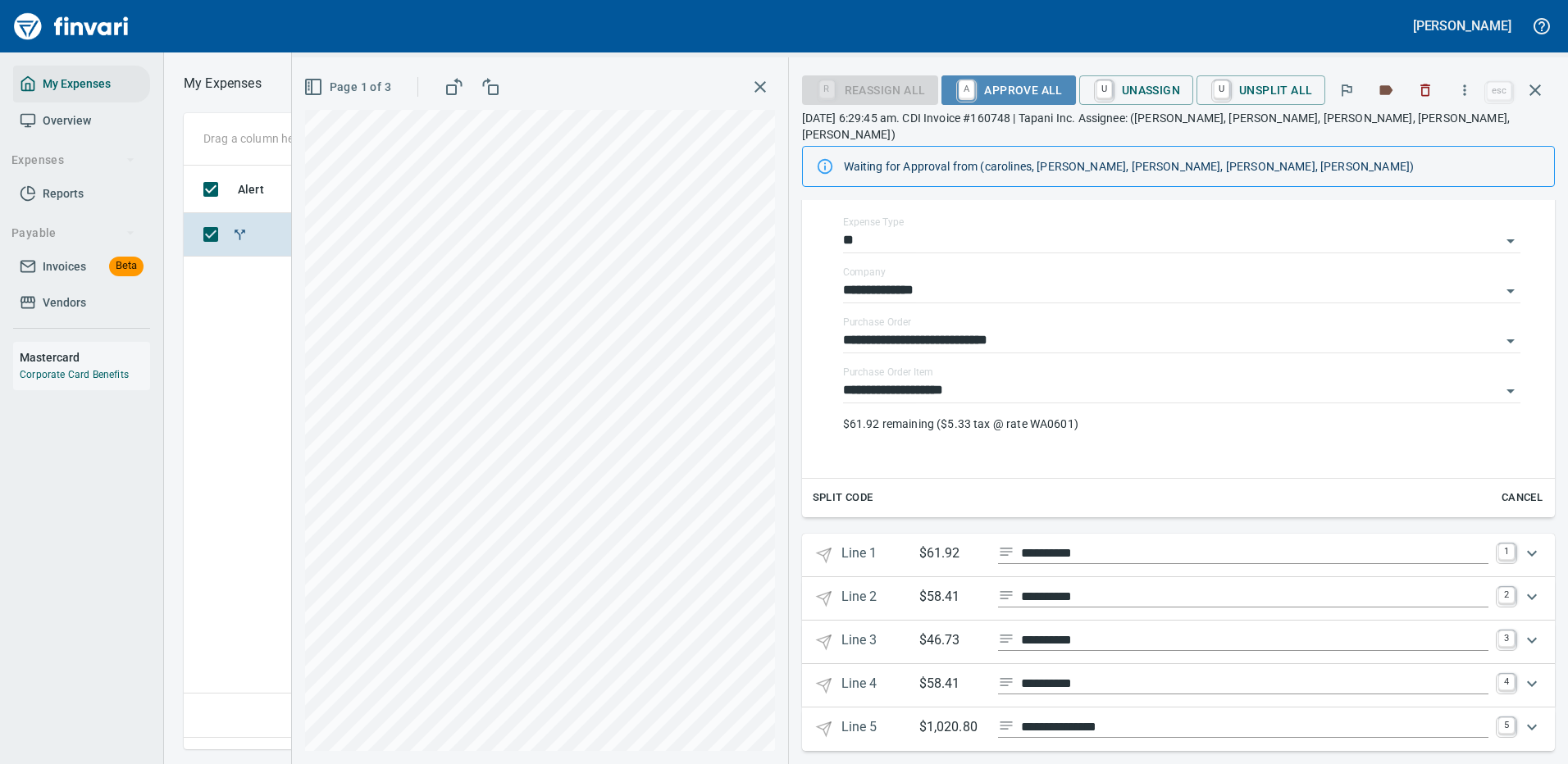
click at [1015, 90] on span "A Approve All" at bounding box center [1008, 90] width 108 height 28
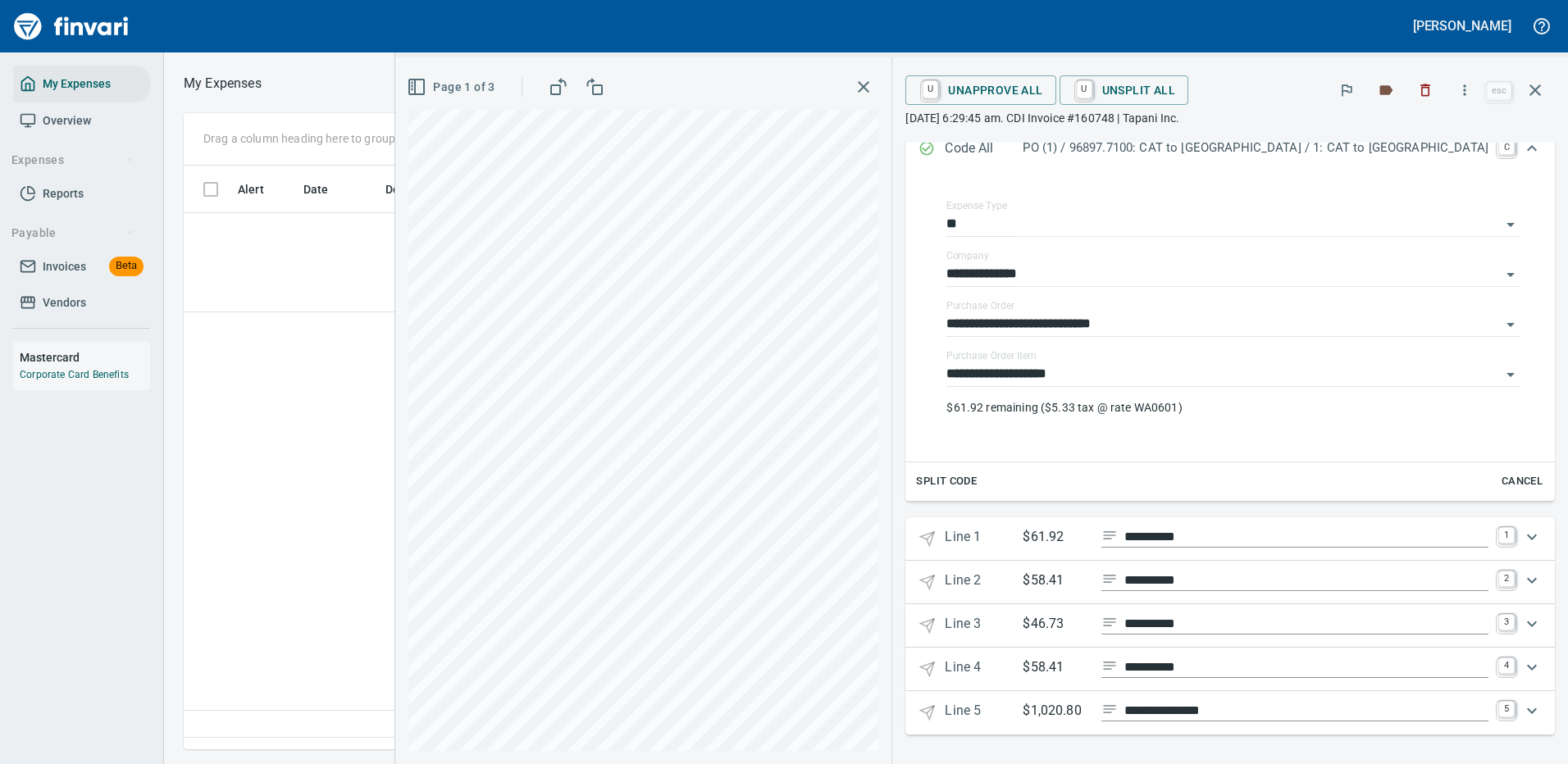
scroll to position [253, 0]
click at [1534, 91] on icon "button" at bounding box center [1535, 91] width 20 height 20
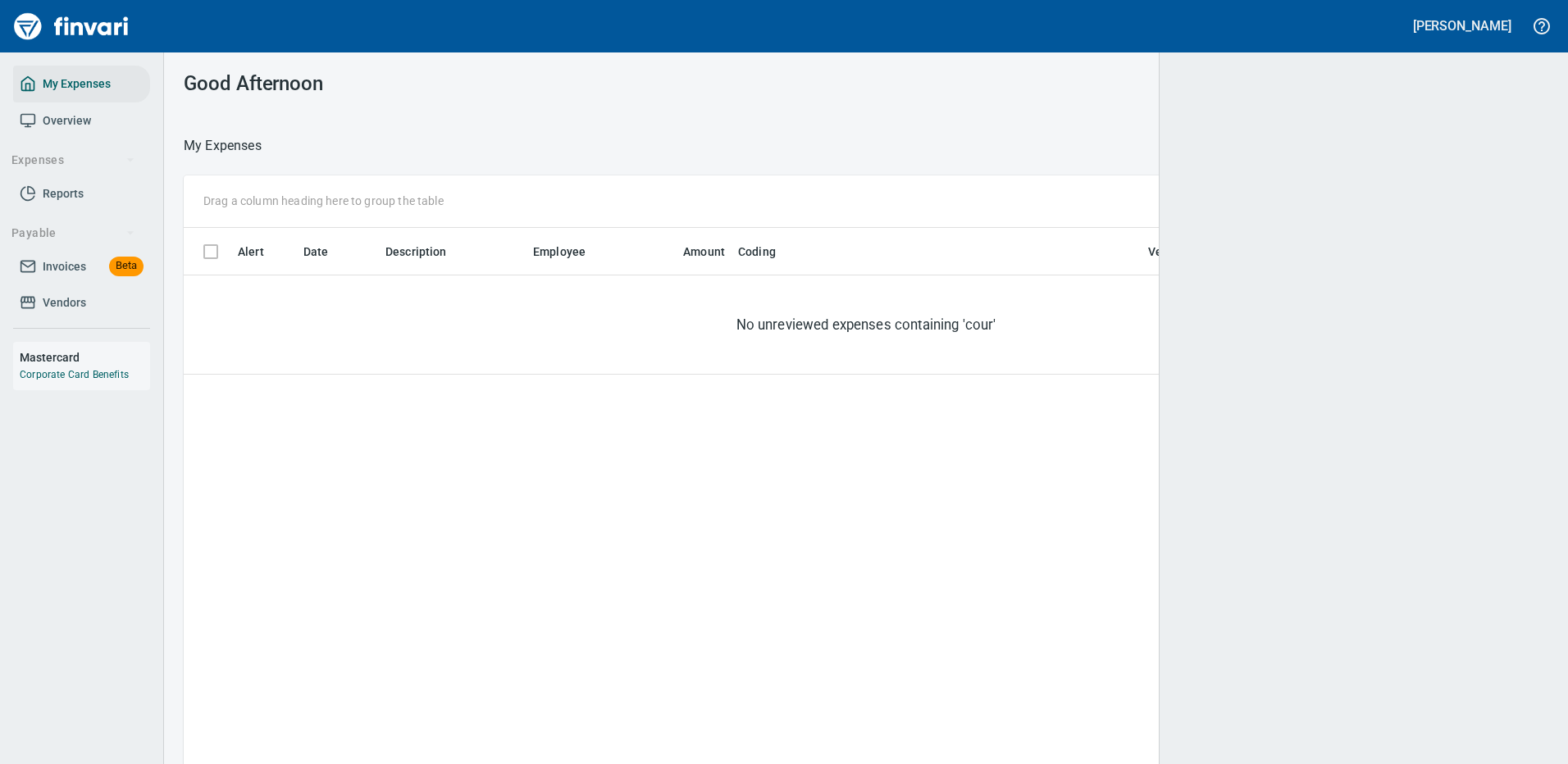
scroll to position [559, 1339]
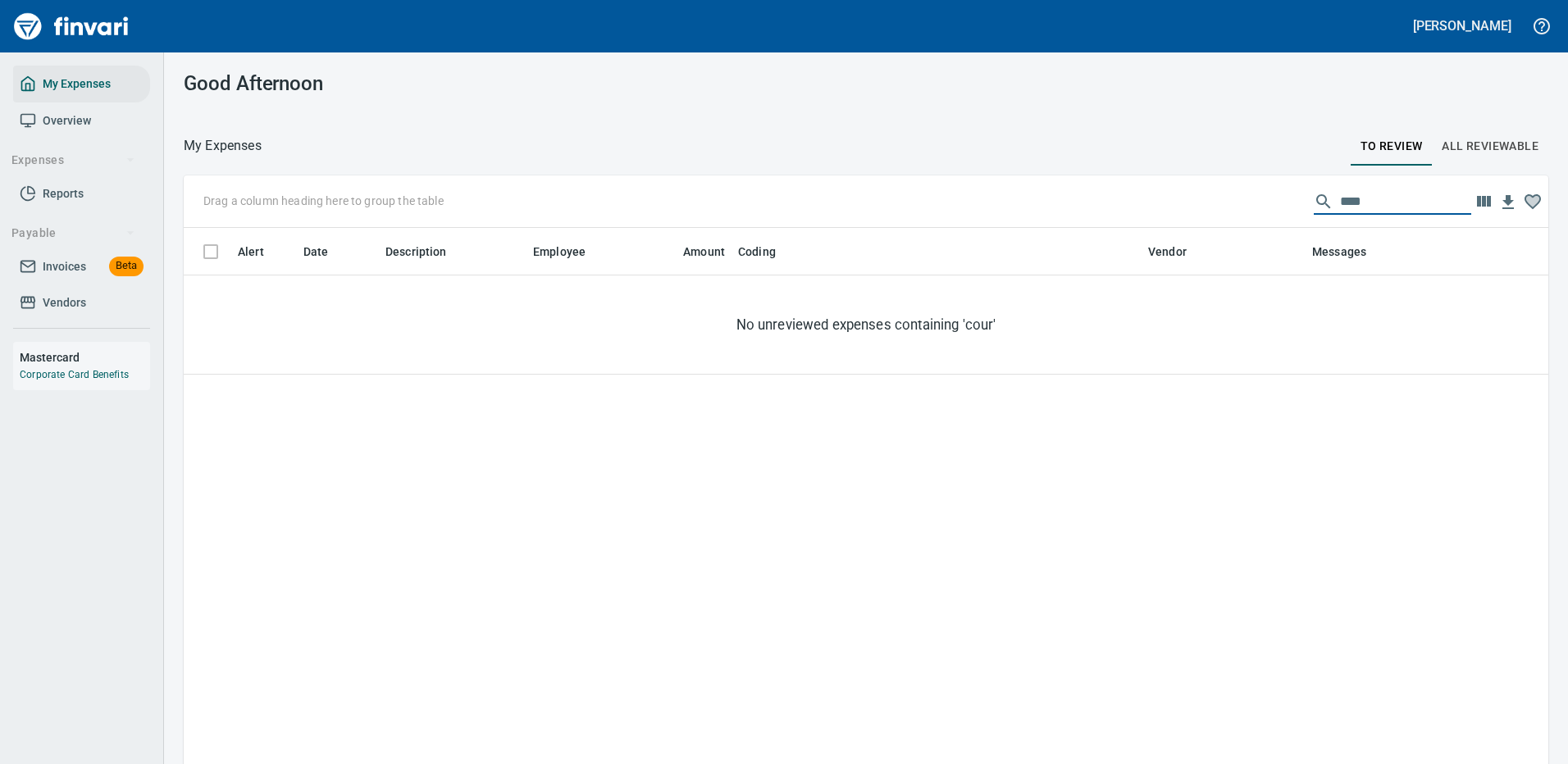
drag, startPoint x: 1358, startPoint y: 196, endPoint x: 1197, endPoint y: 207, distance: 161.4
click at [1201, 209] on div "Drag a column heading here to group the table ****" at bounding box center [866, 202] width 1364 height 52
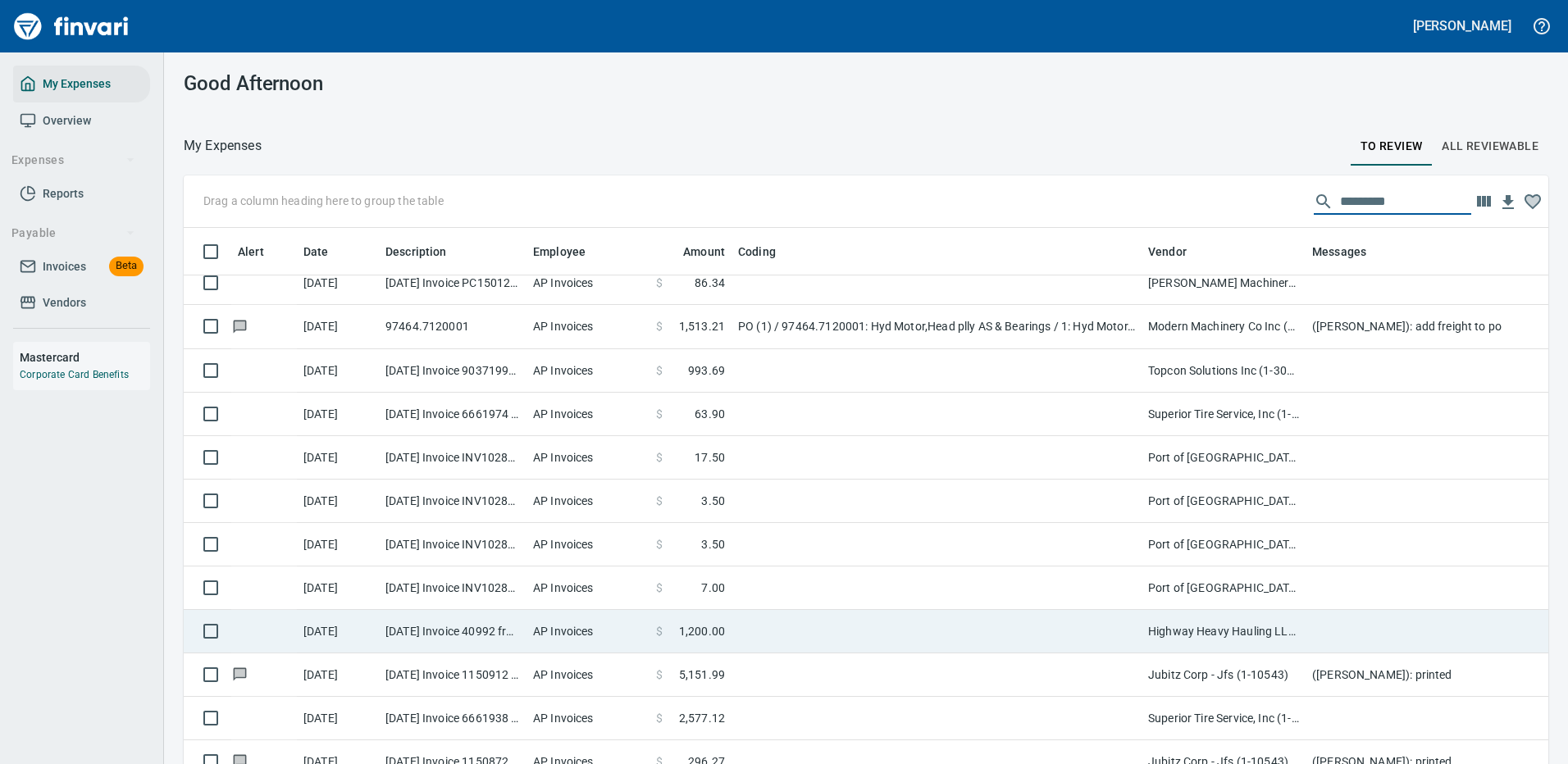
scroll to position [574, 0]
